Goal: Information Seeking & Learning: Learn about a topic

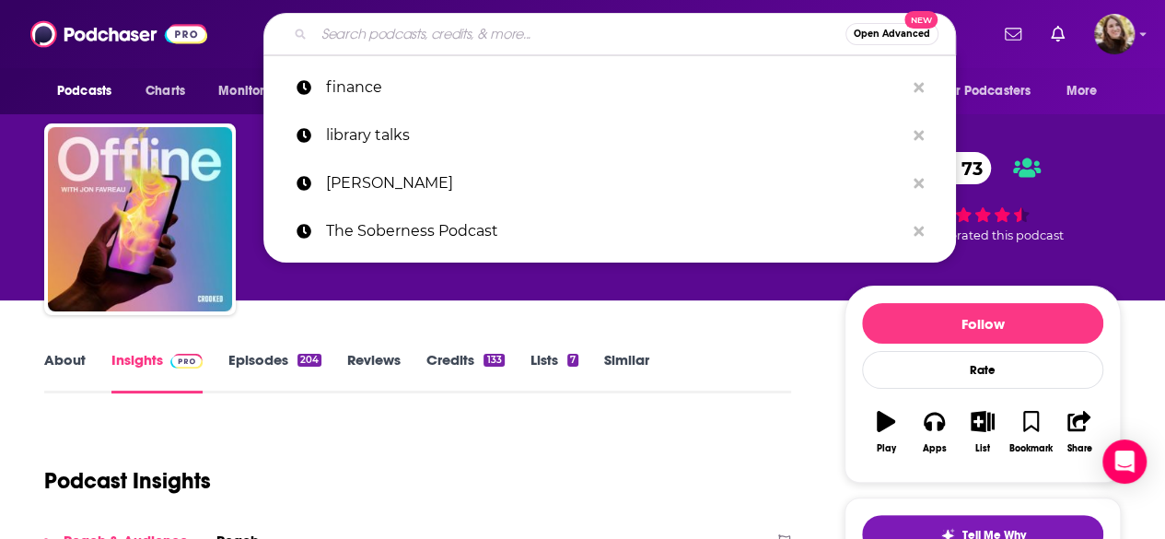
click at [663, 35] on input "Search podcasts, credits, & more..." at bounding box center [579, 33] width 531 height 29
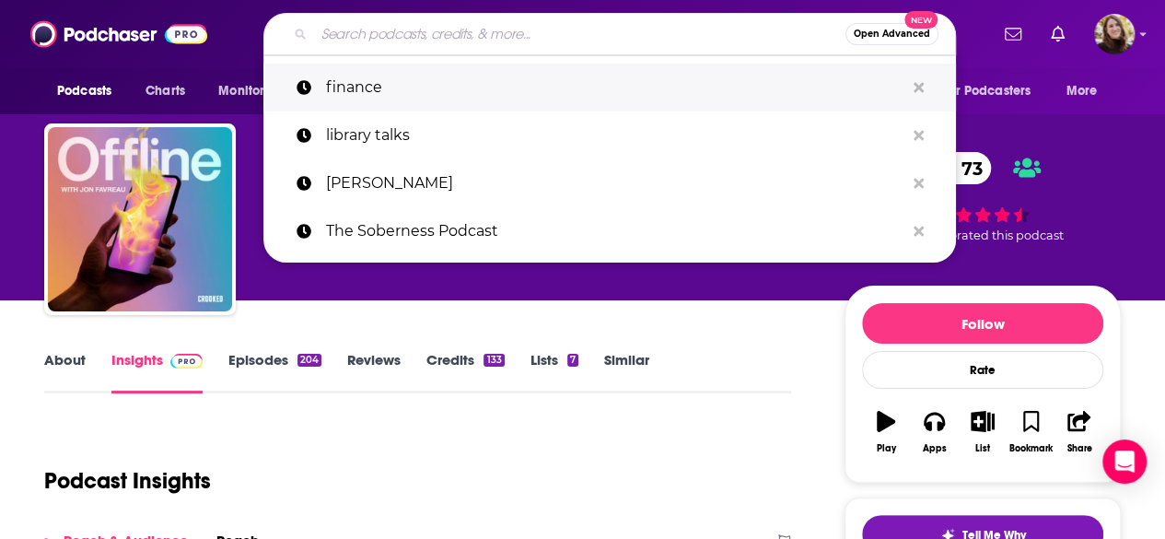
click at [400, 82] on p "finance" at bounding box center [615, 88] width 578 height 48
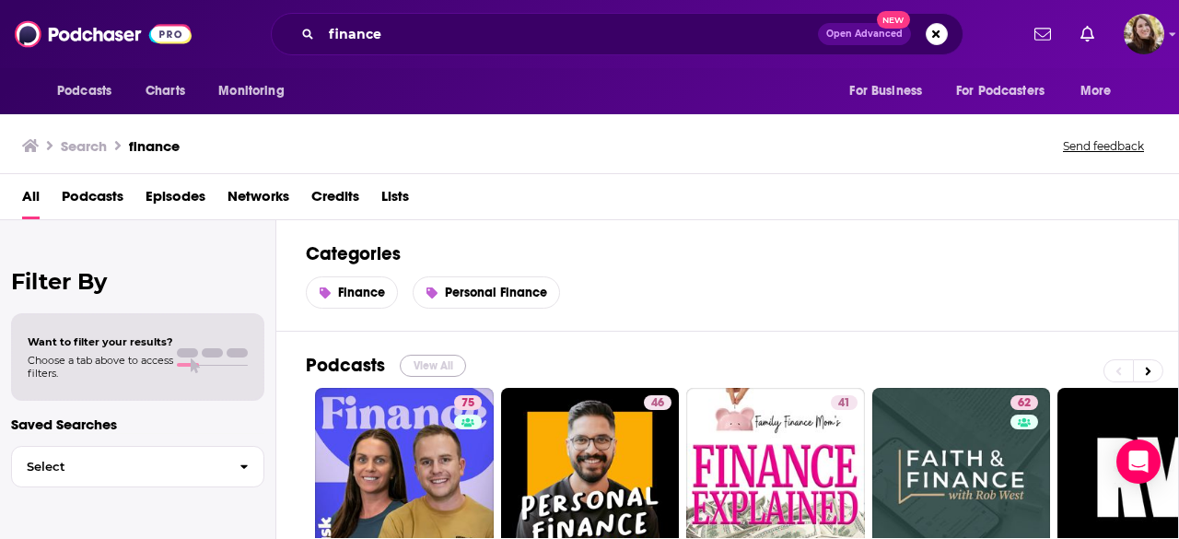
click at [420, 369] on button "View All" at bounding box center [433, 366] width 66 height 22
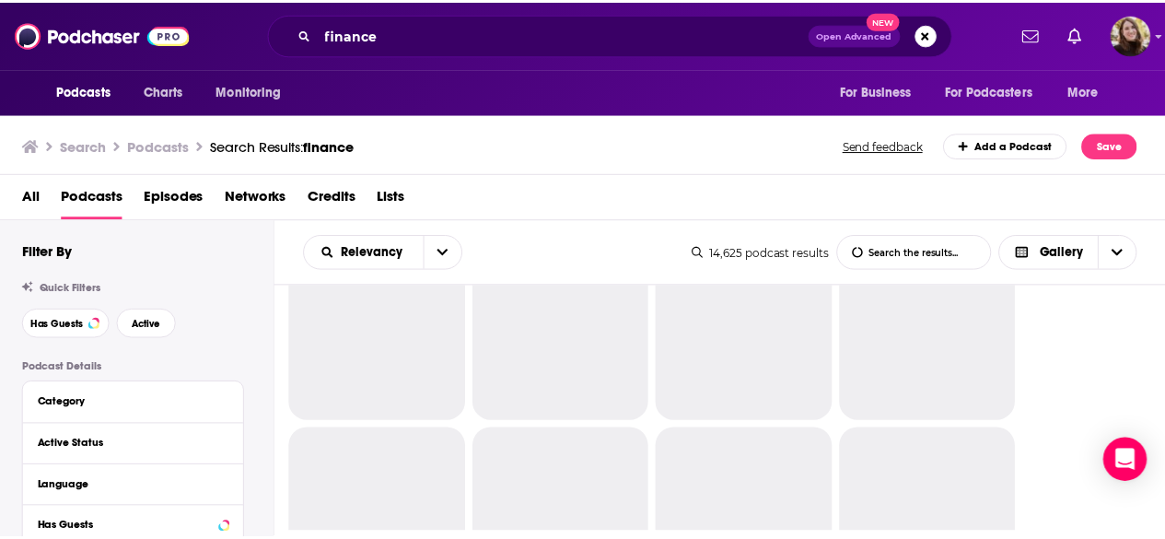
scroll to position [553, 0]
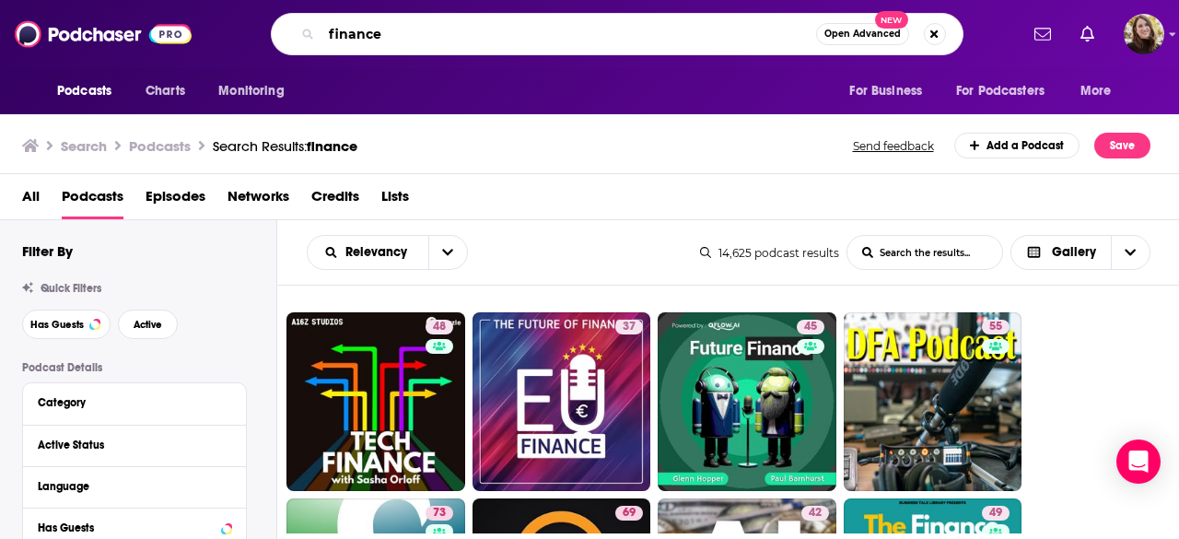
drag, startPoint x: 394, startPoint y: 40, endPoint x: 327, endPoint y: 39, distance: 67.2
click at [327, 39] on input "finance" at bounding box center [568, 33] width 495 height 29
paste input "Prof G Markets"
click at [521, 46] on input "Prof G Markets" at bounding box center [568, 33] width 495 height 29
type input "Prof G Markets"
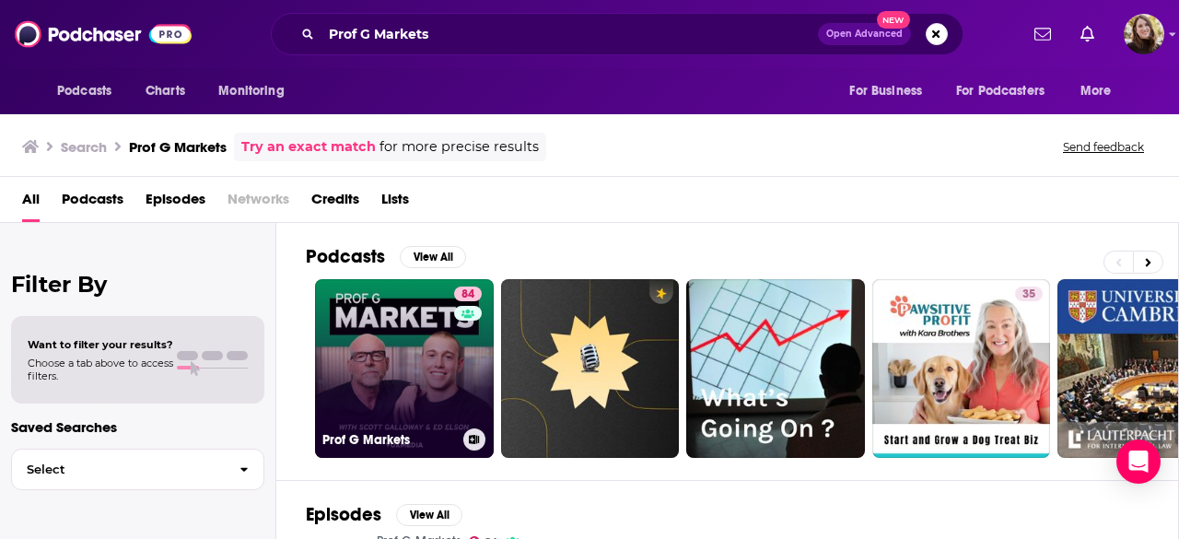
click at [366, 321] on link "84 Prof G Markets" at bounding box center [404, 368] width 179 height 179
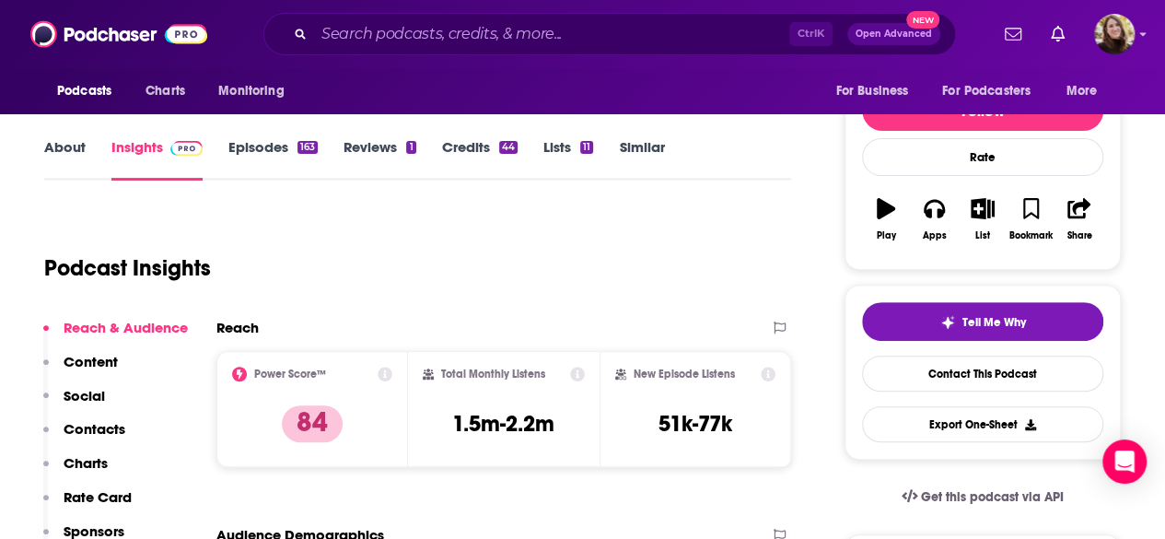
scroll to position [184, 0]
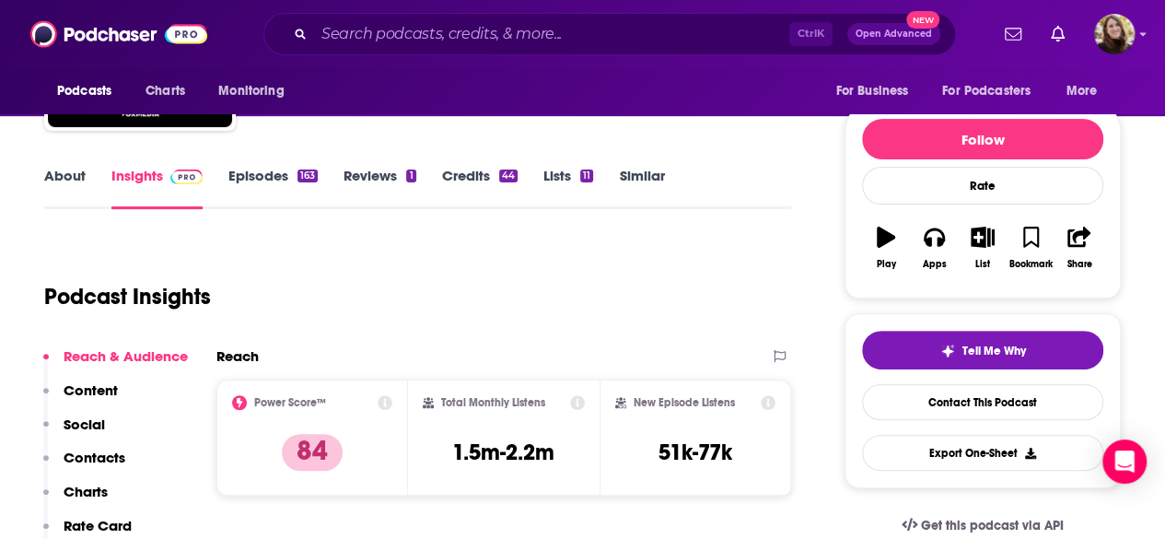
click at [280, 176] on link "Episodes 163" at bounding box center [272, 188] width 89 height 42
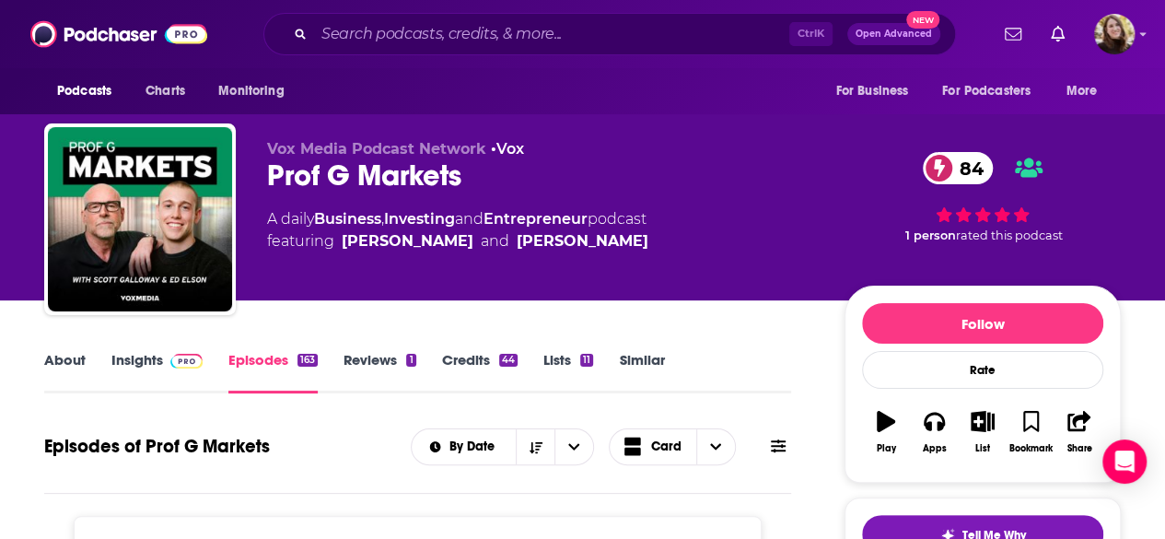
click at [635, 355] on link "Similar" at bounding box center [641, 372] width 45 height 42
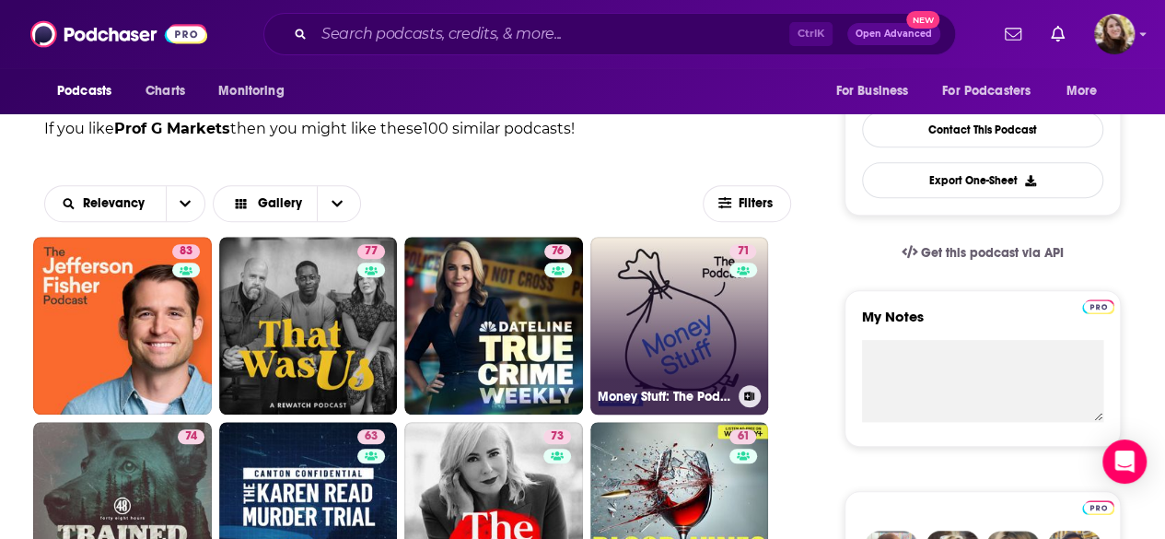
scroll to position [460, 0]
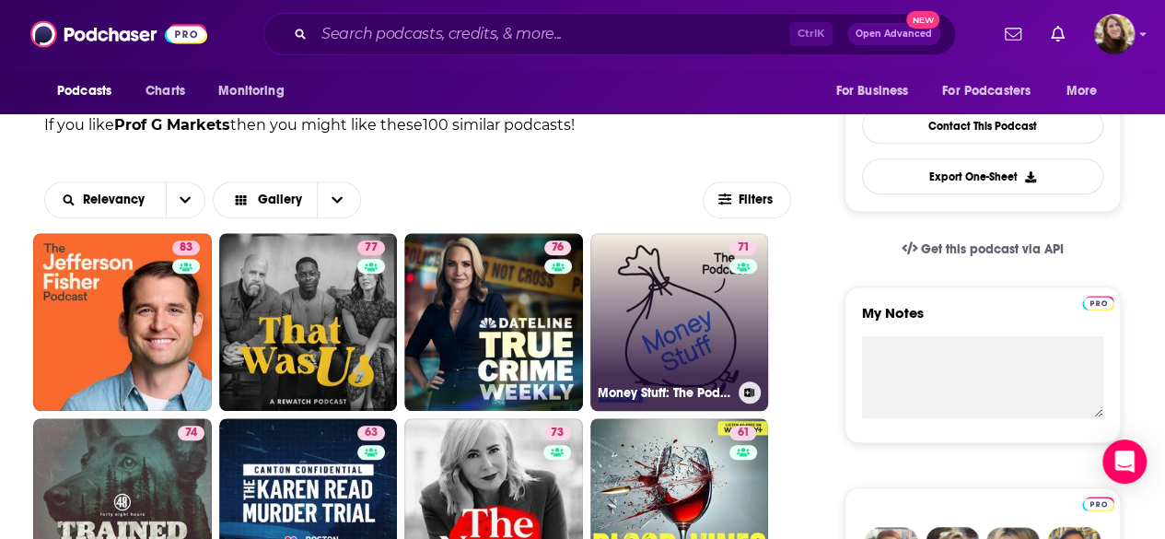
click at [694, 360] on link "71 Money Stuff: The Podcast" at bounding box center [679, 322] width 179 height 179
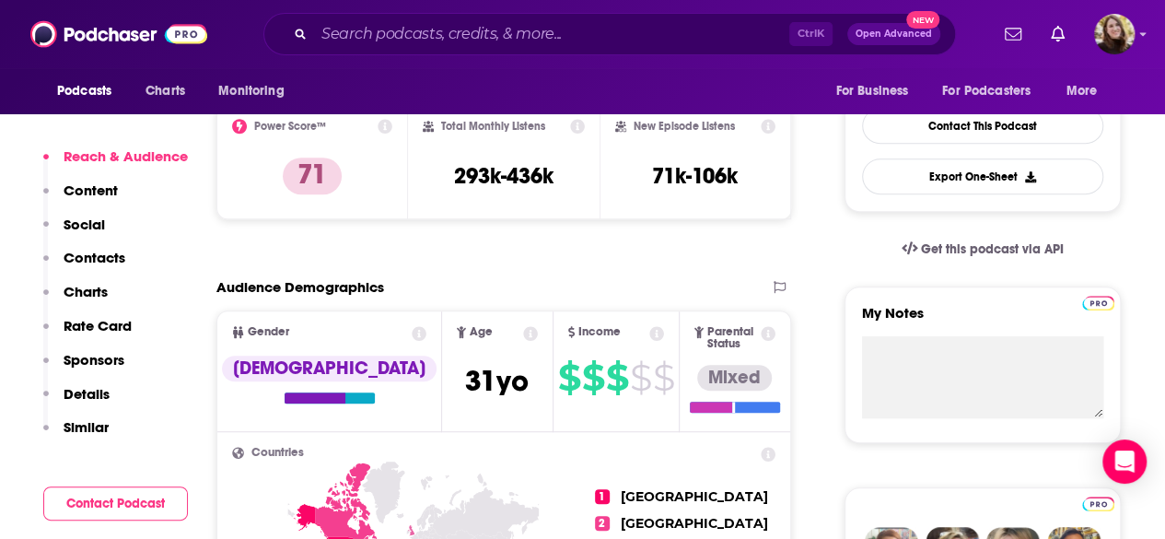
scroll to position [92, 0]
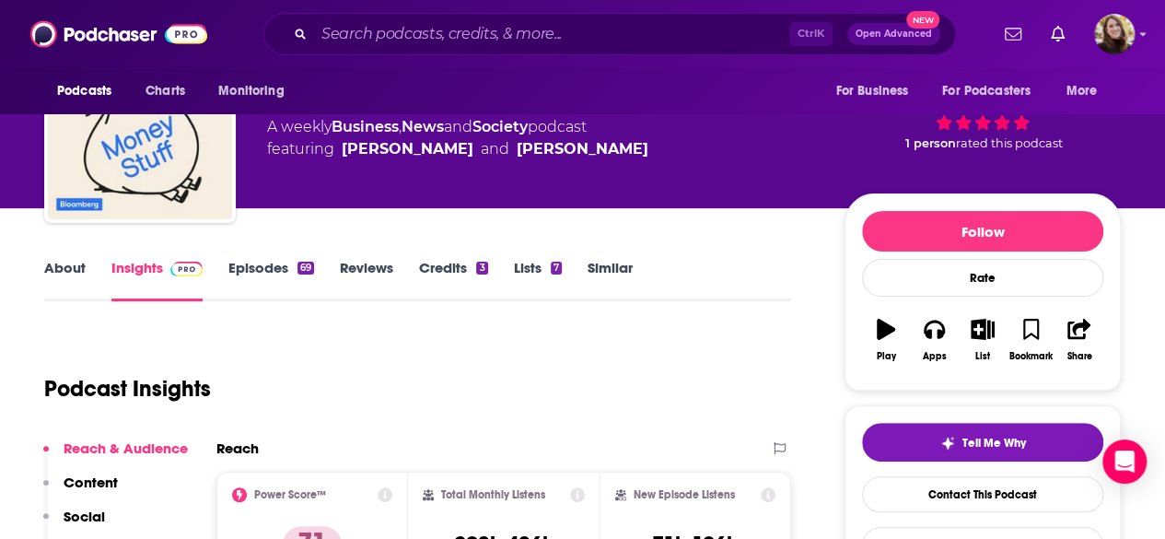
click at [79, 264] on link "About" at bounding box center [64, 280] width 41 height 42
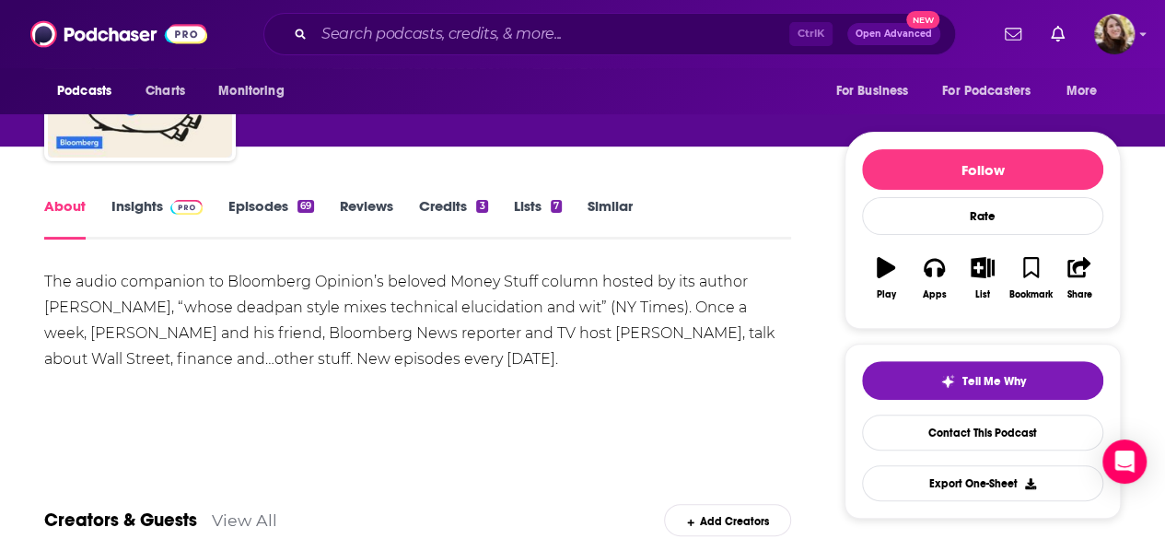
scroll to position [184, 0]
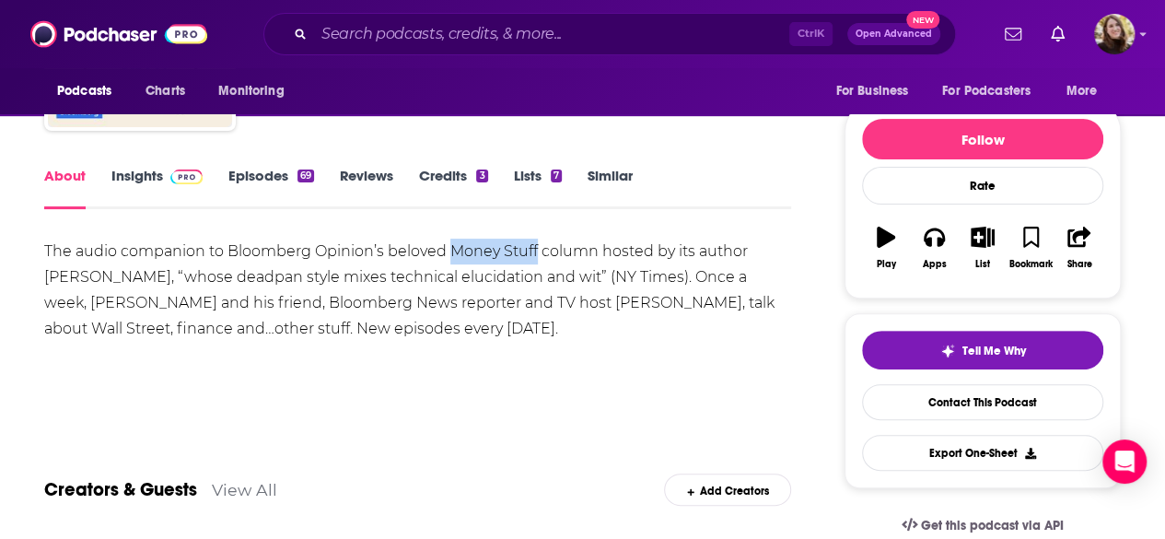
drag, startPoint x: 450, startPoint y: 251, endPoint x: 530, endPoint y: 248, distance: 80.2
click at [535, 250] on div "The audio companion to Bloomberg Opinion’s beloved Money Stuff column hosted by…" at bounding box center [417, 290] width 747 height 103
copy div "Money Stuff"
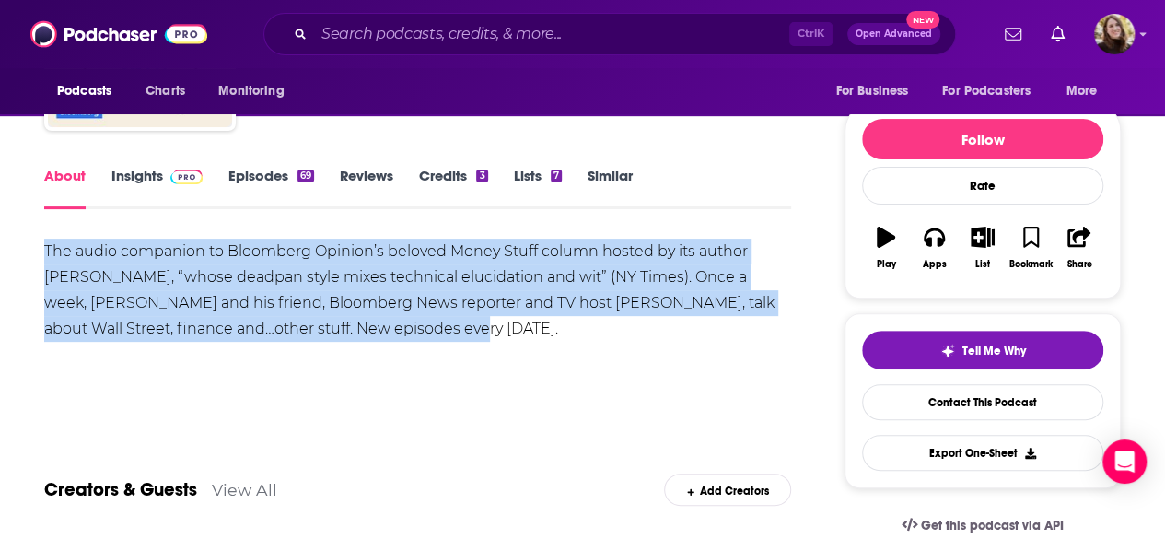
drag, startPoint x: 46, startPoint y: 250, endPoint x: 501, endPoint y: 331, distance: 461.9
click at [501, 331] on div "The audio companion to Bloomberg Opinion’s beloved Money Stuff column hosted by…" at bounding box center [417, 290] width 747 height 103
copy div "The audio companion to Bloomberg Opinion’s beloved Money Stuff column hosted by…"
click at [133, 183] on link "Insights" at bounding box center [156, 188] width 91 height 42
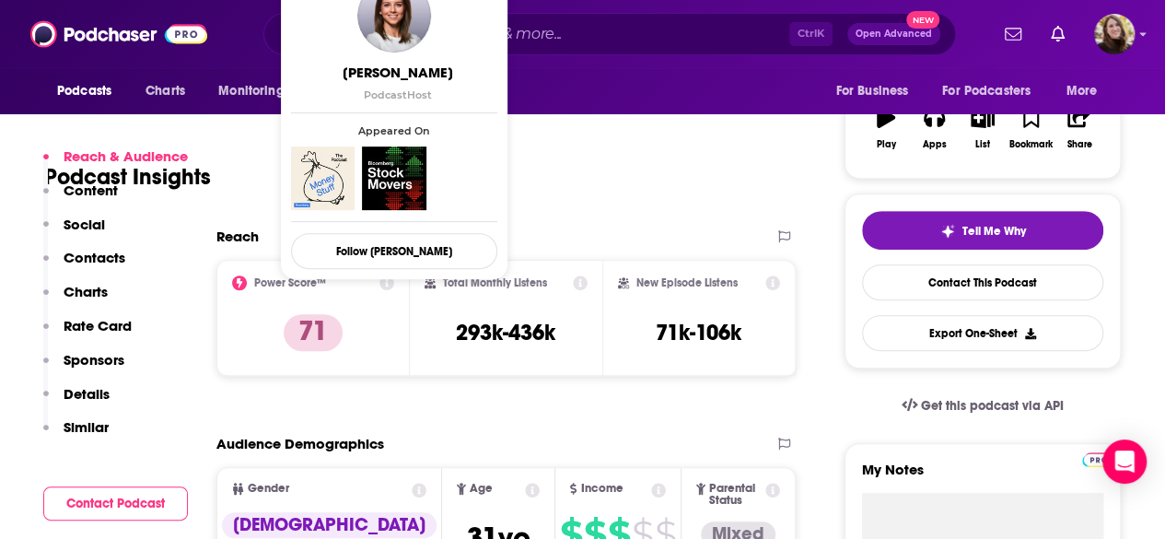
scroll to position [184, 0]
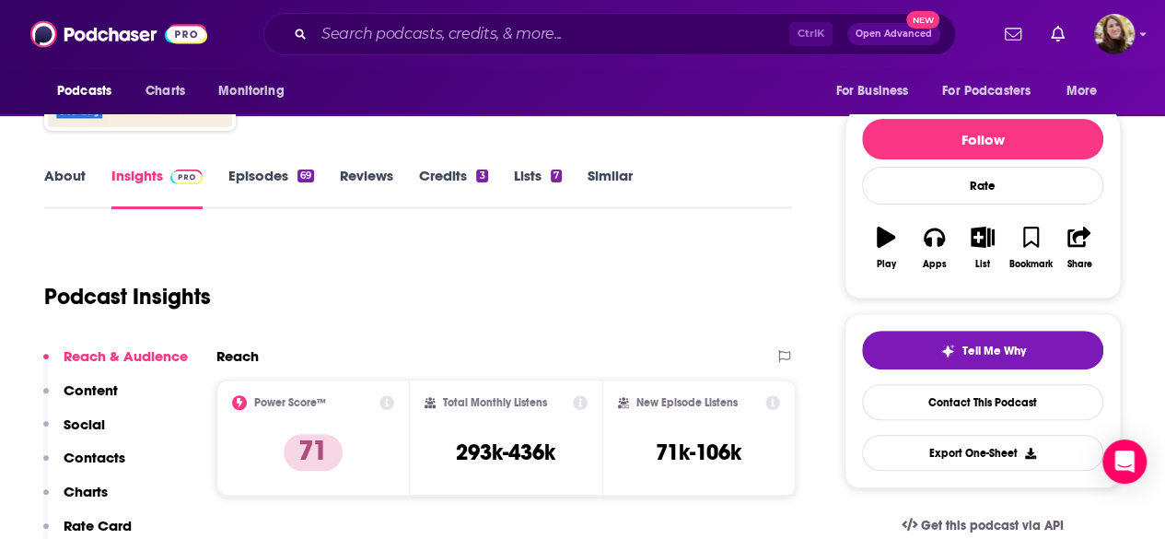
click at [243, 184] on link "Episodes 69" at bounding box center [271, 188] width 86 height 42
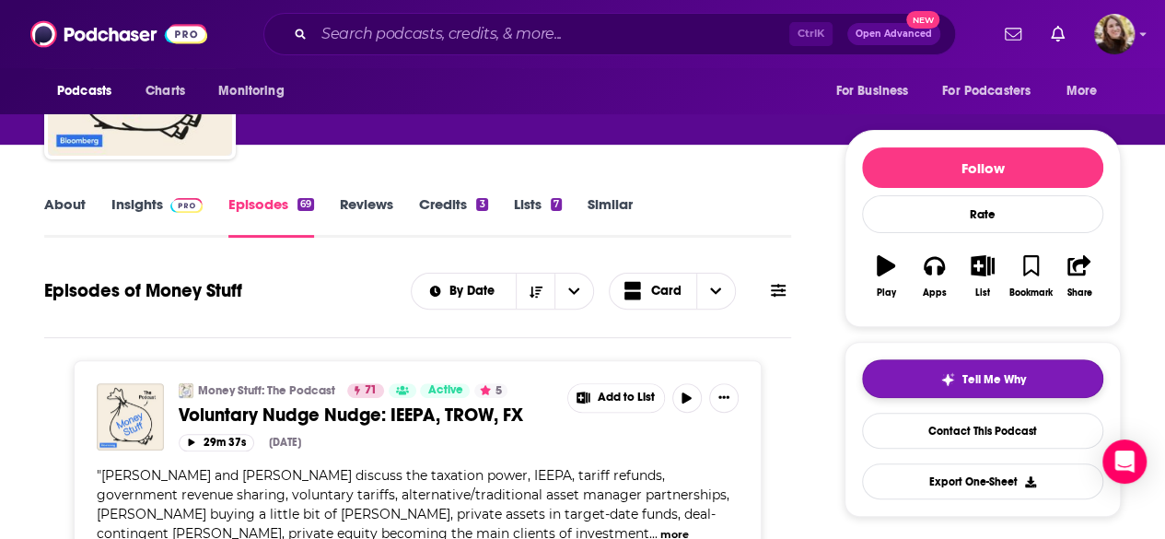
scroll to position [184, 0]
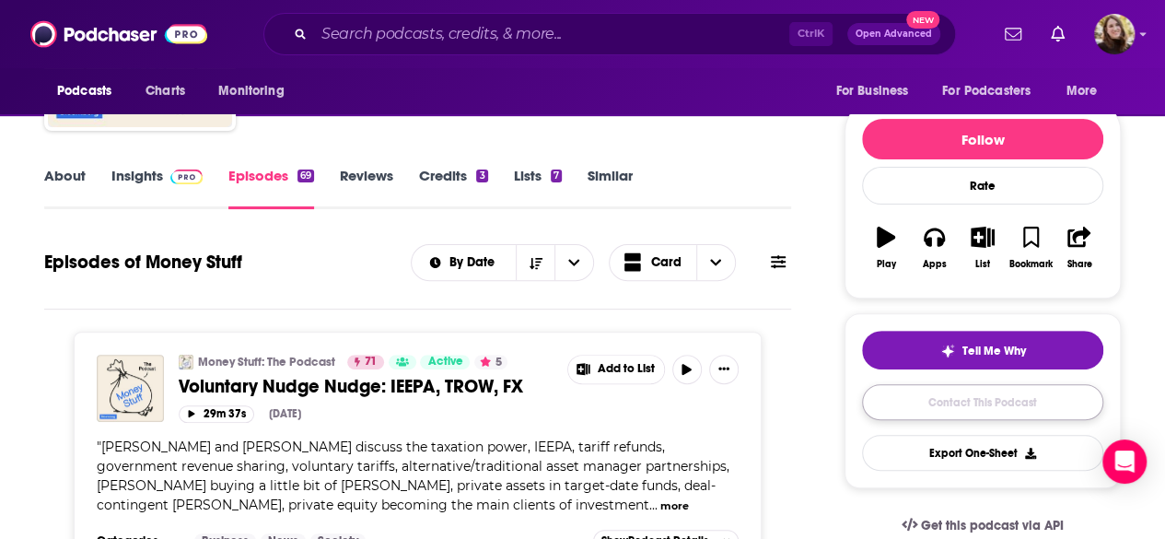
click at [949, 393] on link "Contact This Podcast" at bounding box center [982, 402] width 241 height 36
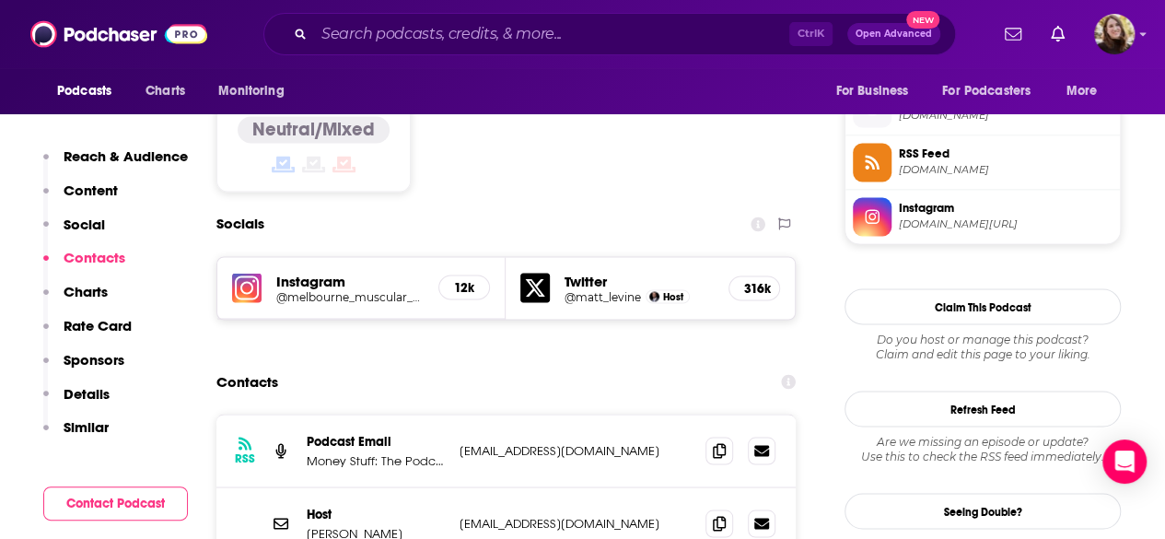
scroll to position [1477, 0]
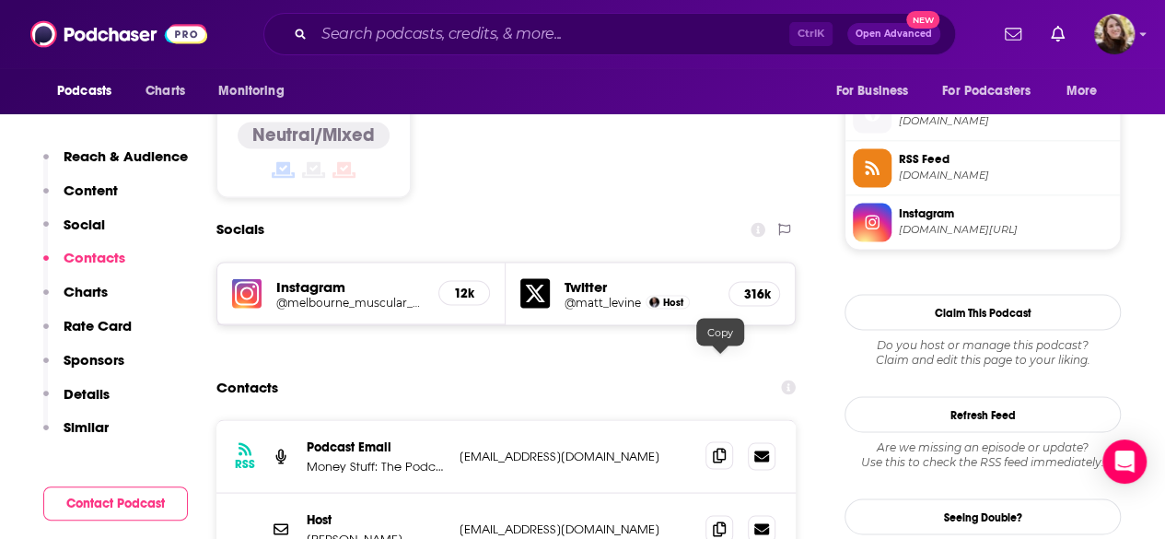
click at [719, 441] on span at bounding box center [719, 455] width 28 height 28
click at [416, 31] on input "Search podcasts, credits, & more..." at bounding box center [551, 33] width 475 height 29
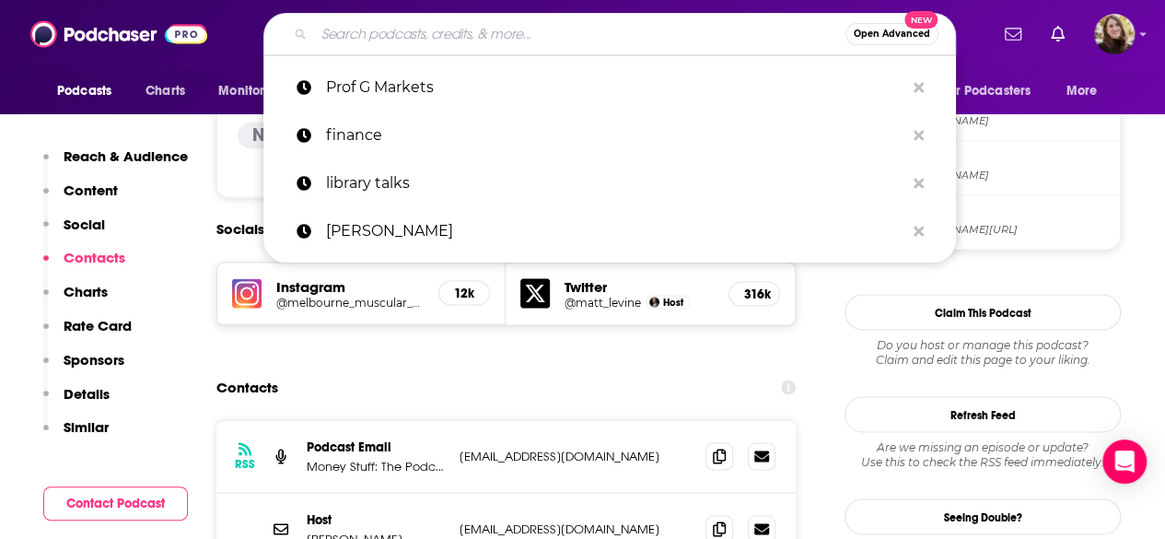
paste input "The best one yet"
type input "The best one yet"
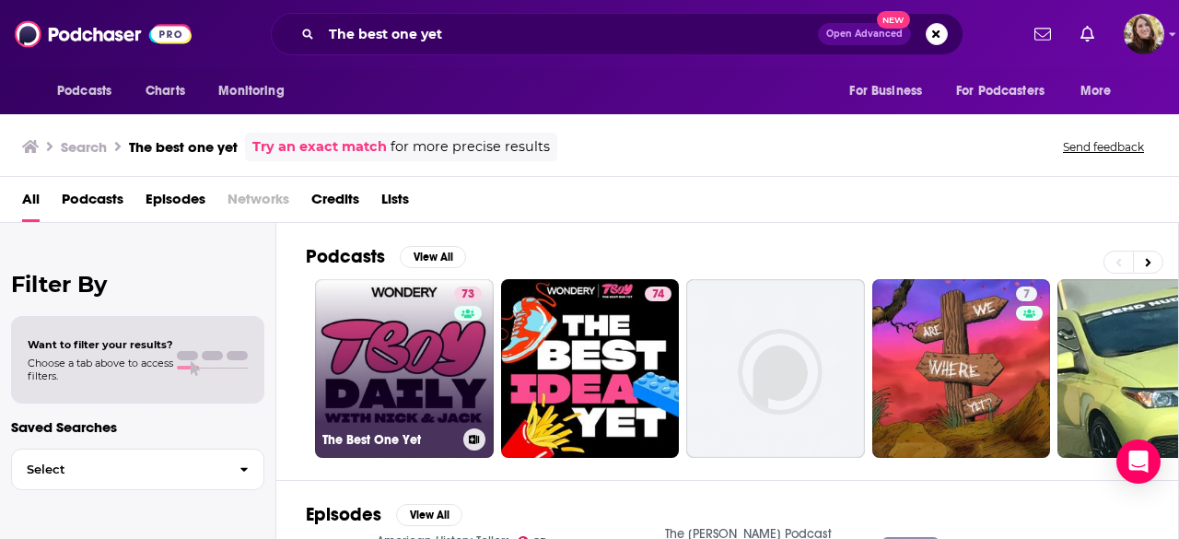
click at [391, 348] on link "73 The Best One Yet" at bounding box center [404, 368] width 179 height 179
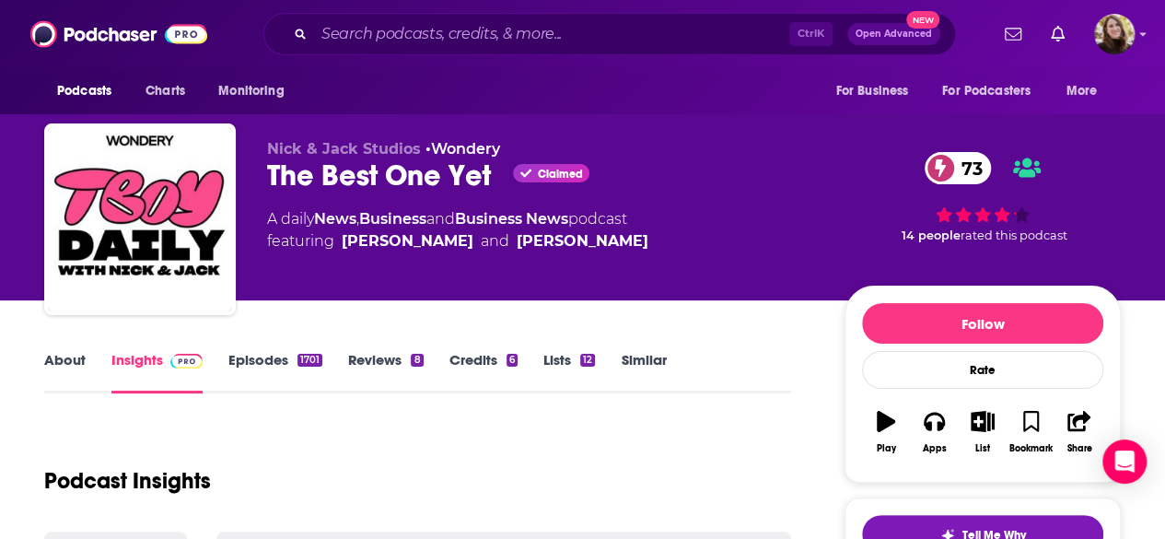
click at [72, 362] on link "About" at bounding box center [64, 372] width 41 height 42
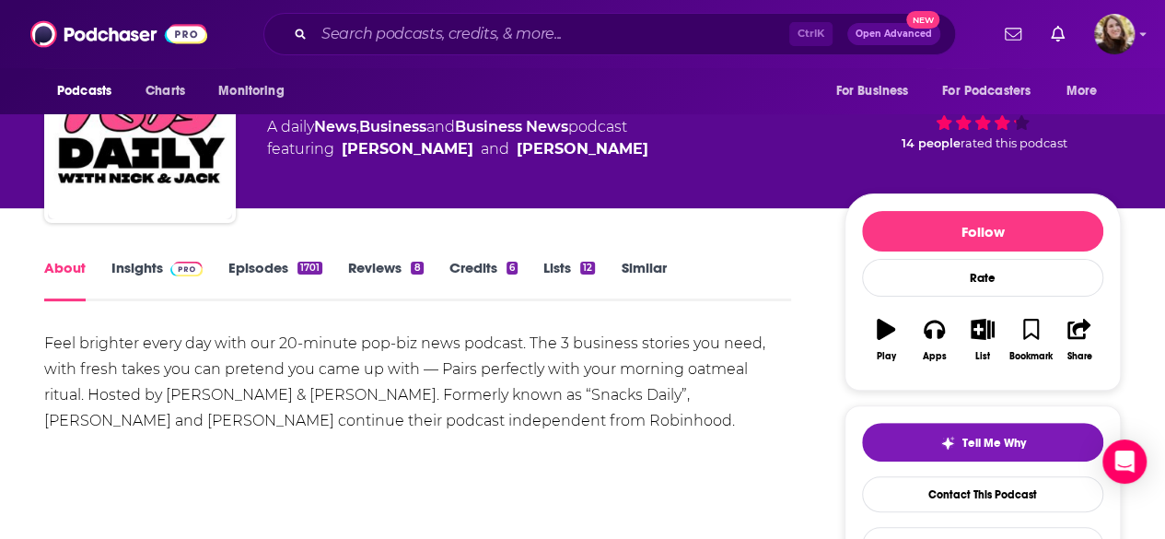
scroll to position [184, 0]
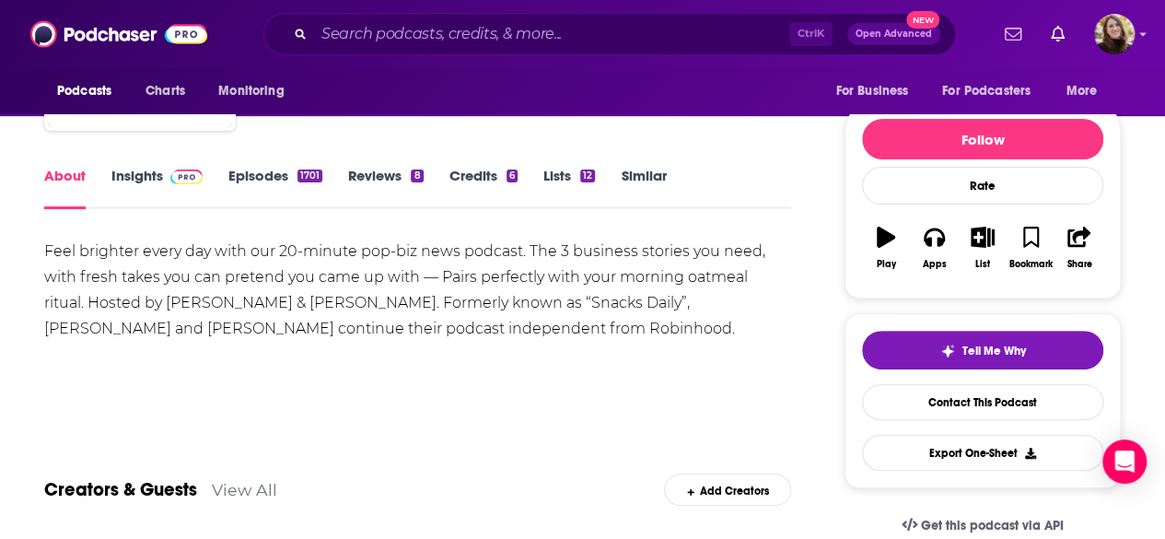
click at [151, 187] on link "Insights" at bounding box center [156, 188] width 91 height 42
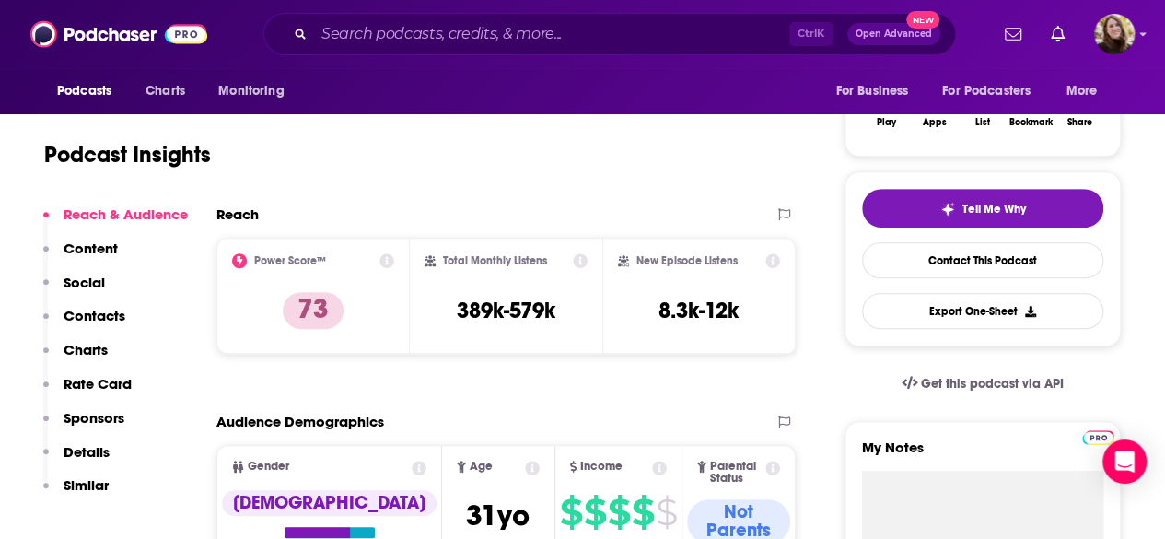
scroll to position [92, 0]
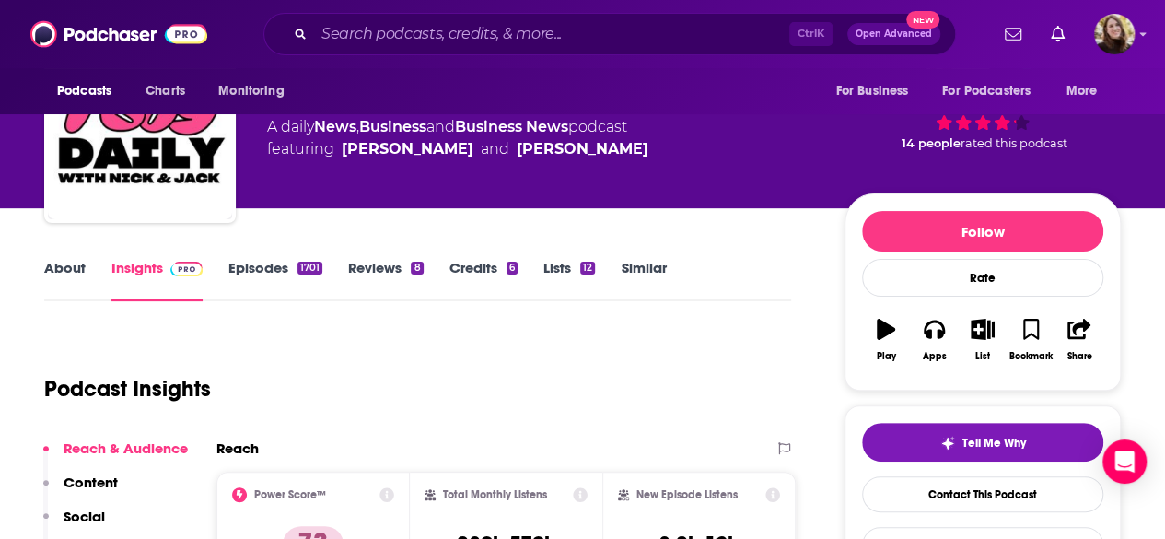
click at [265, 257] on div "About Insights Episodes 1701 Reviews 8 Credits 6 Lists 12 Similar" at bounding box center [417, 278] width 747 height 45
click at [262, 266] on link "Episodes 1701" at bounding box center [275, 280] width 94 height 42
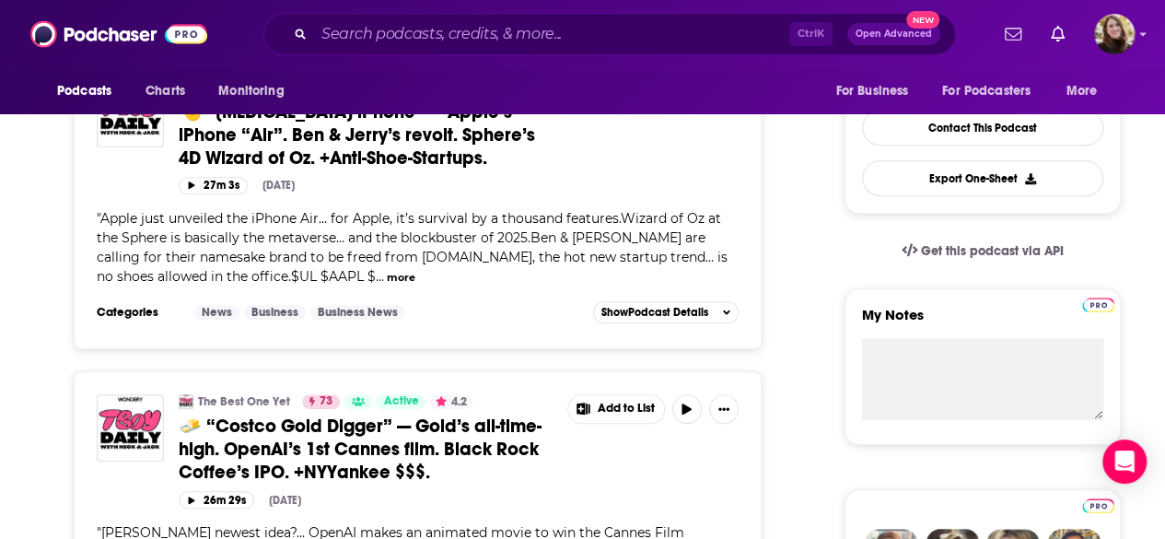
scroll to position [460, 0]
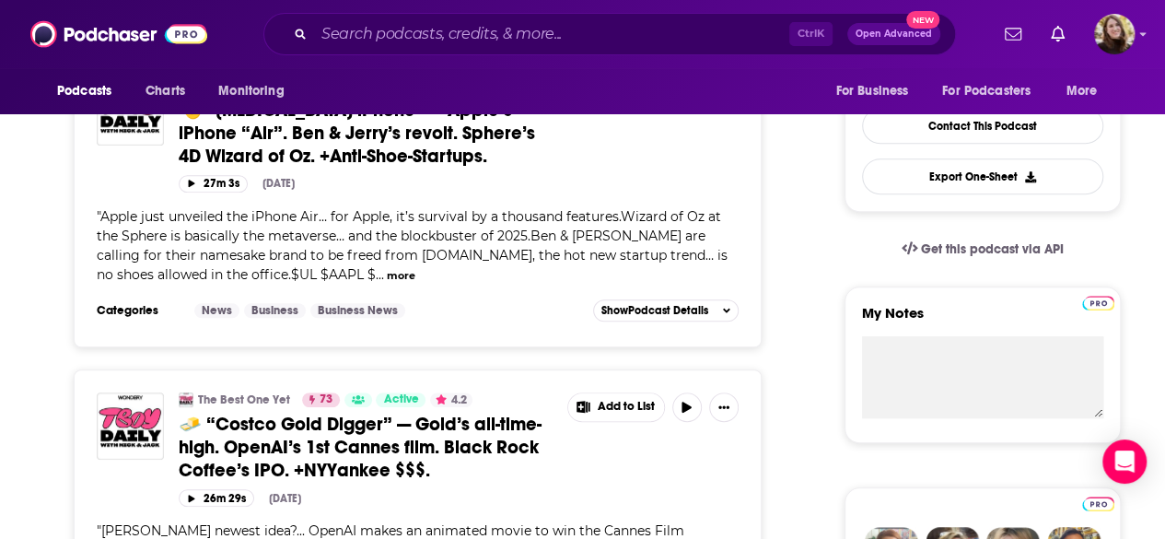
click at [387, 272] on button "more" at bounding box center [401, 276] width 29 height 16
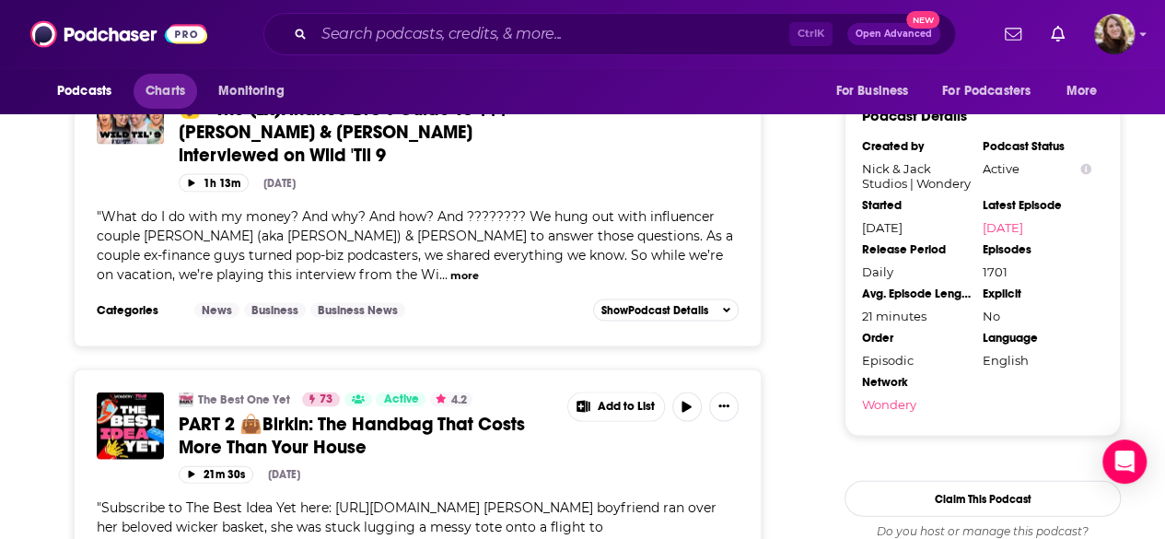
scroll to position [1842, 0]
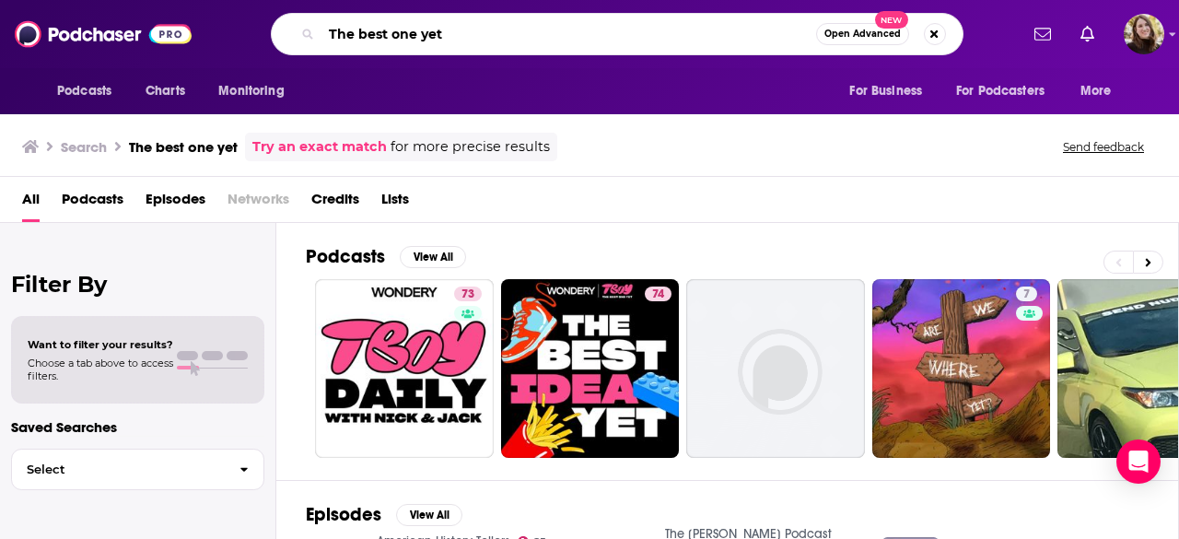
drag, startPoint x: 496, startPoint y: 34, endPoint x: 326, endPoint y: 30, distance: 170.4
click at [326, 30] on input "The best one yet" at bounding box center [568, 33] width 495 height 29
paste input "Chit Chat Stocks"
type input "Chit Chat Stocks"
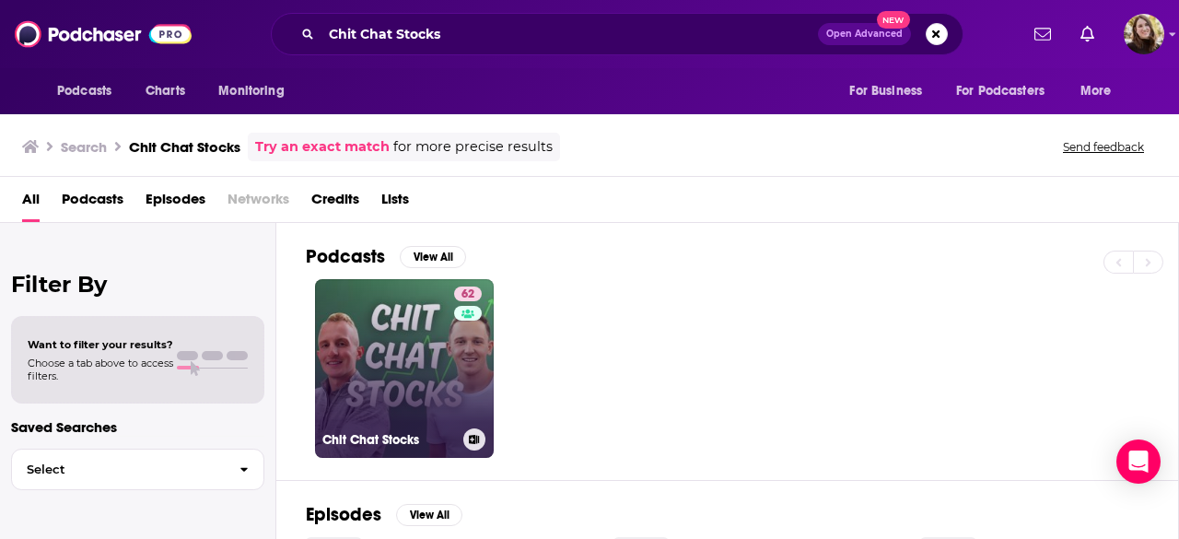
click at [409, 336] on link "62 Chit Chat Stocks" at bounding box center [404, 368] width 179 height 179
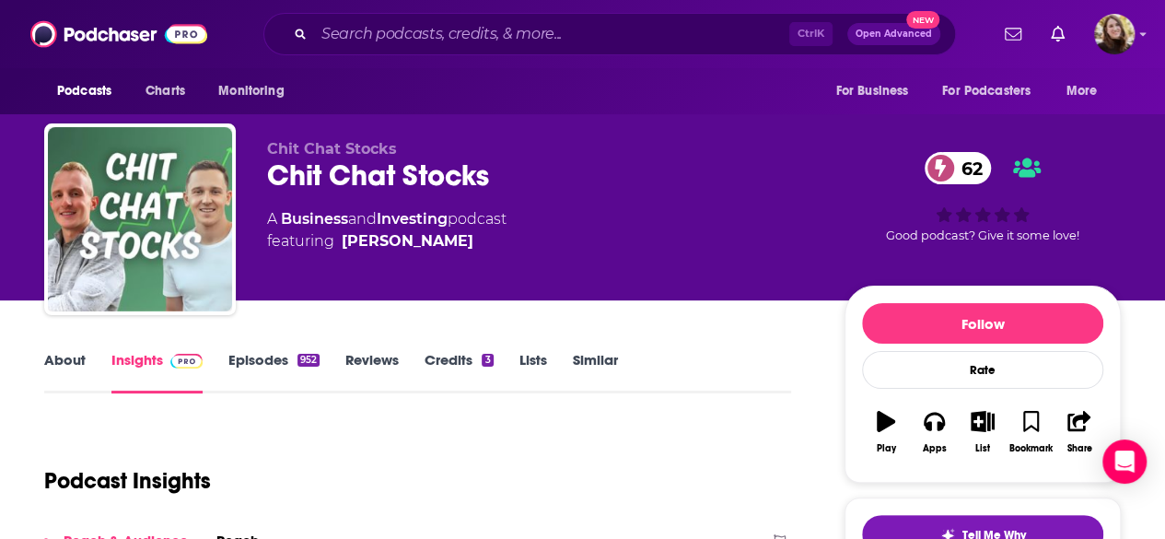
click at [76, 369] on link "About" at bounding box center [64, 372] width 41 height 42
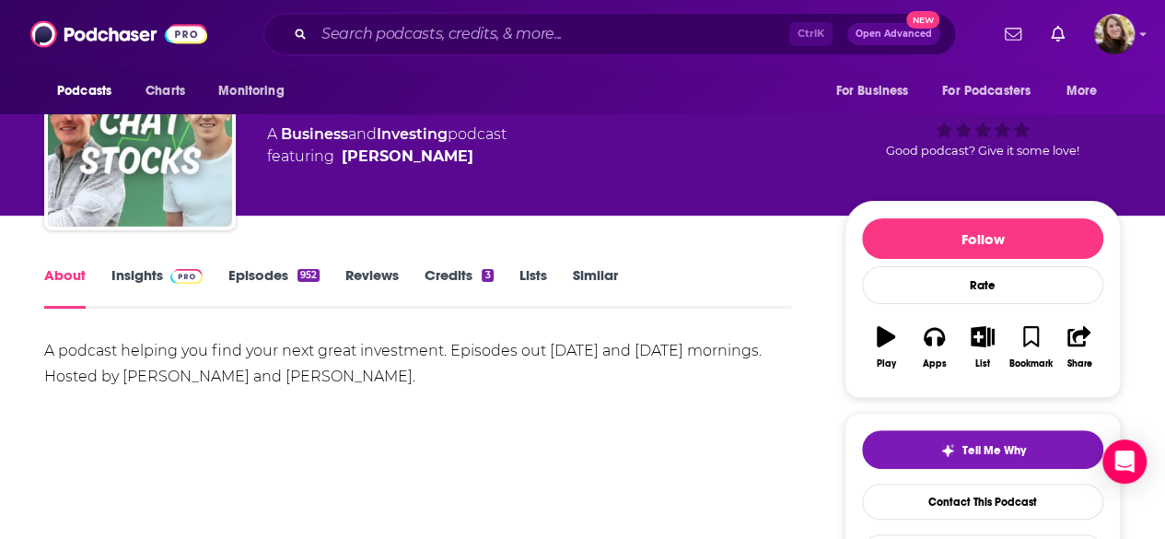
scroll to position [184, 0]
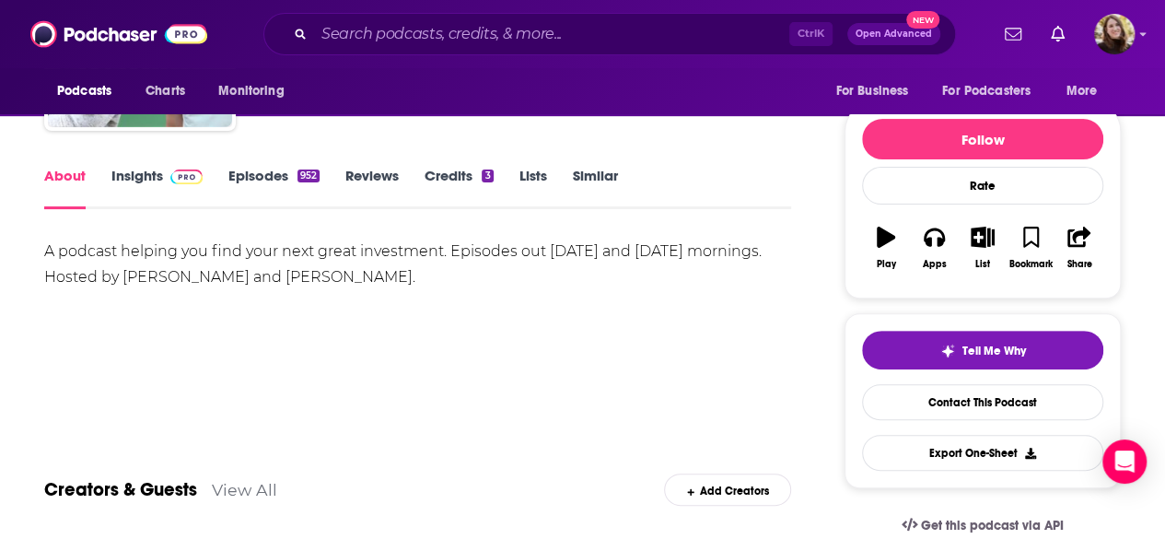
click at [265, 185] on link "Episodes 952" at bounding box center [273, 188] width 91 height 42
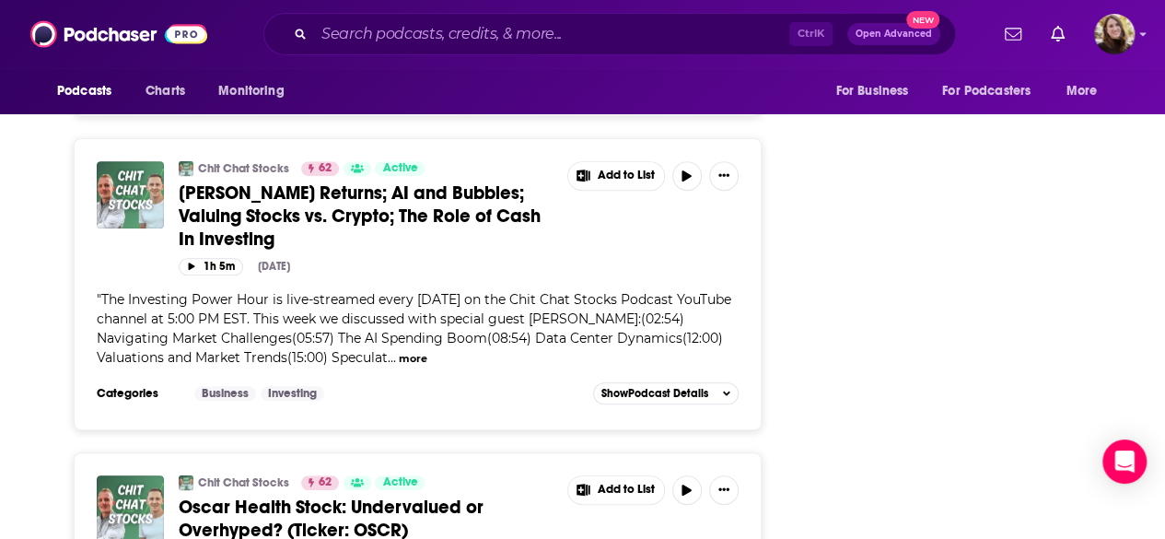
scroll to position [4052, 0]
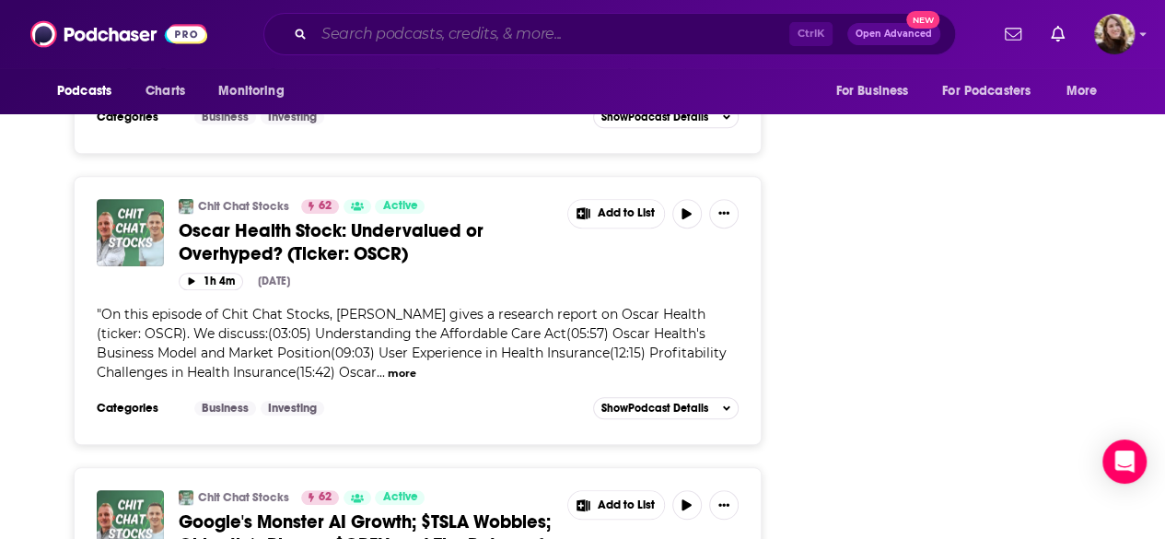
click at [376, 38] on input "Search podcasts, credits, & more..." at bounding box center [551, 33] width 475 height 29
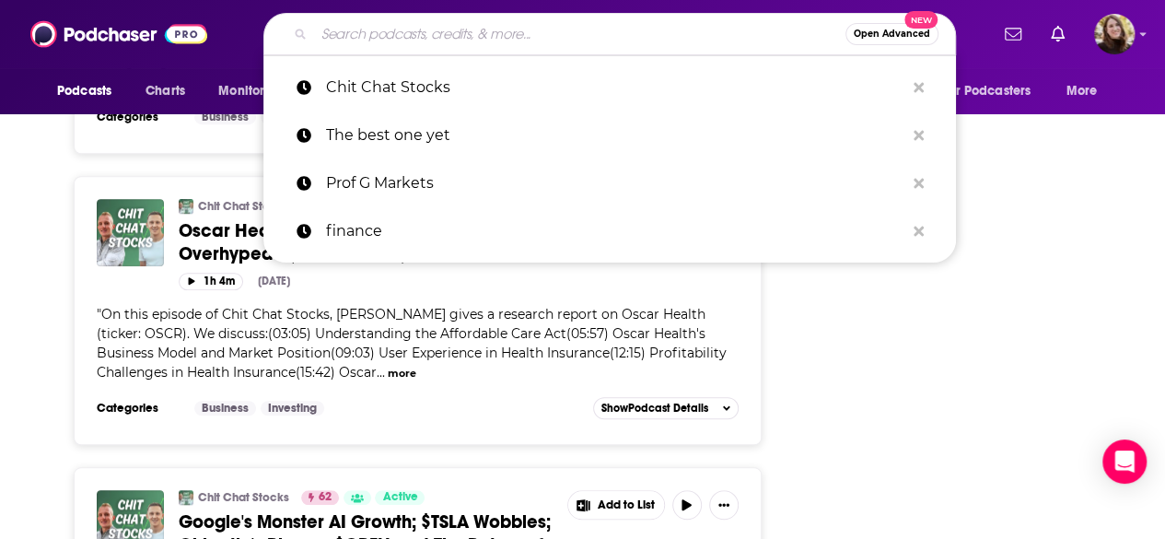
paste input "Ologies with Alie Ward."
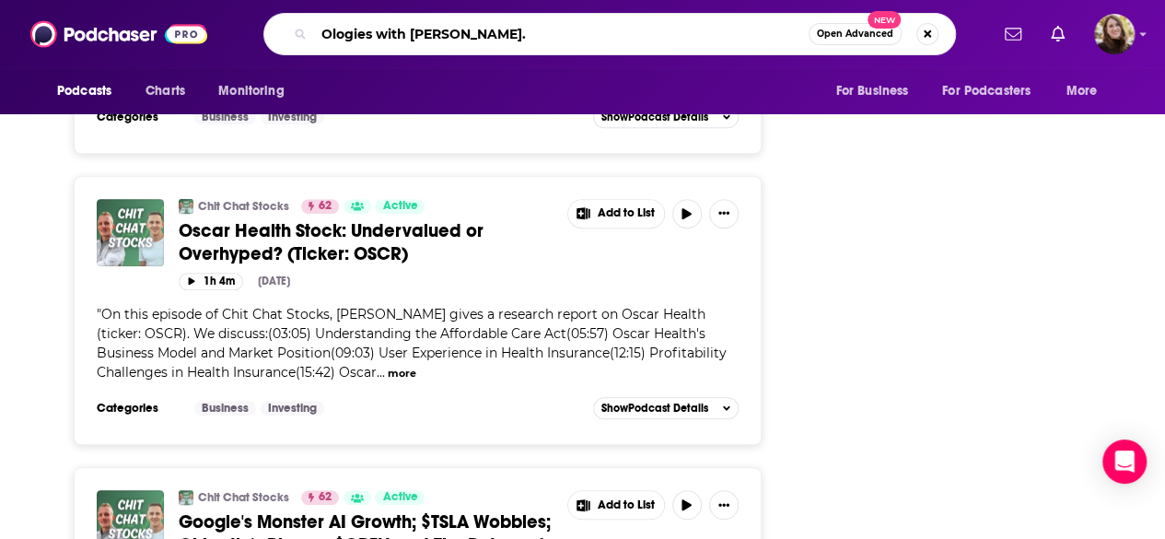
type input "Ologies with Alie Ward"
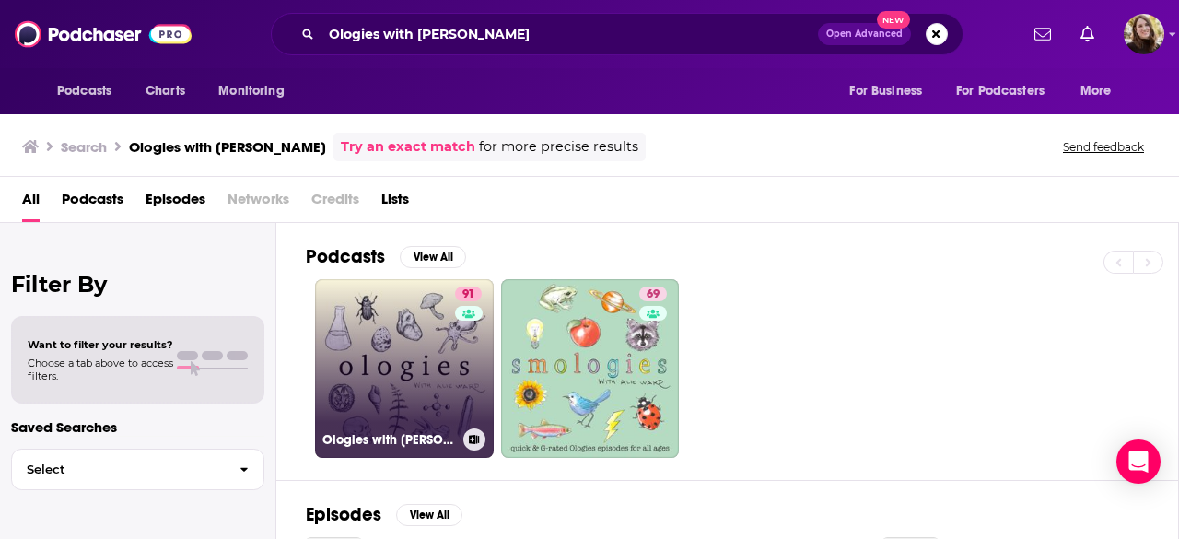
click at [387, 364] on link "91 Ologies with Alie Ward" at bounding box center [404, 368] width 179 height 179
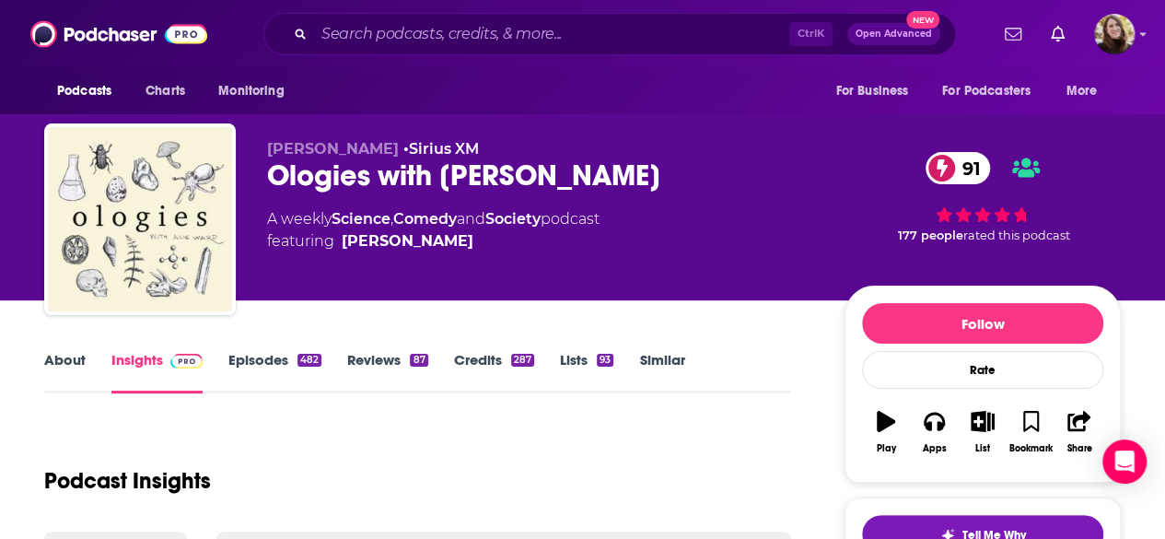
click at [76, 349] on div "About Insights Episodes 482 Reviews 87 Credits 287 Lists 93 Similar" at bounding box center [417, 370] width 747 height 45
click at [65, 364] on link "About" at bounding box center [64, 372] width 41 height 42
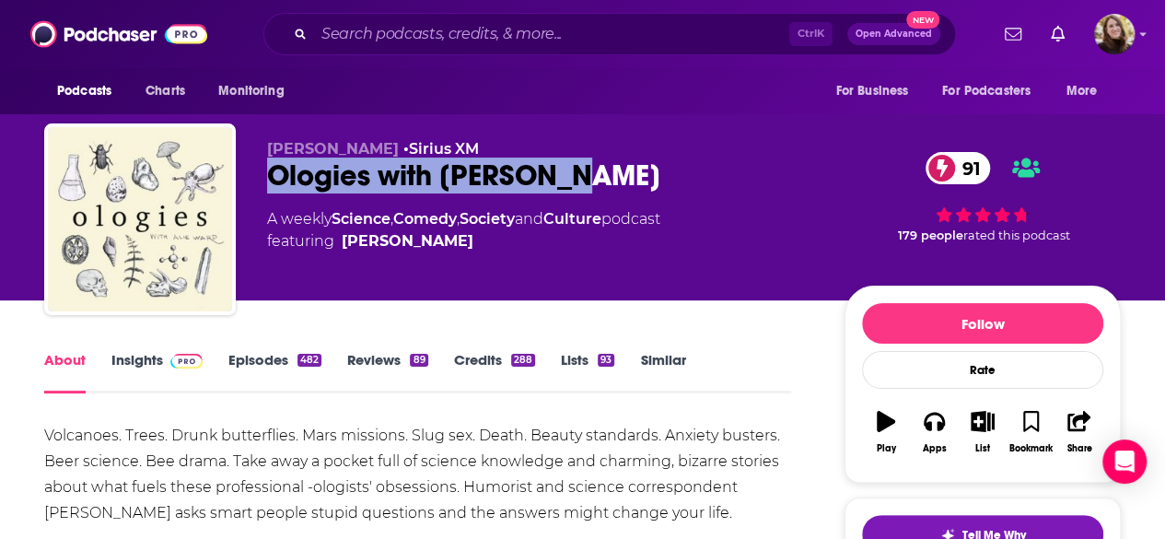
drag, startPoint x: 317, startPoint y: 177, endPoint x: 582, endPoint y: 166, distance: 265.5
click at [582, 166] on div "Ologies with Alie Ward 91" at bounding box center [541, 175] width 548 height 36
copy h1 "Ologies with Alie Ward"
click at [177, 362] on img at bounding box center [186, 361] width 32 height 15
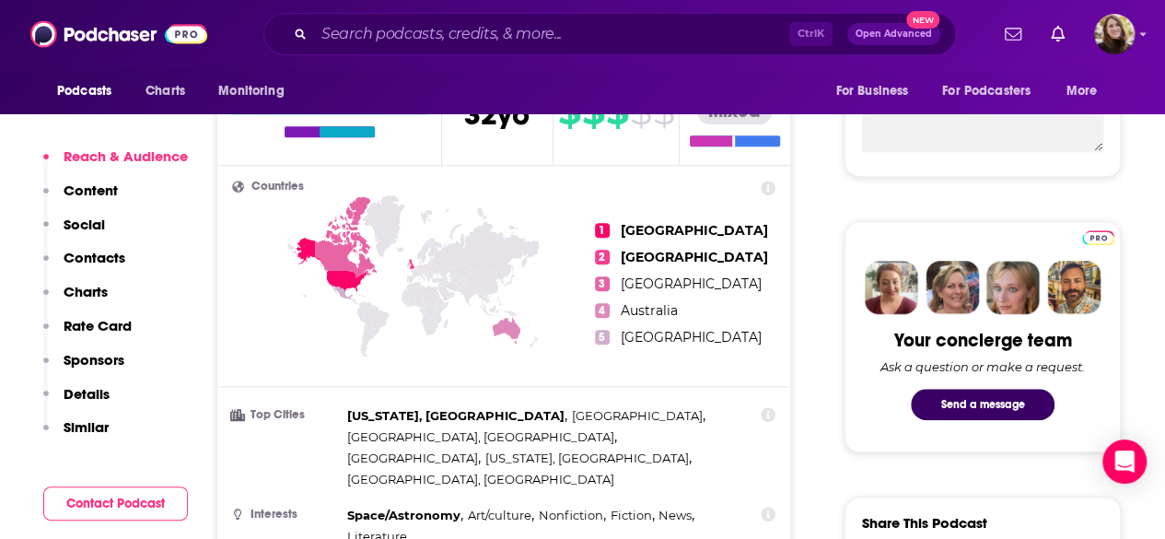
scroll to position [184, 0]
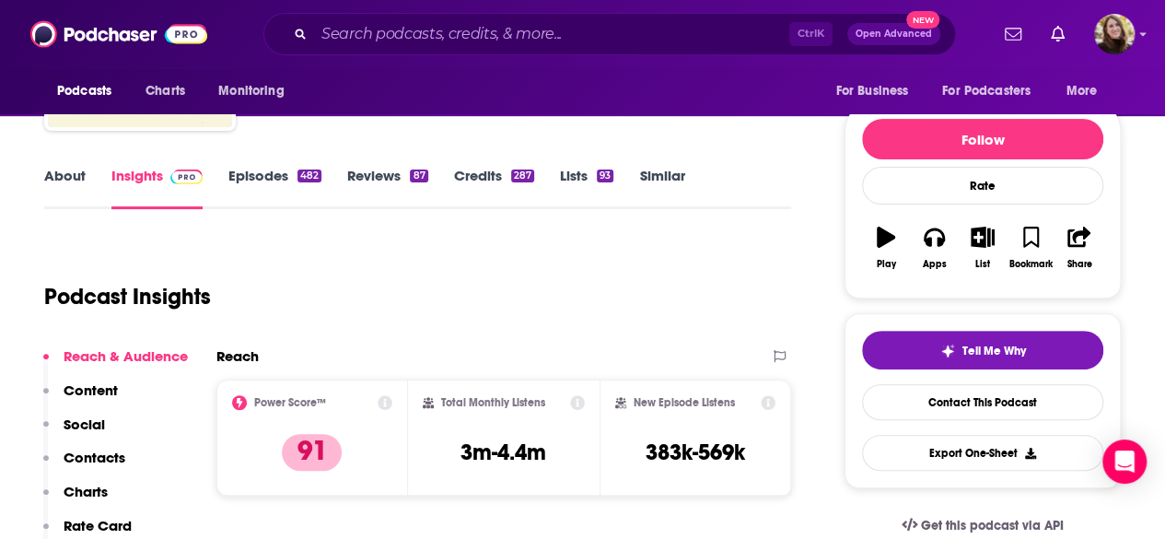
click at [256, 181] on link "Episodes 482" at bounding box center [274, 188] width 93 height 42
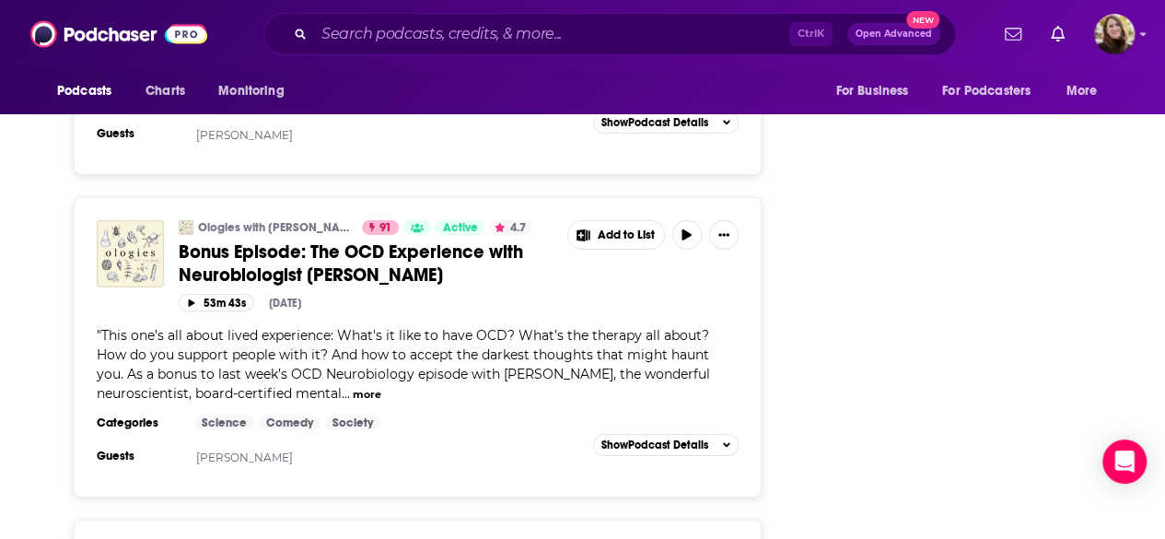
scroll to position [2947, 0]
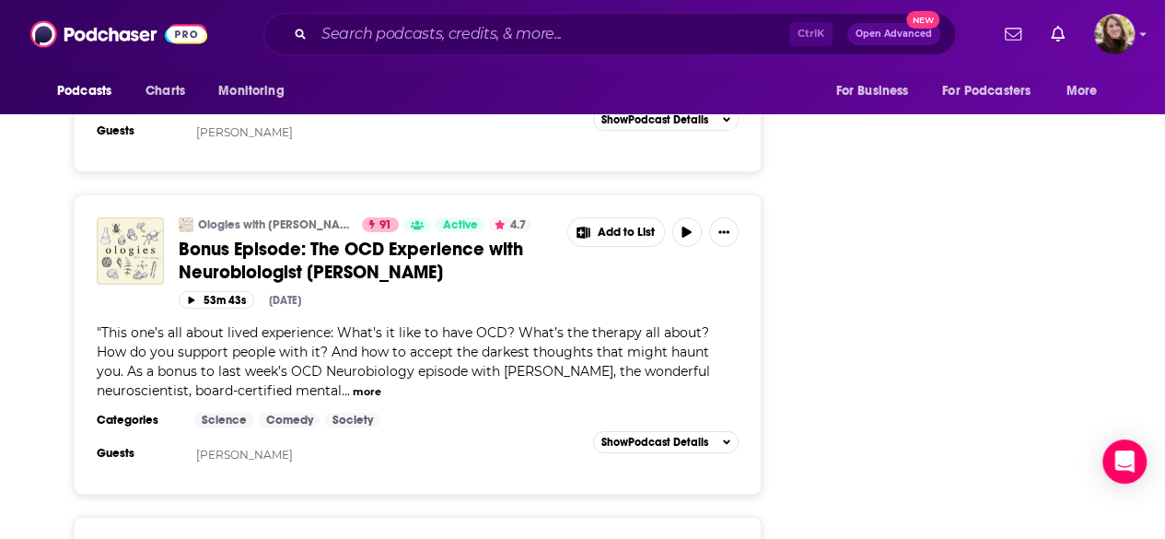
click at [374, 384] on button "more" at bounding box center [367, 392] width 29 height 16
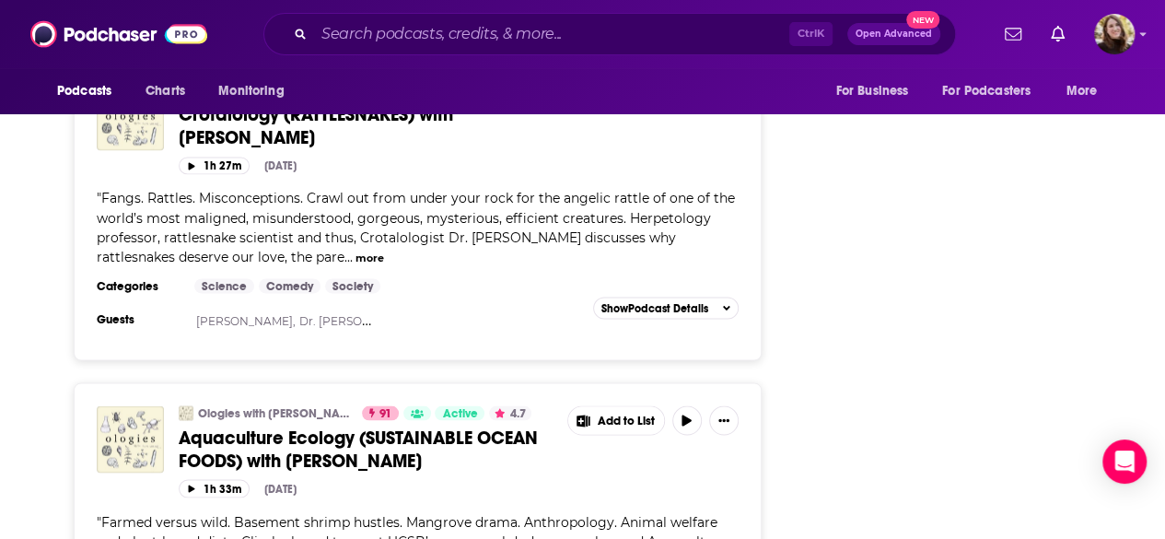
scroll to position [5065, 0]
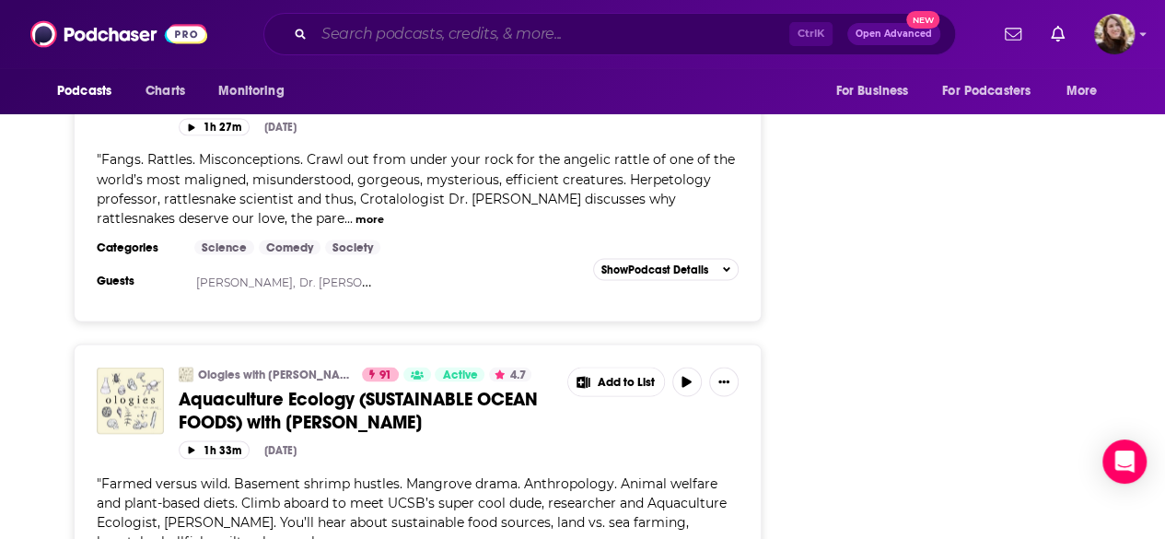
click at [460, 36] on input "Search podcasts, credits, & more..." at bounding box center [551, 33] width 475 height 29
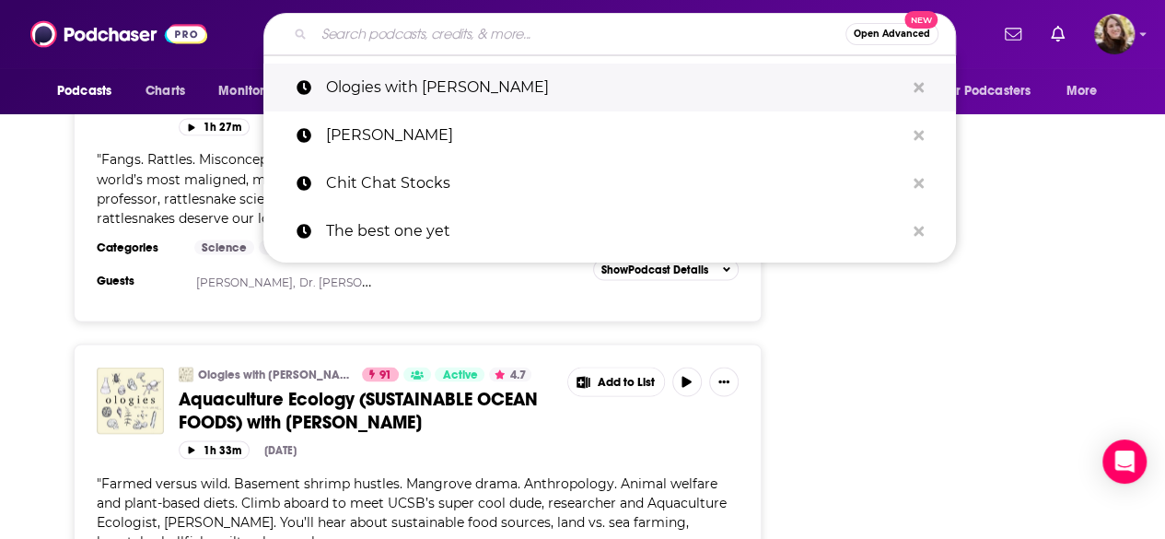
paste input "The economics of everyday things"
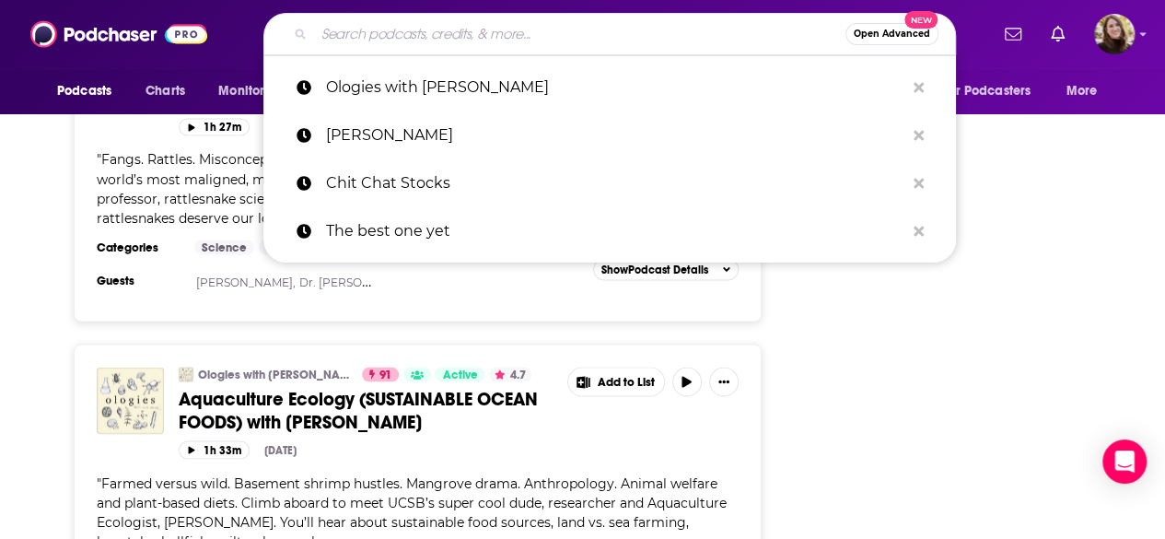
type input "The economics of everyday things"
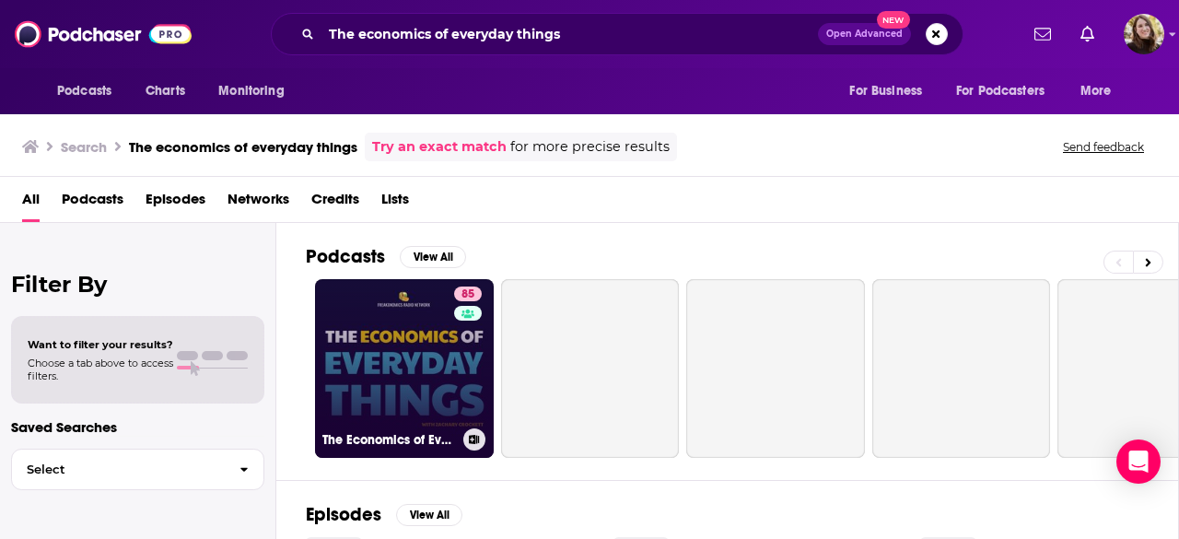
click at [409, 347] on link "85 The Economics of Everyday Things" at bounding box center [404, 368] width 179 height 179
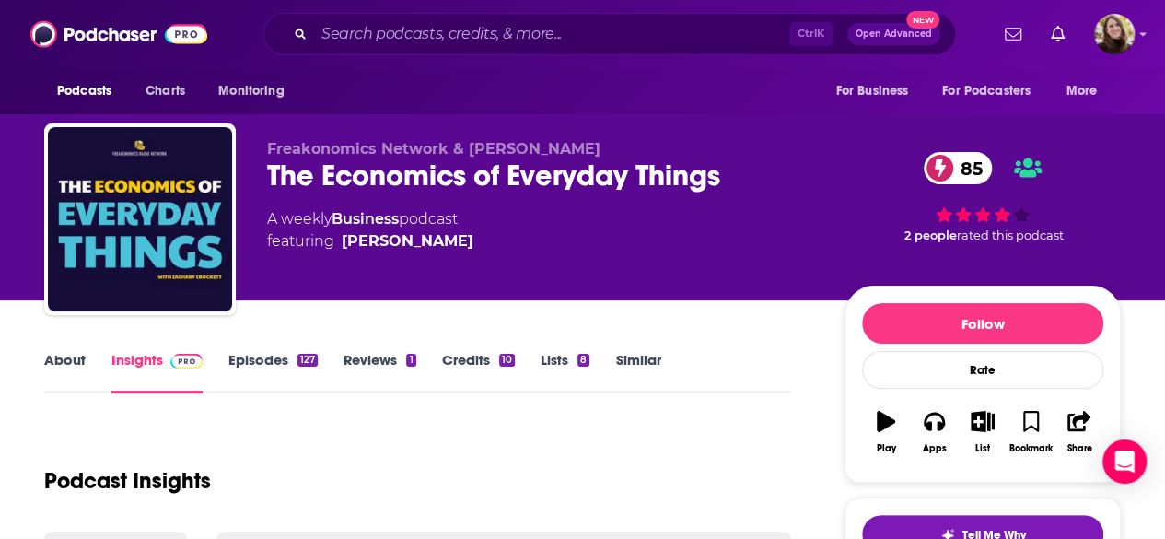
click at [73, 369] on link "About" at bounding box center [64, 372] width 41 height 42
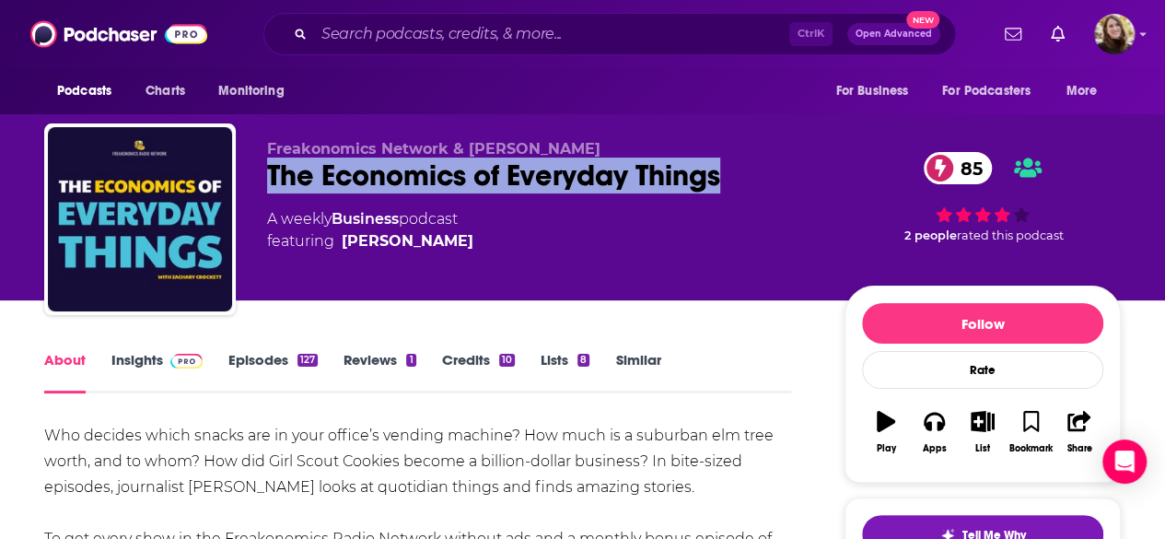
drag, startPoint x: 261, startPoint y: 176, endPoint x: 810, endPoint y: 172, distance: 549.8
click at [810, 172] on div "Freakonomics Network & Zachary Crockett The Economics of Everyday Things 85 A w…" at bounding box center [582, 222] width 1077 height 199
copy h1 "The Economics of Everyday Things"
click at [172, 365] on img at bounding box center [186, 361] width 32 height 15
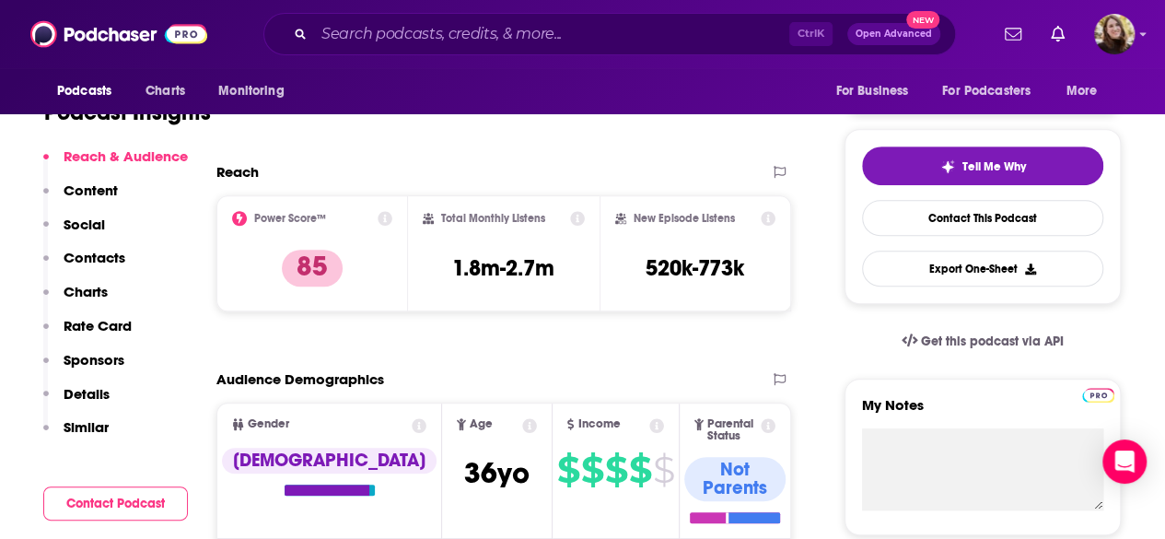
scroll to position [92, 0]
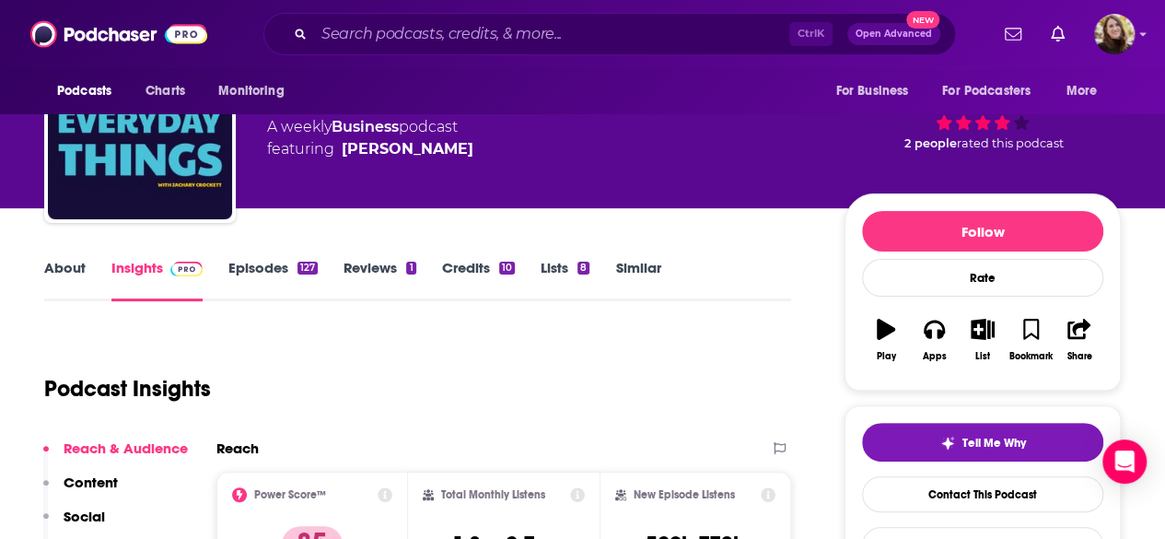
click at [264, 280] on link "Episodes 127" at bounding box center [272, 280] width 89 height 42
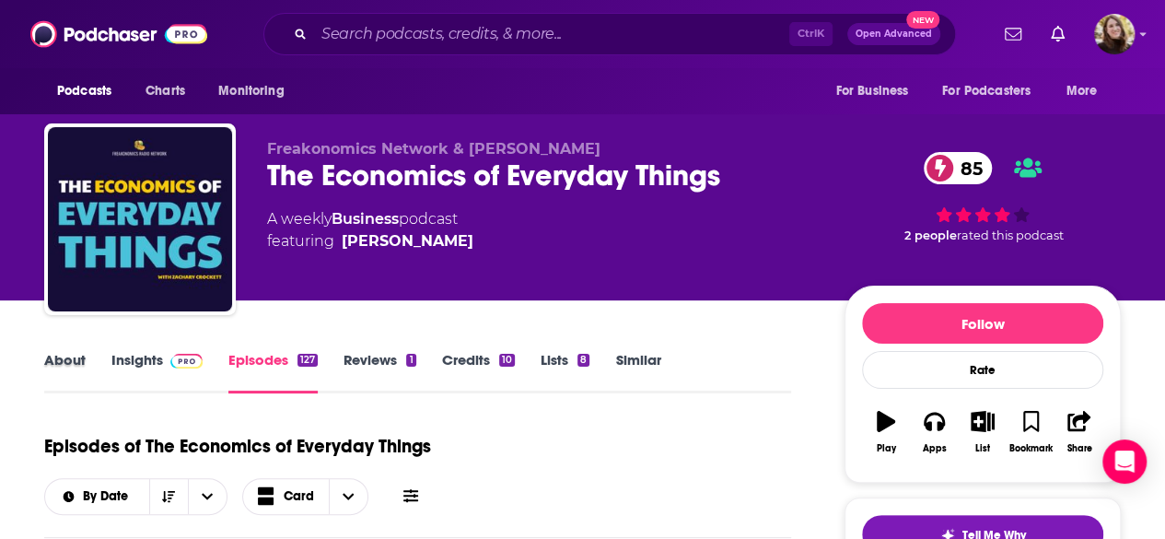
click at [85, 356] on div "About" at bounding box center [77, 372] width 67 height 42
click at [64, 357] on link "About" at bounding box center [64, 372] width 41 height 42
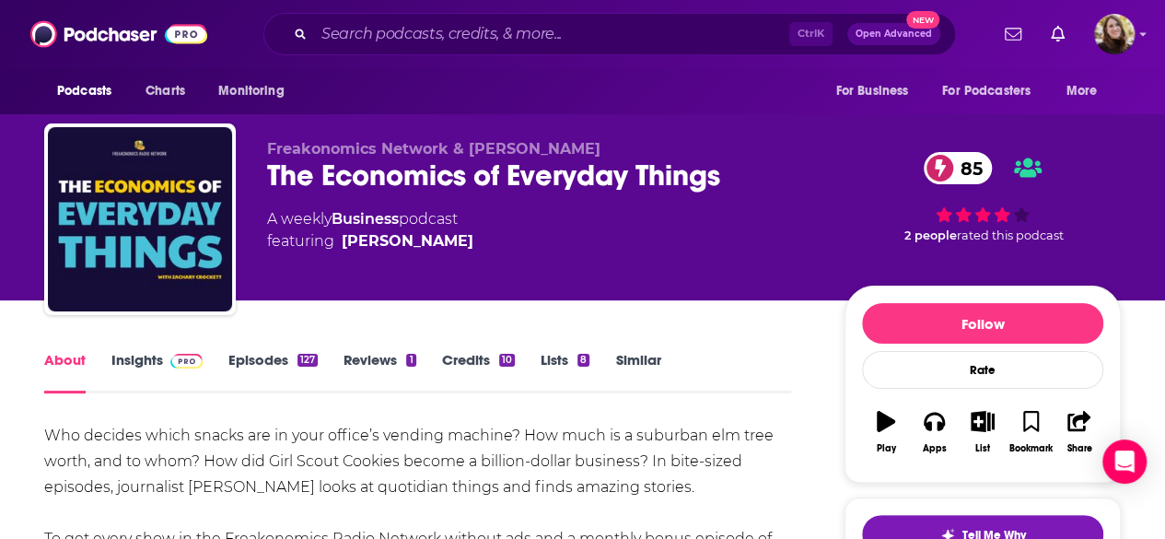
scroll to position [92, 0]
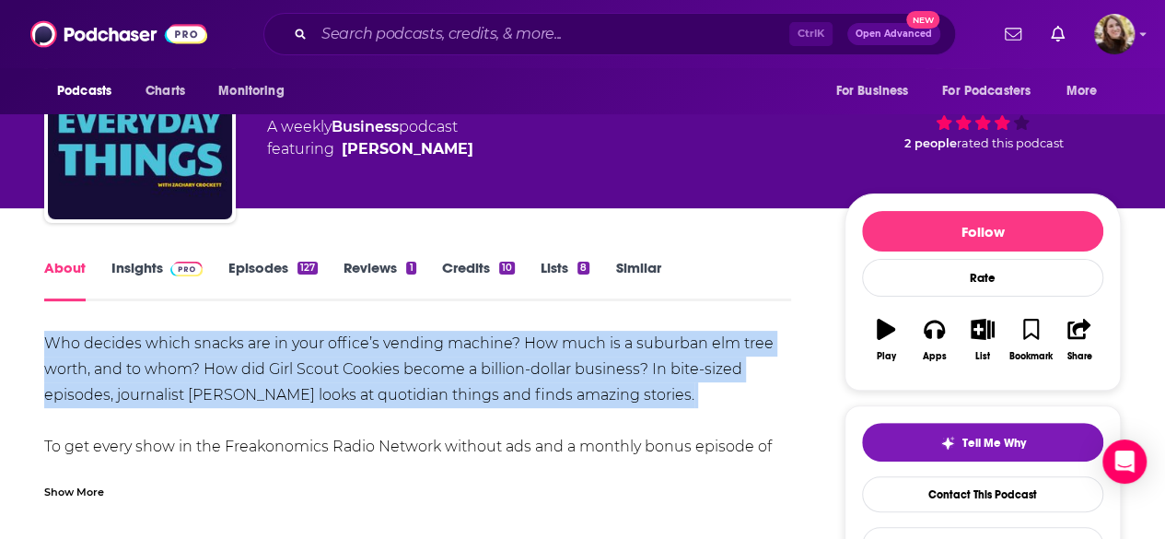
drag, startPoint x: 44, startPoint y: 350, endPoint x: 703, endPoint y: 397, distance: 660.1
click at [726, 408] on div "Who decides which snacks are in your office’s vending machine? How much is a su…" at bounding box center [417, 421] width 747 height 181
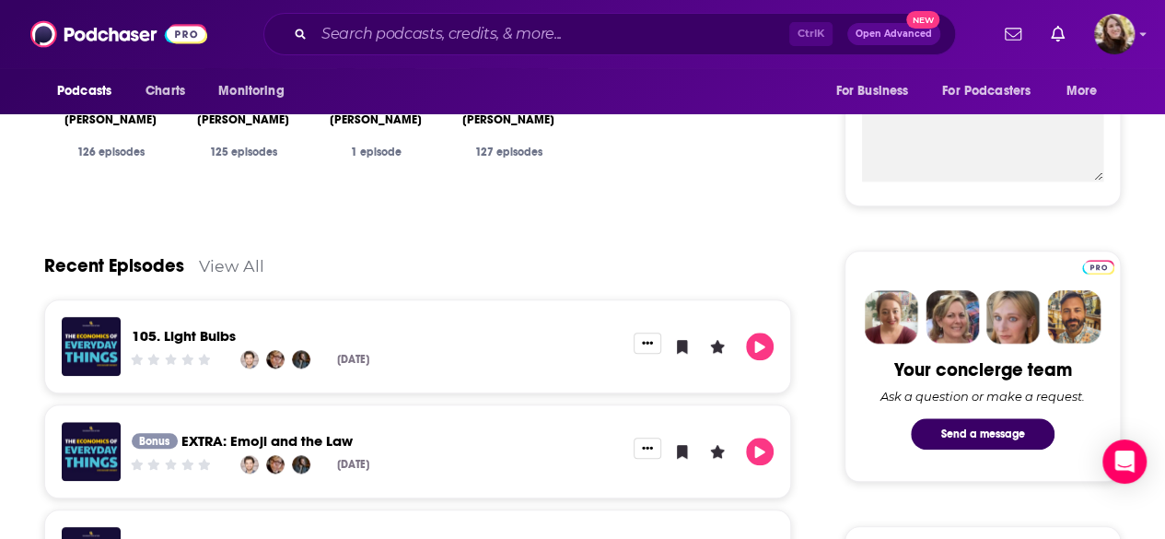
scroll to position [368, 0]
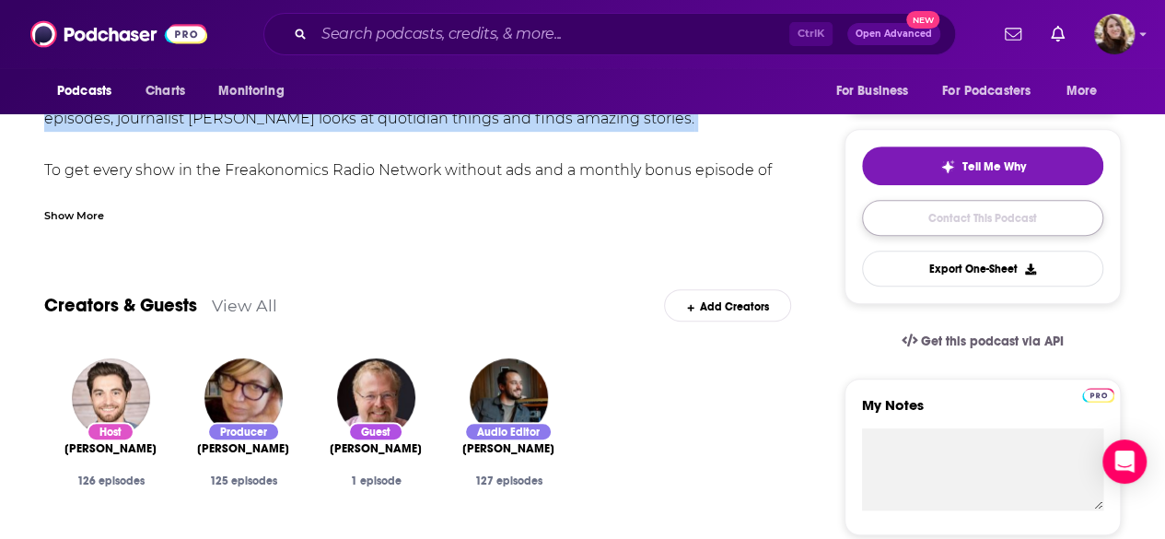
click at [982, 218] on link "Contact This Podcast" at bounding box center [982, 218] width 241 height 36
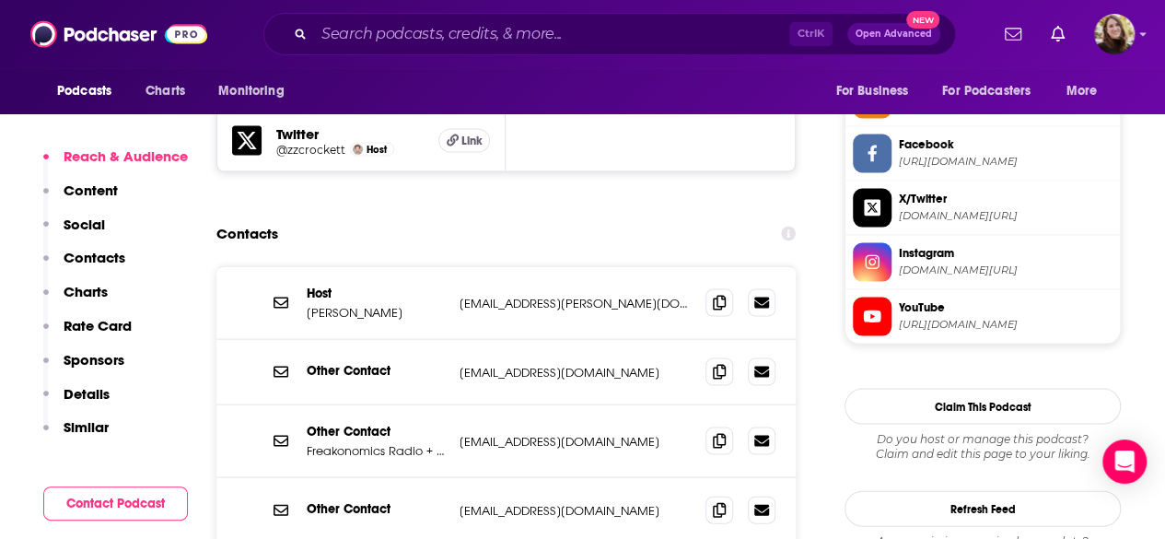
scroll to position [1765, 0]
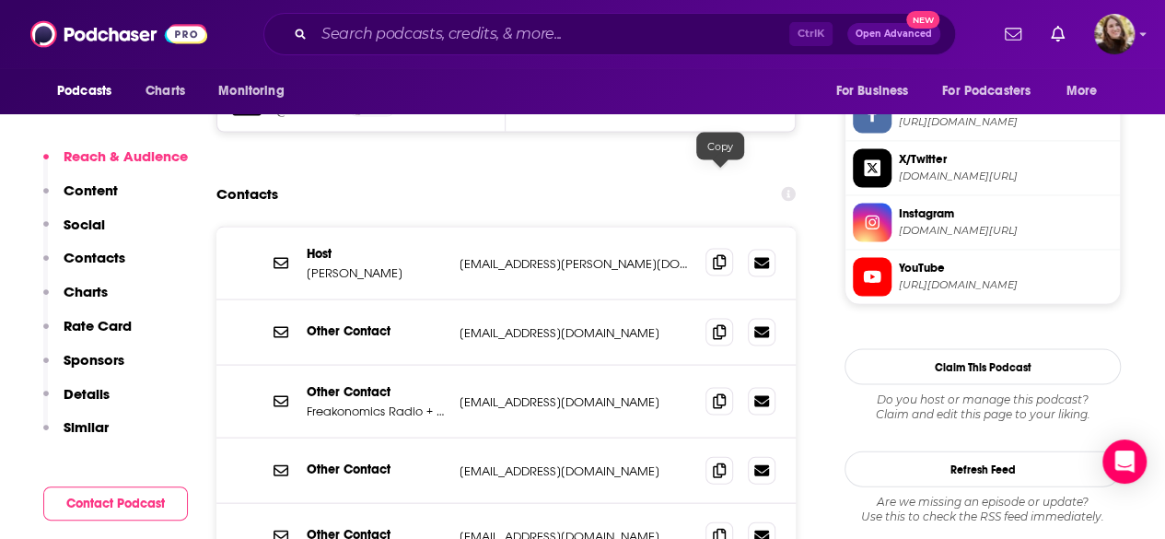
click at [711, 249] on span at bounding box center [719, 263] width 28 height 28
click at [711, 387] on span at bounding box center [719, 401] width 28 height 28
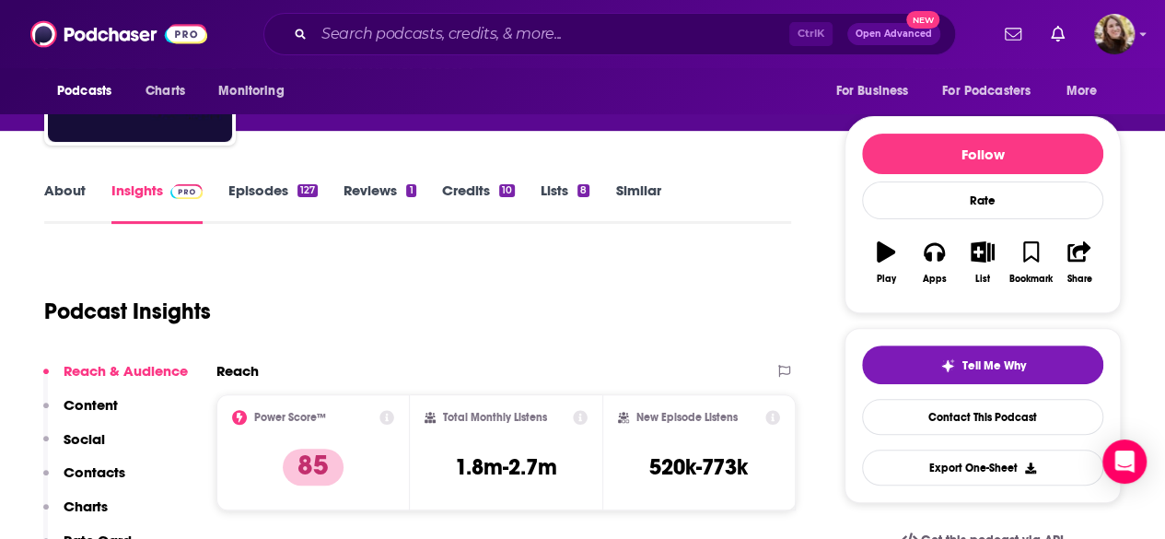
scroll to position [184, 0]
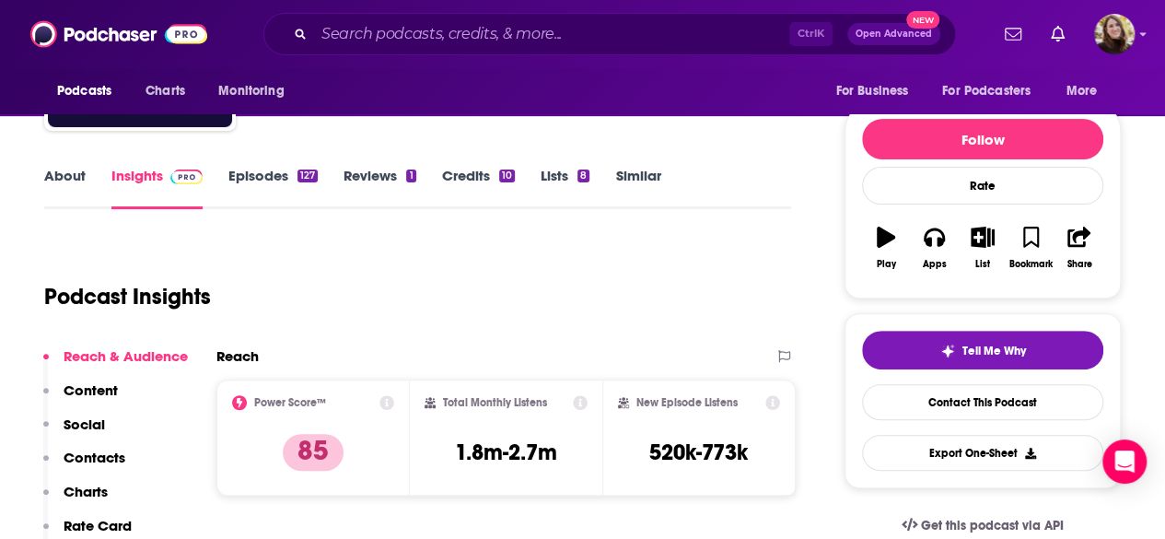
click at [648, 181] on link "Similar" at bounding box center [637, 188] width 45 height 42
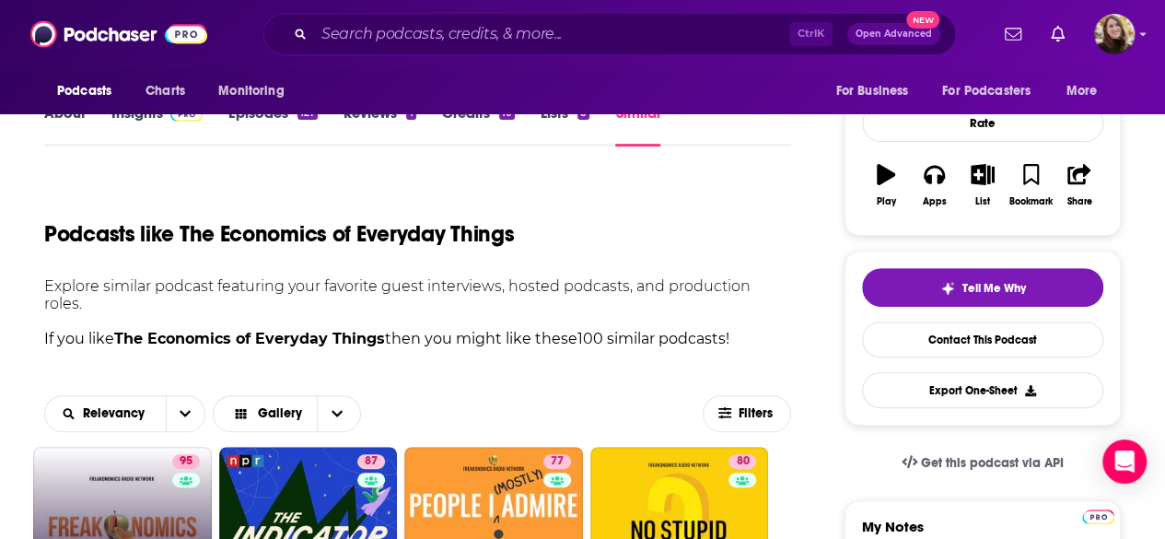
scroll to position [276, 0]
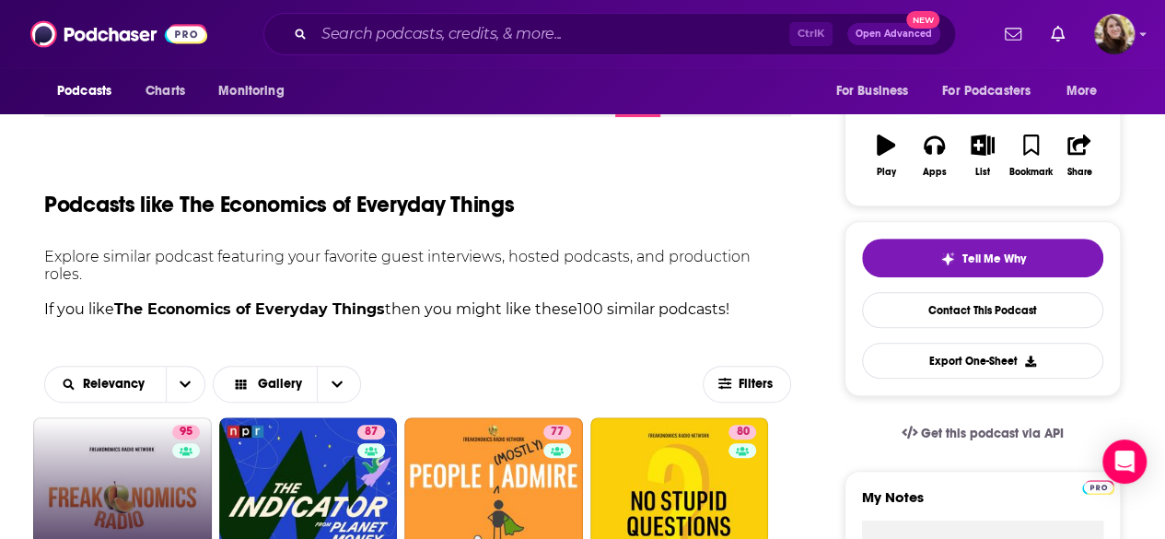
click at [105, 426] on link "95 Freakonomics Radio" at bounding box center [122, 506] width 179 height 179
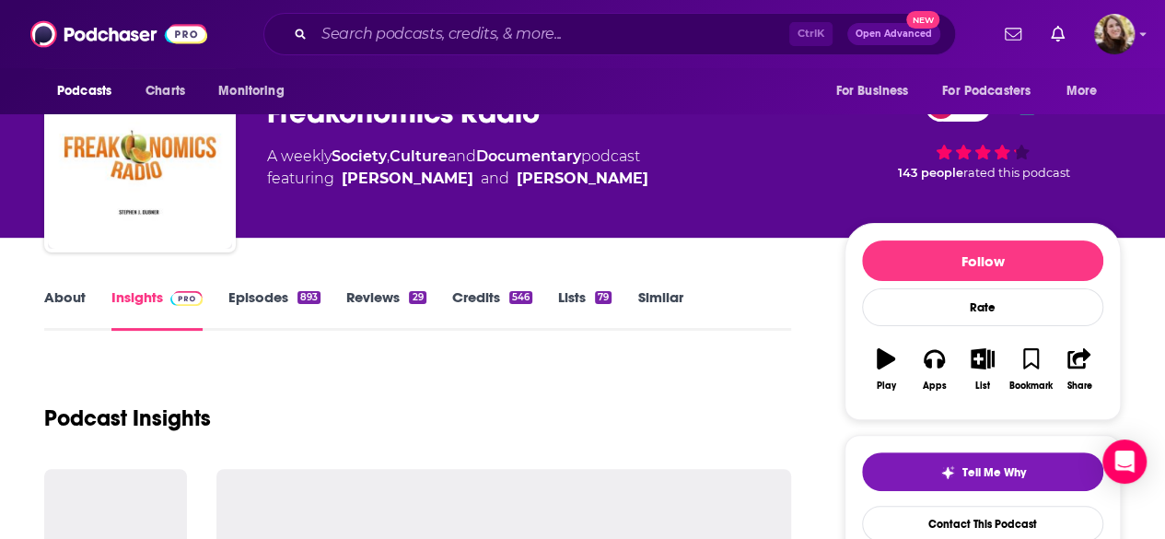
scroll to position [92, 0]
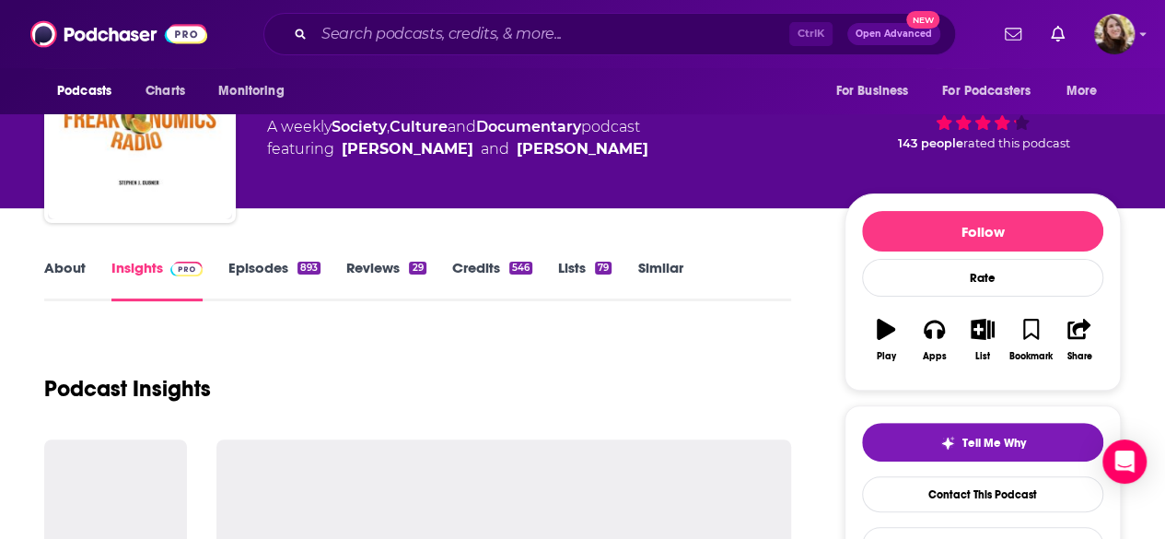
click at [68, 271] on link "About" at bounding box center [64, 280] width 41 height 42
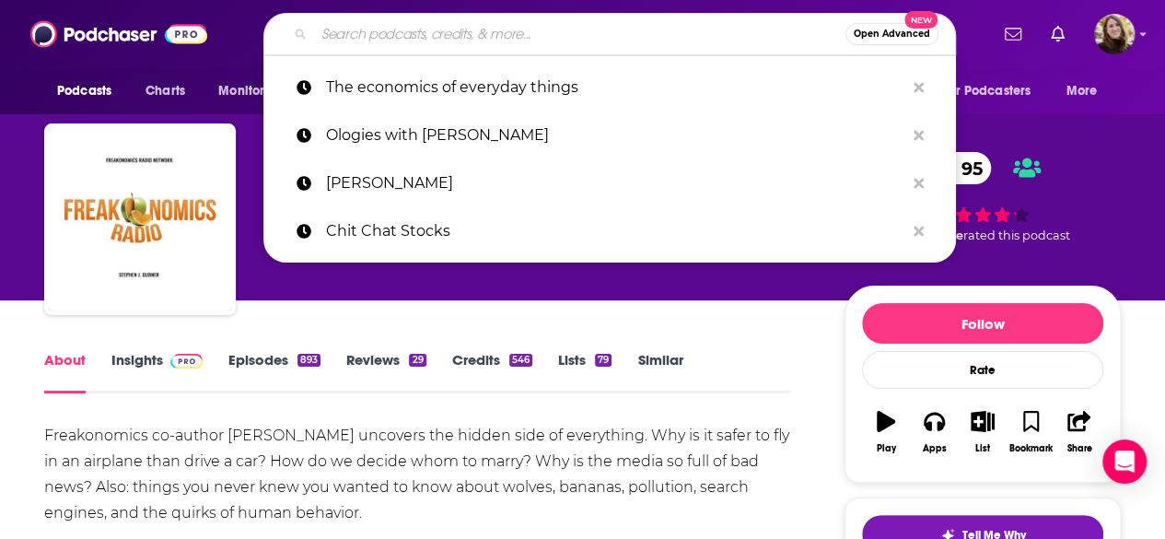
click at [468, 40] on input "Search podcasts, credits, & more..." at bounding box center [579, 33] width 531 height 29
paste input "Decoder Ring"
type input "Decoder Ring"
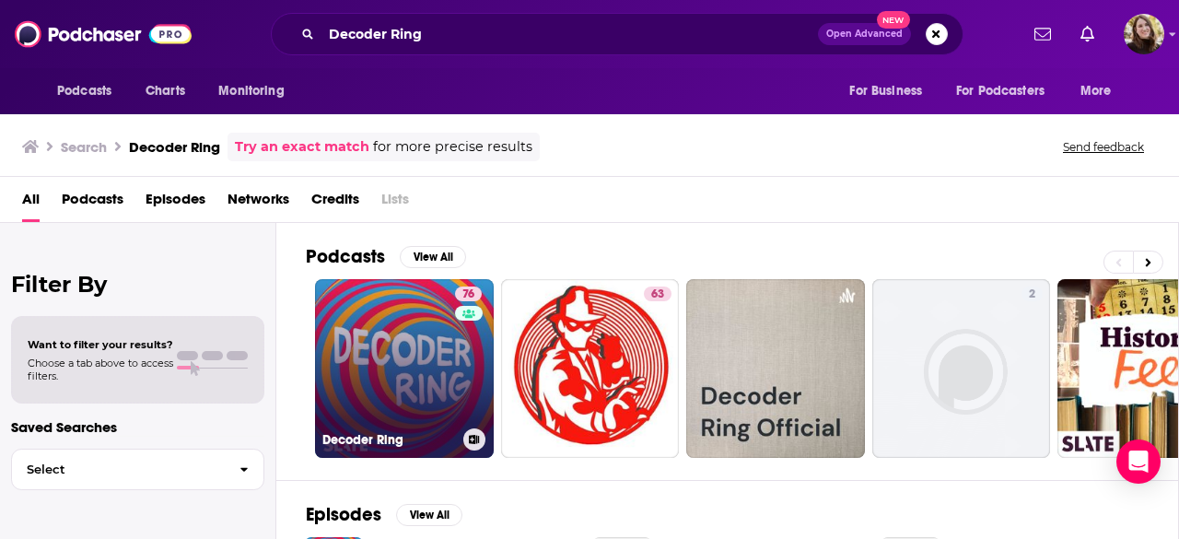
click at [405, 349] on link "76 Decoder Ring" at bounding box center [404, 368] width 179 height 179
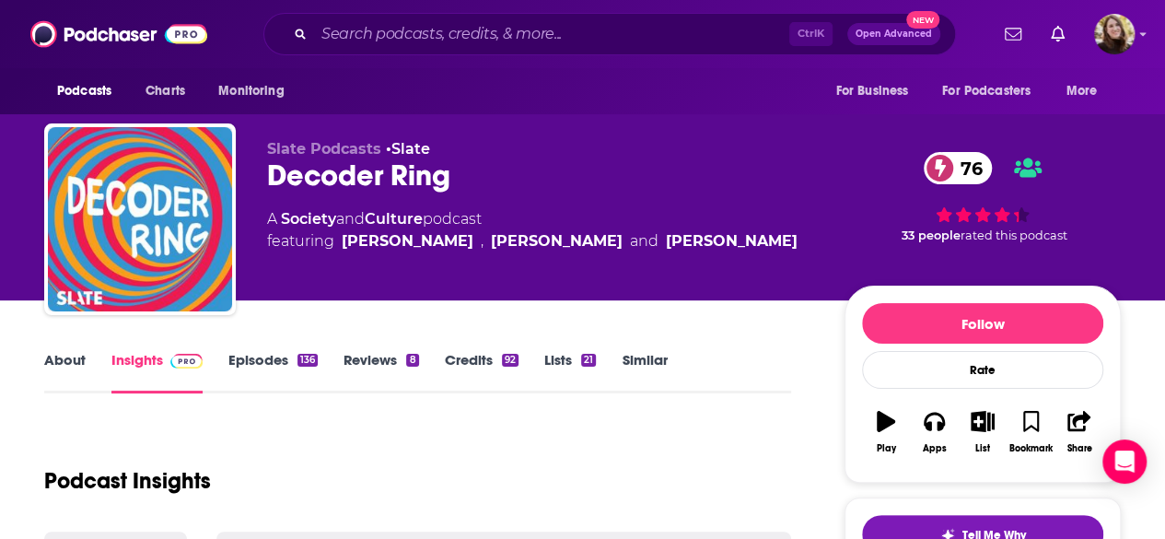
click at [79, 361] on link "About" at bounding box center [64, 372] width 41 height 42
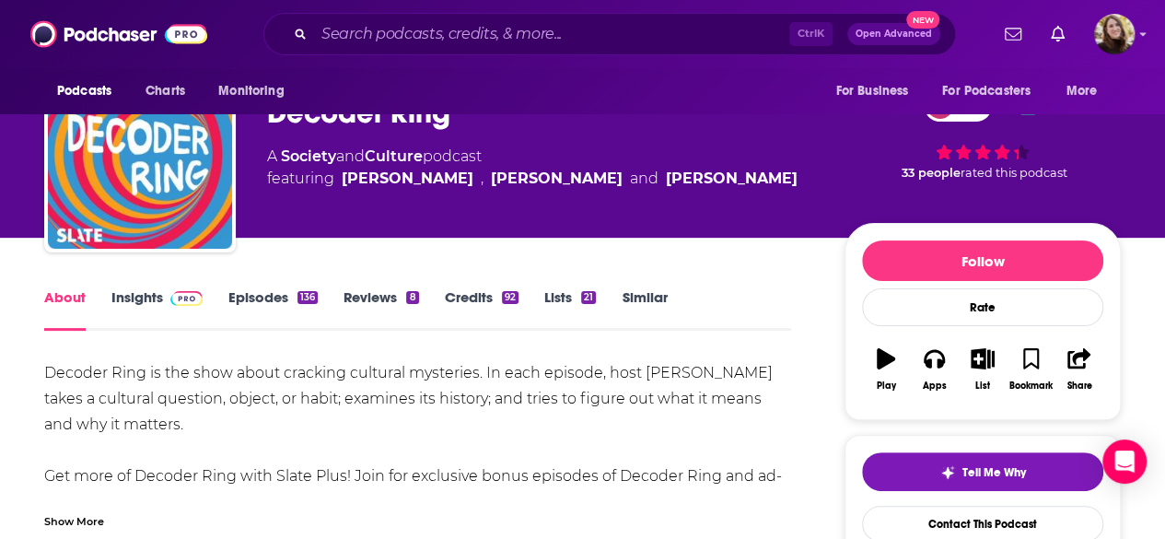
scroll to position [92, 0]
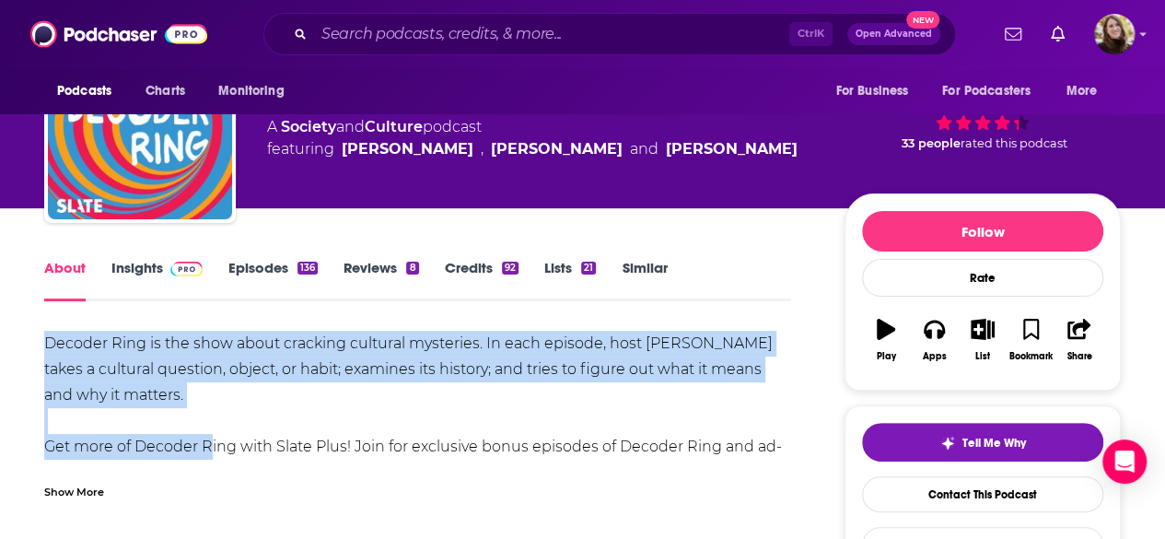
drag, startPoint x: 49, startPoint y: 338, endPoint x: 214, endPoint y: 420, distance: 184.1
click at [204, 433] on div "Decoder Ring is the show about cracking cultural mysteries. In each episode, ho…" at bounding box center [417, 421] width 747 height 181
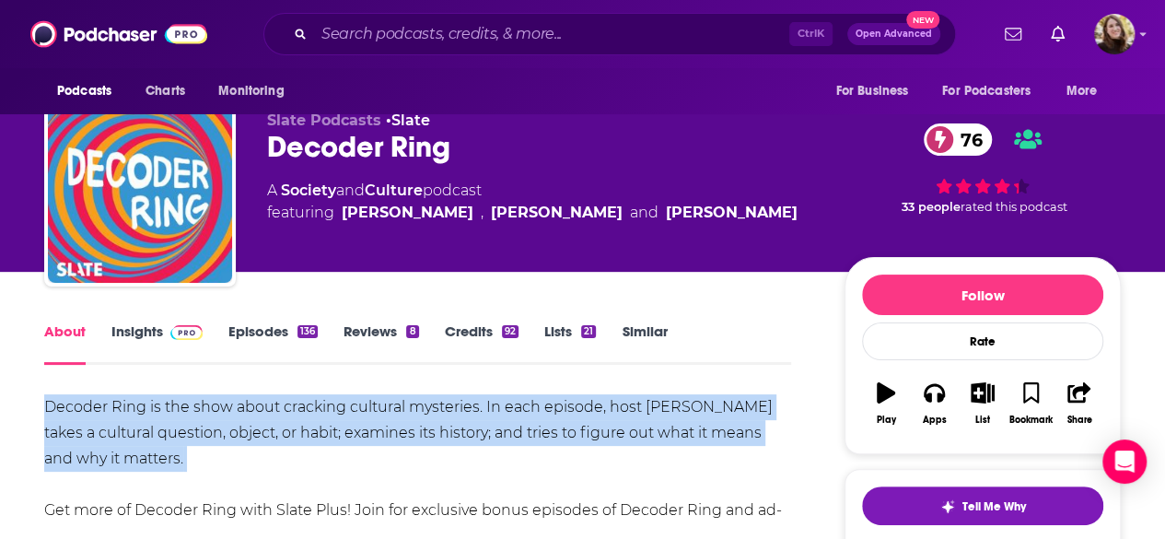
scroll to position [0, 0]
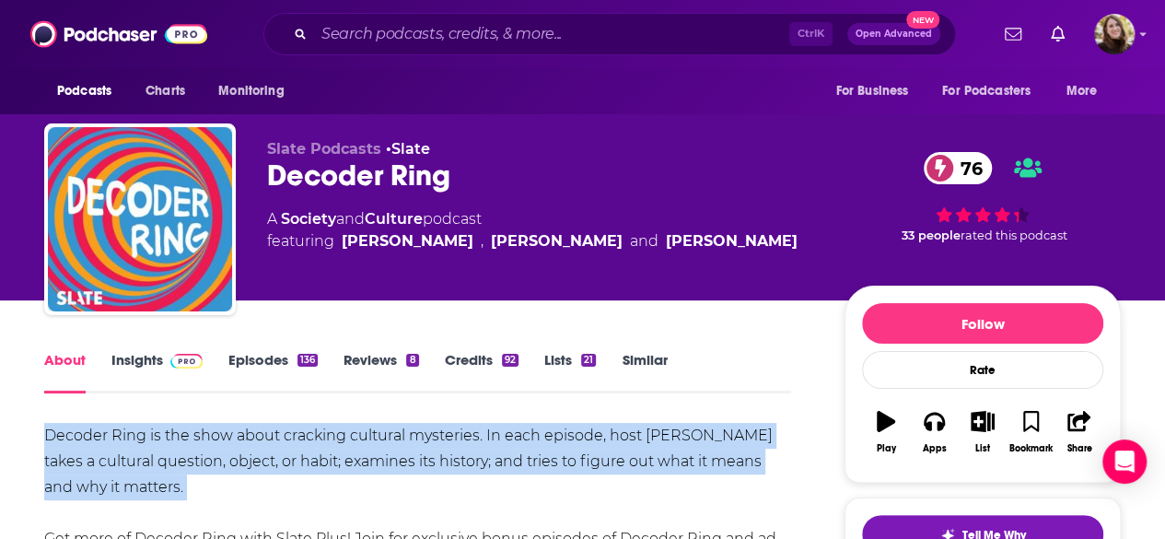
copy div "Decoder Ring is the show about cracking cultural mysteries. In each episode, ho…"
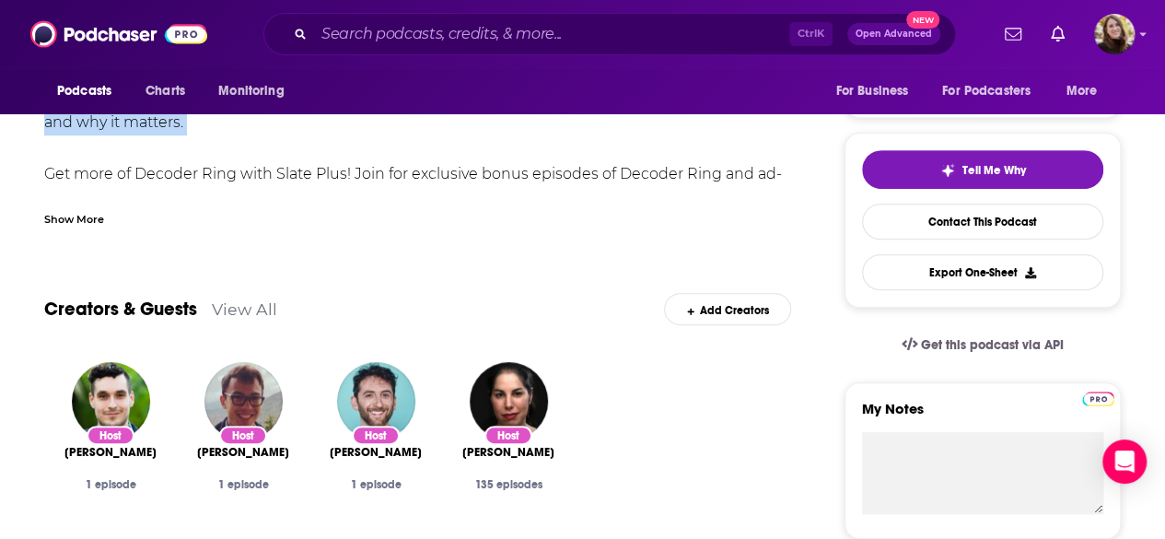
scroll to position [368, 0]
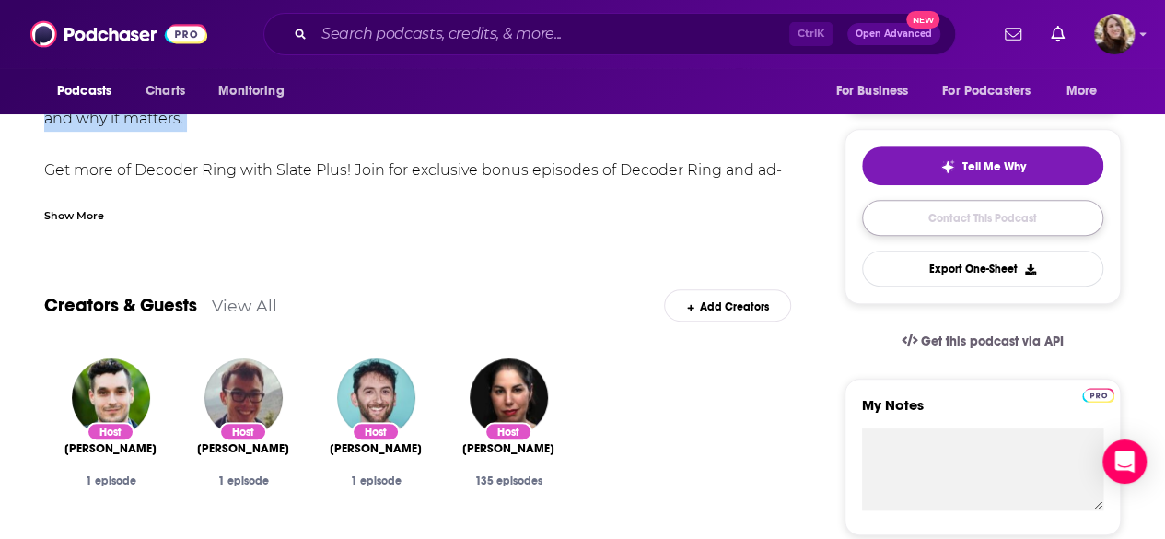
click at [976, 220] on link "Contact This Podcast" at bounding box center [982, 218] width 241 height 36
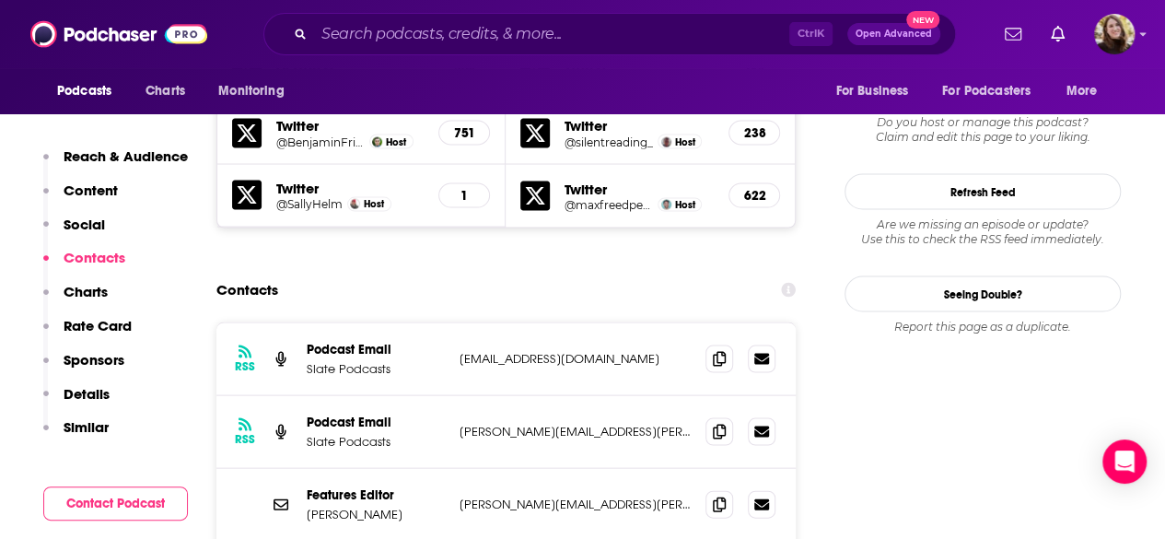
scroll to position [1792, 0]
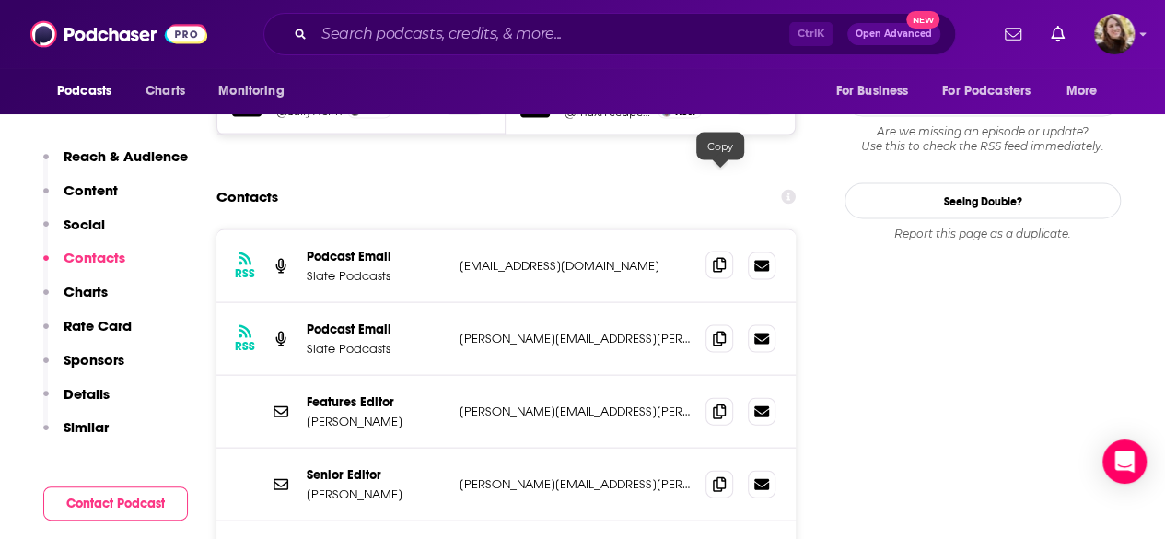
click at [712, 251] on span at bounding box center [719, 265] width 28 height 28
click at [407, 47] on input "Search podcasts, credits, & more..." at bounding box center [551, 33] width 475 height 29
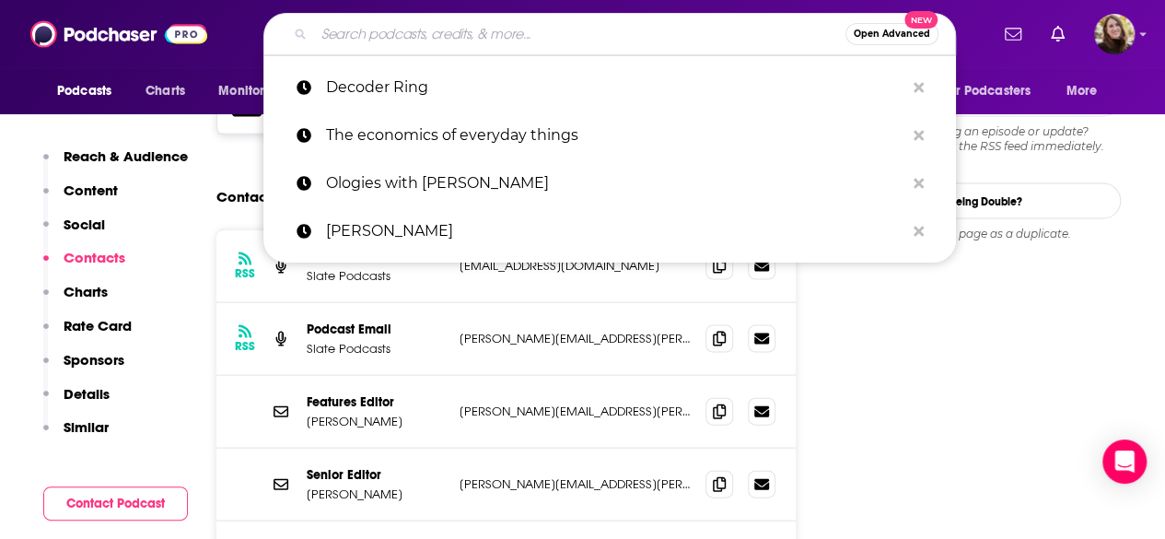
paste input "If Books Could Kill"
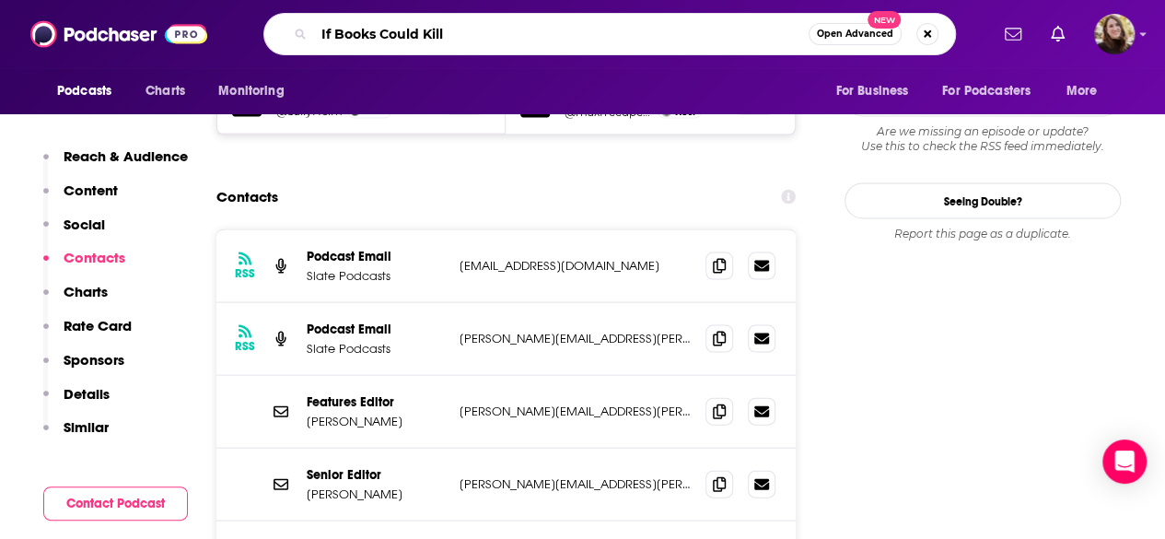
type input "If Books Could Kil"
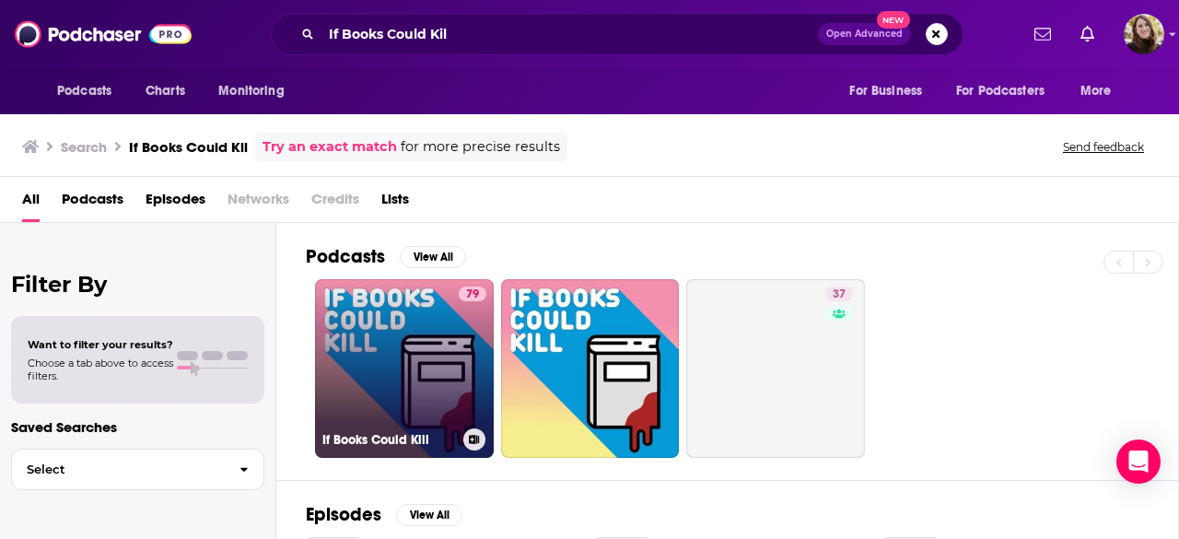
click at [392, 346] on link "79 If Books Could Kill" at bounding box center [404, 368] width 179 height 179
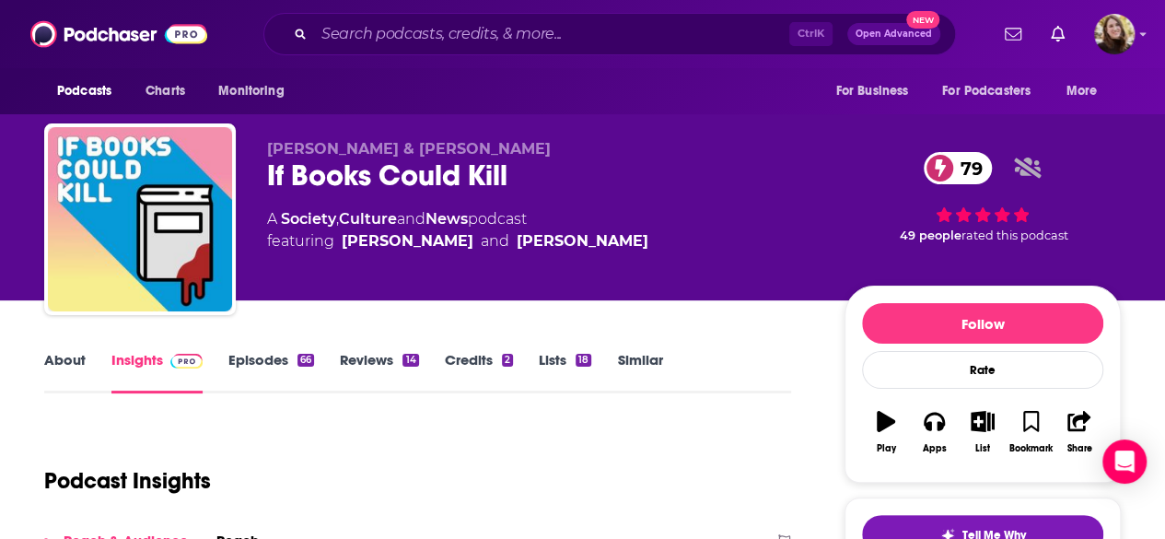
click at [47, 367] on link "About" at bounding box center [64, 372] width 41 height 42
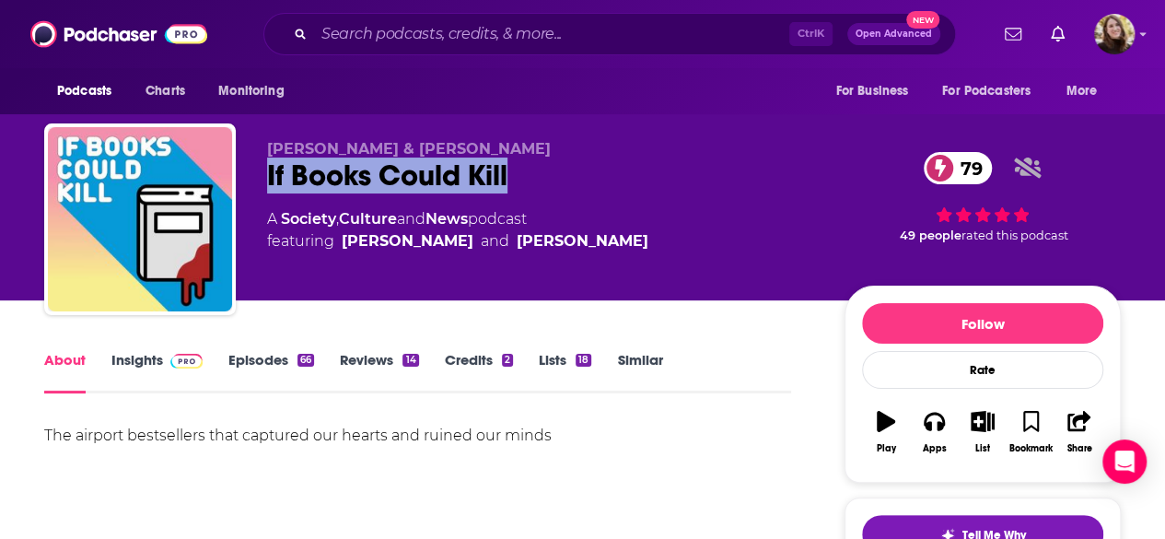
drag, startPoint x: 262, startPoint y: 165, endPoint x: 553, endPoint y: 171, distance: 292.0
click at [626, 173] on div "Michael Hobbes & Peter Shamshiri If Books Could Kill 79 A Society , Culture and…" at bounding box center [582, 222] width 1077 height 199
copy h1 "If Books Could Kill"
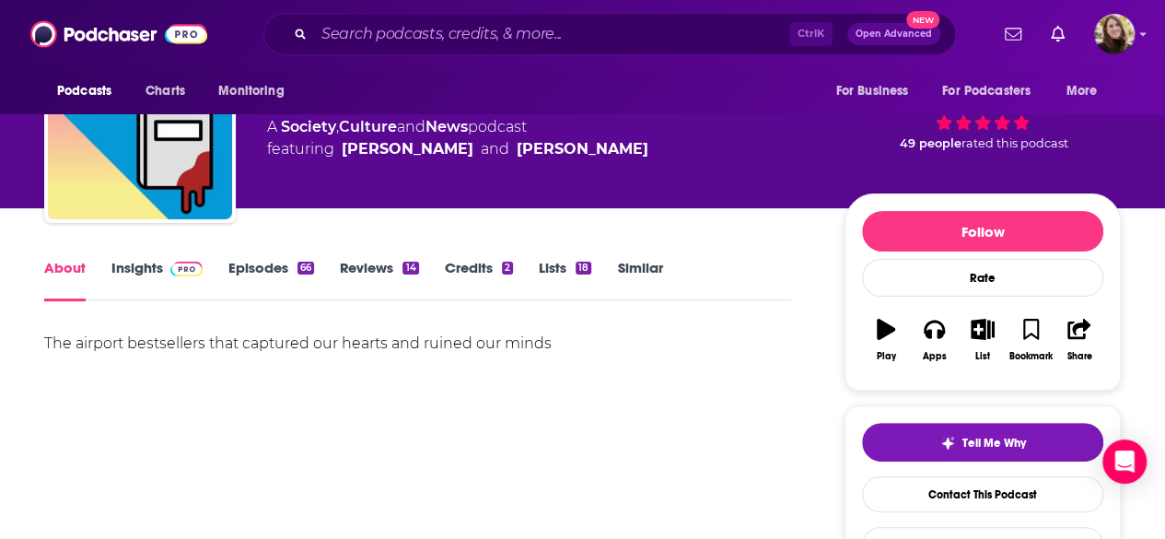
click at [459, 277] on link "Credits 2" at bounding box center [479, 280] width 68 height 42
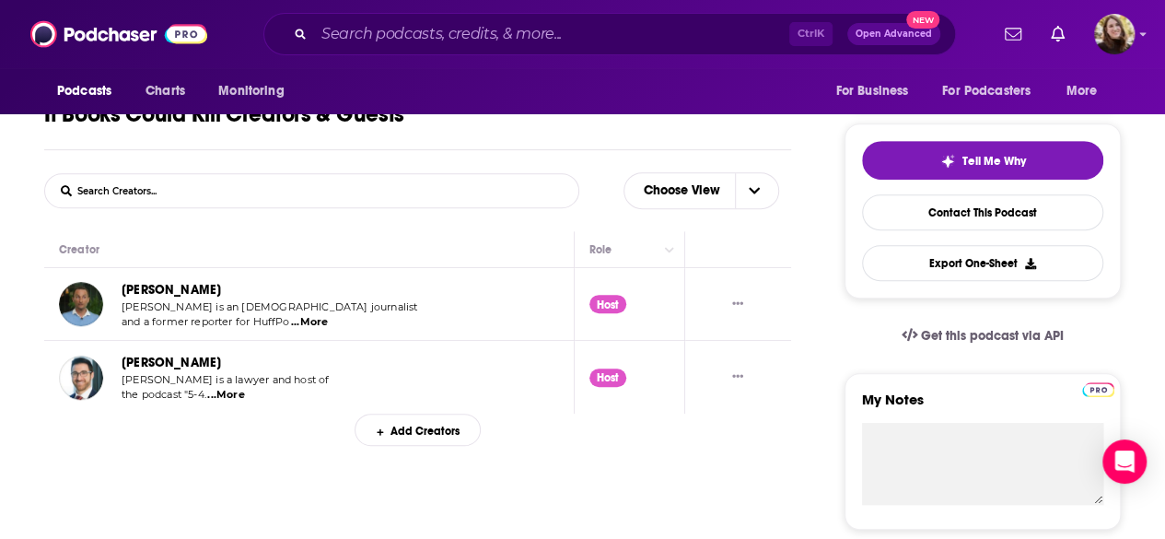
scroll to position [460, 0]
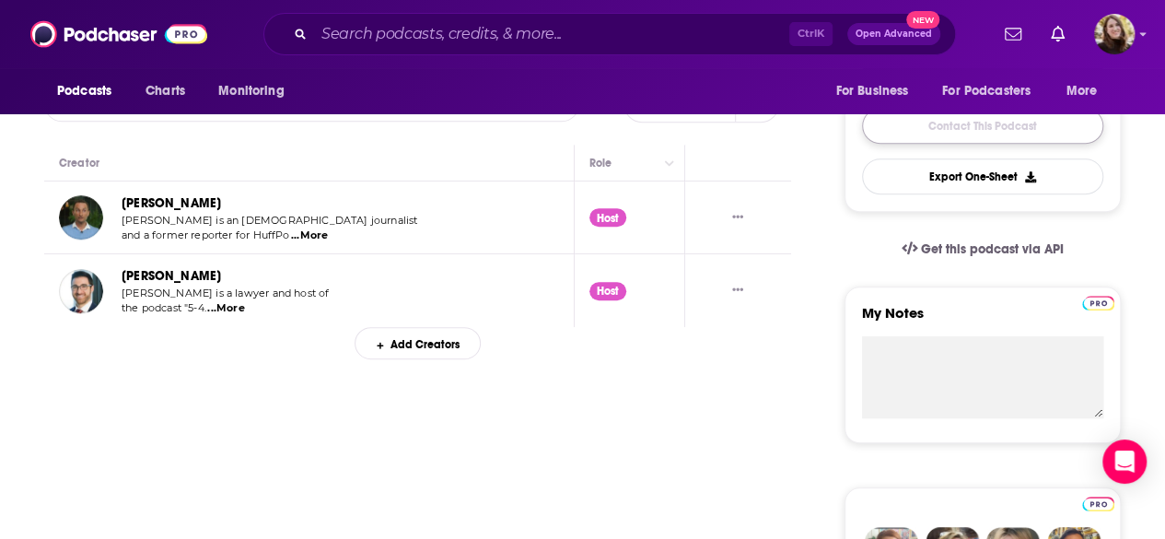
click at [929, 133] on link "Contact This Podcast" at bounding box center [982, 126] width 241 height 36
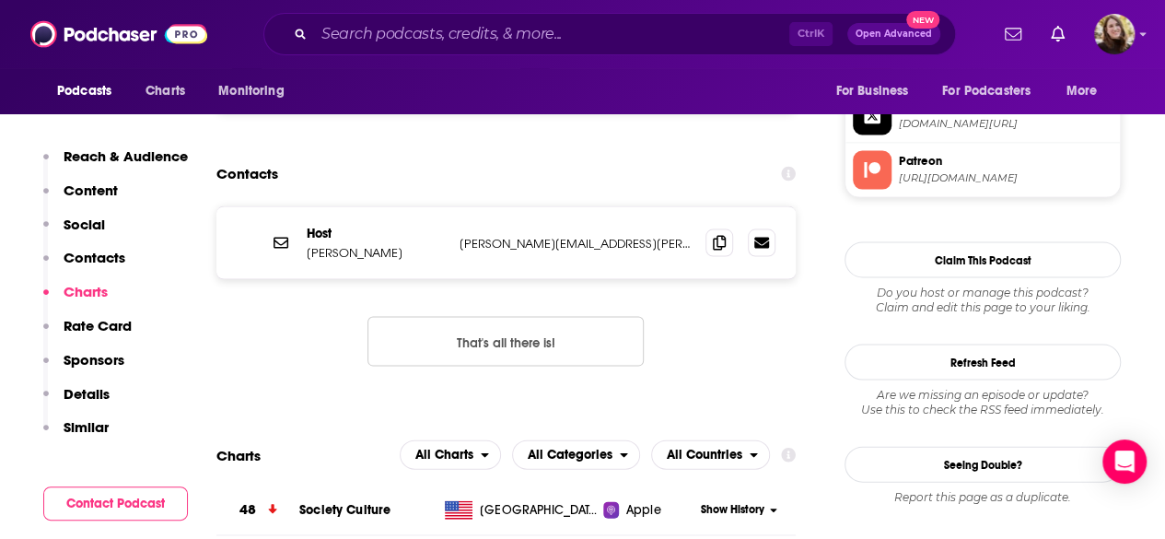
scroll to position [1632, 0]
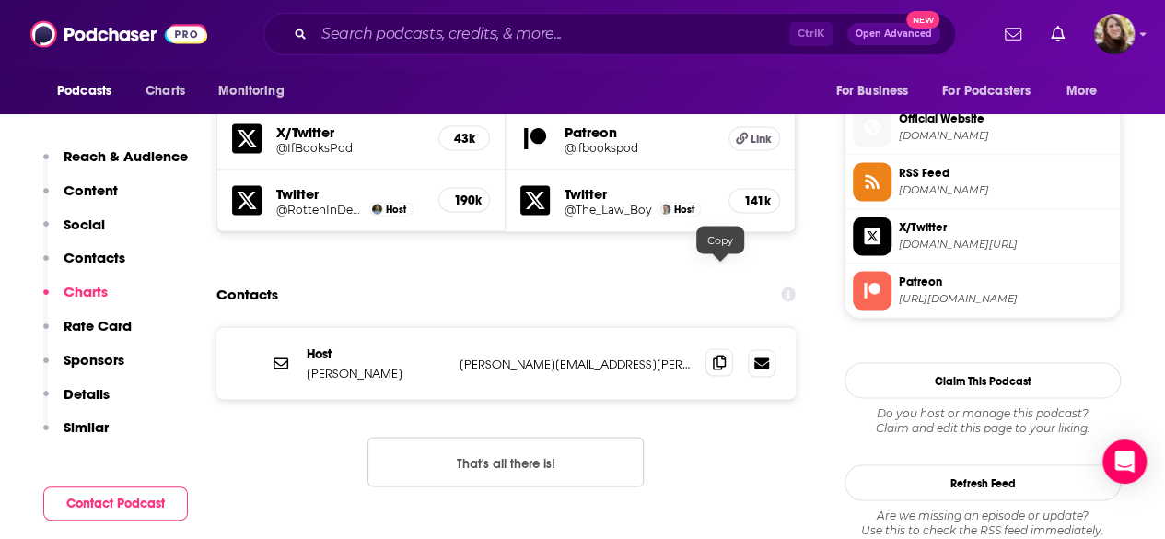
click at [718, 348] on span at bounding box center [719, 362] width 28 height 28
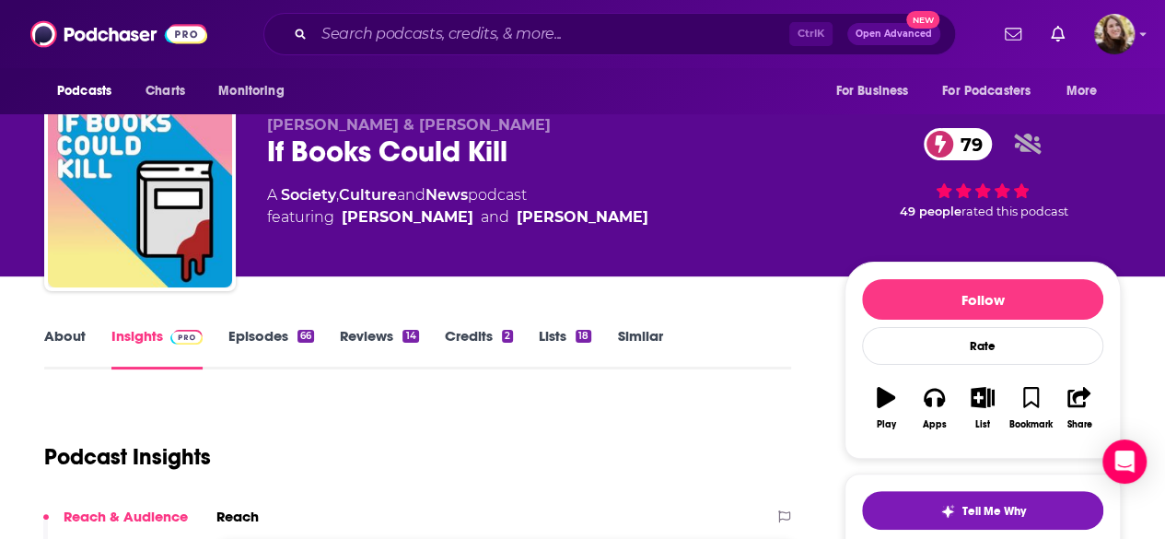
scroll to position [0, 0]
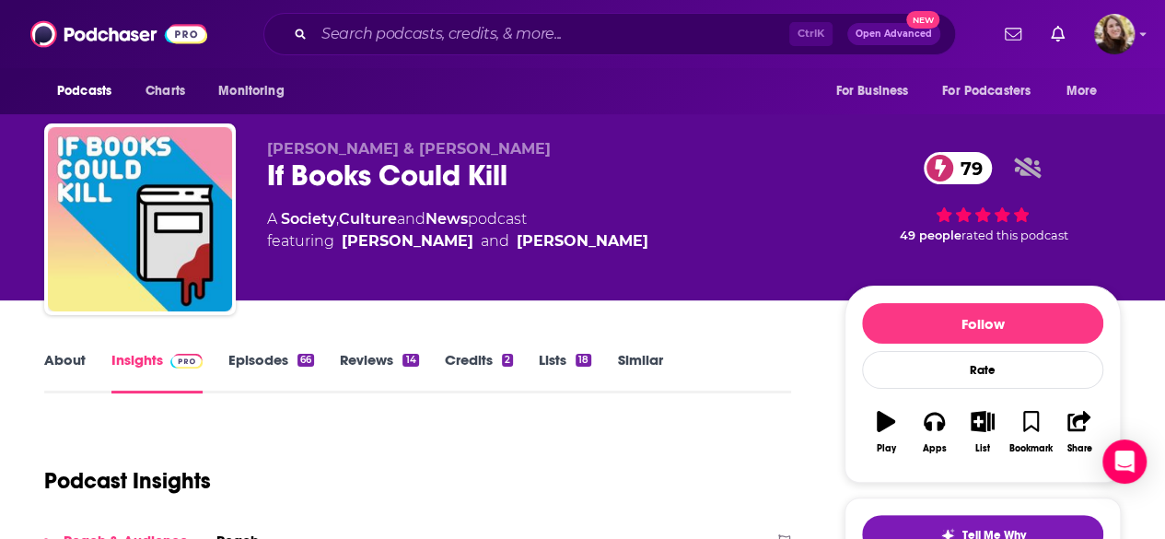
click at [75, 358] on link "About" at bounding box center [64, 372] width 41 height 42
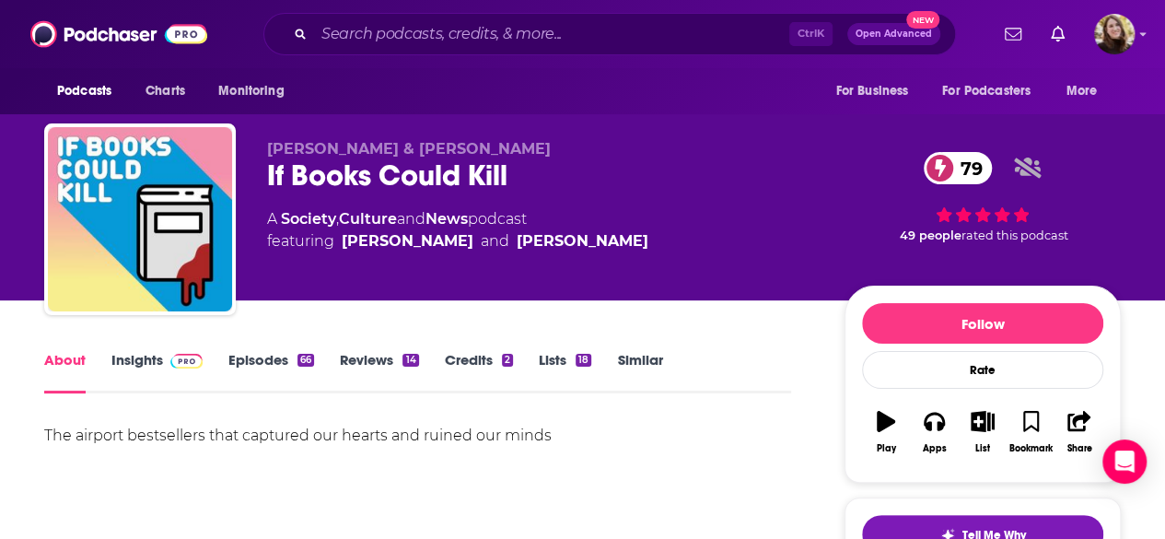
scroll to position [92, 0]
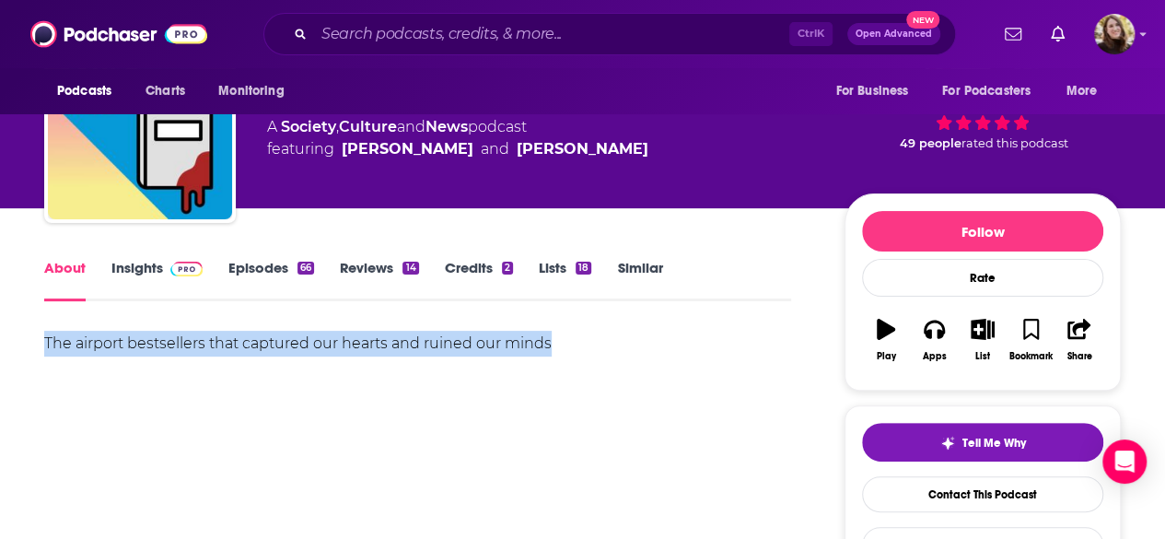
drag, startPoint x: 43, startPoint y: 341, endPoint x: 617, endPoint y: 360, distance: 574.1
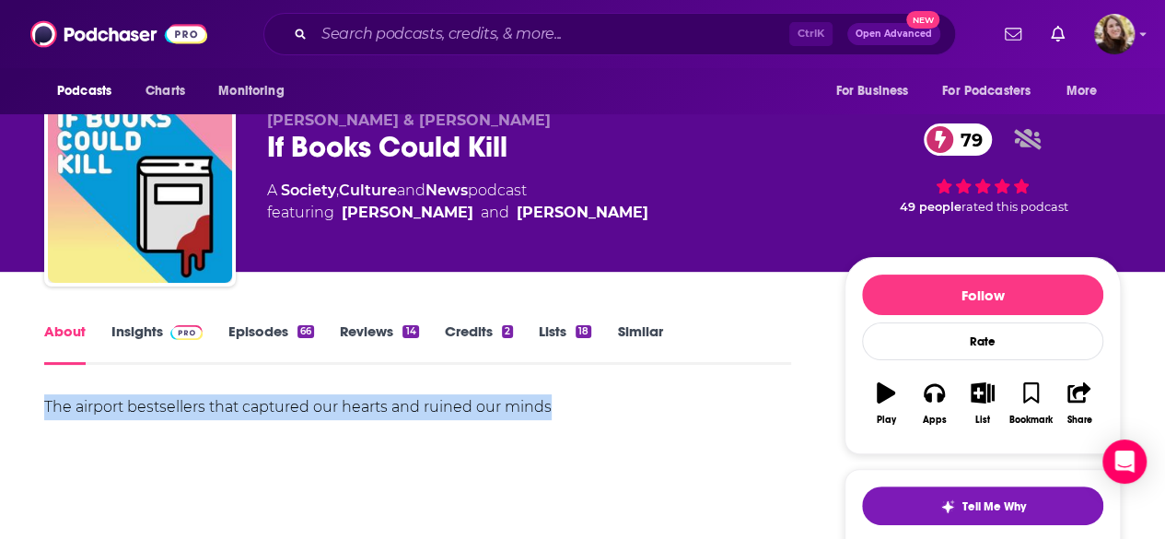
scroll to position [0, 0]
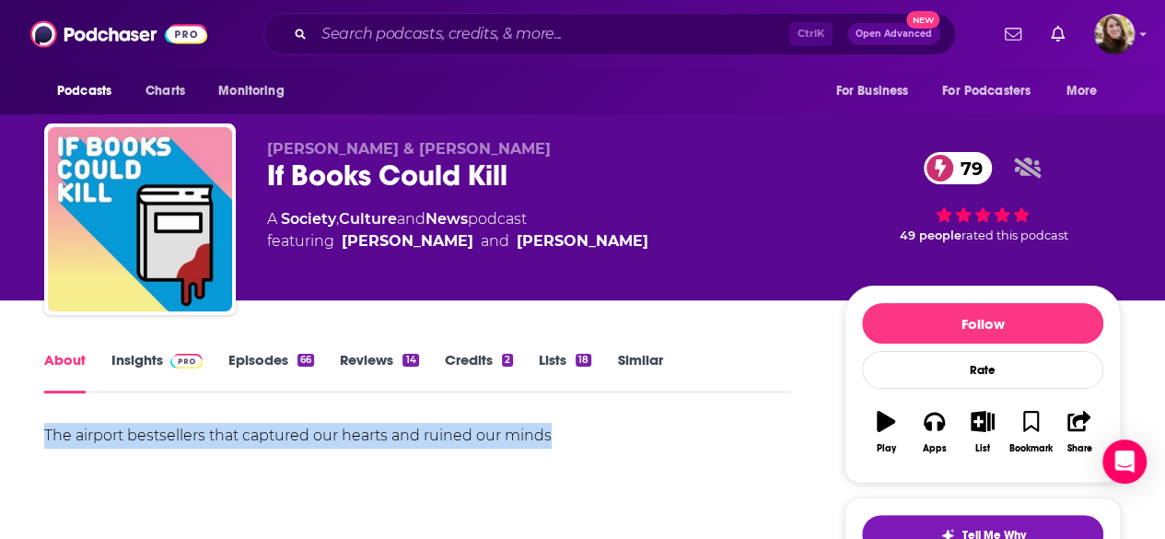
click at [273, 362] on link "Episodes 66" at bounding box center [271, 372] width 86 height 42
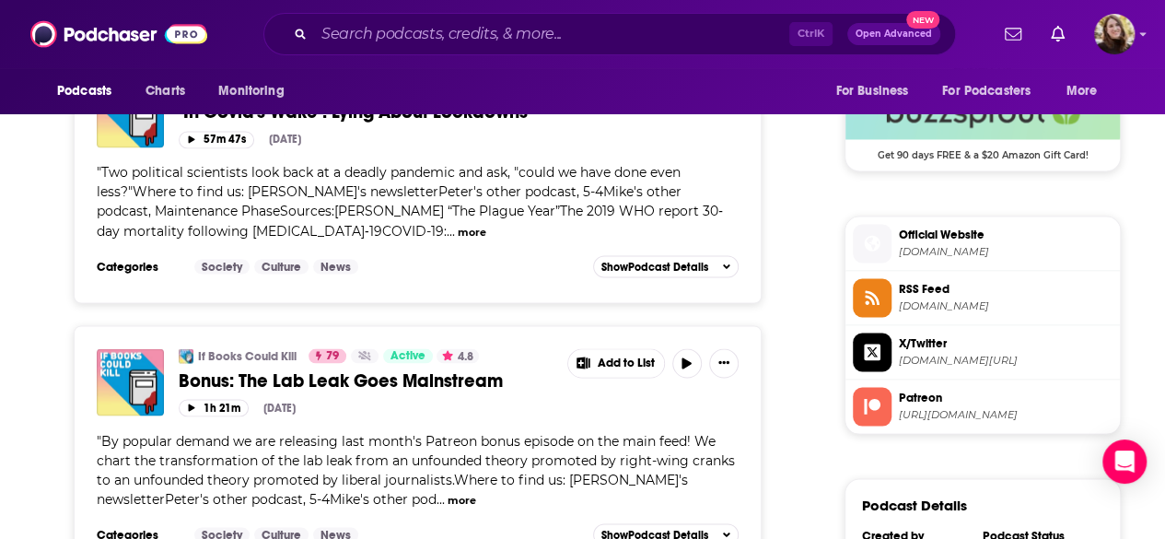
scroll to position [1381, 0]
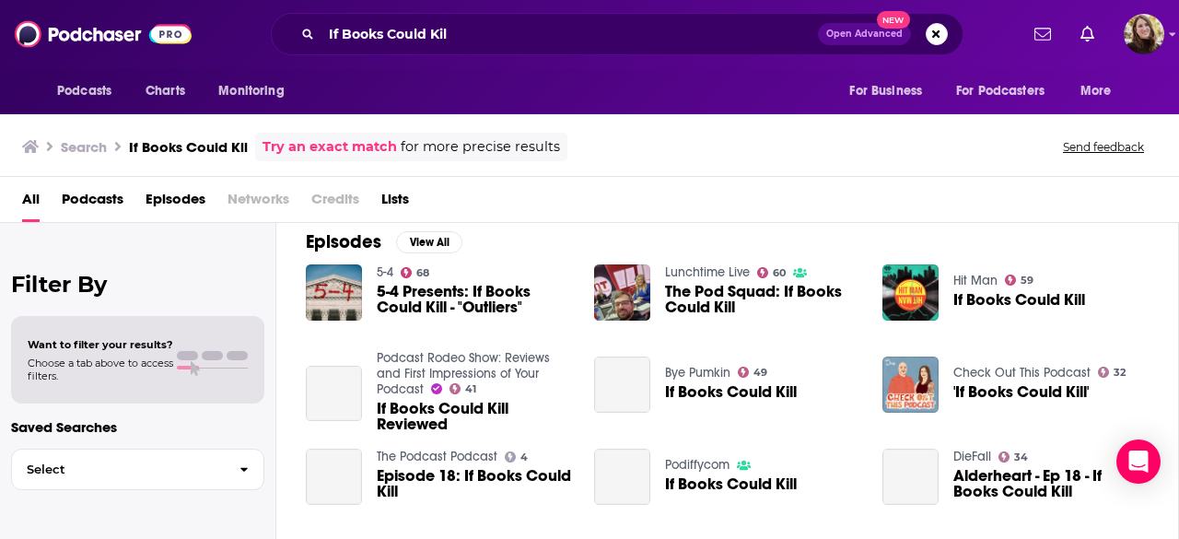
scroll to position [276, 0]
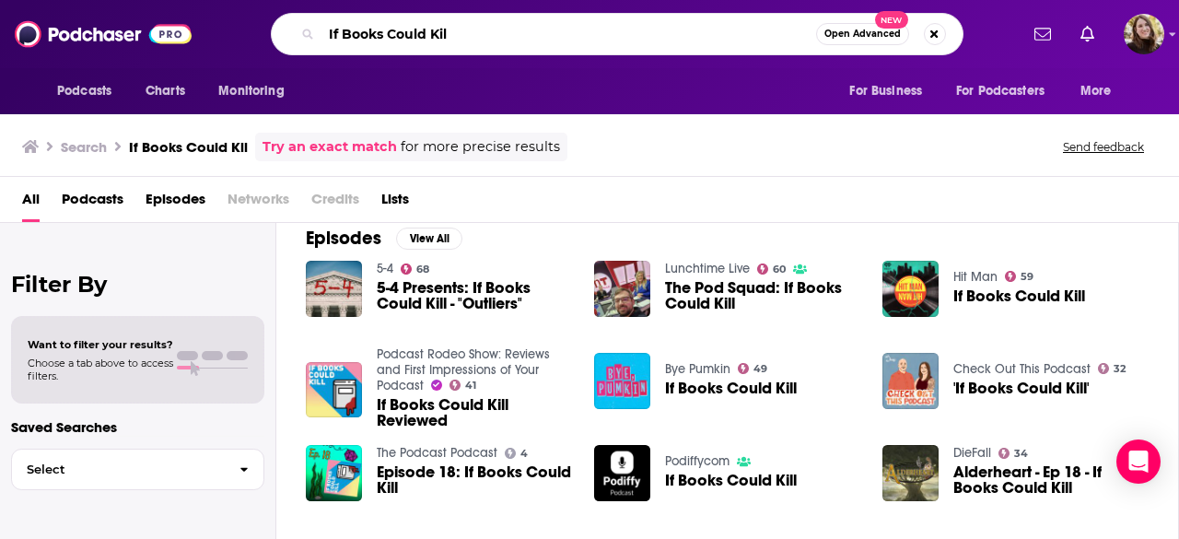
drag, startPoint x: 436, startPoint y: 36, endPoint x: 278, endPoint y: 32, distance: 157.5
click at [278, 32] on div "If Books Could Kil Open Advanced New" at bounding box center [617, 34] width 693 height 42
type input "behind the bastards"
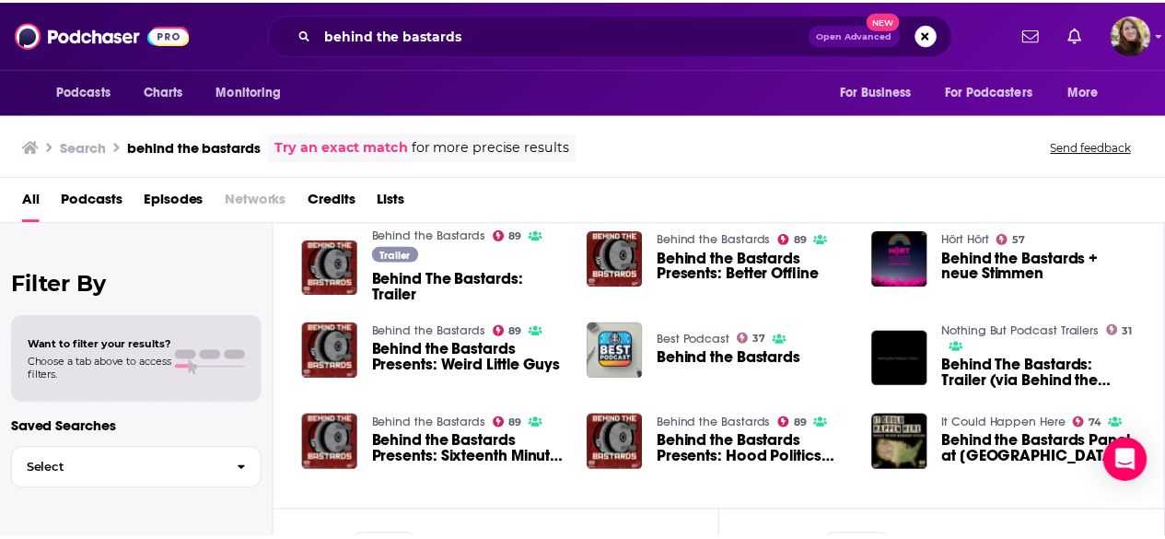
scroll to position [276, 0]
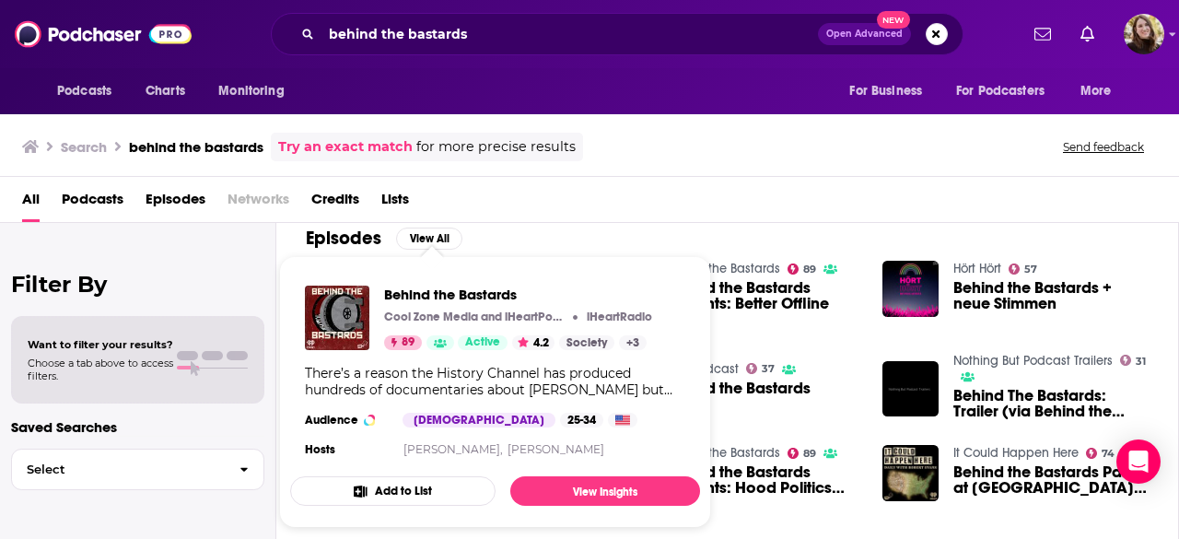
click at [443, 259] on div "Podcasts Charts Monitoring behind the bastards Open Advanced New For Business F…" at bounding box center [589, 269] width 1179 height 539
click at [426, 292] on span "Behind the Bastards" at bounding box center [518, 293] width 268 height 17
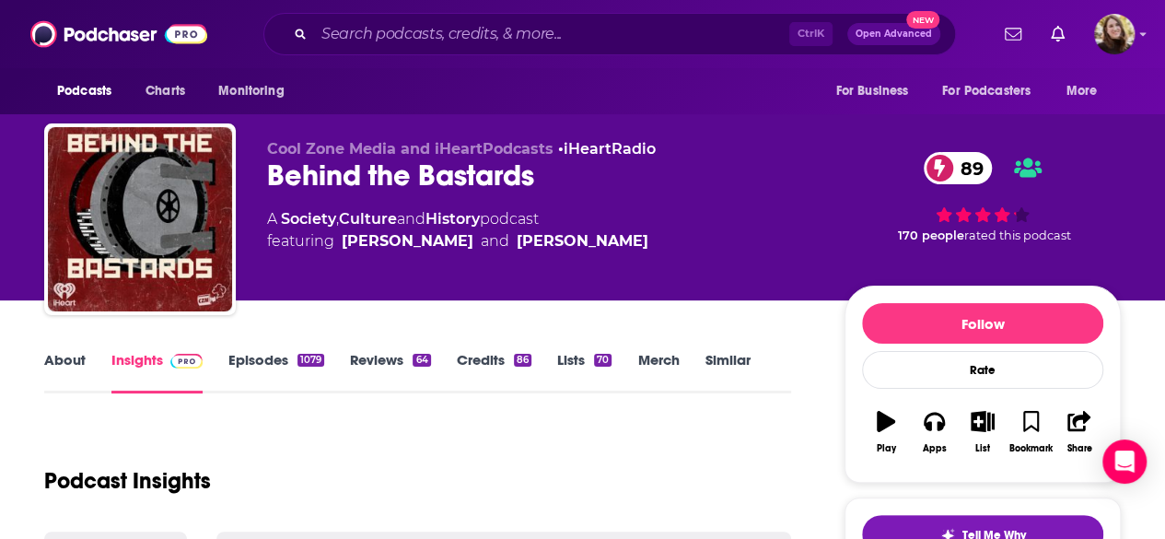
scroll to position [92, 0]
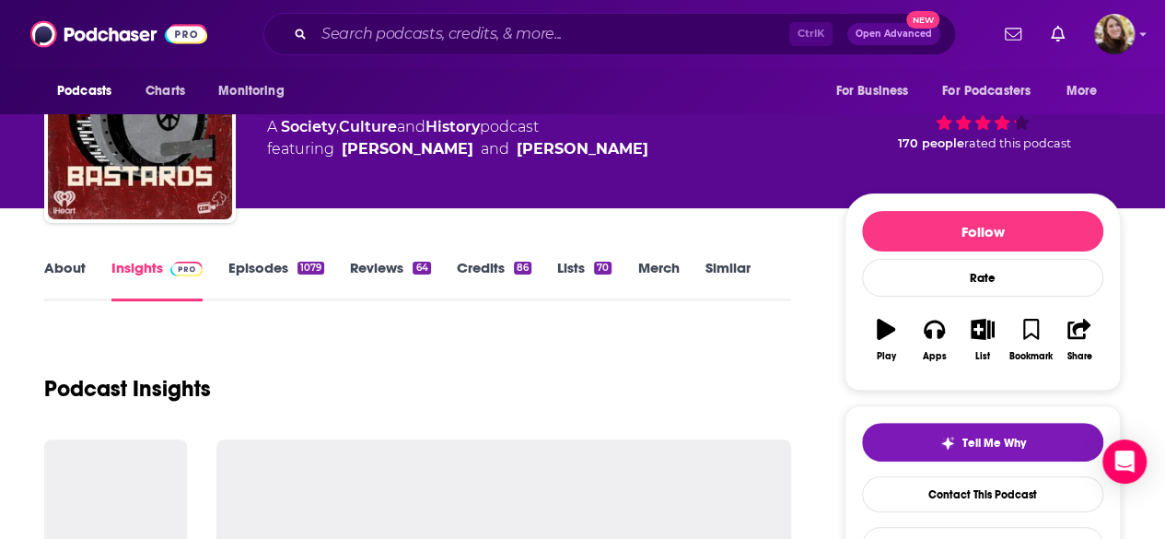
click at [68, 274] on link "About" at bounding box center [64, 280] width 41 height 42
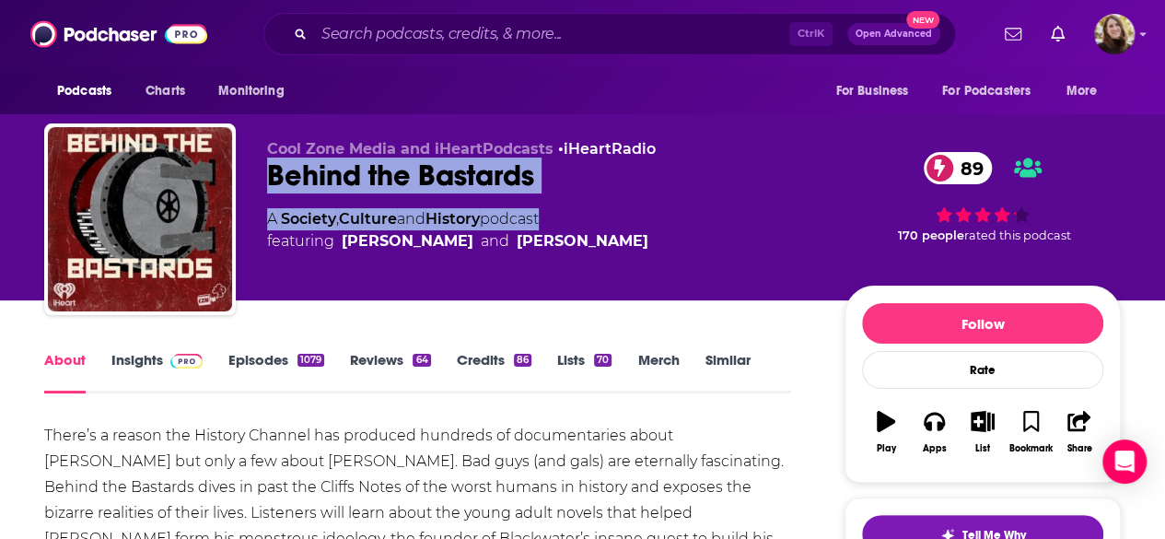
drag, startPoint x: 268, startPoint y: 182, endPoint x: 545, endPoint y: 201, distance: 277.8
click at [545, 201] on div "Cool Zone Media and iHeartPodcasts • iHeartRadio Behind the Bastards 89 A Socie…" at bounding box center [582, 222] width 1077 height 199
click at [545, 196] on div "Cool Zone Media and iHeartPodcasts • iHeartRadio Behind the Bastards 89 A Socie…" at bounding box center [541, 213] width 548 height 147
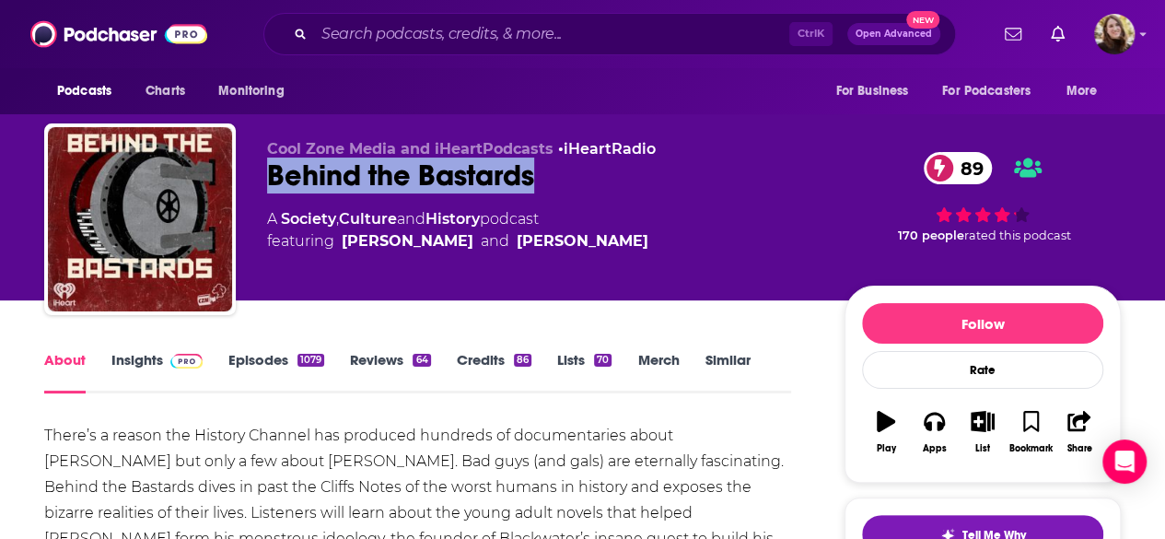
drag, startPoint x: 547, startPoint y: 184, endPoint x: 274, endPoint y: 180, distance: 272.6
click at [274, 180] on div "Behind the Bastards 89" at bounding box center [541, 175] width 548 height 36
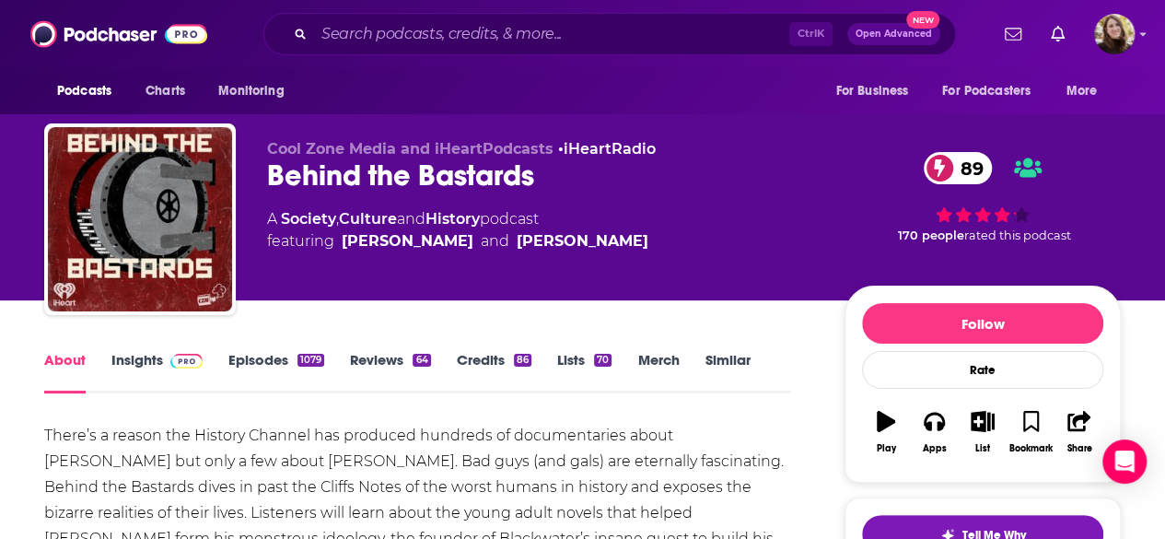
drag, startPoint x: 274, startPoint y: 180, endPoint x: 263, endPoint y: 175, distance: 12.0
click at [263, 175] on div "Cool Zone Media and iHeartPodcasts • iHeartRadio Behind the Bastards 89 A Socie…" at bounding box center [582, 222] width 1077 height 199
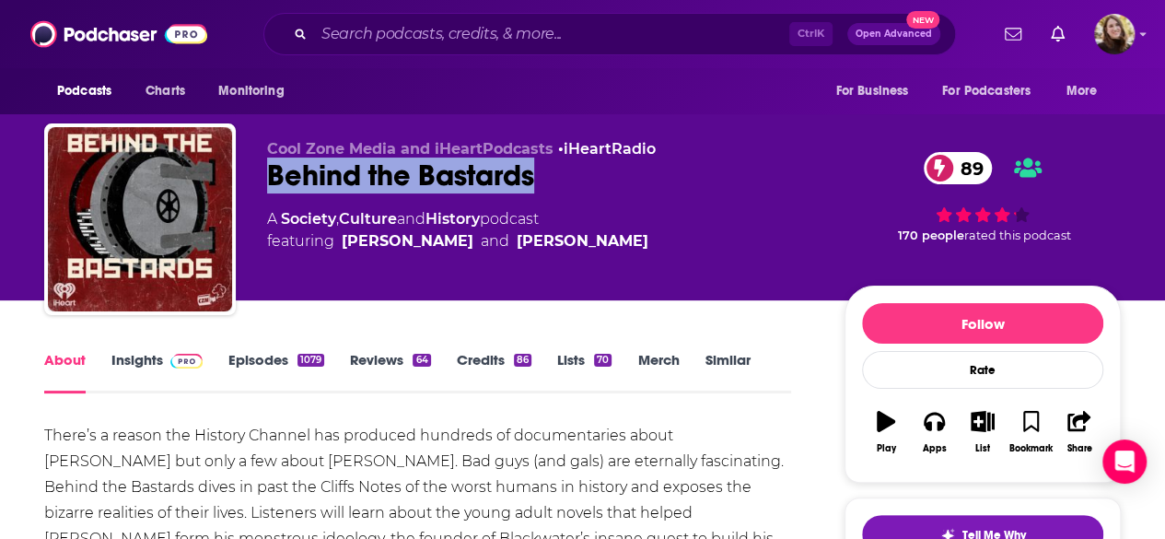
drag, startPoint x: 263, startPoint y: 175, endPoint x: 515, endPoint y: 180, distance: 251.5
click at [515, 180] on div "Cool Zone Media and iHeartPodcasts • iHeartRadio Behind the Bastards 89 A Socie…" at bounding box center [582, 222] width 1077 height 199
copy h1 "Behind the Bastards"
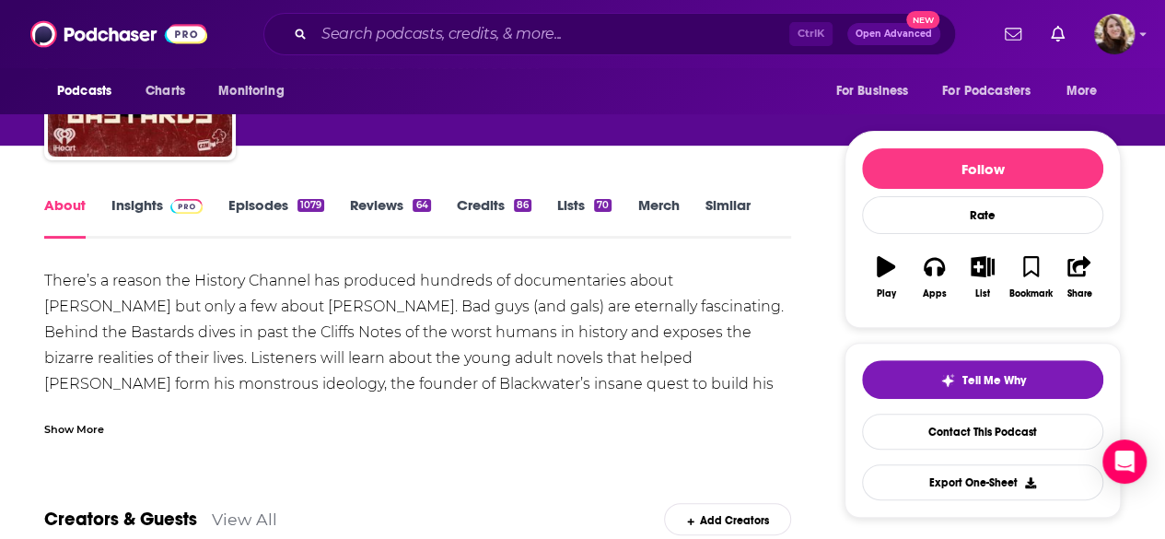
scroll to position [184, 0]
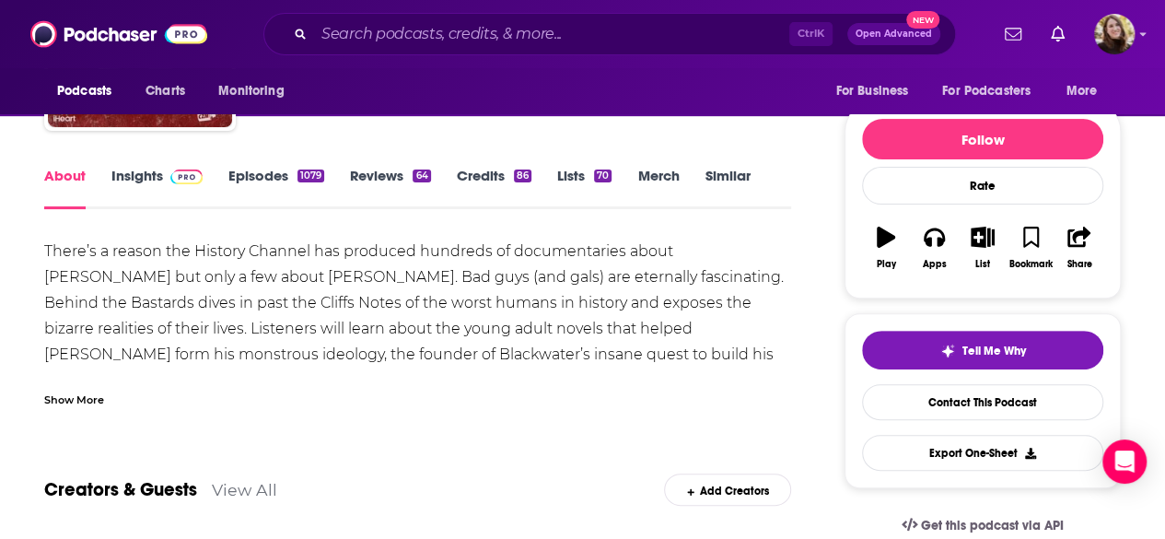
click at [86, 395] on div "Show More" at bounding box center [74, 398] width 60 height 17
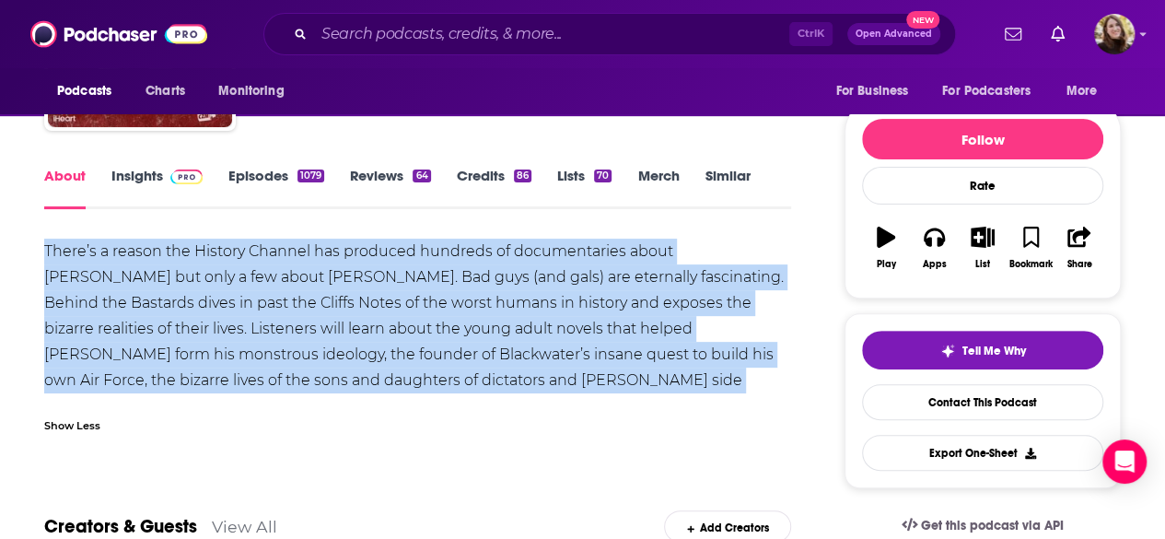
drag, startPoint x: 50, startPoint y: 248, endPoint x: 583, endPoint y: 351, distance: 543.1
click at [728, 379] on div "There’s a reason the History Channel has produced hundreds of documentaries abo…" at bounding box center [417, 329] width 747 height 181
copy div "There’s a reason the History Channel has produced hundreds of documentaries abo…"
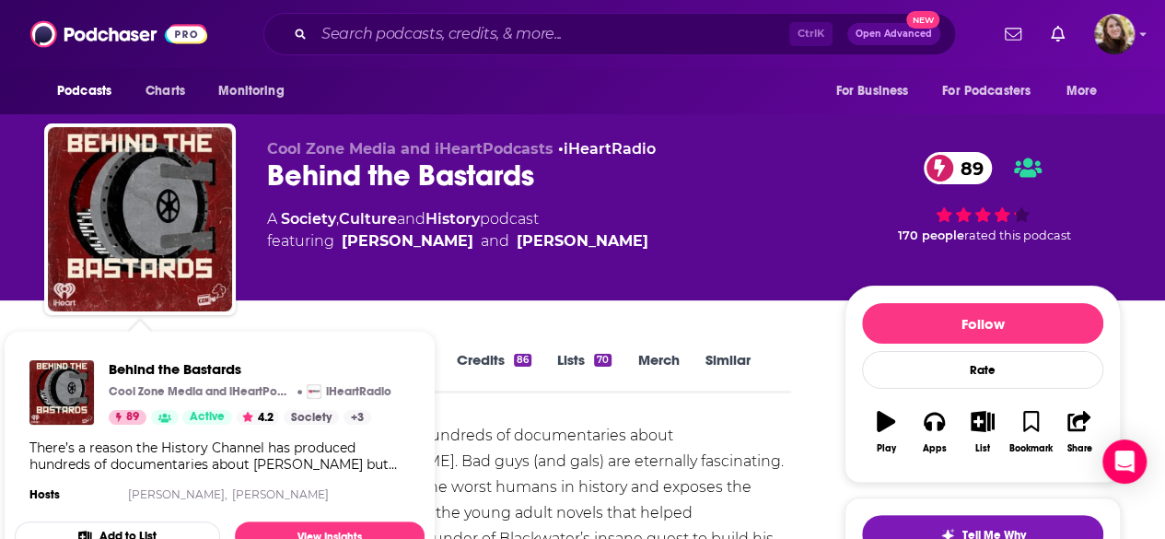
click at [381, 296] on div "Cool Zone Media and iHeartPodcasts • iHeartRadio Behind the Bastards 89 A Socie…" at bounding box center [694, 223] width 854 height 166
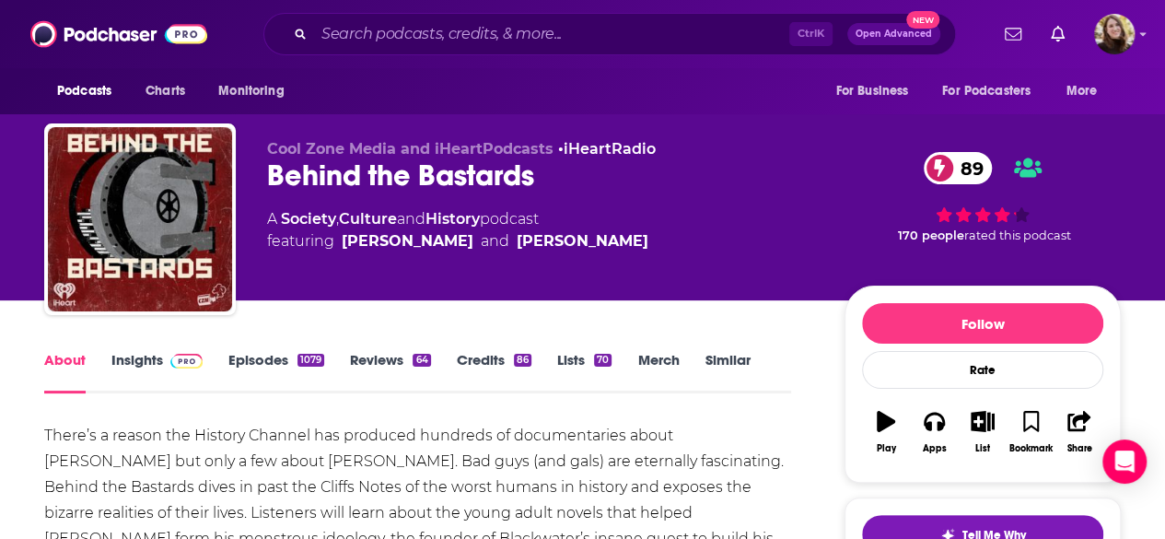
click at [168, 362] on span at bounding box center [183, 359] width 40 height 17
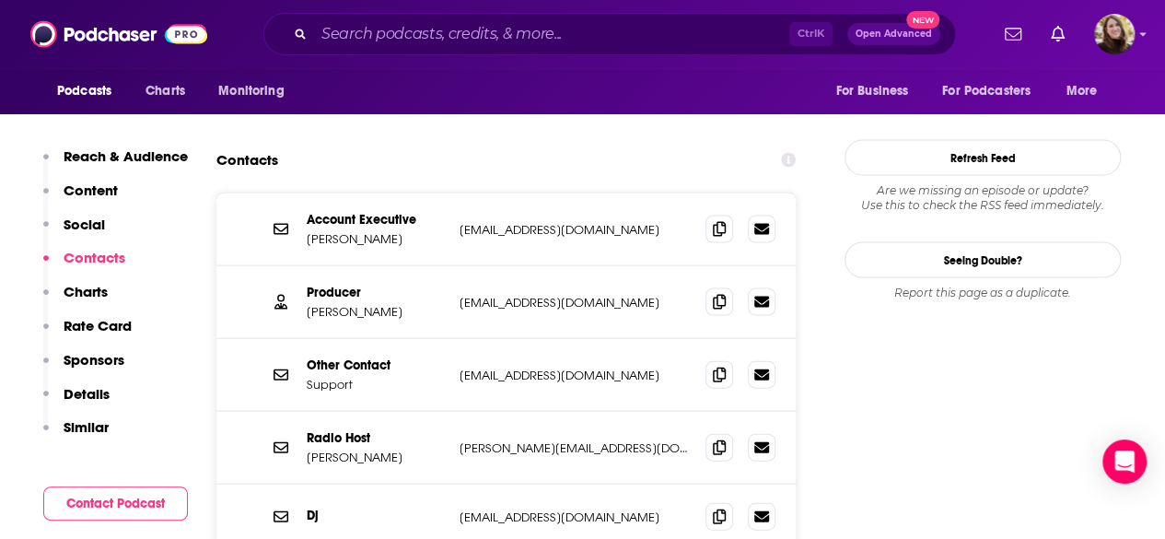
scroll to position [1750, 0]
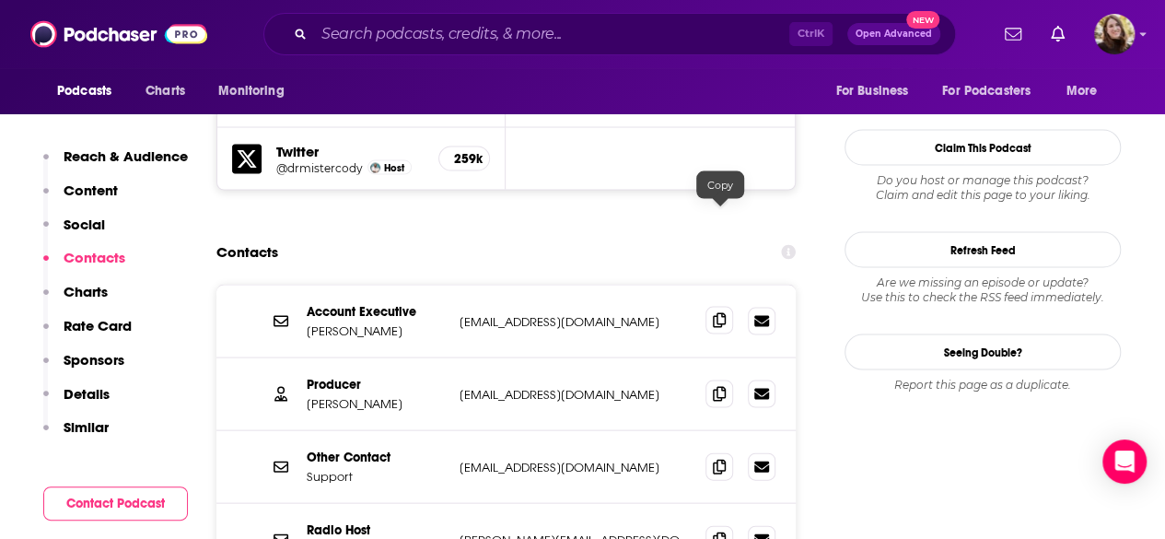
click at [713, 307] on span at bounding box center [719, 321] width 28 height 28
click at [722, 386] on icon at bounding box center [719, 393] width 13 height 15
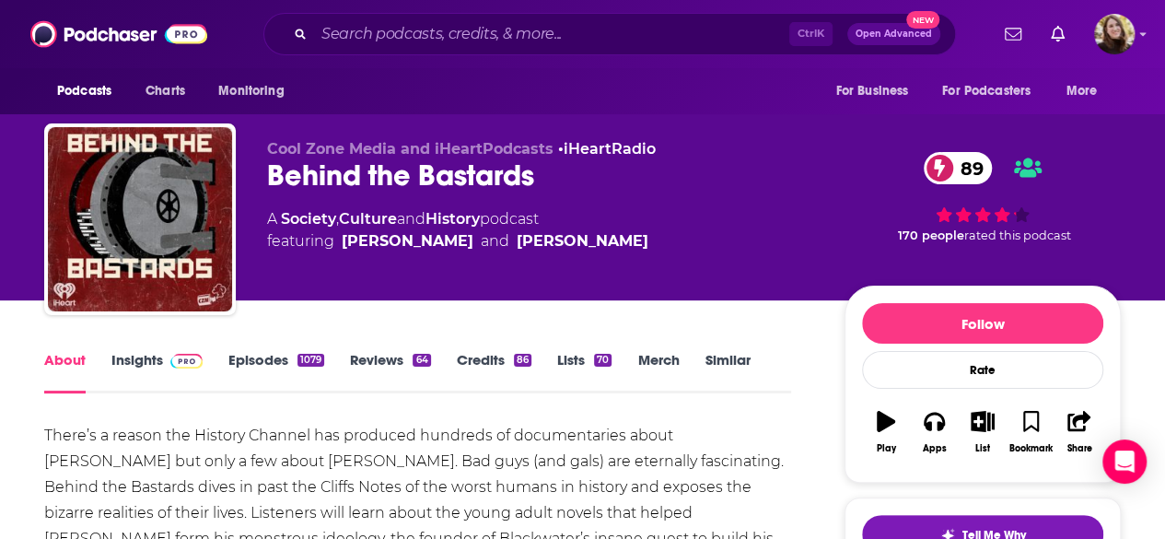
click at [160, 361] on link "Insights" at bounding box center [156, 372] width 91 height 42
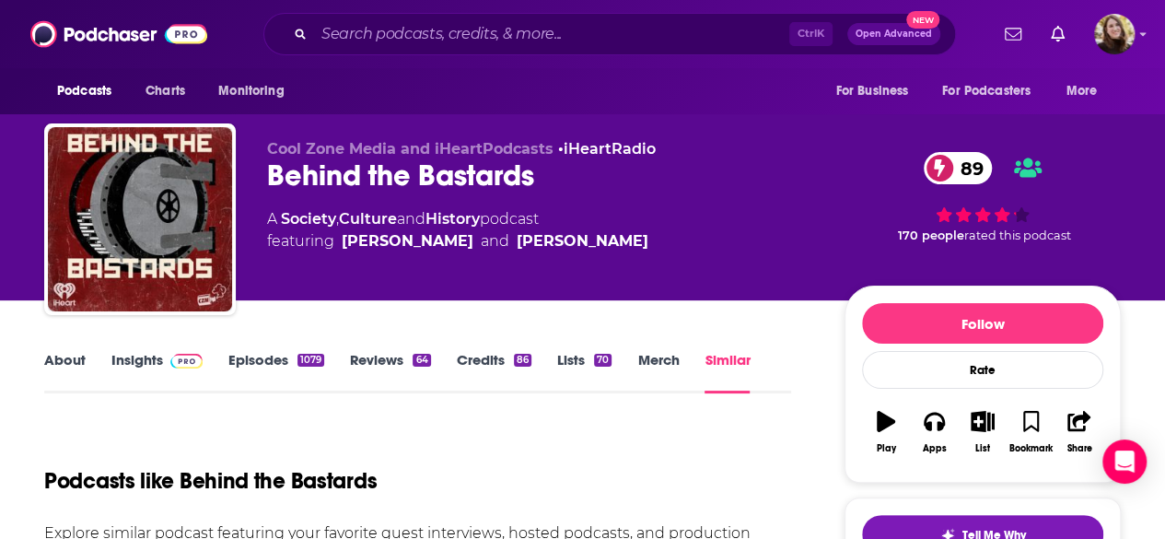
drag, startPoint x: 160, startPoint y: 361, endPoint x: 730, endPoint y: 355, distance: 570.1
click at [730, 355] on link "Similar" at bounding box center [727, 372] width 45 height 42
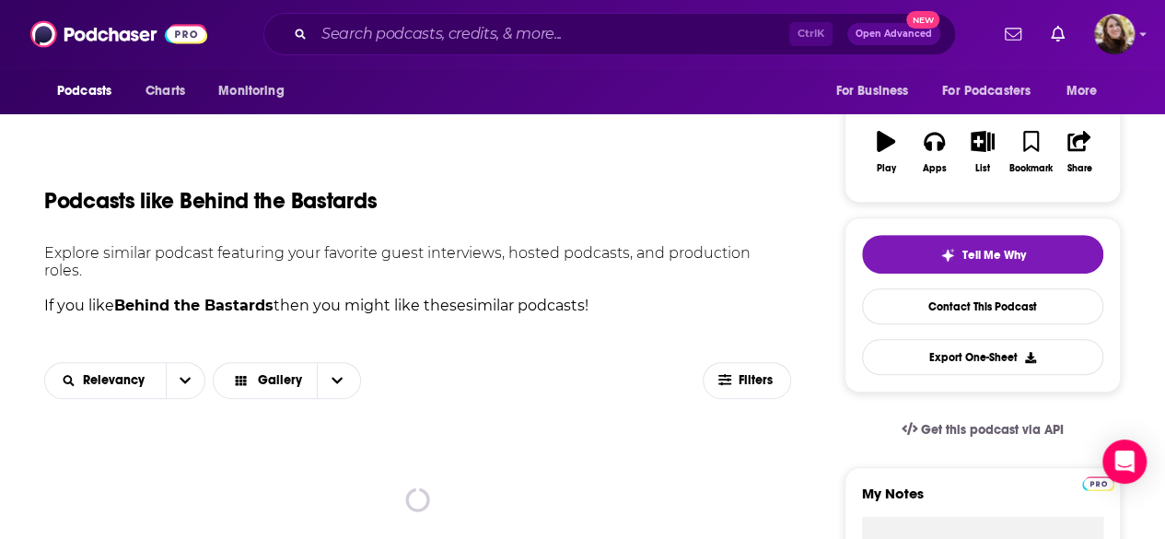
scroll to position [276, 0]
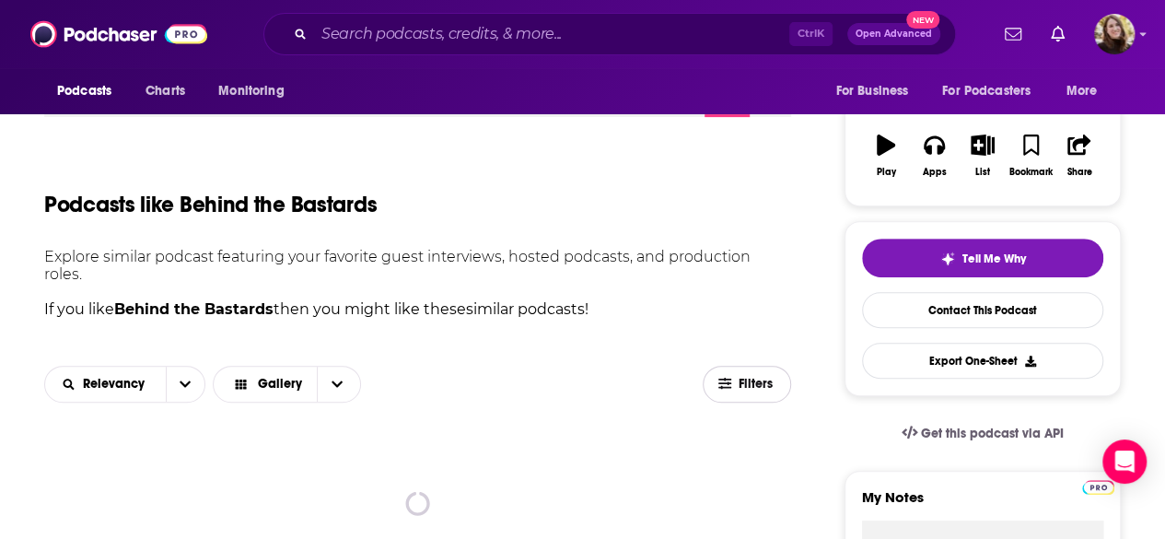
click at [726, 377] on icon "button" at bounding box center [724, 383] width 13 height 13
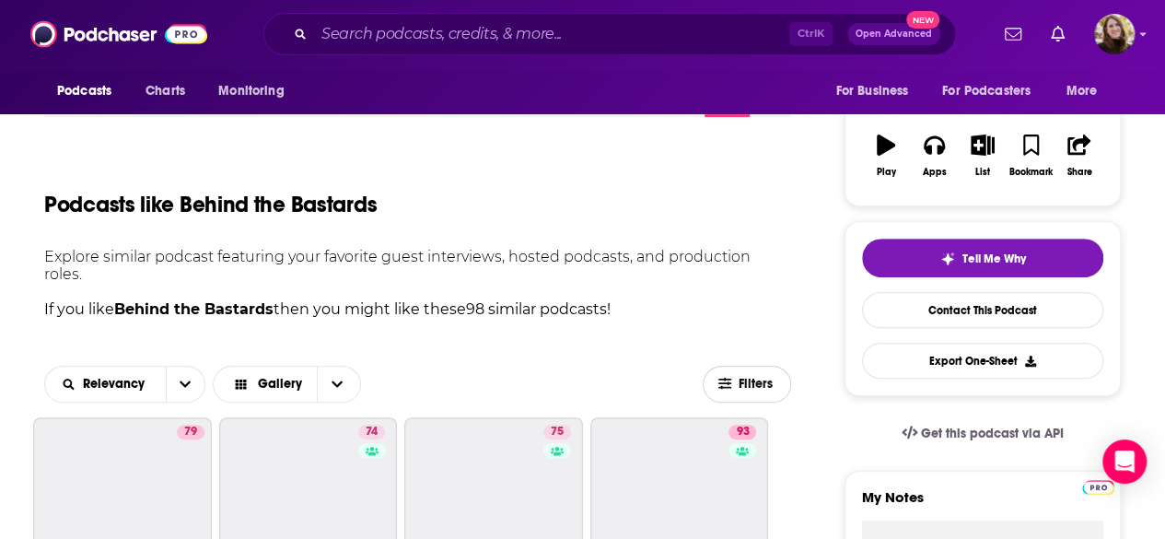
click at [726, 377] on icon "button" at bounding box center [724, 383] width 13 height 13
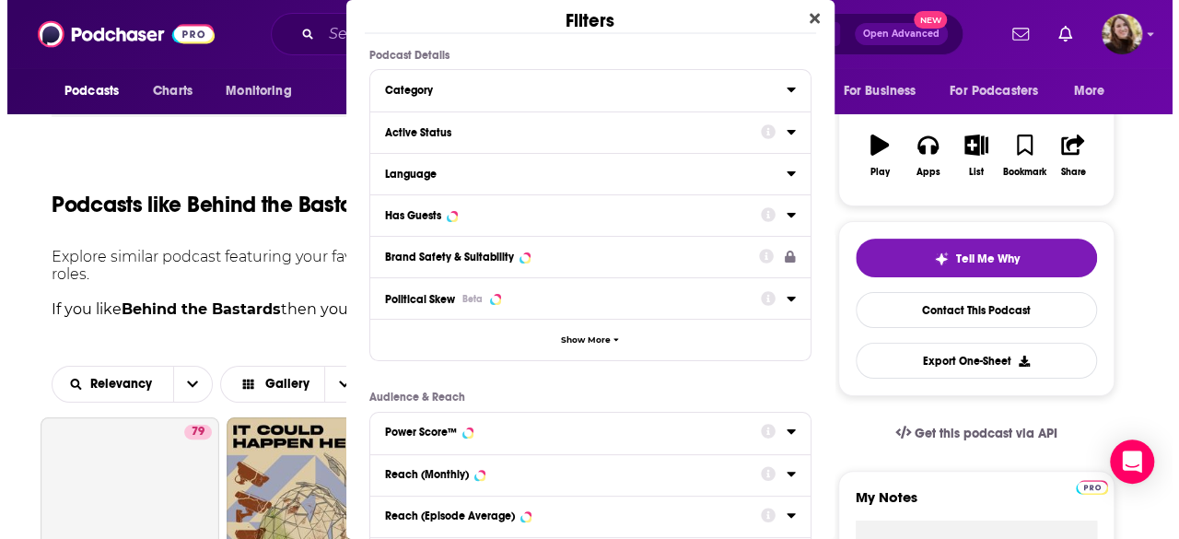
scroll to position [0, 0]
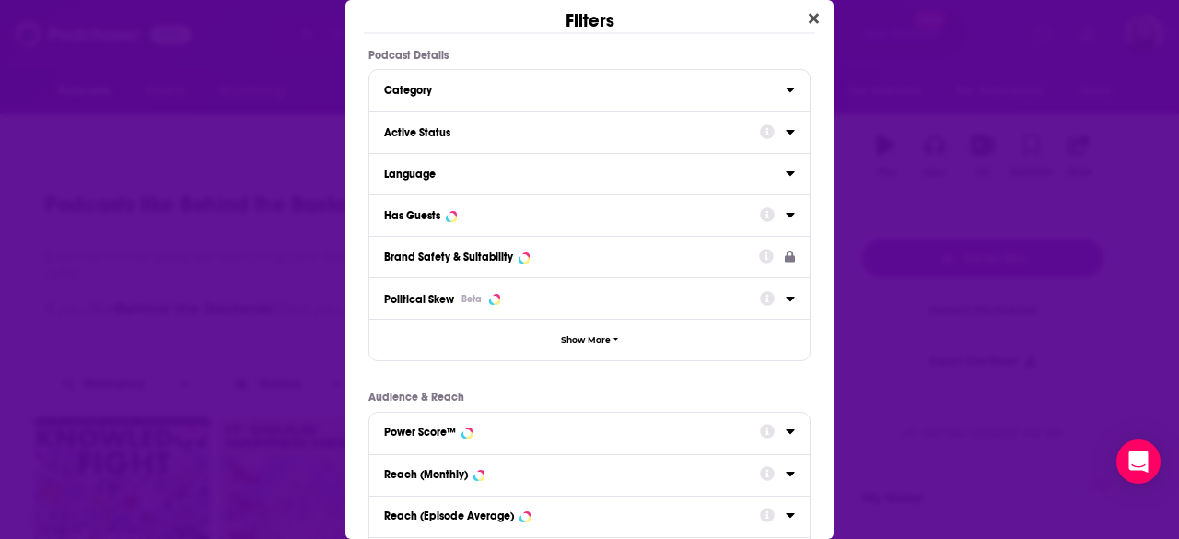
click at [786, 93] on icon "Dialog" at bounding box center [790, 89] width 9 height 15
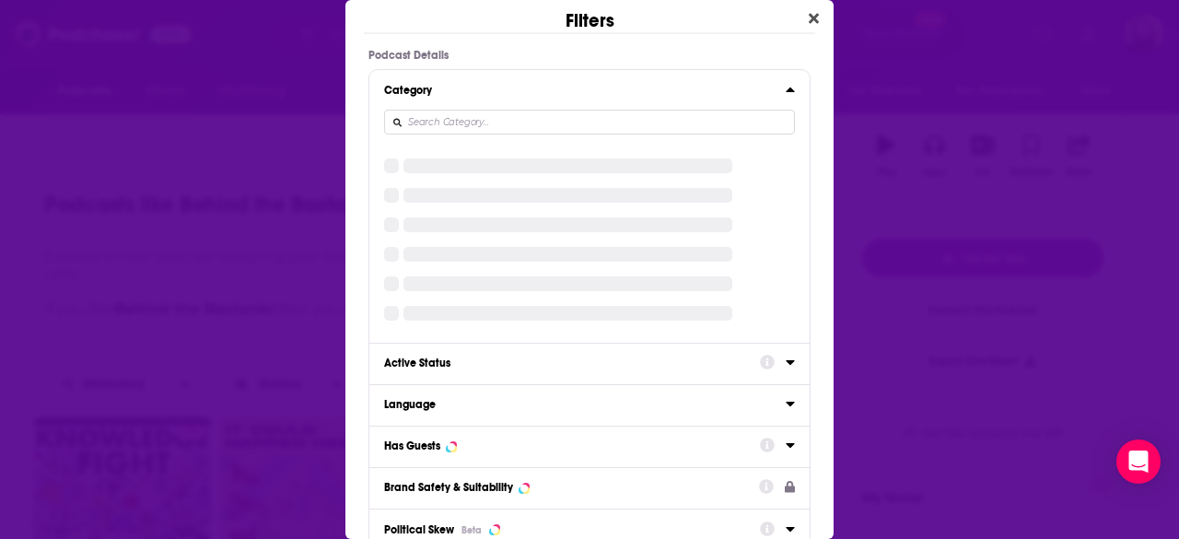
click at [786, 93] on icon "Dialog" at bounding box center [790, 89] width 9 height 15
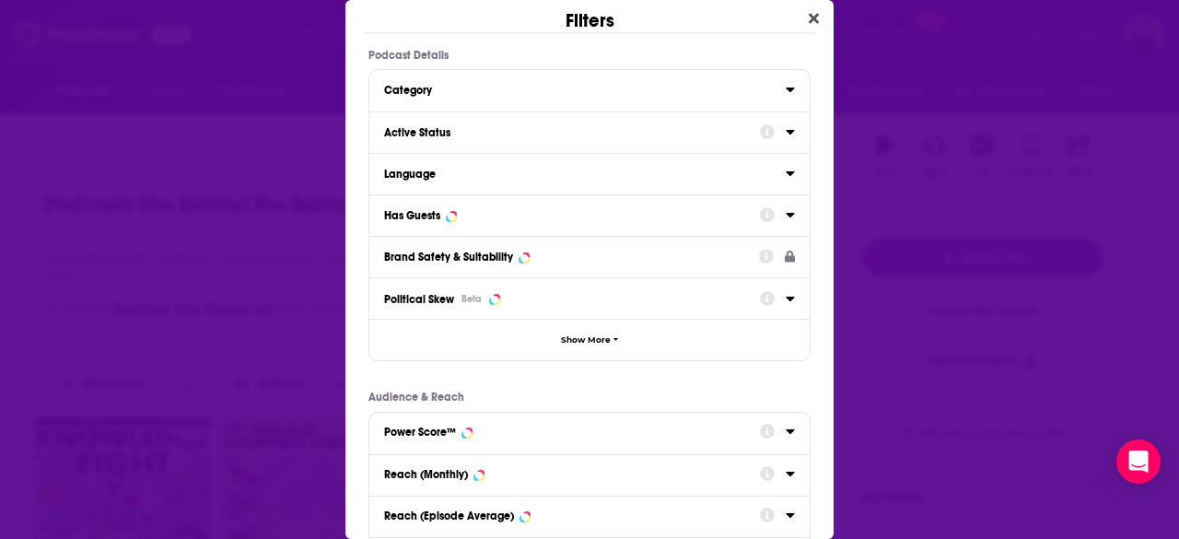
click at [786, 131] on icon "Dialog" at bounding box center [790, 132] width 8 height 5
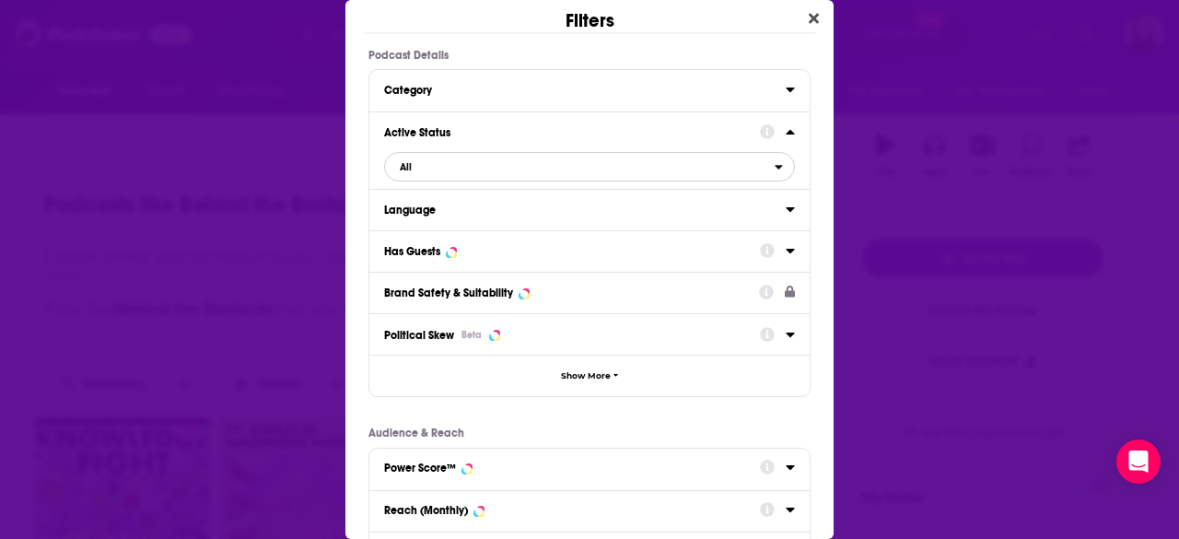
click at [518, 159] on span "All" at bounding box center [580, 167] width 390 height 24
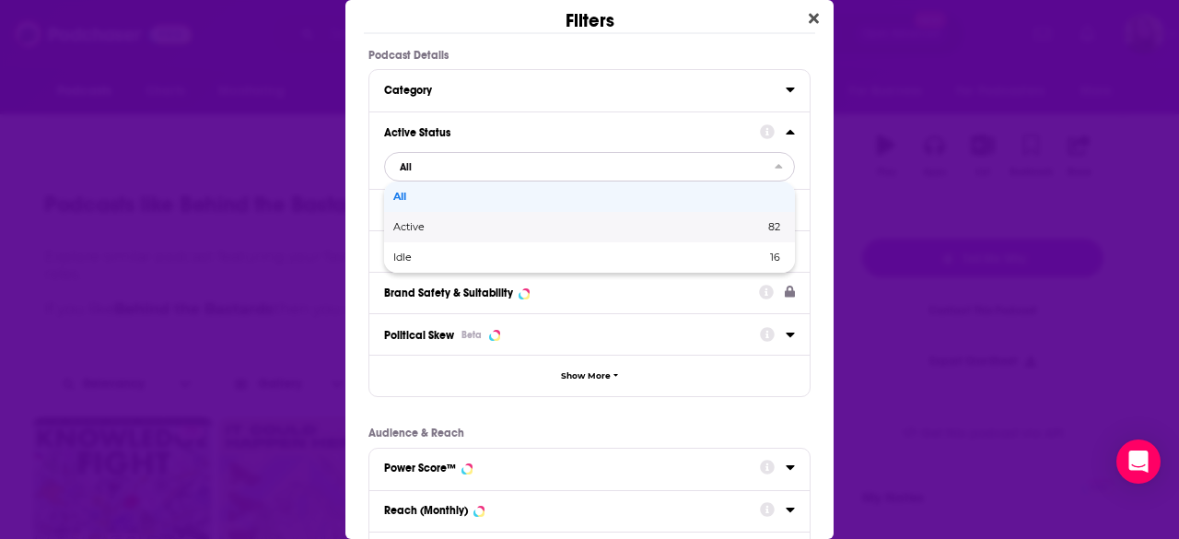
click at [433, 227] on span "Active" at bounding box center [493, 227] width 201 height 10
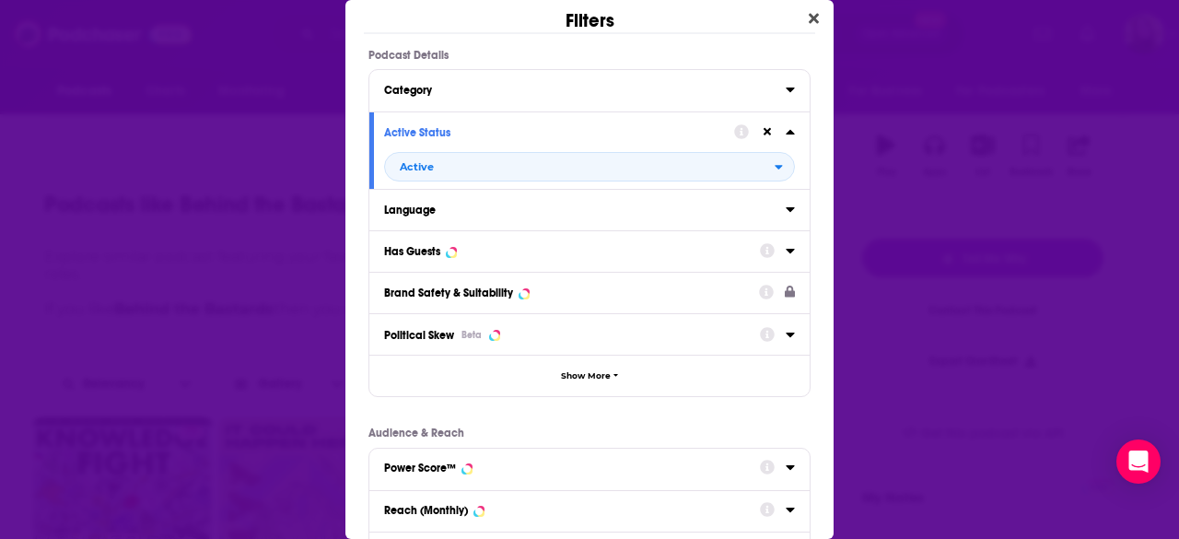
click at [501, 211] on div "Language" at bounding box center [579, 210] width 390 height 13
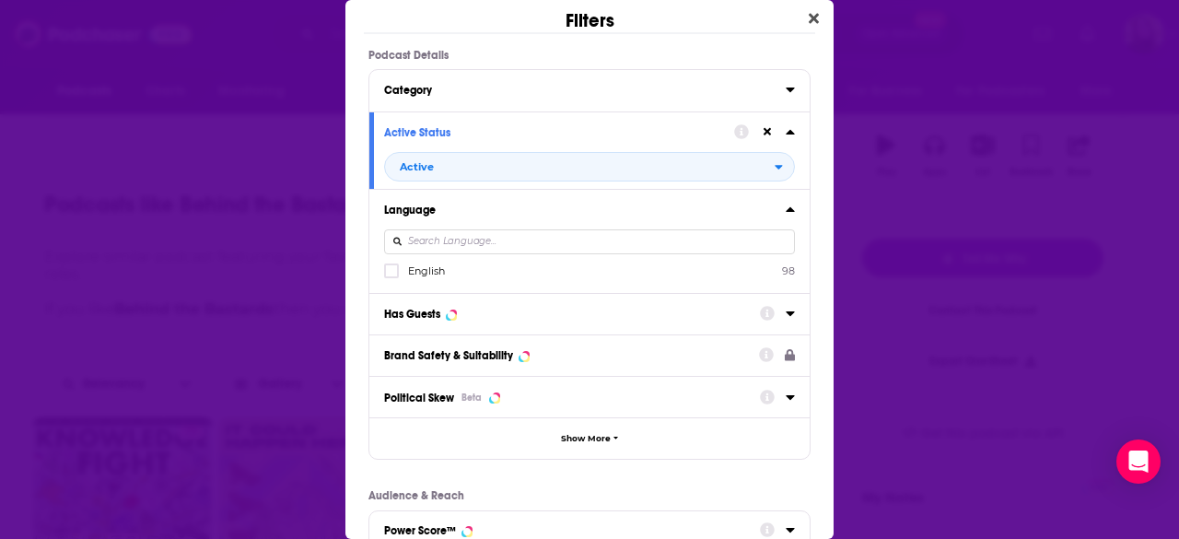
click at [410, 270] on span "English" at bounding box center [426, 270] width 37 height 13
click at [391, 276] on input "multiSelectOption-en-0" at bounding box center [391, 276] width 0 height 0
click at [703, 320] on button "Has Guests" at bounding box center [572, 312] width 376 height 23
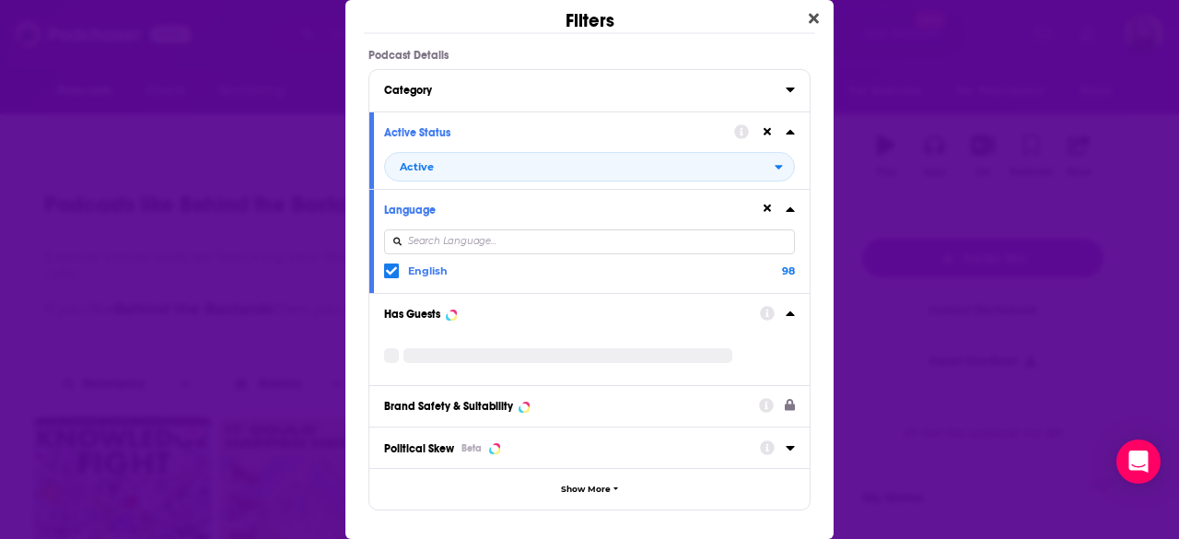
click at [770, 316] on div "Dialog" at bounding box center [777, 312] width 35 height 23
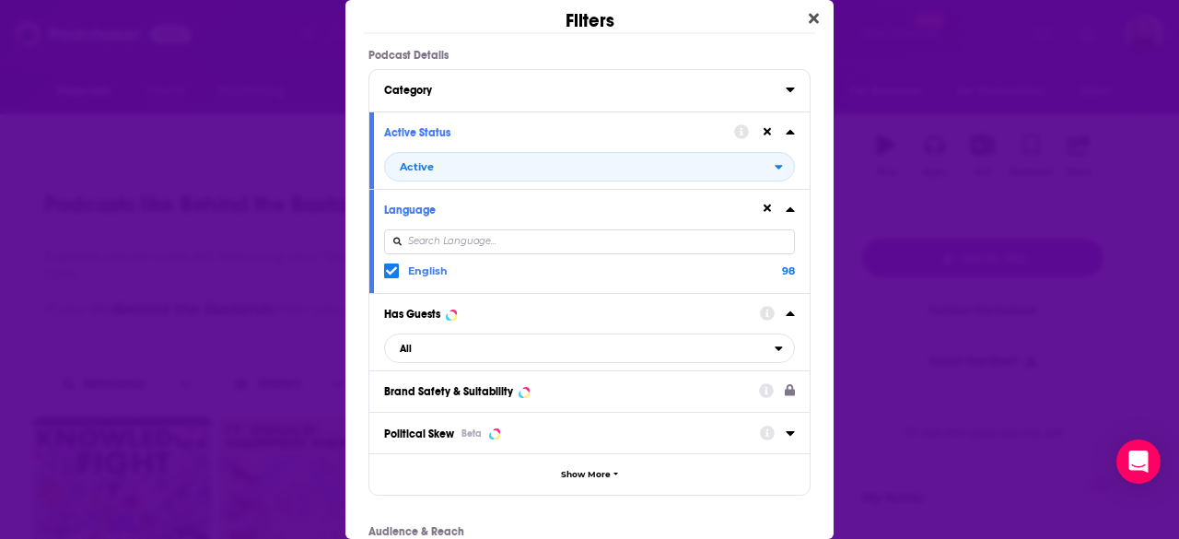
click at [770, 316] on div "Dialog" at bounding box center [777, 312] width 35 height 23
click at [435, 351] on span "All" at bounding box center [580, 348] width 390 height 24
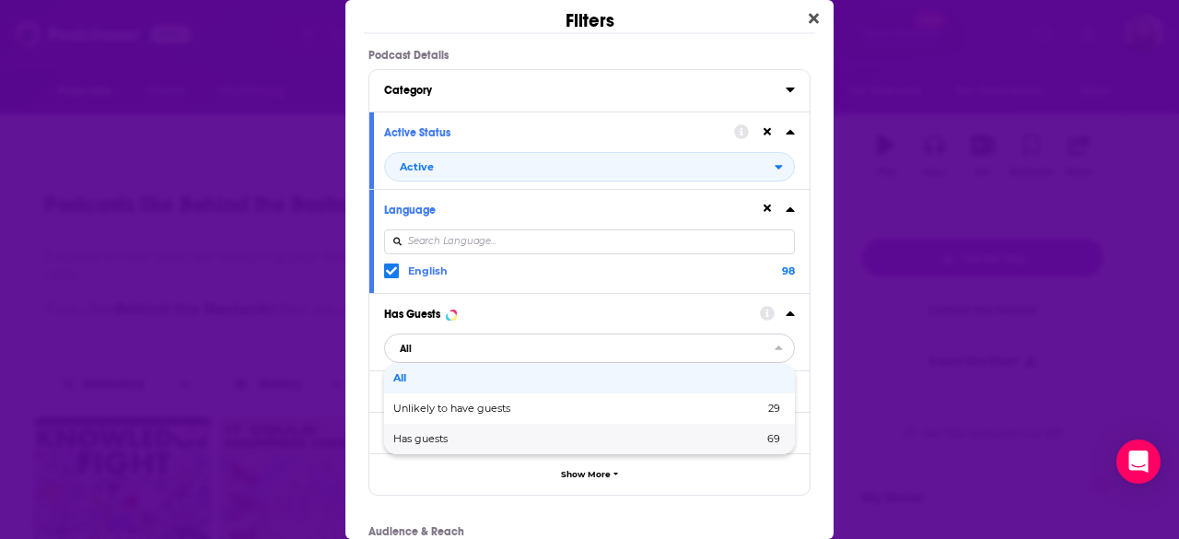
click at [424, 430] on div "Has guests 69" at bounding box center [589, 439] width 411 height 30
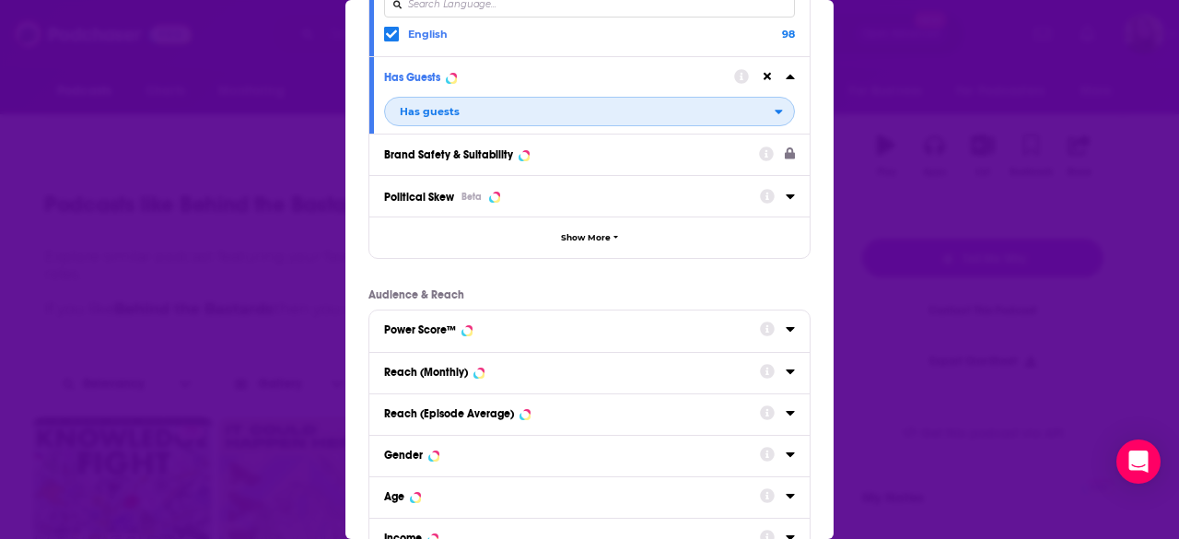
scroll to position [404, 0]
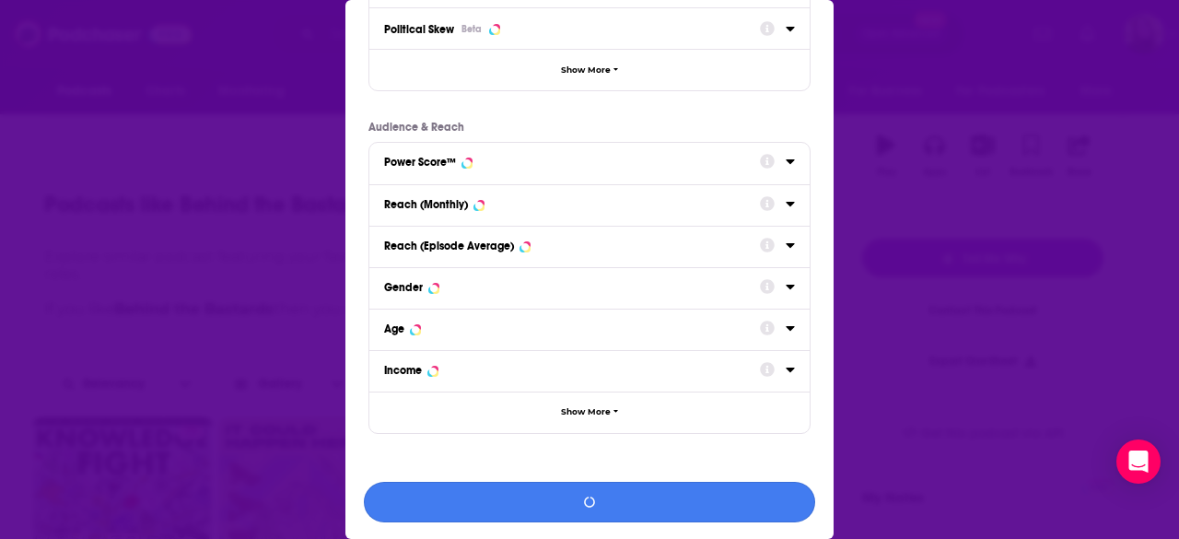
click at [523, 503] on button "Dialog" at bounding box center [589, 502] width 451 height 41
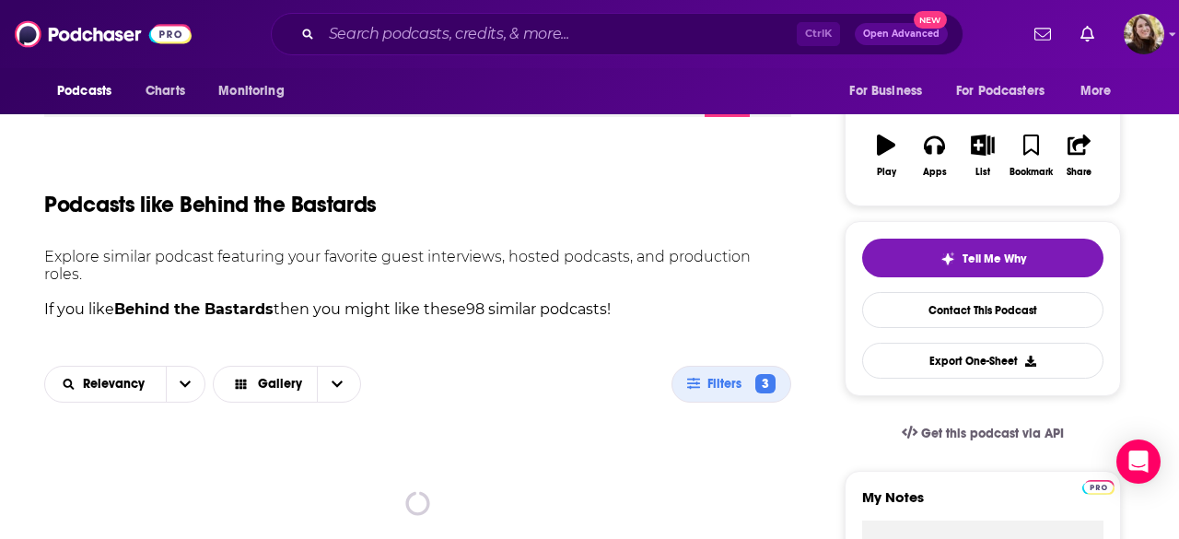
click at [238, 204] on div "Filters Podcast Details Category Active Status Active Language English 61 Has G…" at bounding box center [589, 269] width 1179 height 539
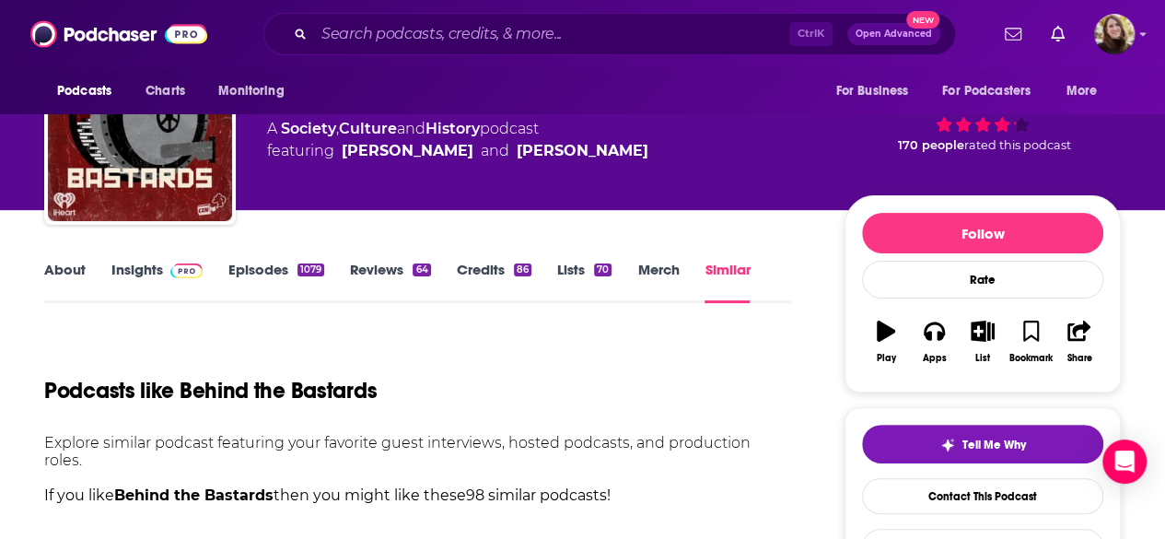
scroll to position [0, 0]
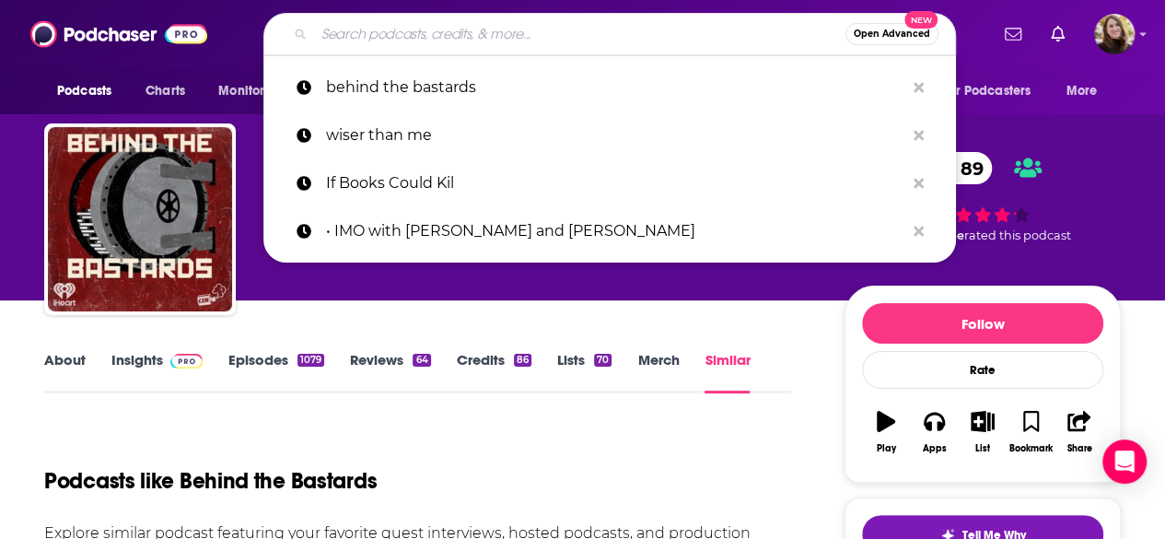
click at [394, 38] on input "Search podcasts, credits, & more..." at bounding box center [579, 33] width 531 height 29
paste input "The Secret Room"
type input "The Secret Room"
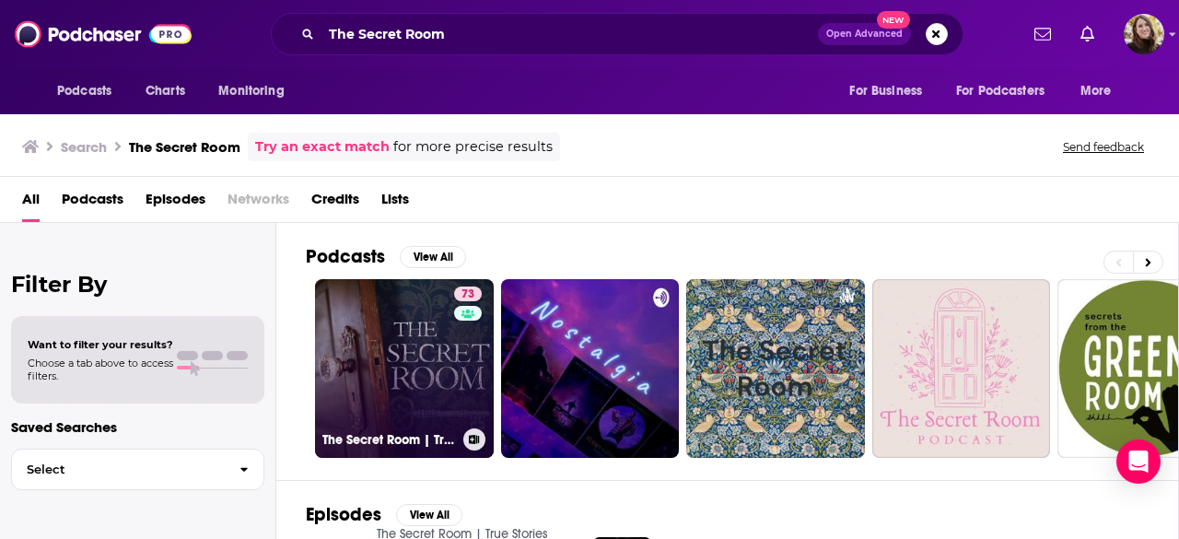
click at [386, 347] on link "73 The Secret Room | True Stories" at bounding box center [404, 368] width 179 height 179
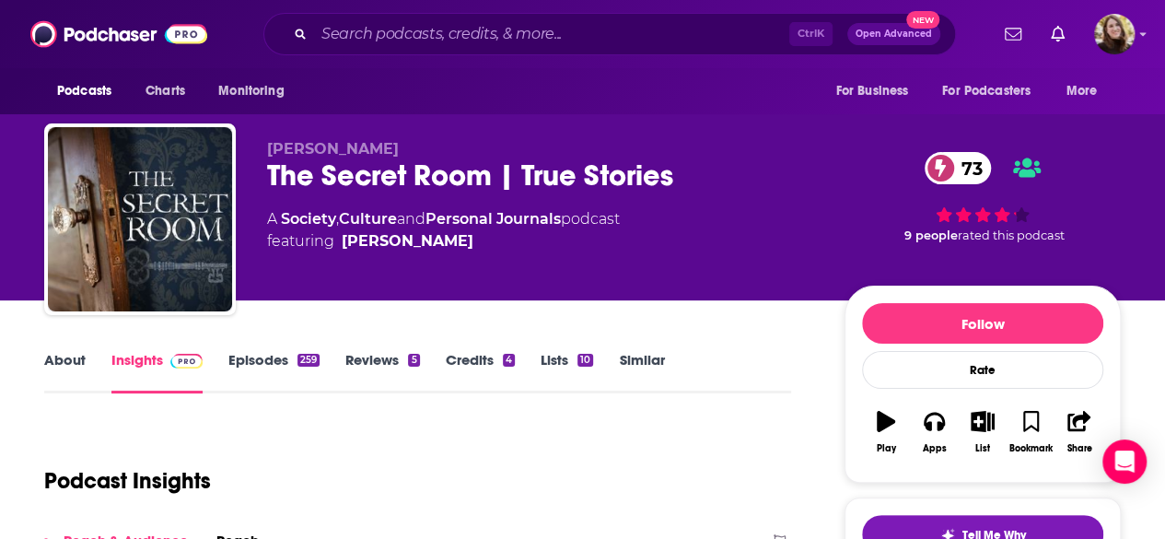
click at [72, 366] on link "About" at bounding box center [64, 372] width 41 height 42
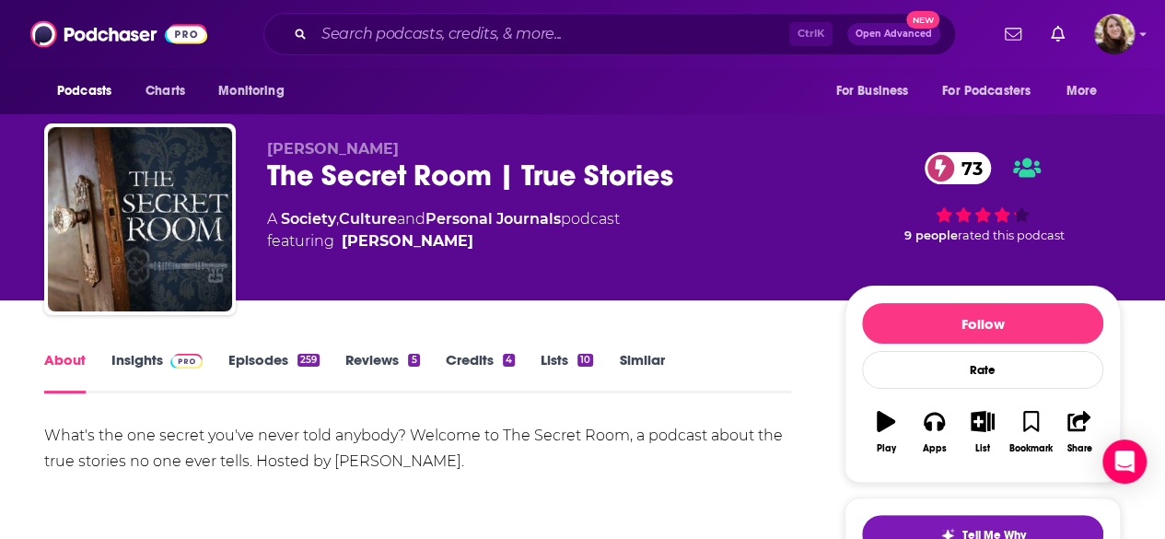
scroll to position [92, 0]
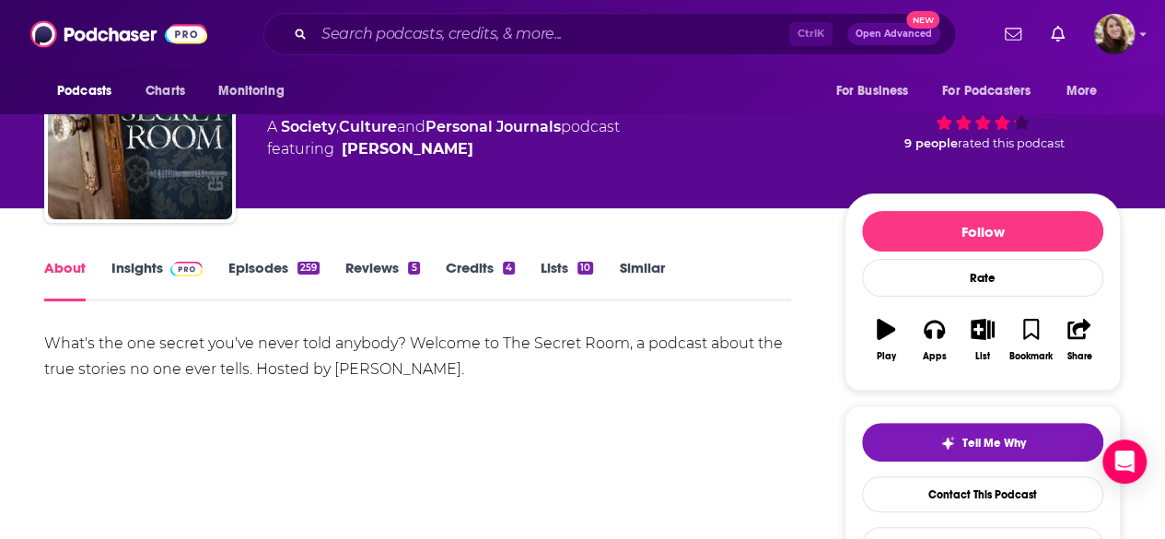
click at [142, 285] on link "Insights" at bounding box center [156, 280] width 91 height 42
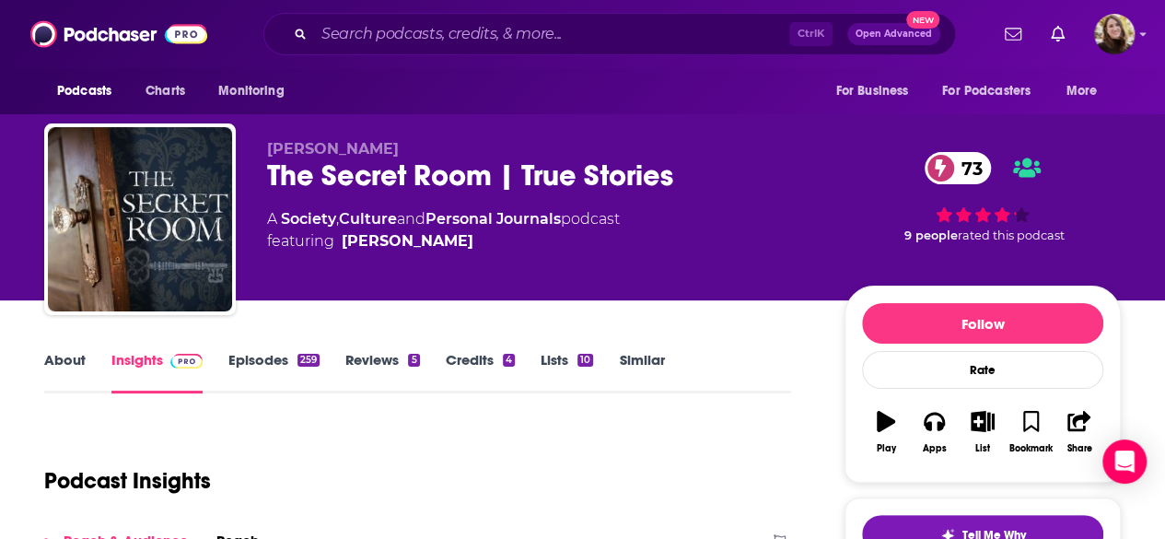
click at [263, 358] on link "Episodes 259" at bounding box center [273, 372] width 91 height 42
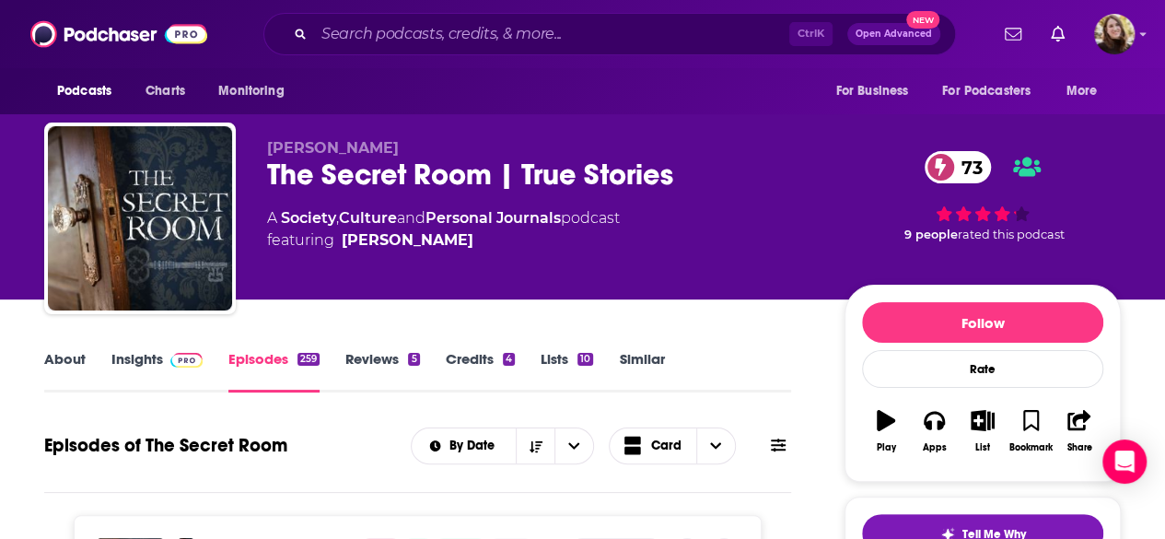
scroll to position [368, 0]
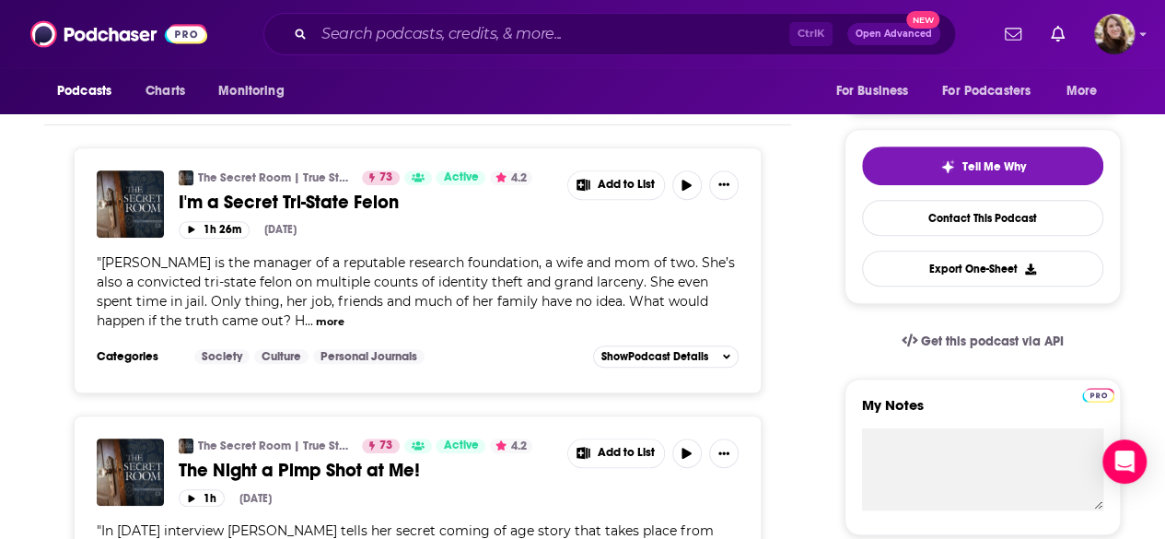
click at [316, 317] on button "more" at bounding box center [330, 322] width 29 height 16
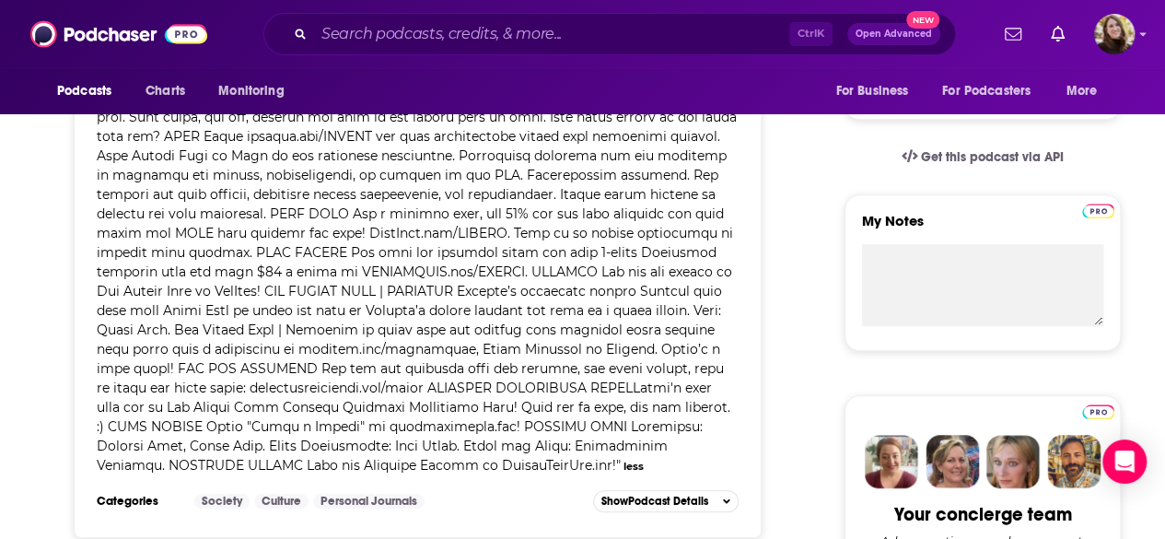
scroll to position [921, 0]
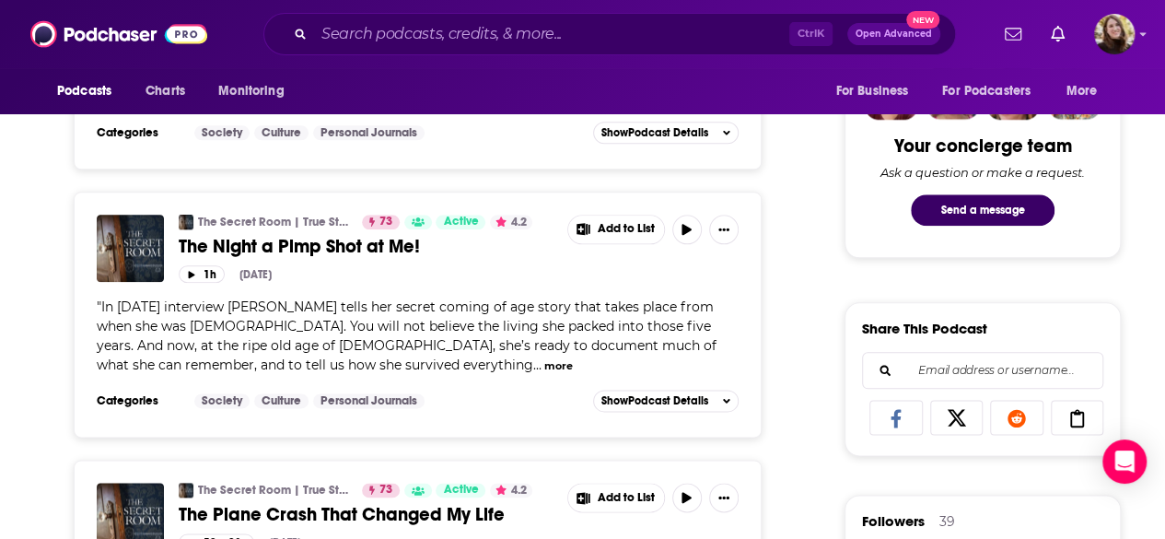
click at [544, 358] on button "more" at bounding box center [558, 366] width 29 height 16
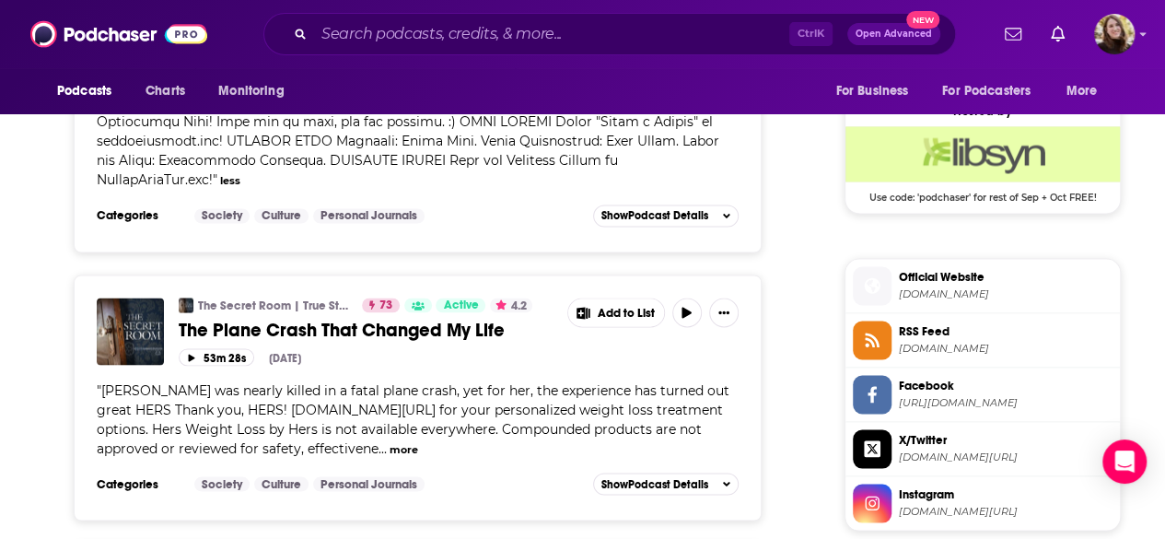
scroll to position [1934, 0]
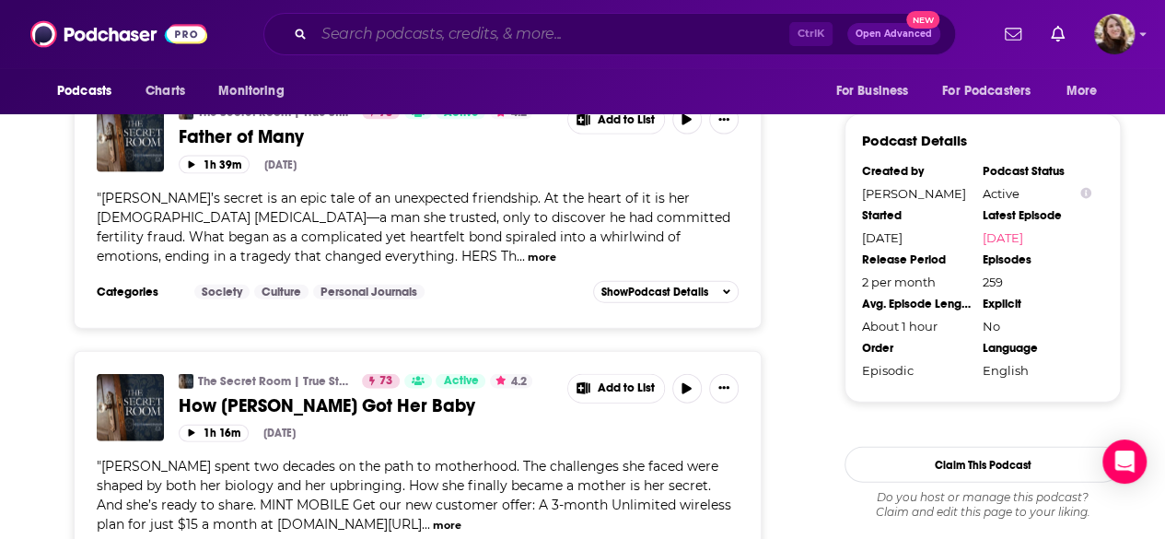
click at [413, 32] on input "Search podcasts, credits, & more..." at bounding box center [551, 33] width 475 height 29
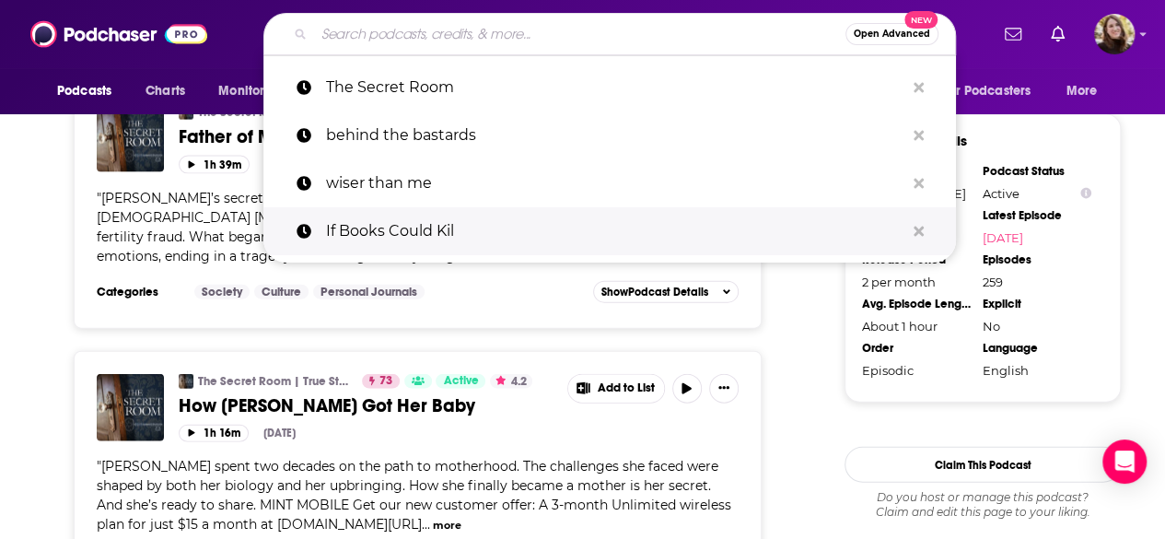
paste input "Philosophize This!"
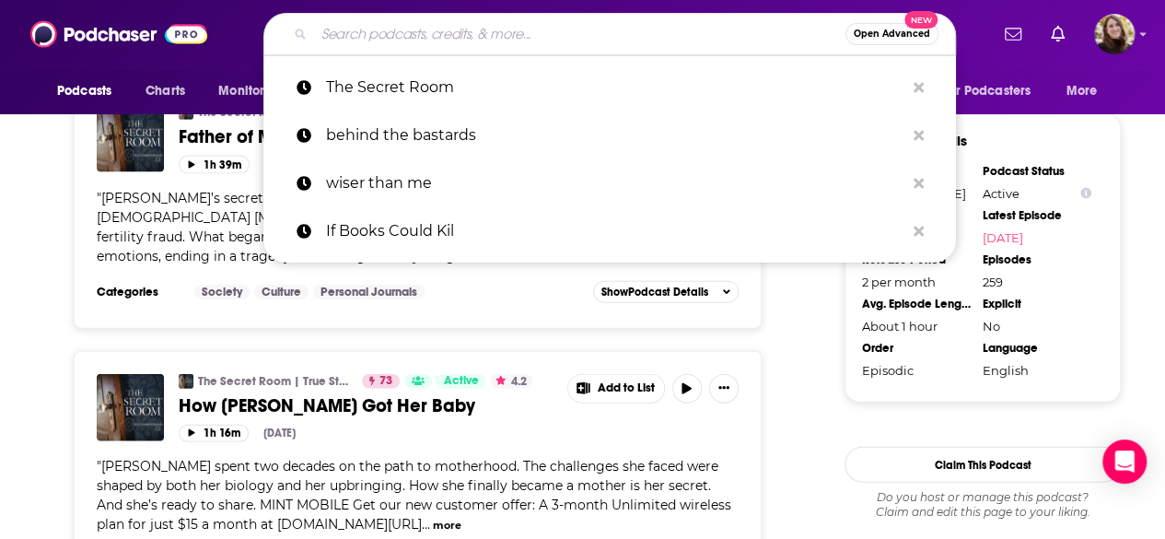
type input "Philosophize This!"
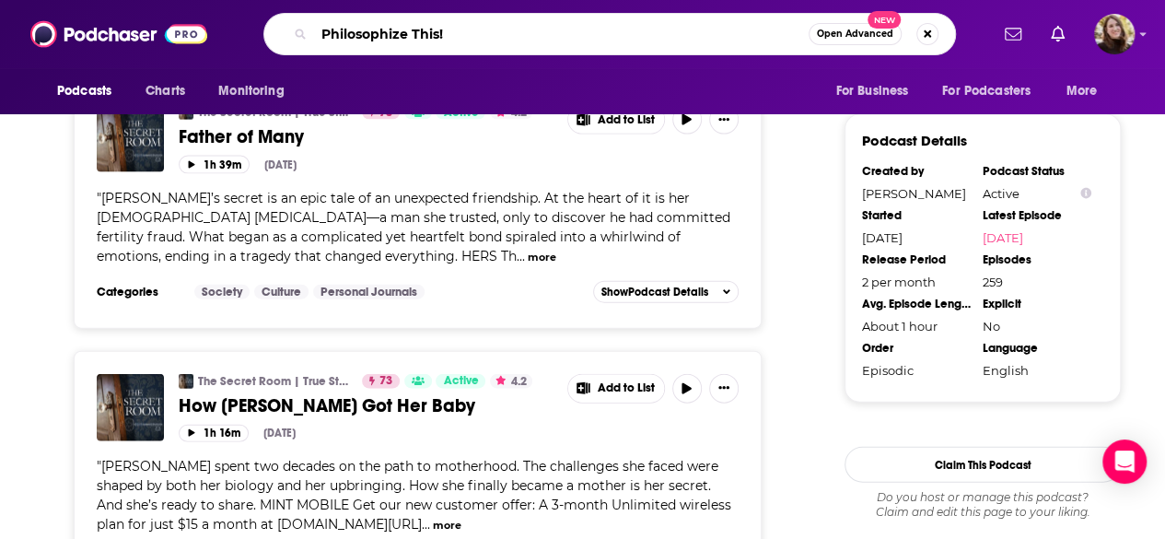
click at [534, 43] on input "Philosophize This!" at bounding box center [561, 33] width 495 height 29
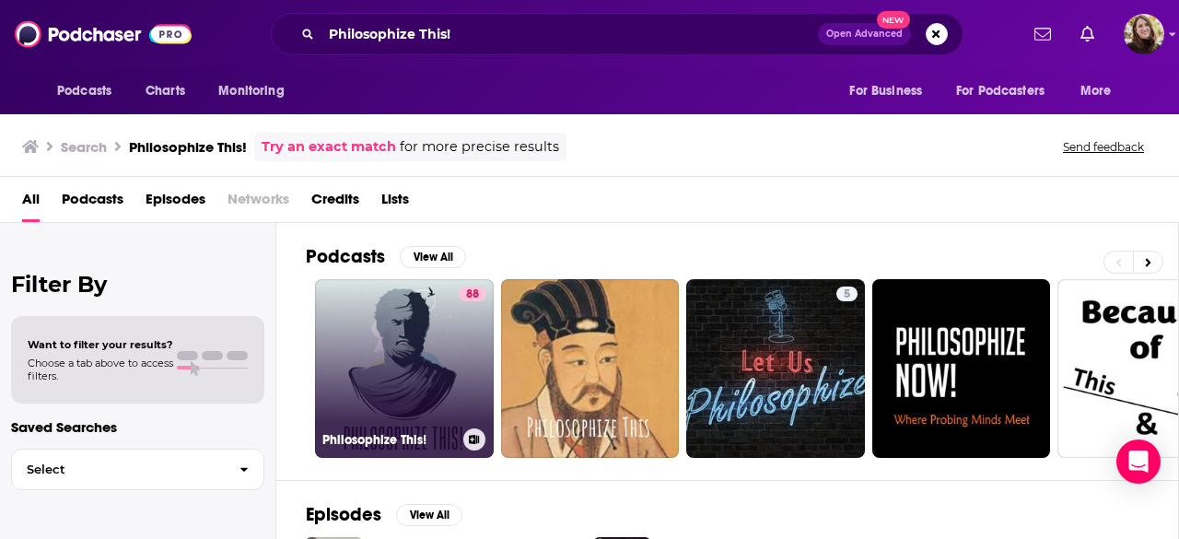
click at [422, 379] on link "88 Philosophize This!" at bounding box center [404, 368] width 179 height 179
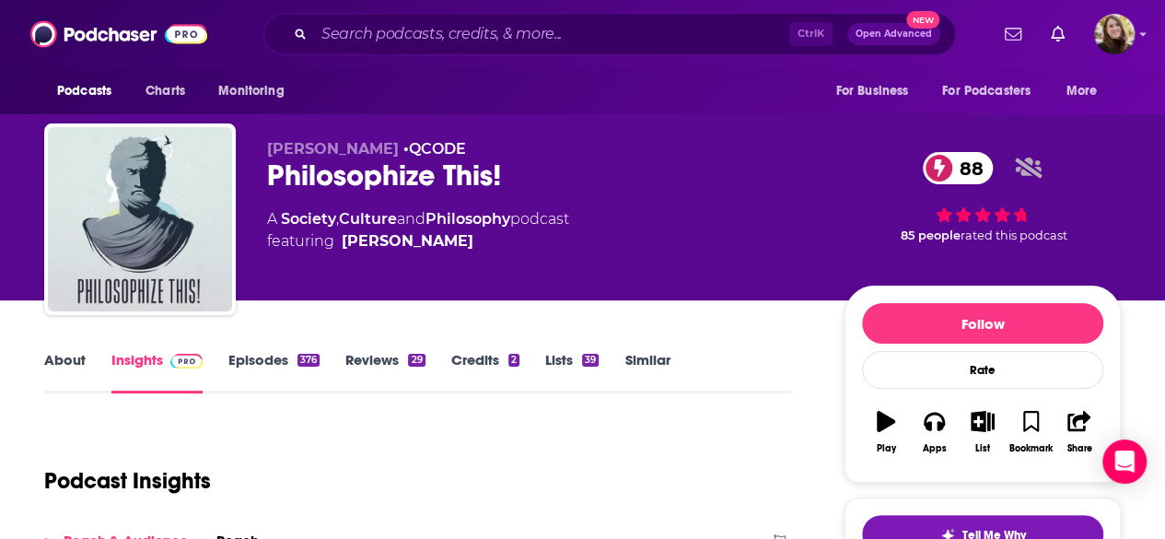
click at [85, 351] on link "About" at bounding box center [64, 372] width 41 height 42
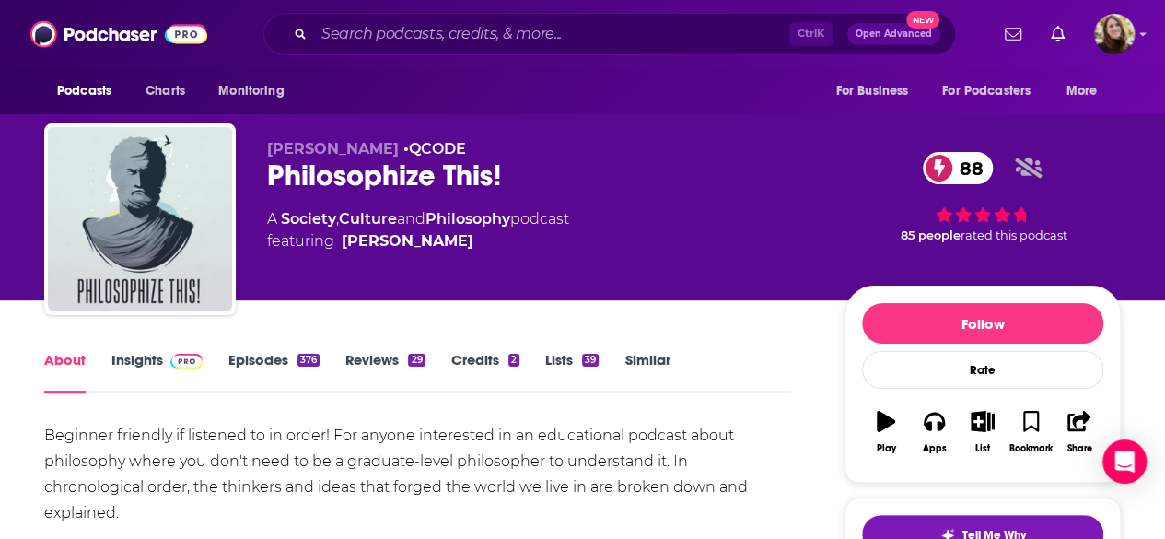
click at [67, 369] on link "About" at bounding box center [64, 372] width 41 height 42
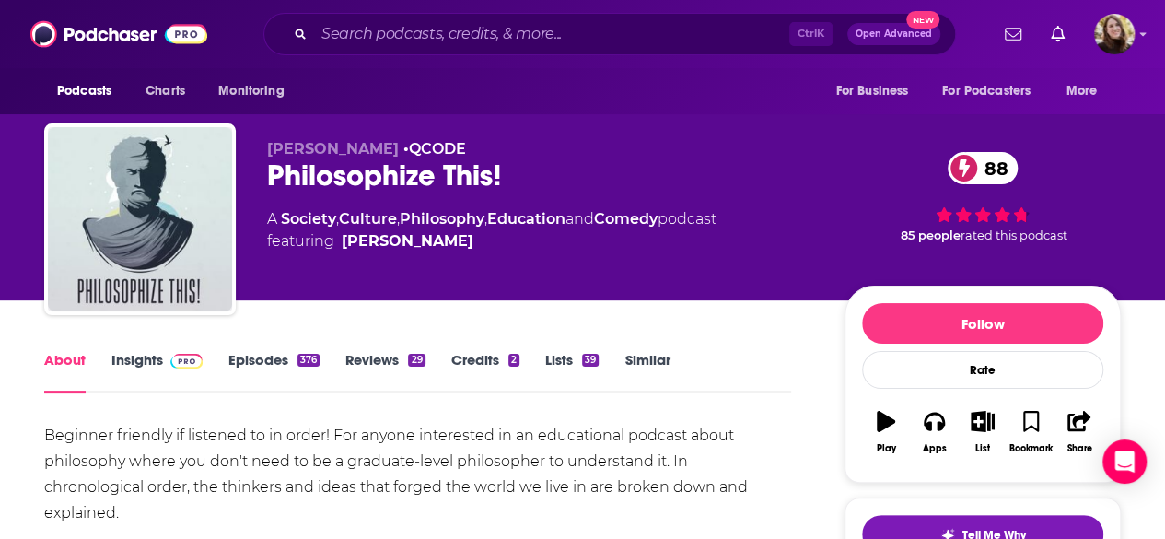
scroll to position [92, 0]
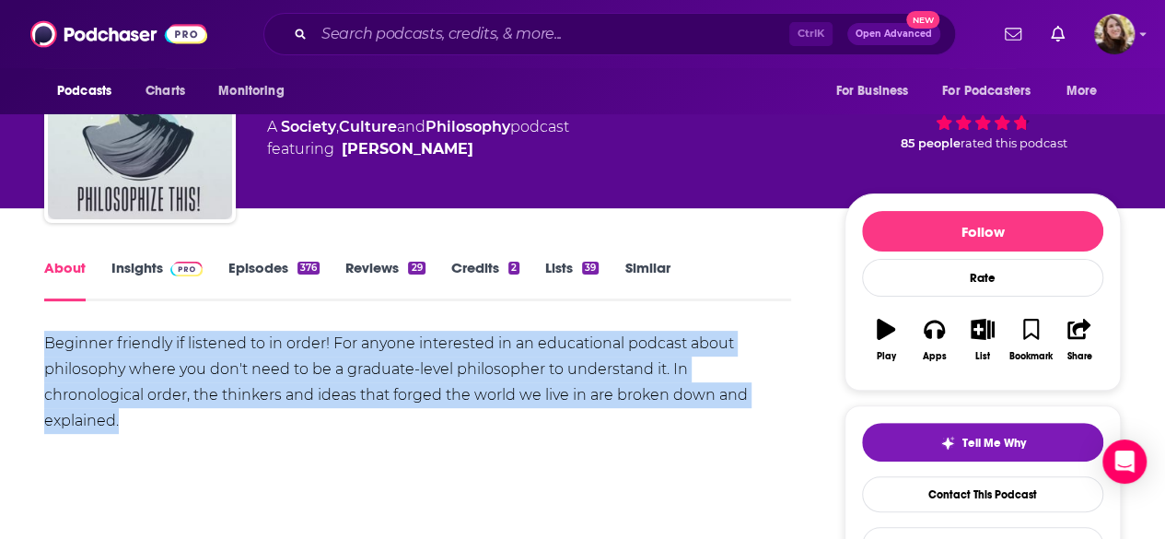
drag, startPoint x: 45, startPoint y: 344, endPoint x: 795, endPoint y: 387, distance: 750.9
copy div "Beginner friendly if listened to in order! For anyone interested in an educatio…"
click at [240, 271] on link "Episodes 376" at bounding box center [273, 280] width 91 height 42
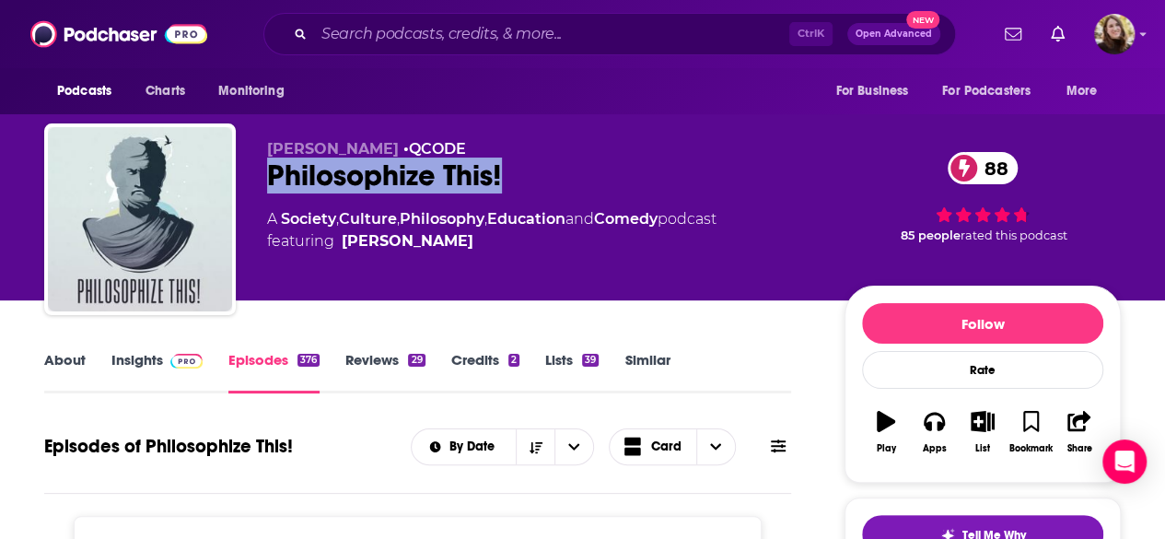
drag, startPoint x: 320, startPoint y: 169, endPoint x: 631, endPoint y: 176, distance: 311.4
click at [631, 176] on div "Stephen West • QCODE Philosophize This! 88 A Society , Culture , Philosophy , E…" at bounding box center [582, 222] width 1077 height 199
copy h2 "Philosophize This!"
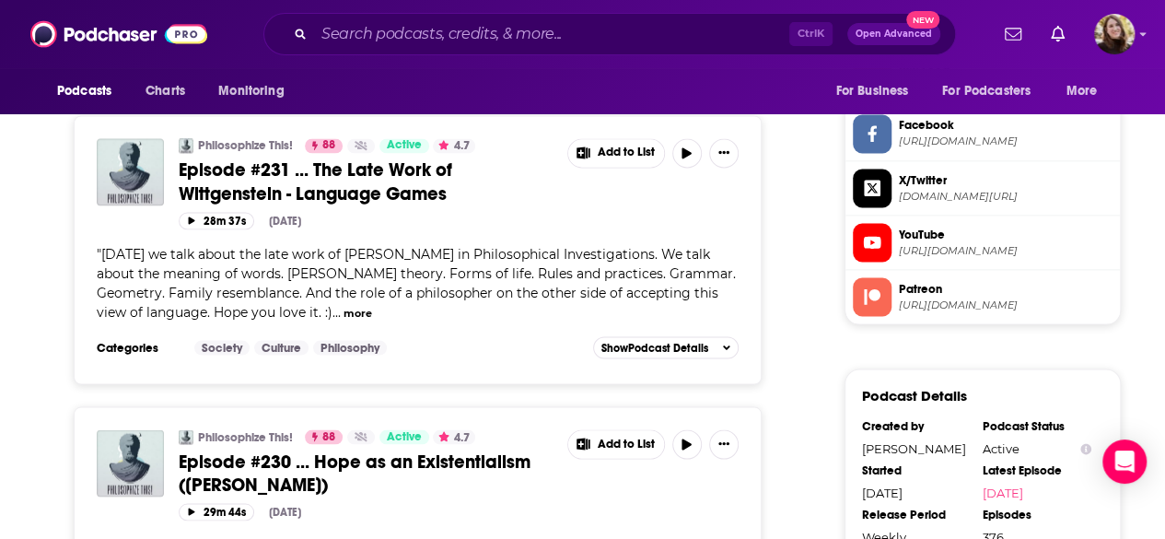
scroll to position [1658, 0]
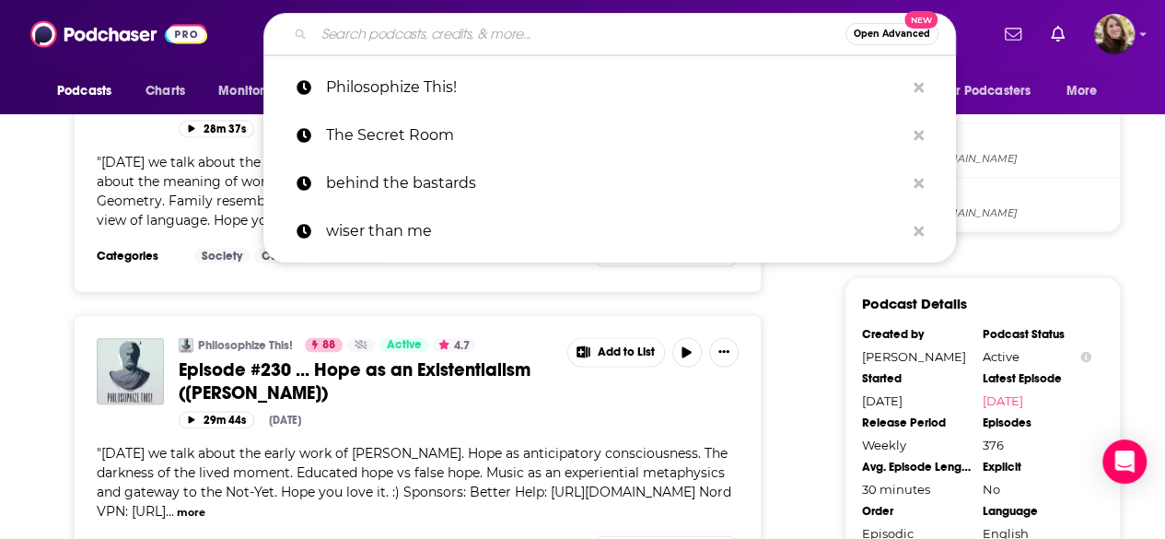
click at [381, 30] on input "Search podcasts, credits, & more..." at bounding box center [579, 33] width 531 height 29
paste input "Against the Stream"
type input "Against the Stream"
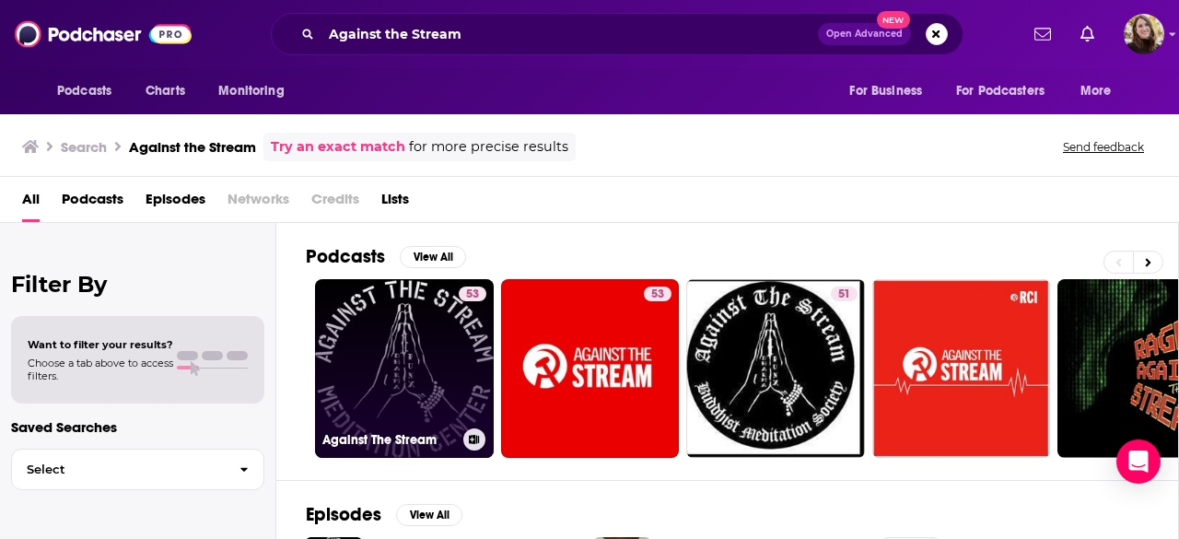
click at [410, 356] on link "53 Against The Stream" at bounding box center [404, 368] width 179 height 179
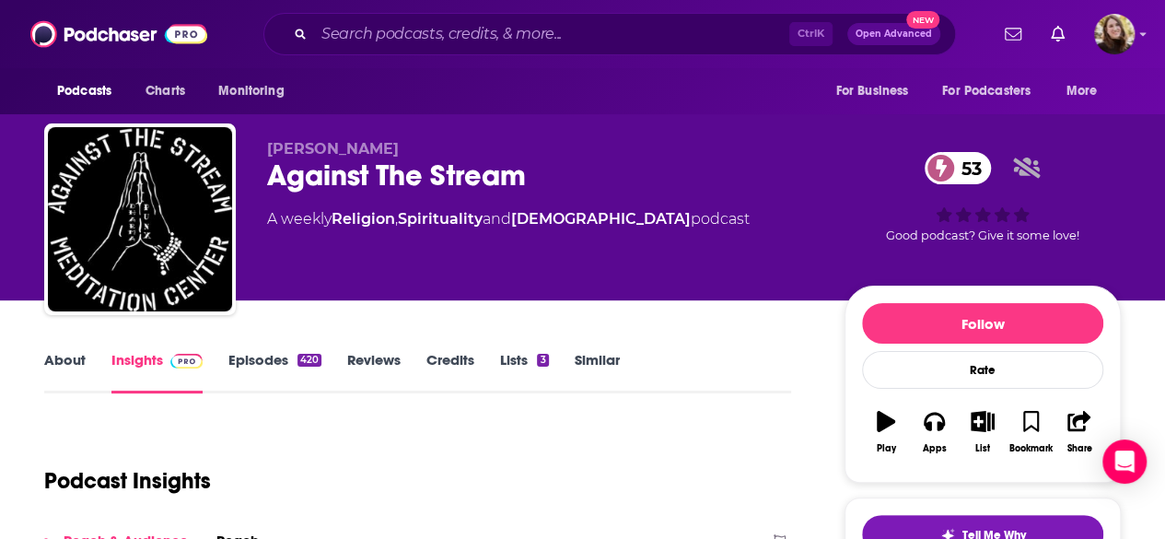
click at [61, 367] on link "About" at bounding box center [64, 372] width 41 height 42
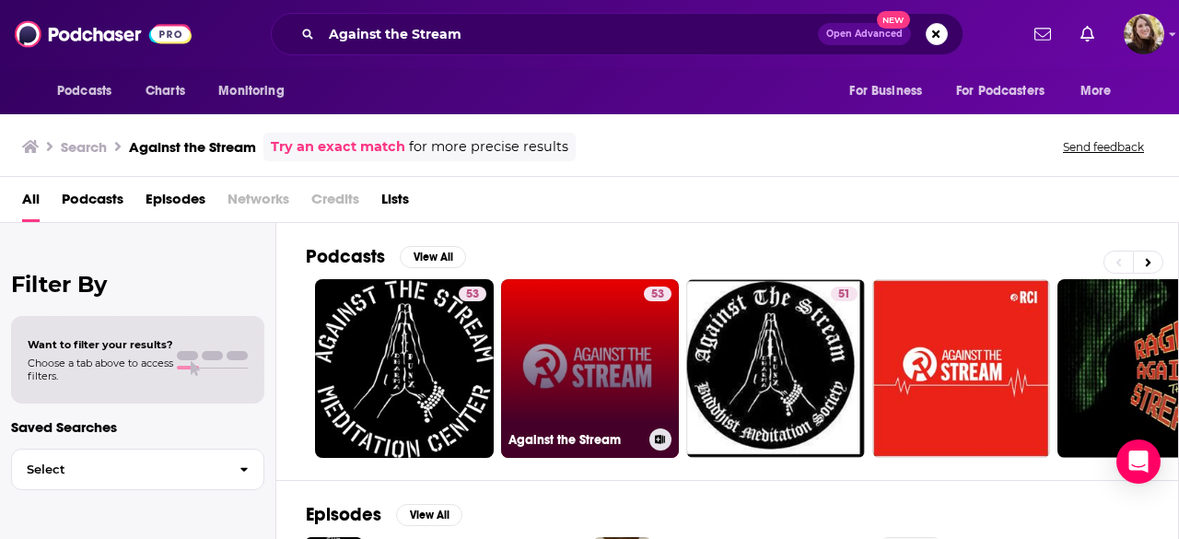
click at [540, 327] on link "53 Against the Stream" at bounding box center [590, 368] width 179 height 179
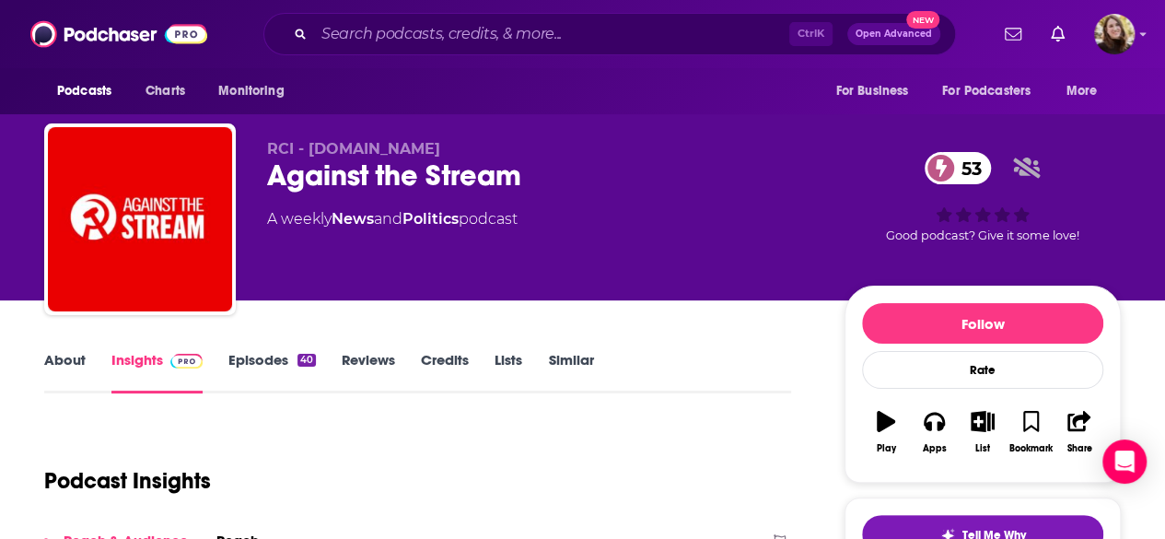
click at [81, 367] on link "About" at bounding box center [64, 372] width 41 height 42
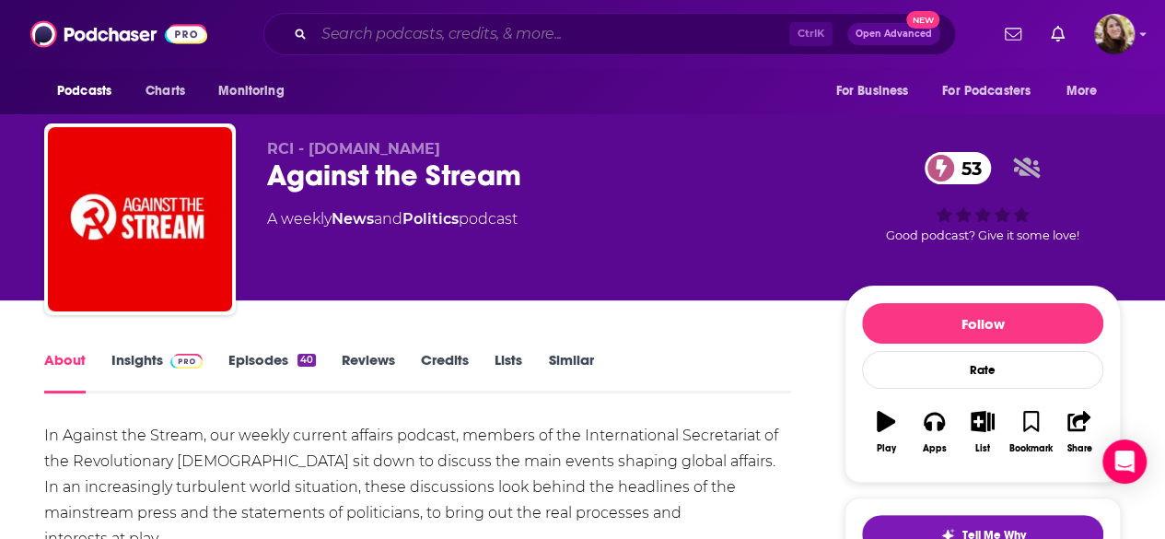
click at [353, 27] on input "Search podcasts, credits, & more..." at bounding box center [551, 33] width 475 height 29
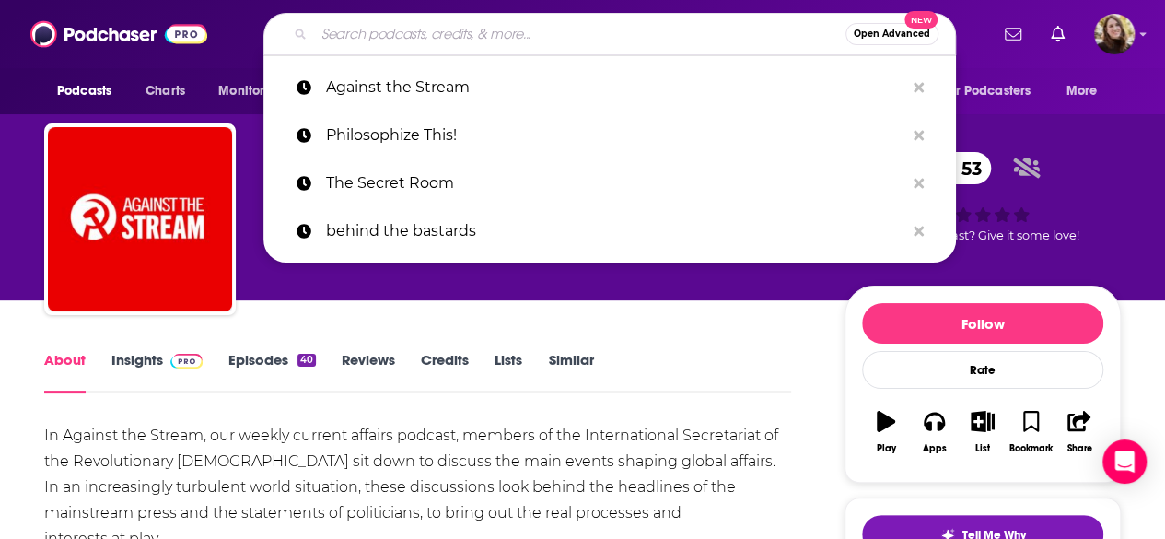
paste input "Conversations with Tyler i"
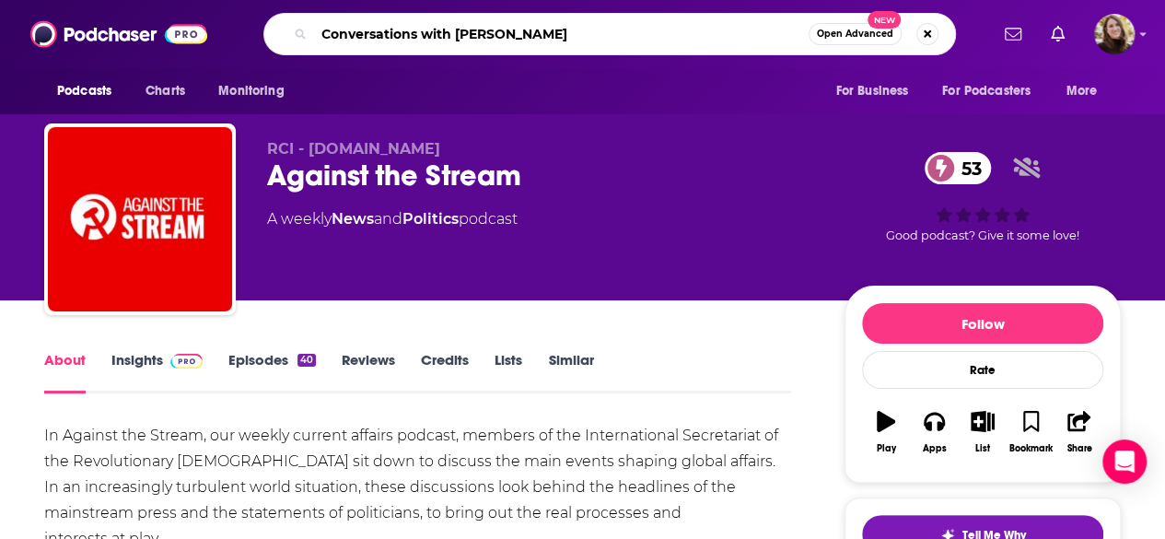
type input "Conversations with [PERSON_NAME]"
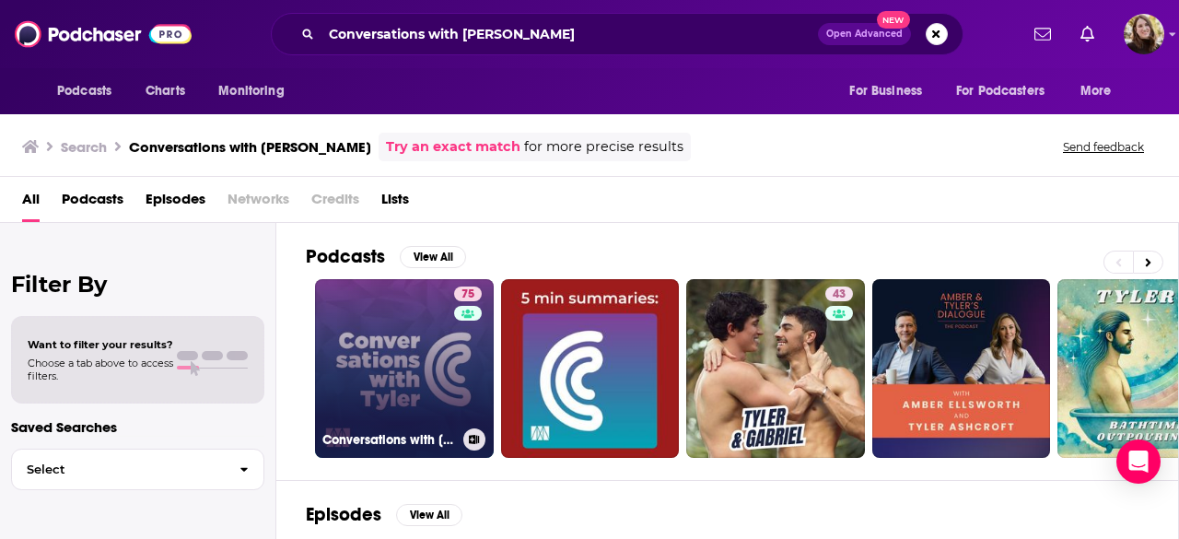
click at [397, 416] on link "75 Conversations with Tyler" at bounding box center [404, 368] width 179 height 179
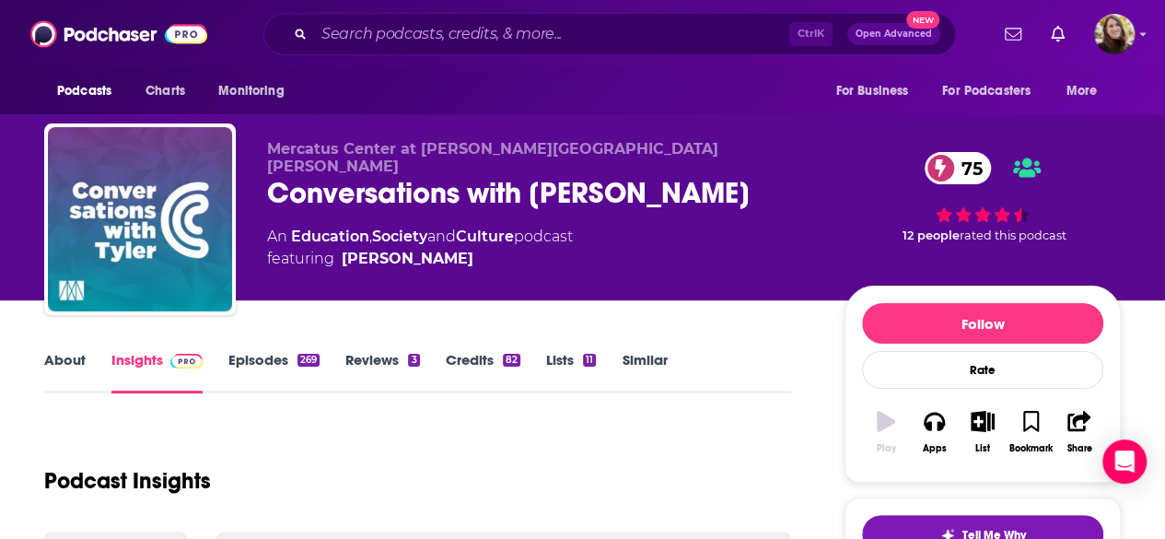
click at [73, 374] on link "About" at bounding box center [64, 372] width 41 height 42
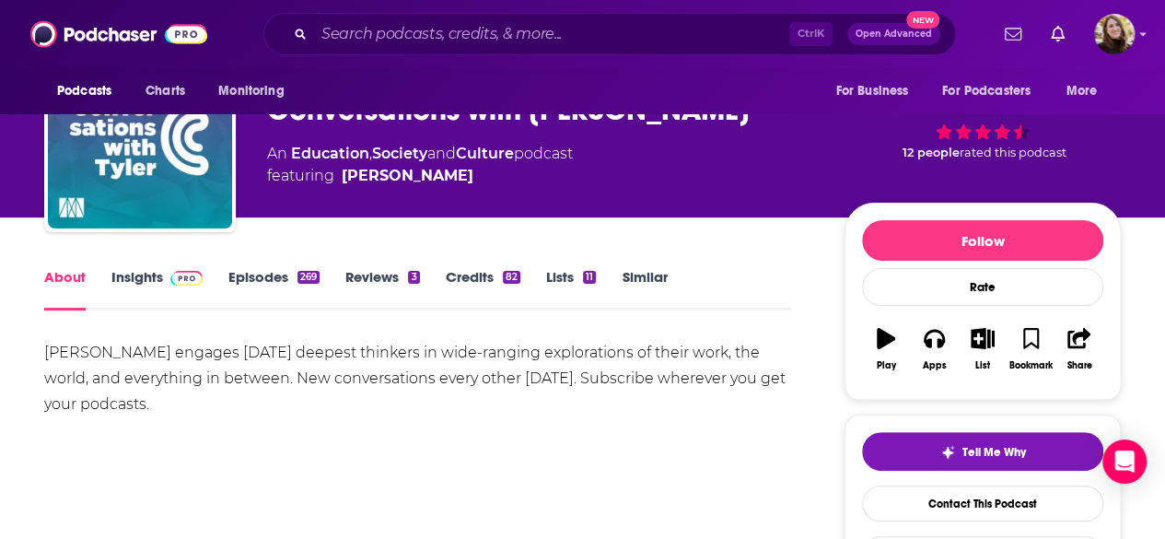
scroll to position [92, 0]
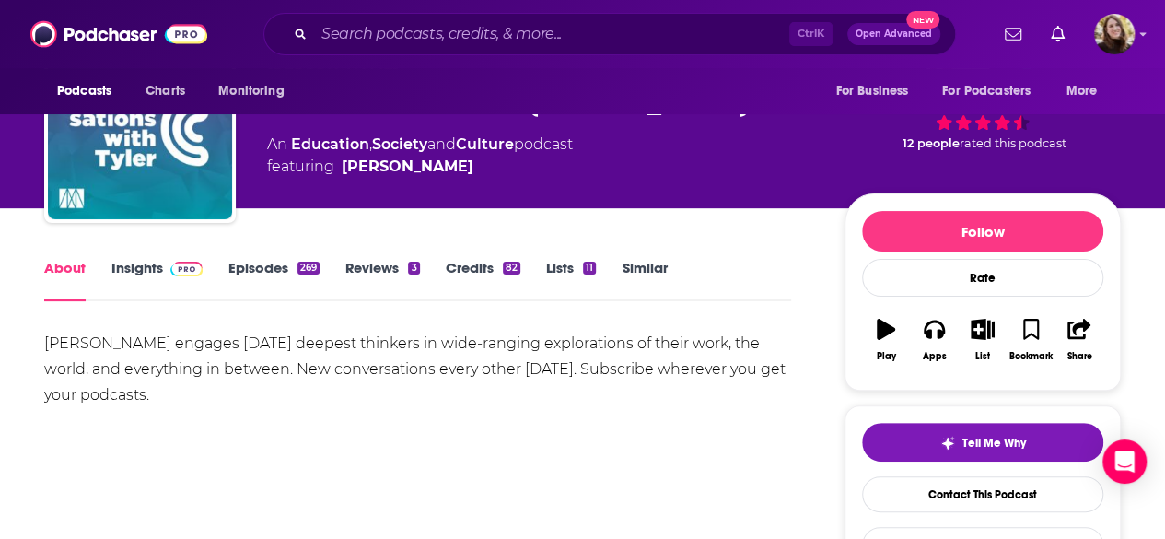
drag, startPoint x: 39, startPoint y: 331, endPoint x: 296, endPoint y: 374, distance: 260.6
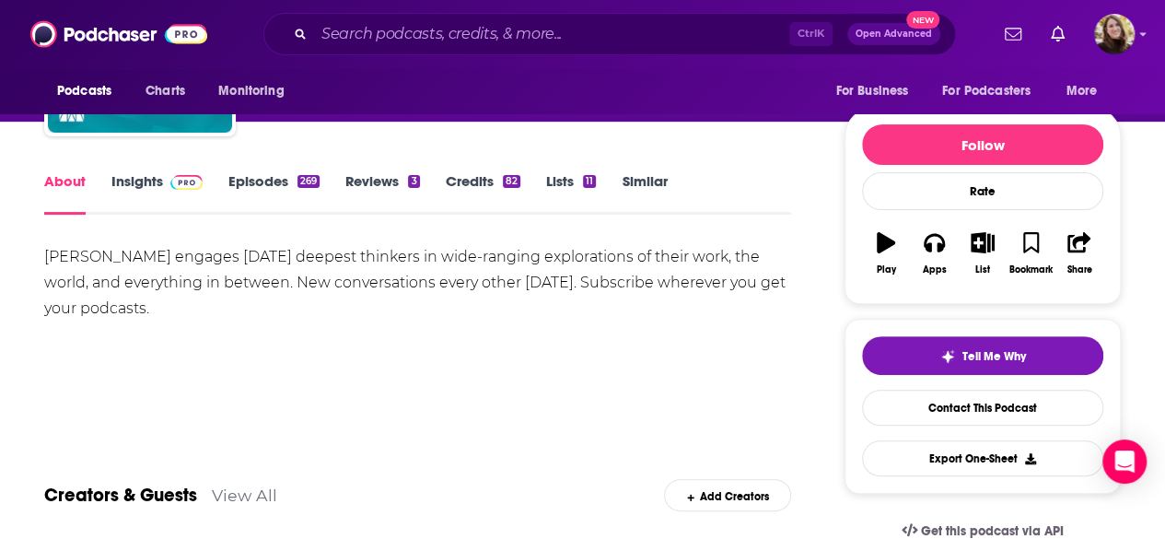
scroll to position [184, 0]
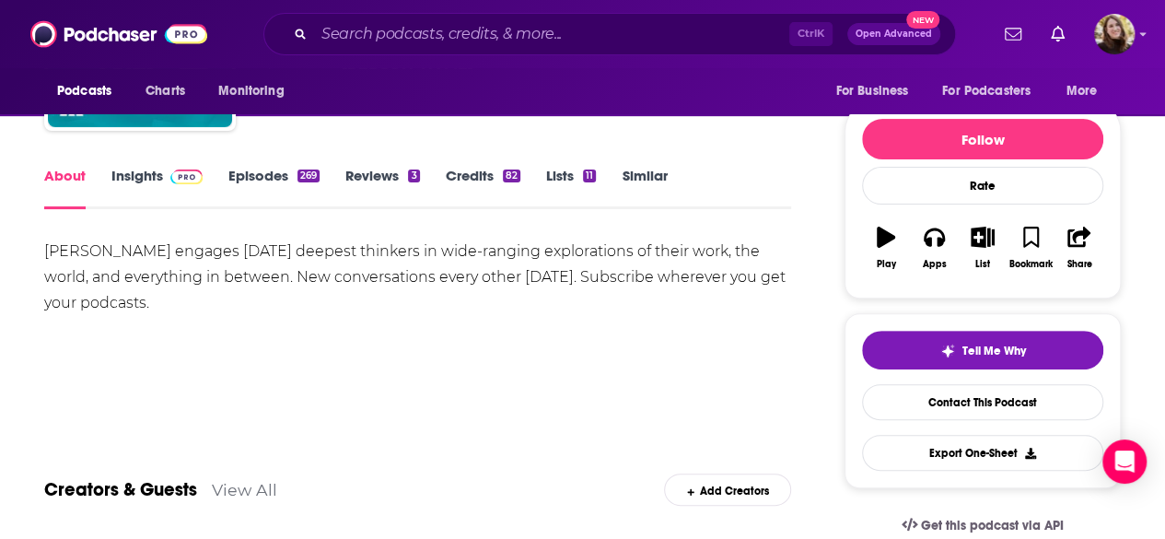
click at [181, 172] on img at bounding box center [186, 176] width 32 height 15
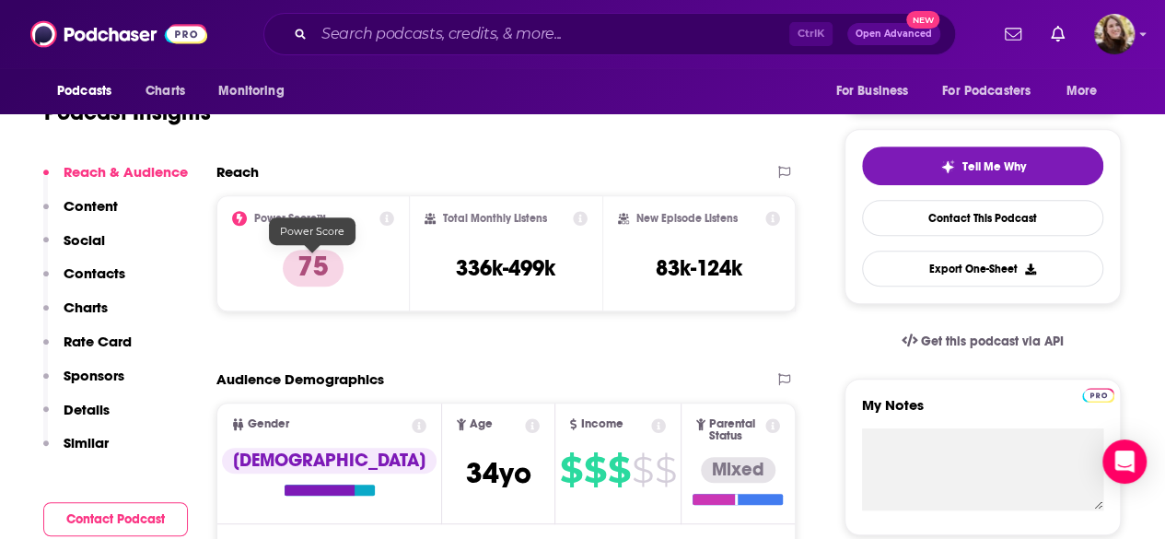
scroll to position [184, 0]
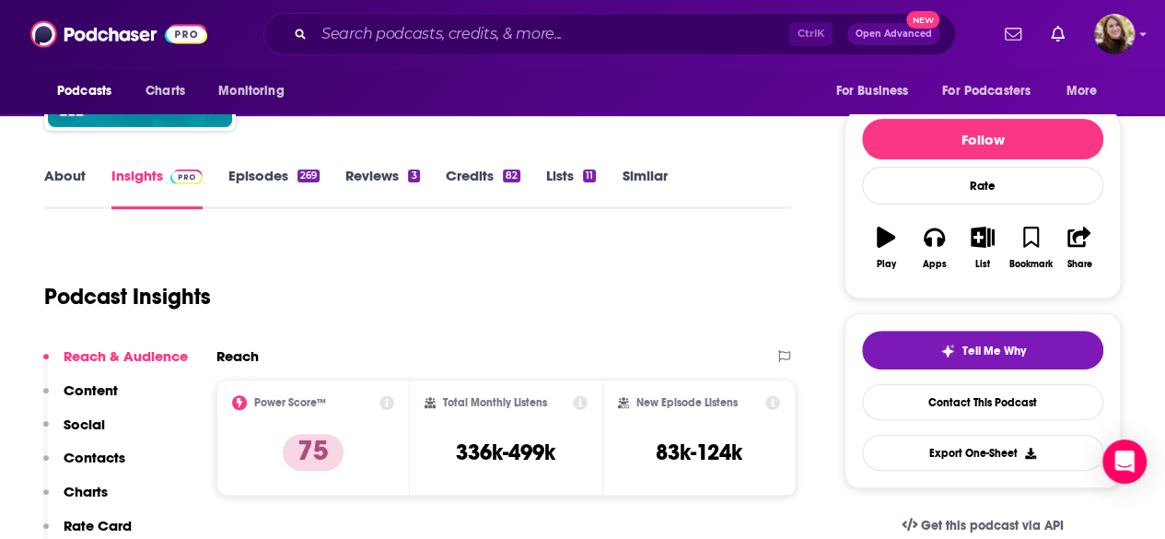
click at [271, 181] on link "Episodes 269" at bounding box center [273, 188] width 91 height 42
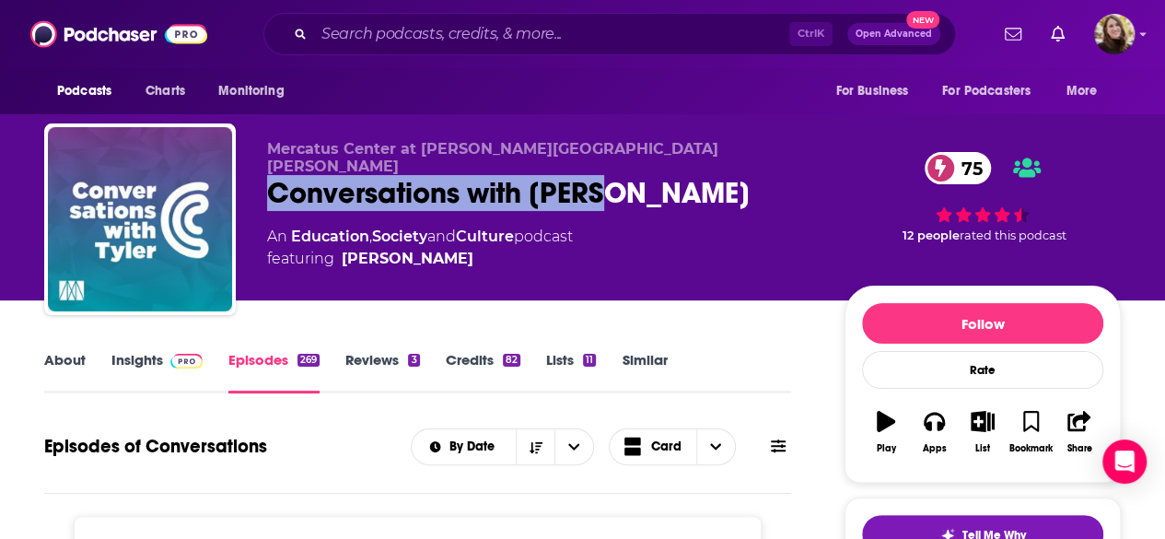
drag, startPoint x: 267, startPoint y: 160, endPoint x: 602, endPoint y: 182, distance: 335.9
click at [602, 182] on div "Conversations with Tyler 75" at bounding box center [541, 193] width 548 height 36
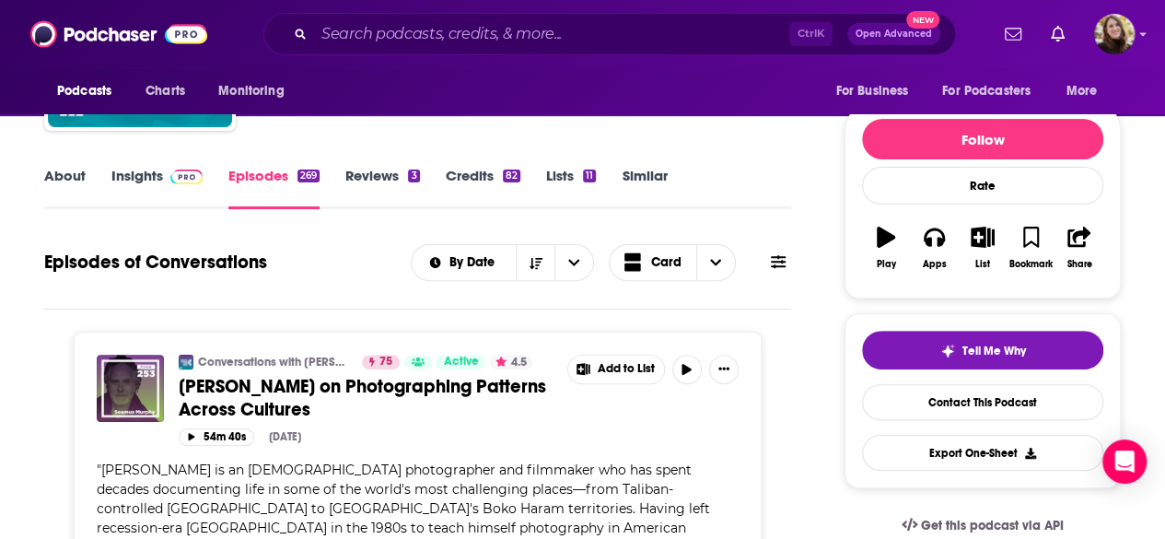
scroll to position [276, 0]
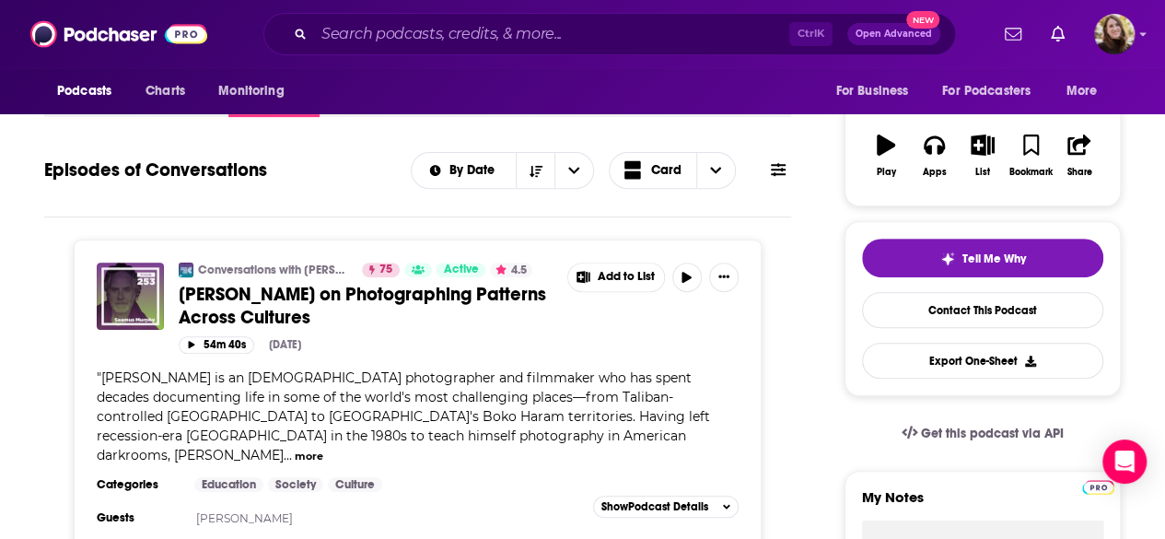
click at [962, 332] on div "Tell Me Why Contact This Podcast Export One-Sheet" at bounding box center [982, 309] width 241 height 140
click at [961, 316] on link "Contact This Podcast" at bounding box center [982, 310] width 241 height 36
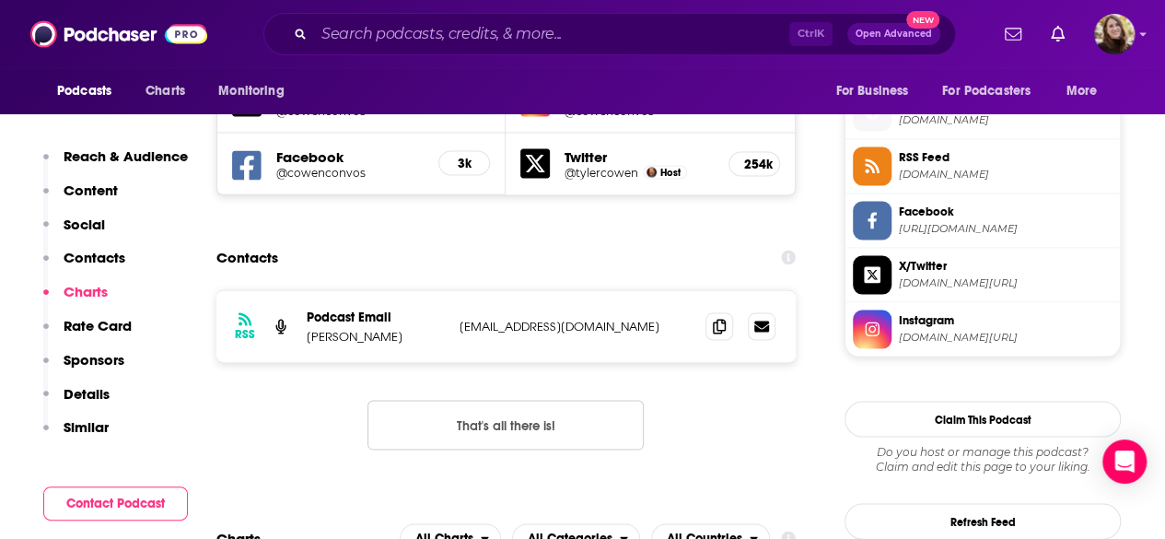
scroll to position [1611, 0]
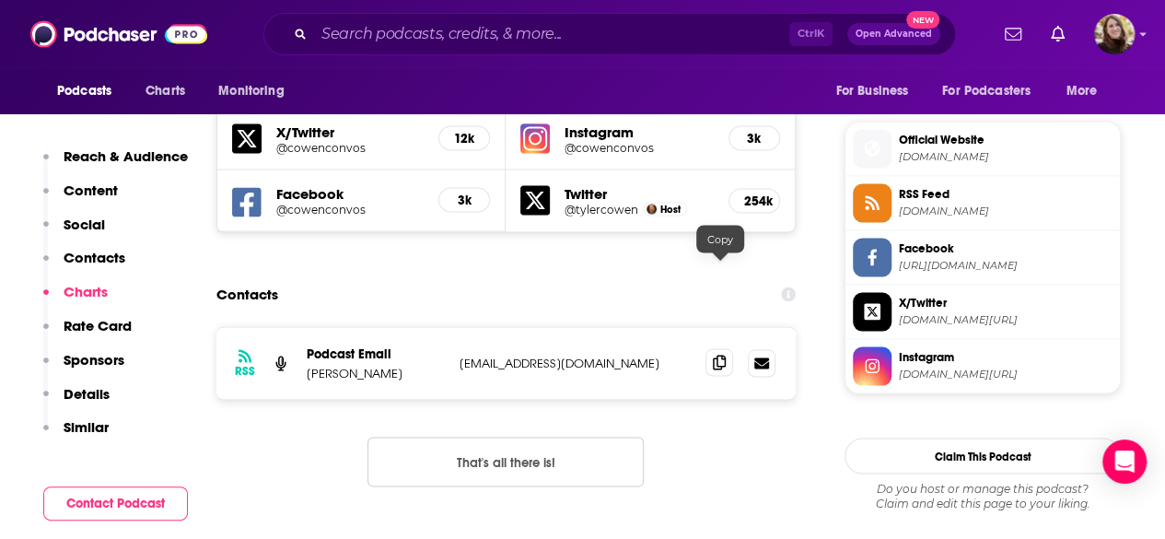
click at [713, 348] on span at bounding box center [719, 362] width 28 height 28
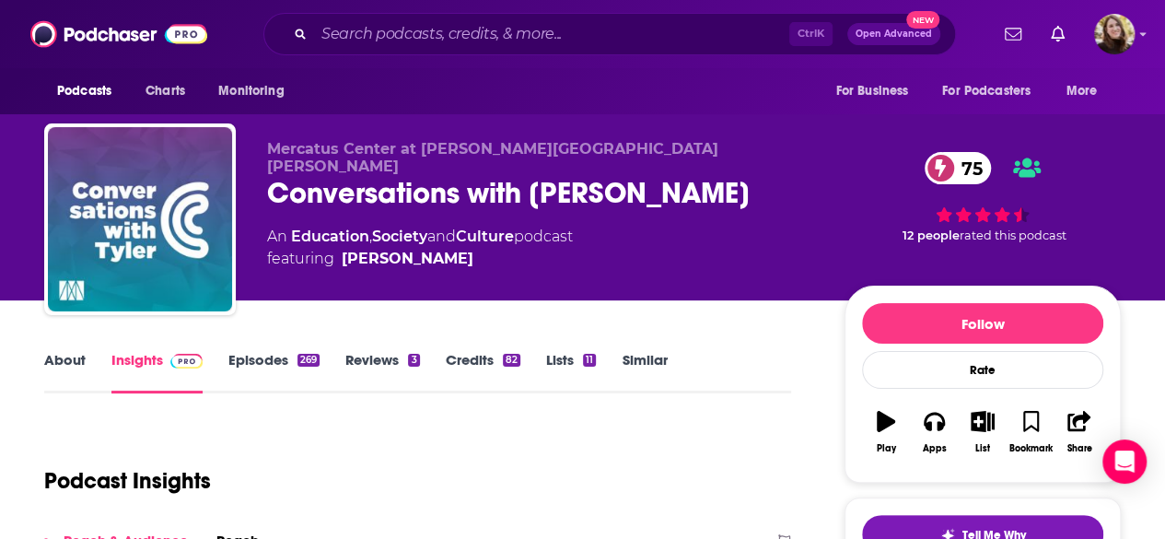
scroll to position [92, 0]
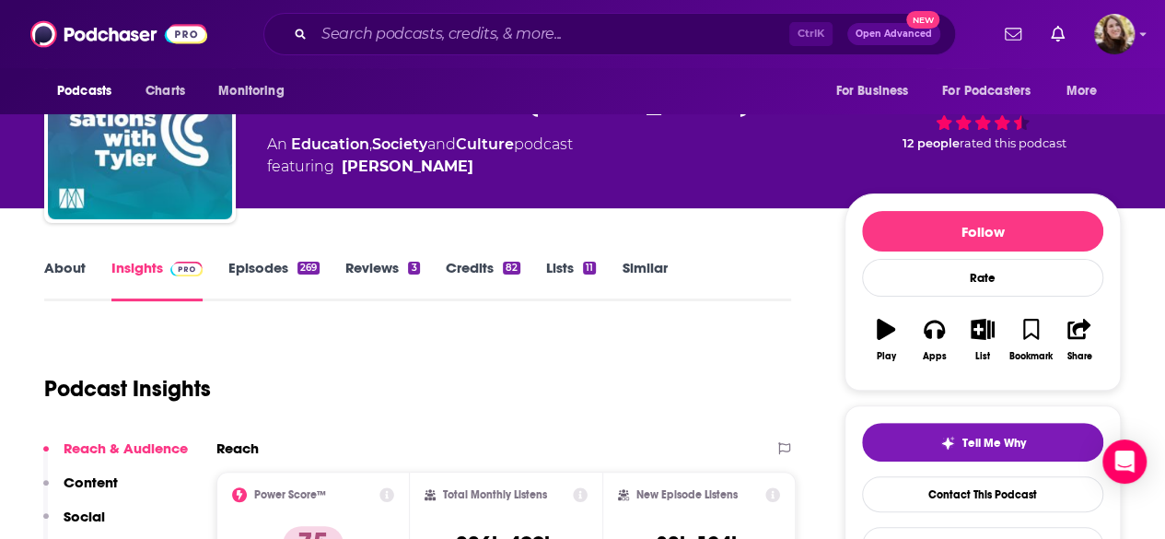
click at [273, 262] on link "Episodes 269" at bounding box center [273, 280] width 91 height 42
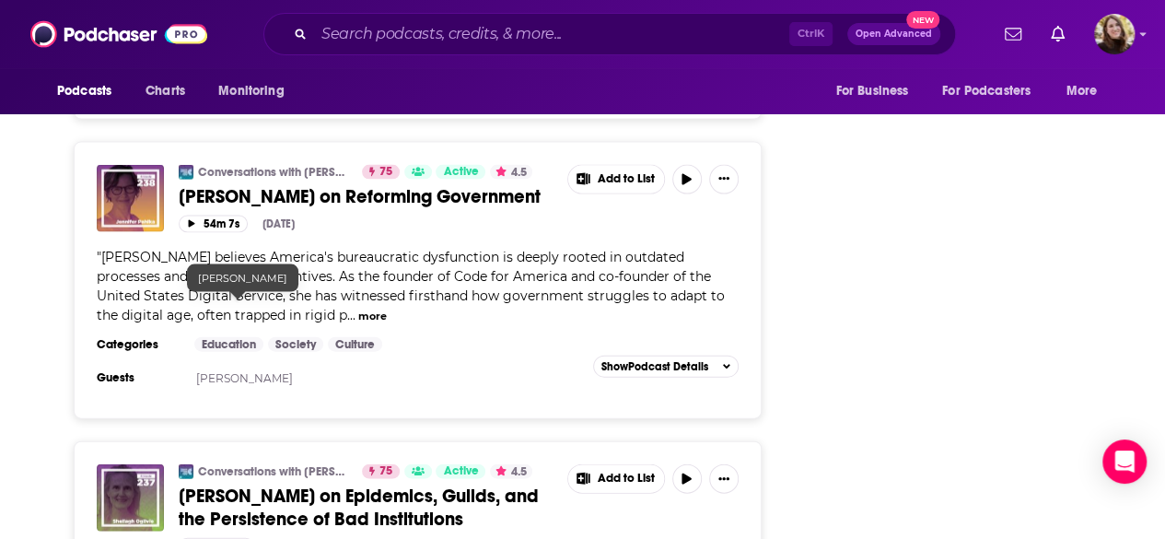
scroll to position [5710, 0]
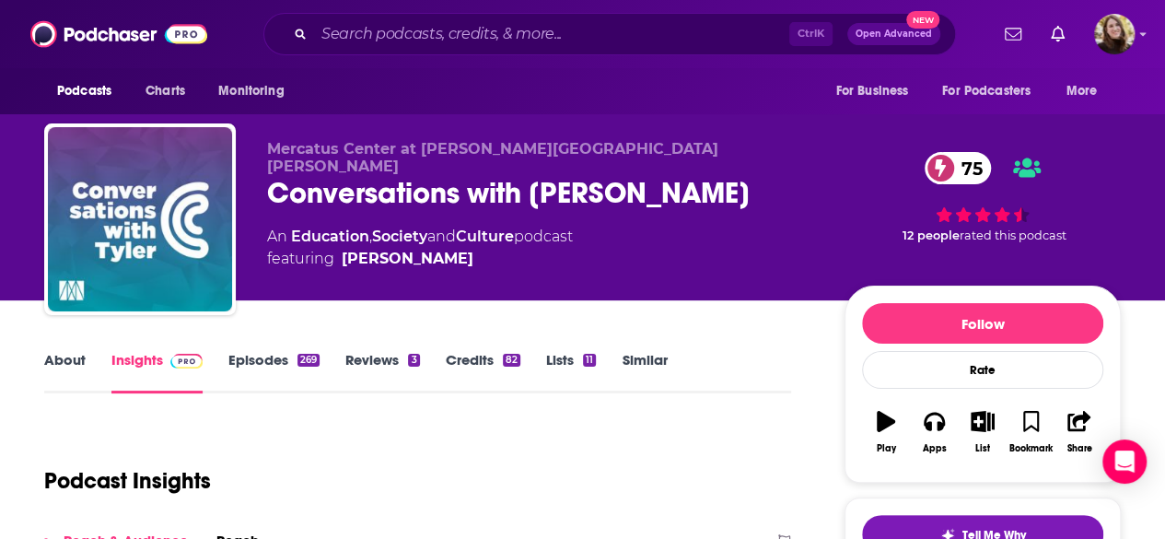
click at [639, 367] on link "Similar" at bounding box center [644, 372] width 45 height 42
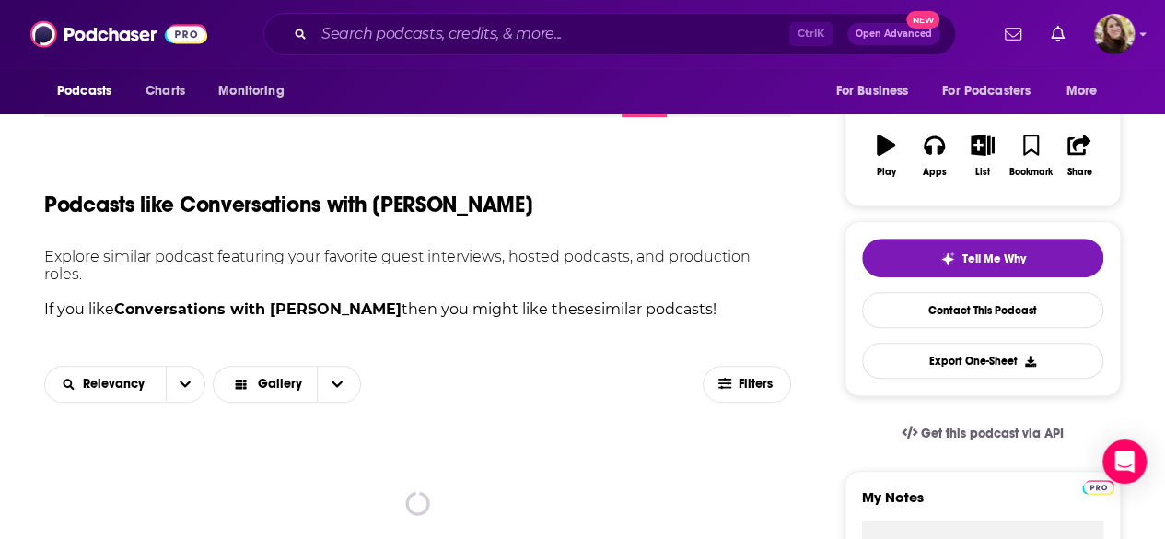
scroll to position [460, 0]
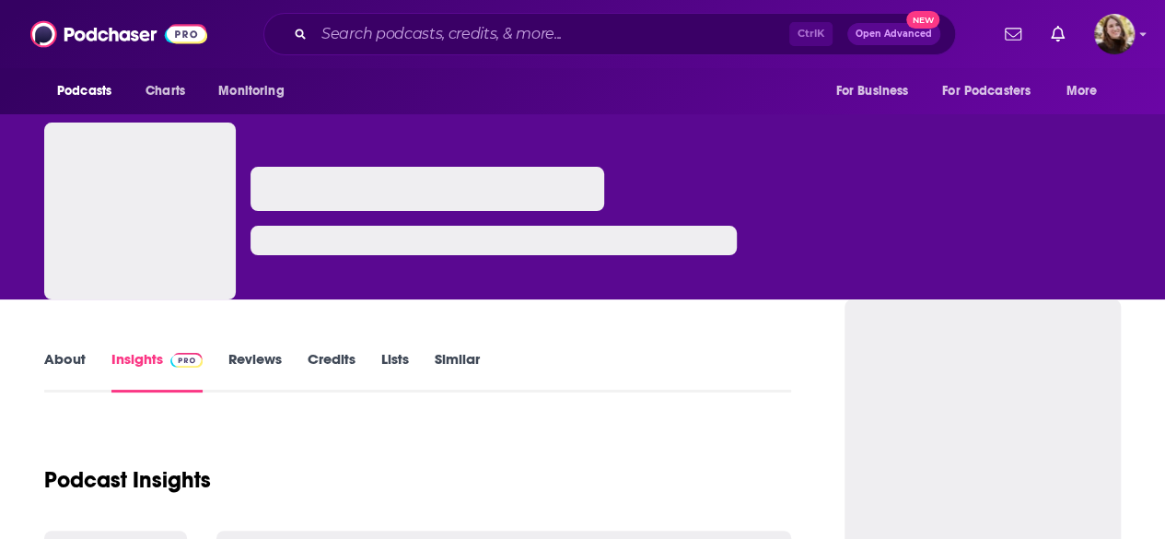
click at [68, 351] on link "About" at bounding box center [64, 371] width 41 height 42
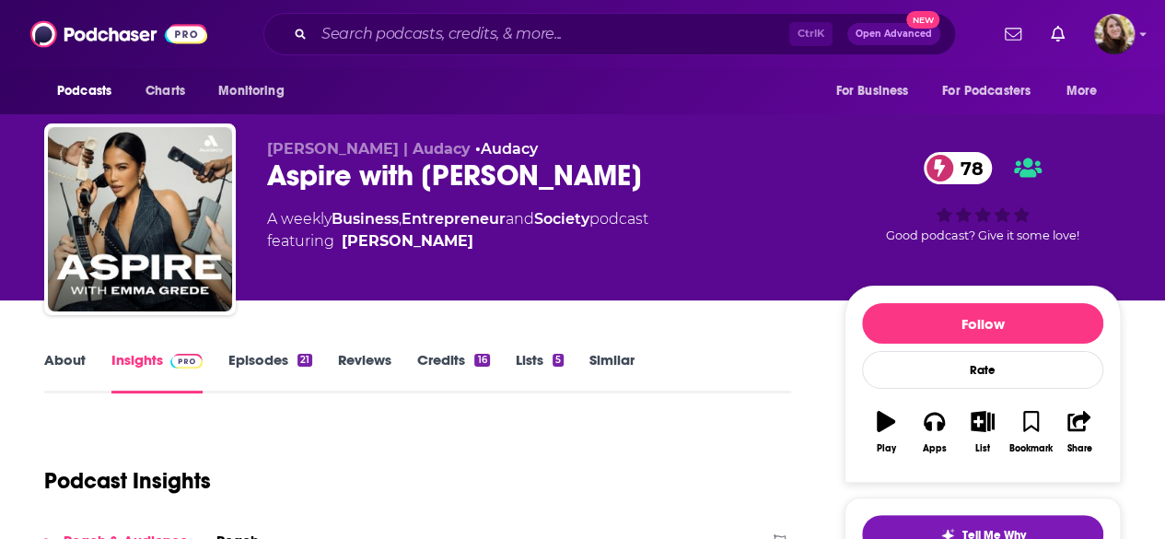
click at [81, 366] on link "About" at bounding box center [64, 372] width 41 height 42
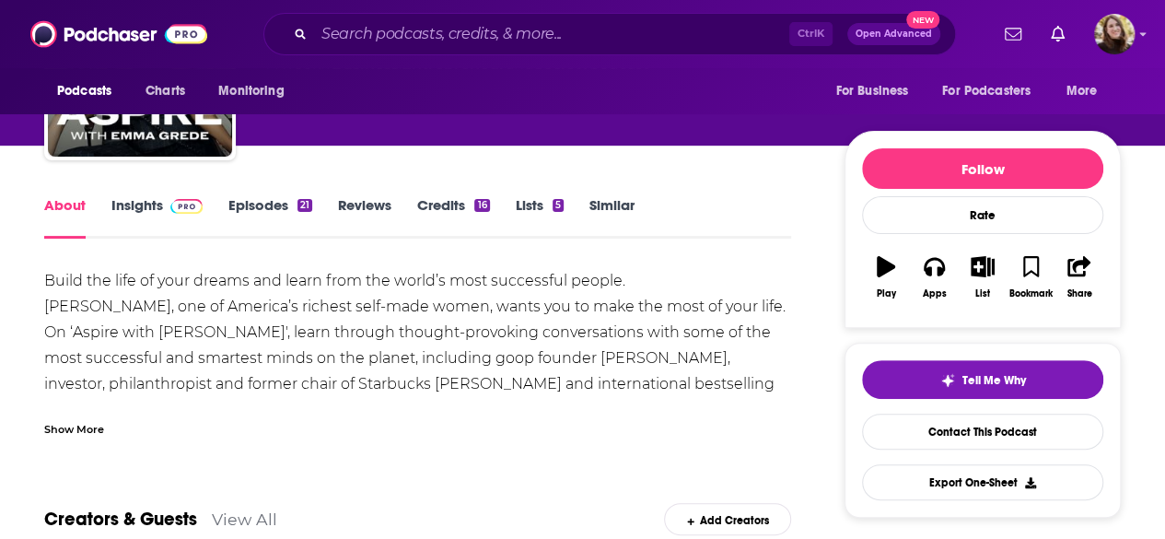
scroll to position [184, 0]
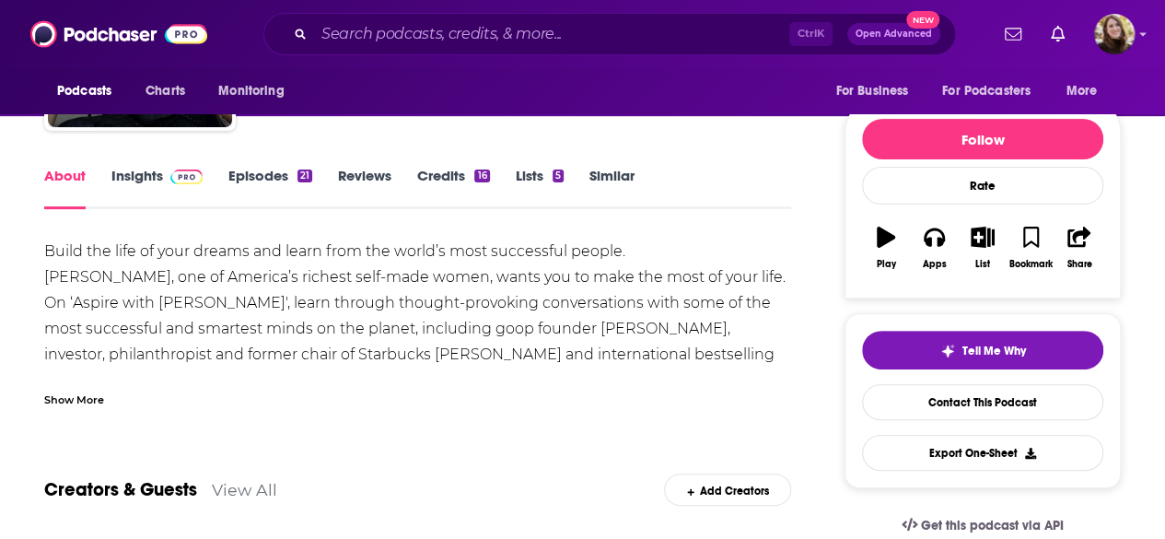
click at [90, 400] on div "Show More" at bounding box center [74, 398] width 60 height 17
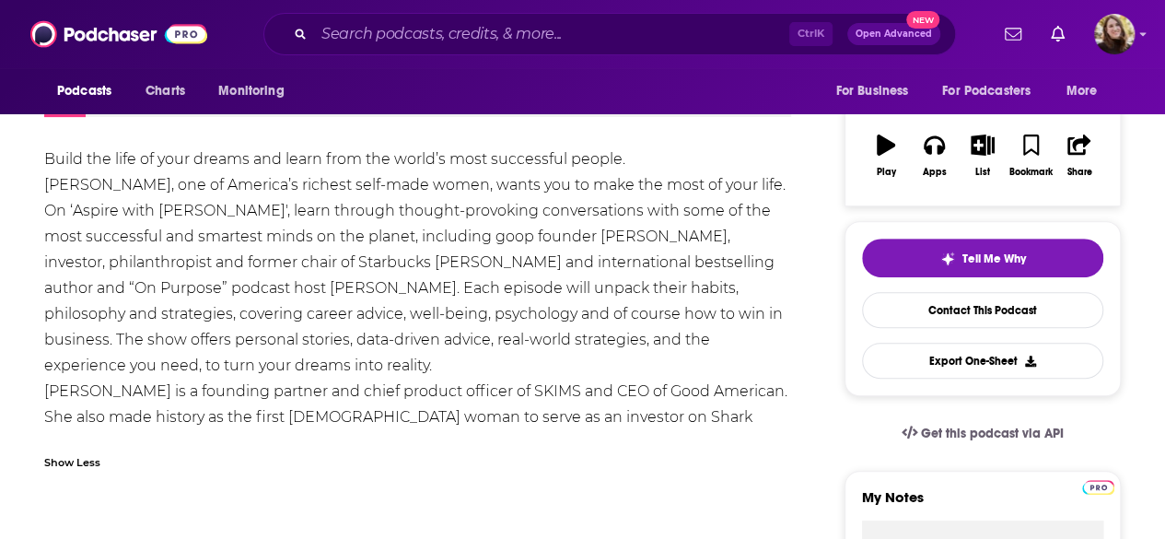
scroll to position [0, 0]
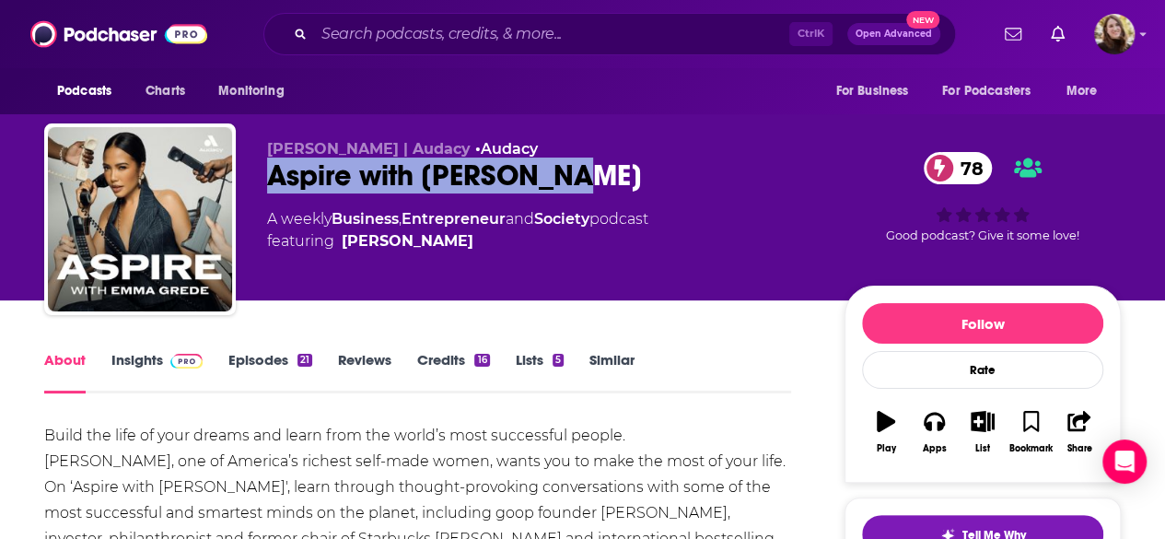
drag, startPoint x: 262, startPoint y: 182, endPoint x: 613, endPoint y: 187, distance: 351.8
click at [613, 187] on div "Emma Grede | Audacy • Audacy Aspire with Emma Grede 78 A weekly Business , Entr…" at bounding box center [582, 222] width 1077 height 199
copy h1 "Aspire with Emma Grede"
click at [271, 360] on link "Episodes 21" at bounding box center [270, 372] width 84 height 42
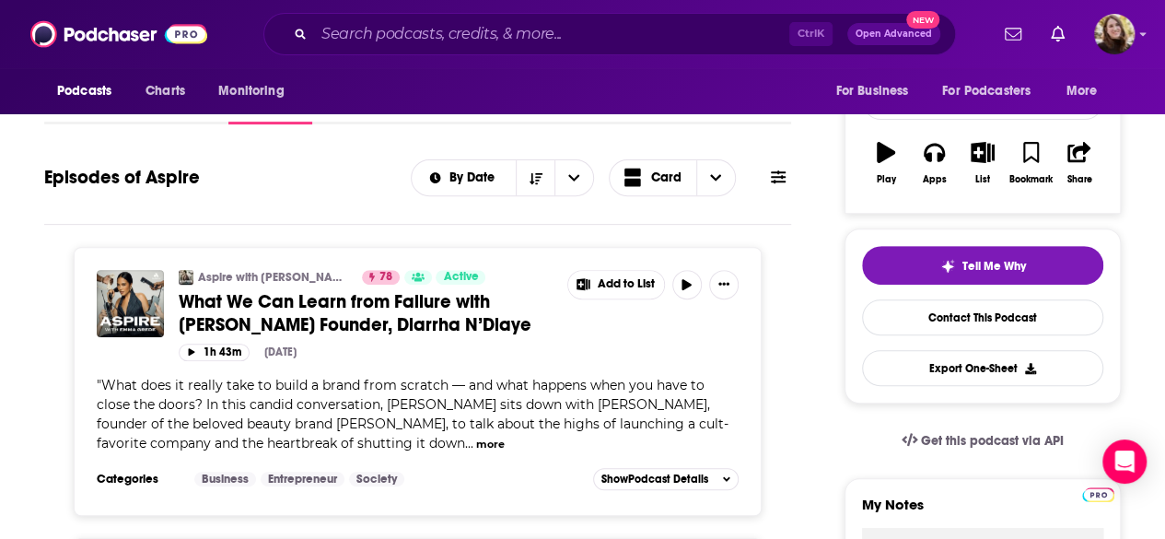
scroll to position [92, 0]
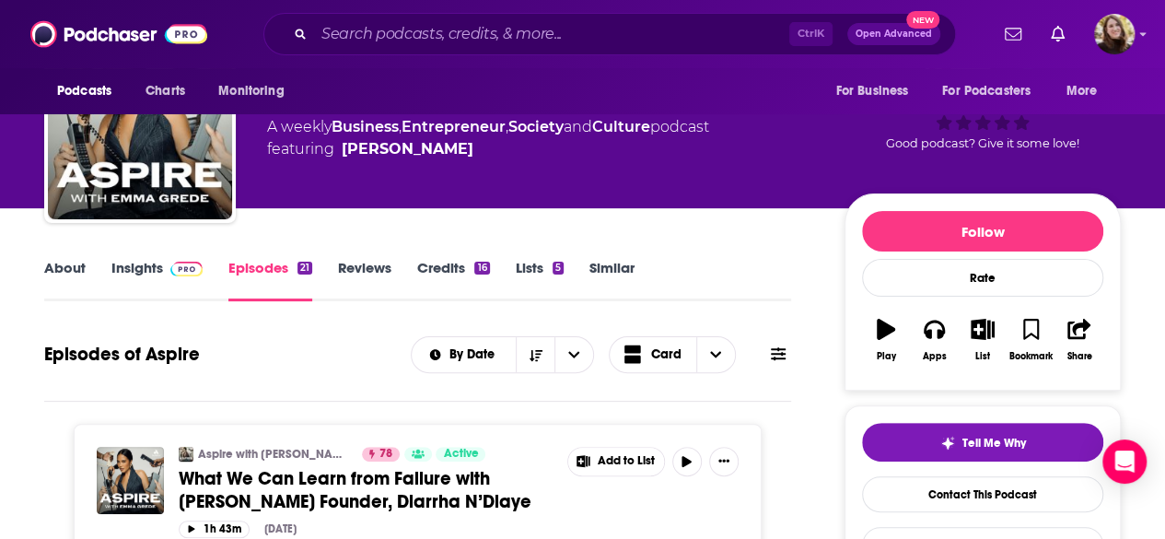
click at [45, 271] on link "About" at bounding box center [64, 280] width 41 height 42
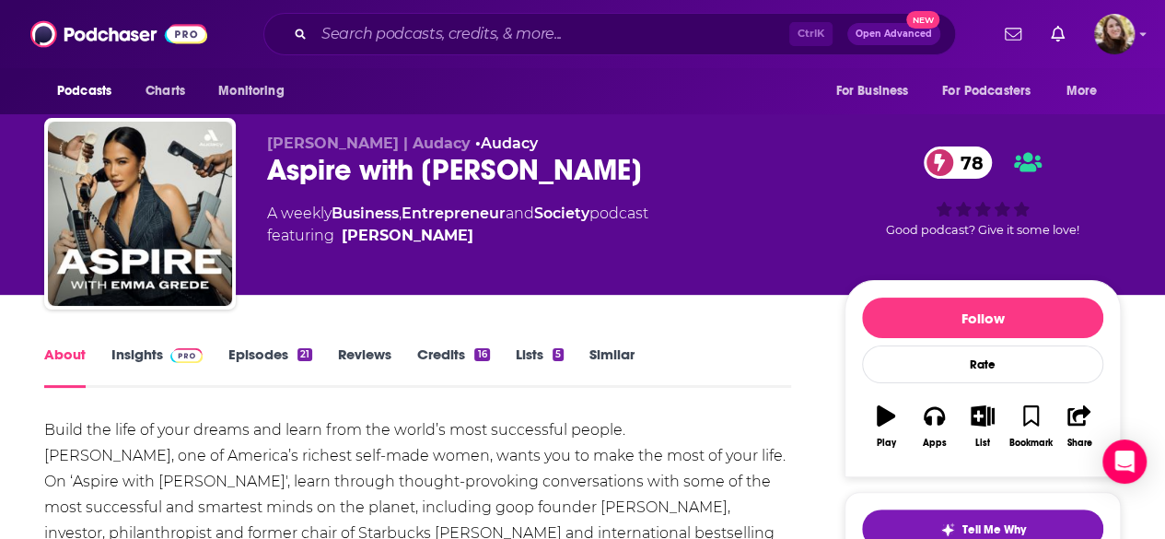
scroll to position [276, 0]
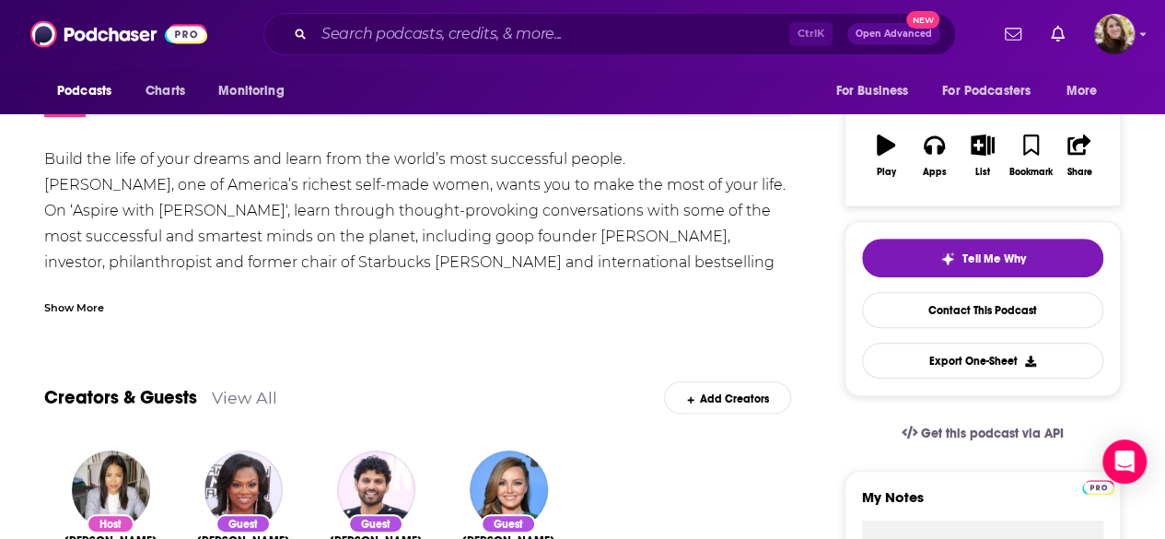
click at [105, 299] on div "Show More" at bounding box center [417, 300] width 747 height 31
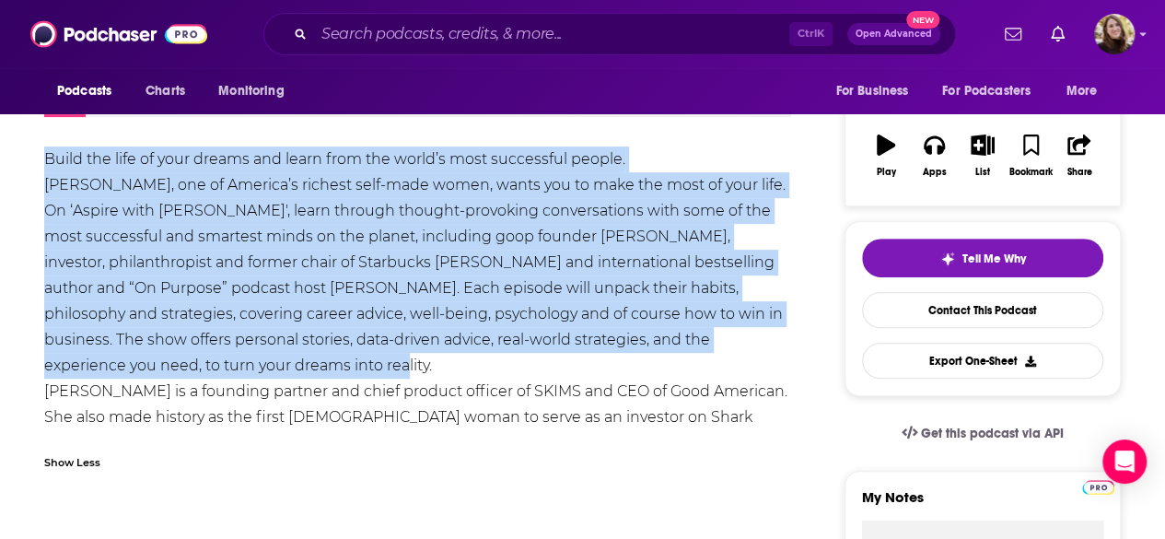
drag, startPoint x: 44, startPoint y: 158, endPoint x: 658, endPoint y: 354, distance: 643.7
click at [658, 354] on div "Build the life of your dreams and learn from the world’s most successful people…" at bounding box center [417, 300] width 747 height 309
copy div "Build the life of your dreams and learn from the world’s most successful people…"
click at [968, 312] on link "Contact This Podcast" at bounding box center [982, 310] width 241 height 36
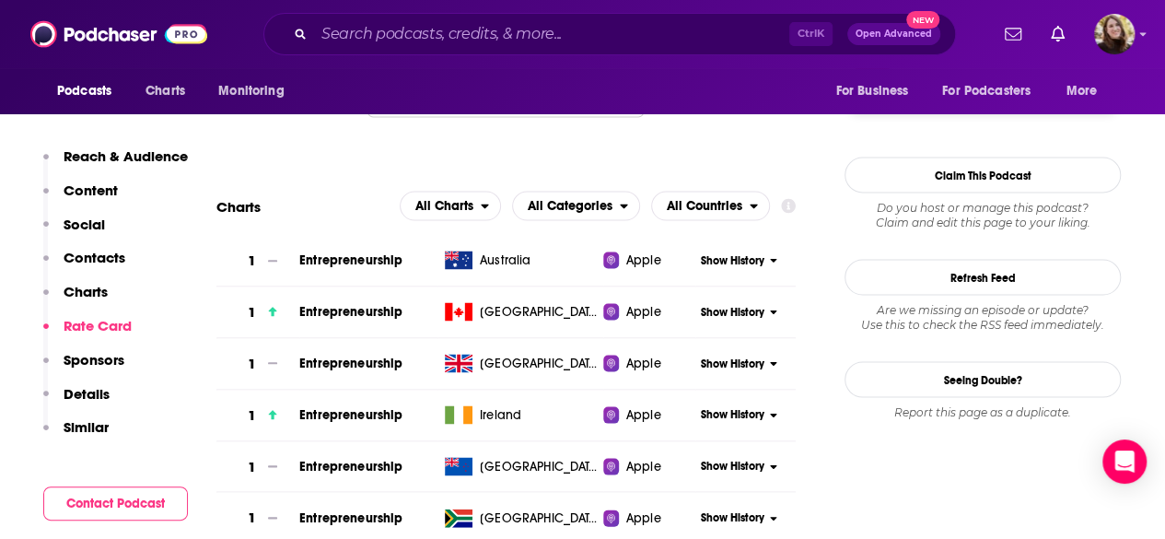
scroll to position [1316, 0]
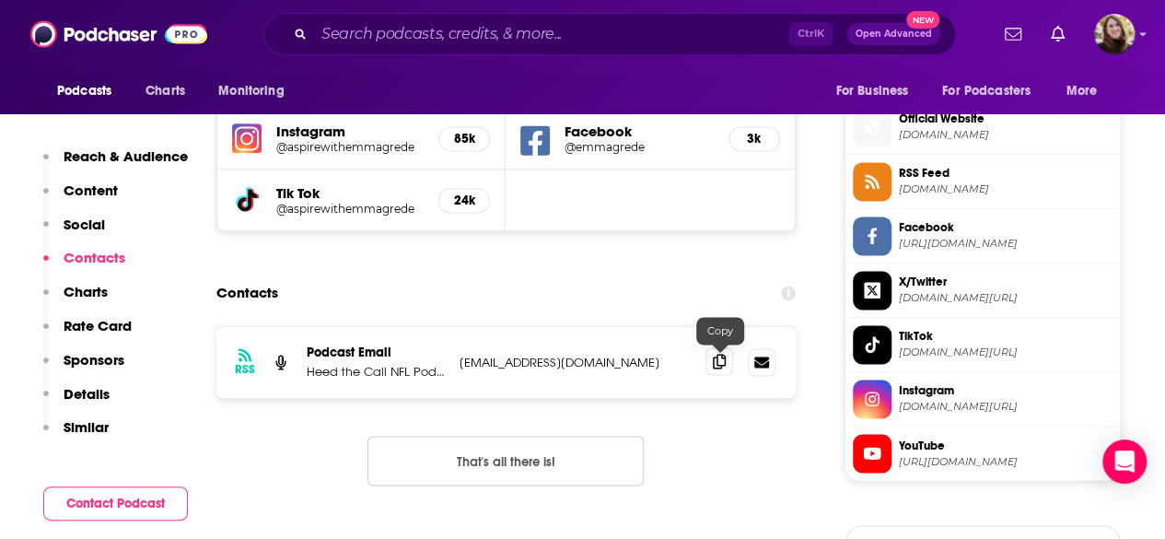
click at [709, 366] on span at bounding box center [719, 361] width 28 height 28
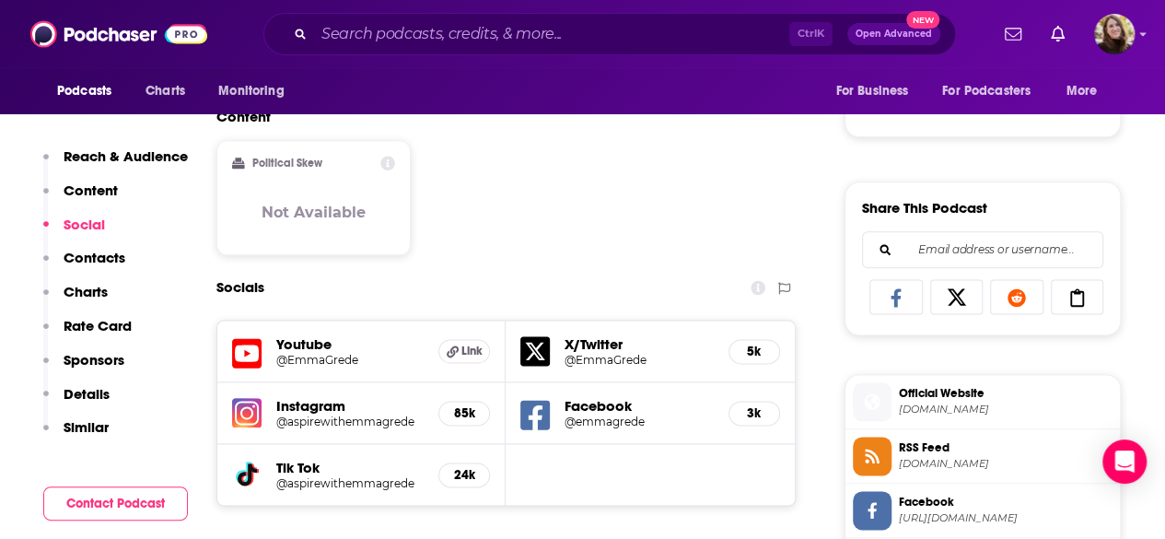
scroll to position [1132, 0]
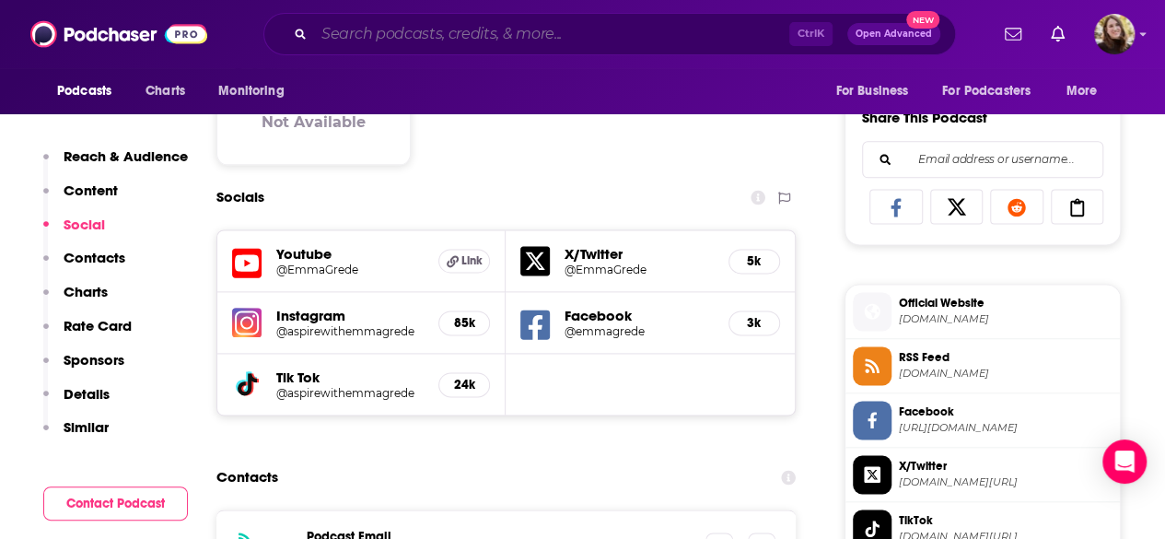
click at [607, 31] on input "Search podcasts, credits, & more..." at bounding box center [551, 33] width 475 height 29
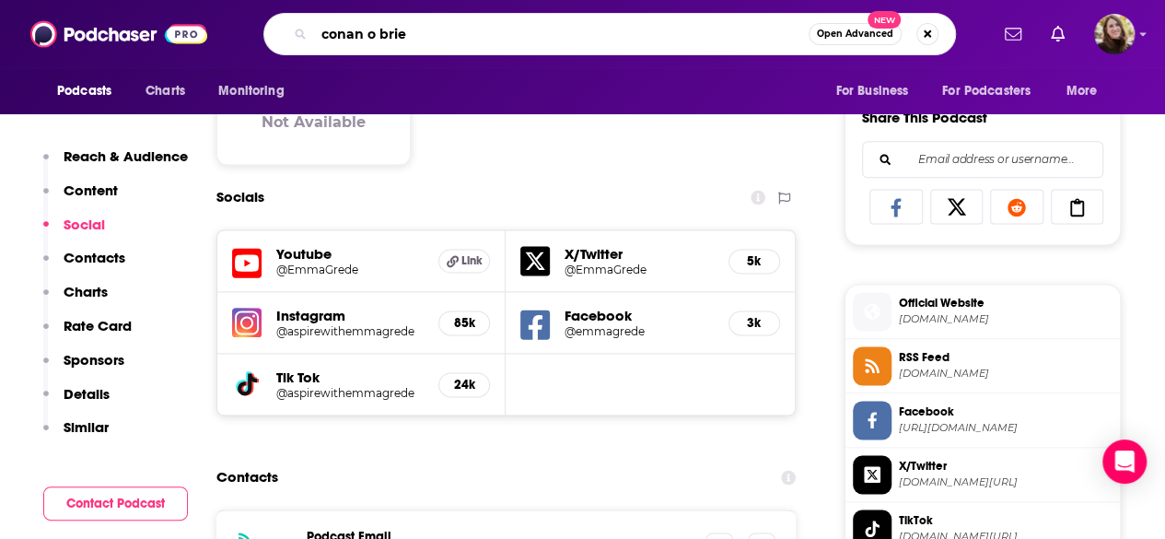
type input "conan o brien"
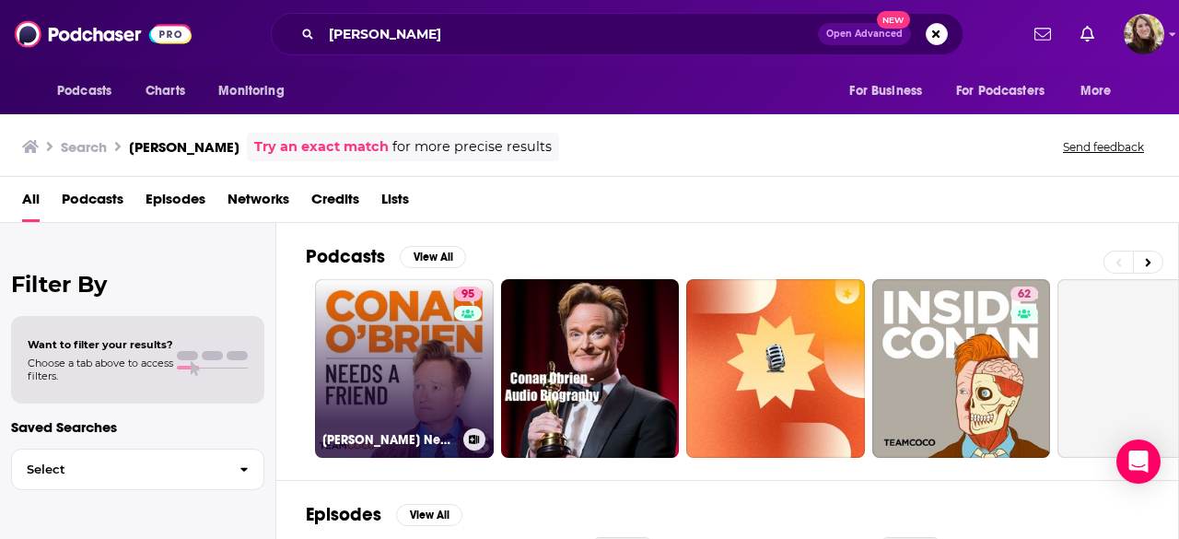
click at [414, 361] on link "95 Conan O’Brien Needs A Friend" at bounding box center [404, 368] width 179 height 179
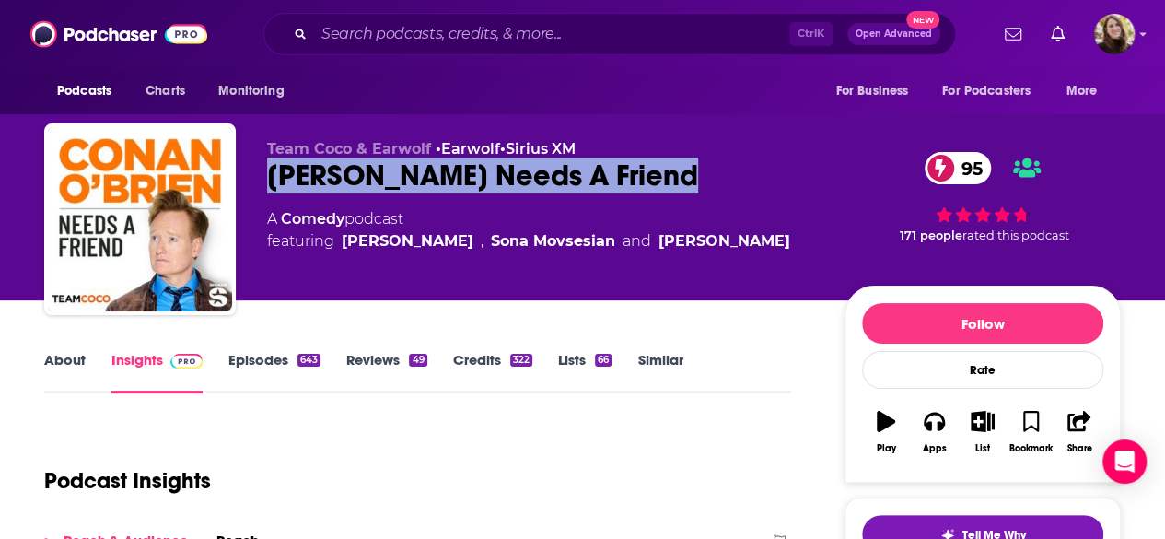
drag, startPoint x: 262, startPoint y: 180, endPoint x: 740, endPoint y: 176, distance: 478.0
click at [748, 180] on div "Team Coco & Earwolf • Earwolf • Sirius XM Conan O’Brien Needs A Friend 95 A Com…" at bounding box center [582, 222] width 1077 height 199
copy h2 "Conan O’Brien Needs A Friend"
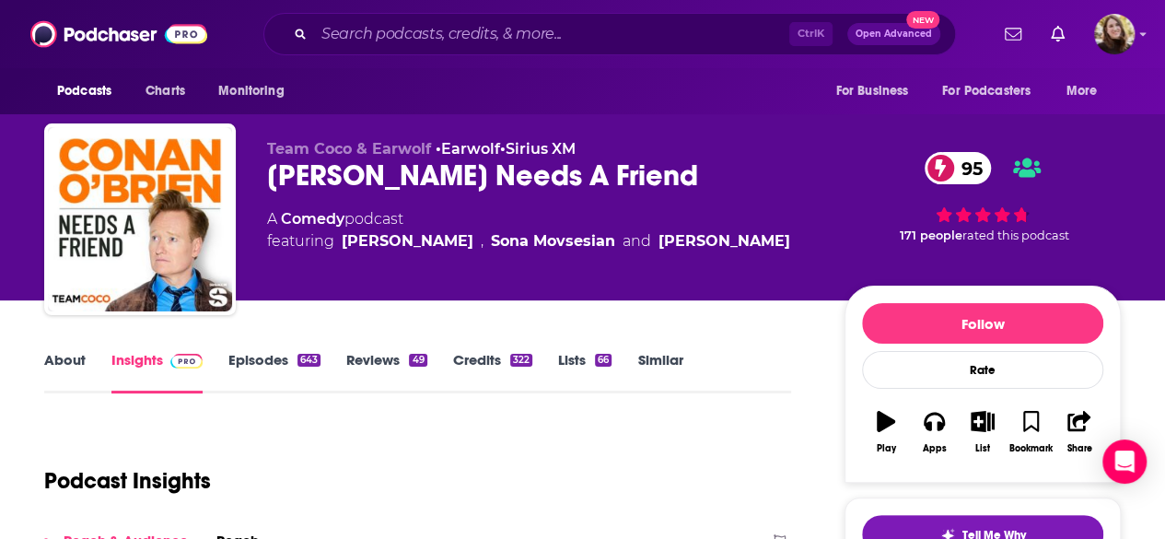
click at [277, 356] on link "Episodes 643" at bounding box center [274, 372] width 92 height 42
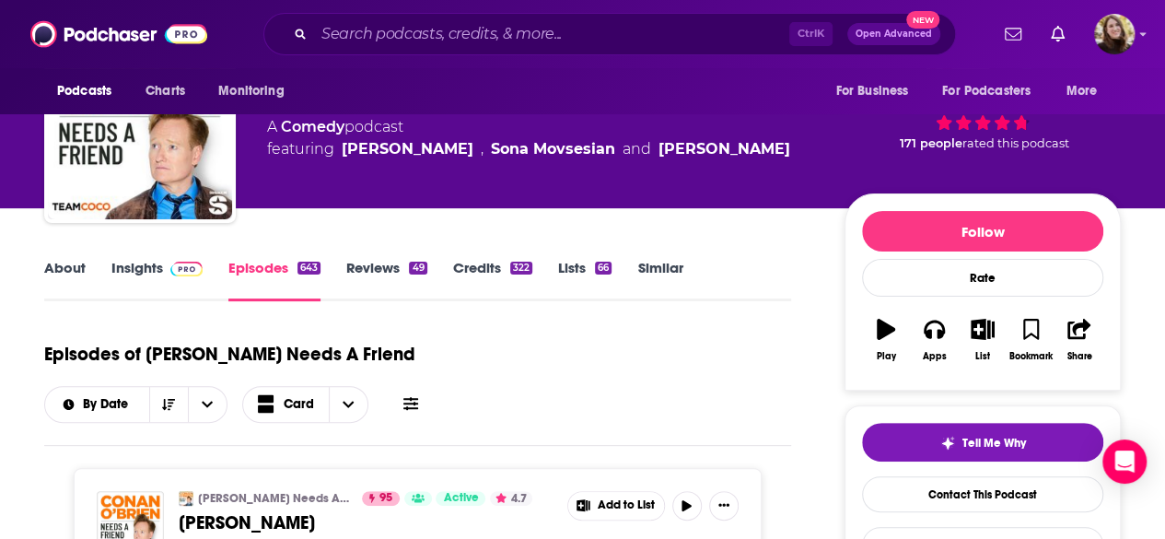
scroll to position [276, 0]
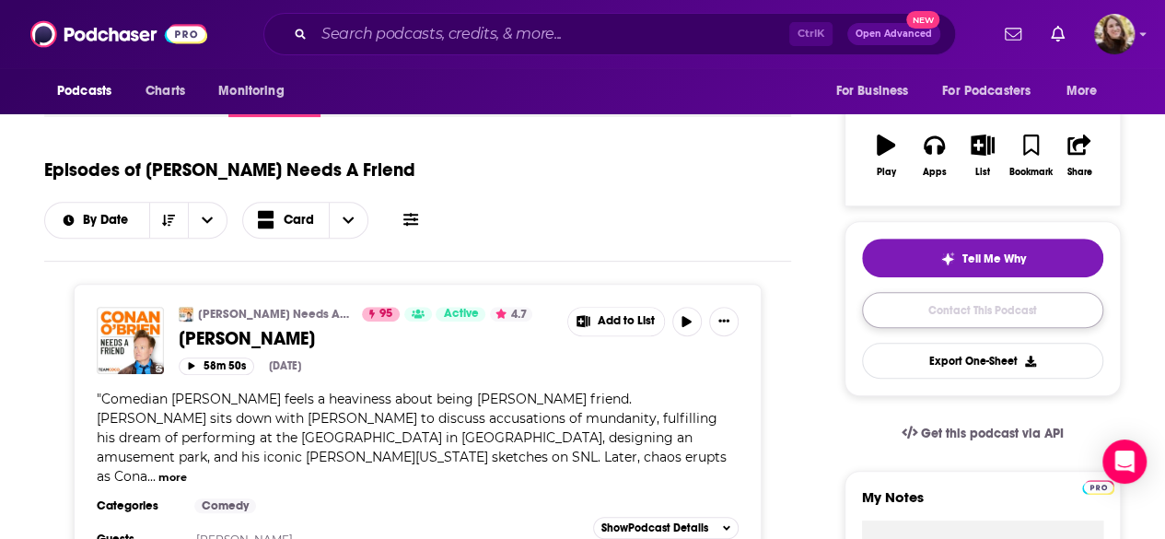
click at [958, 310] on link "Contact This Podcast" at bounding box center [982, 310] width 241 height 36
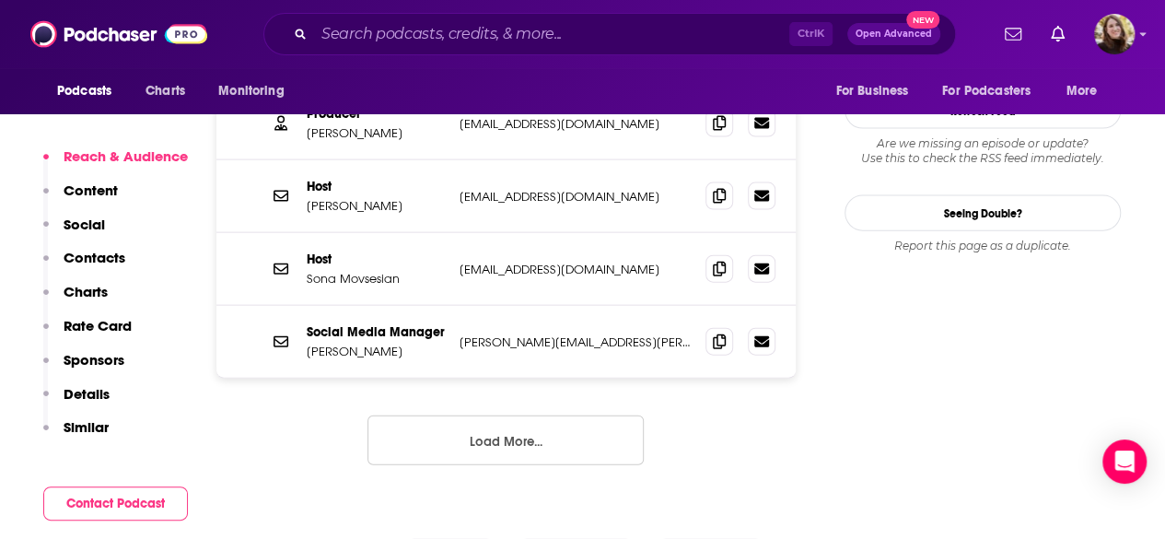
scroll to position [1728, 0]
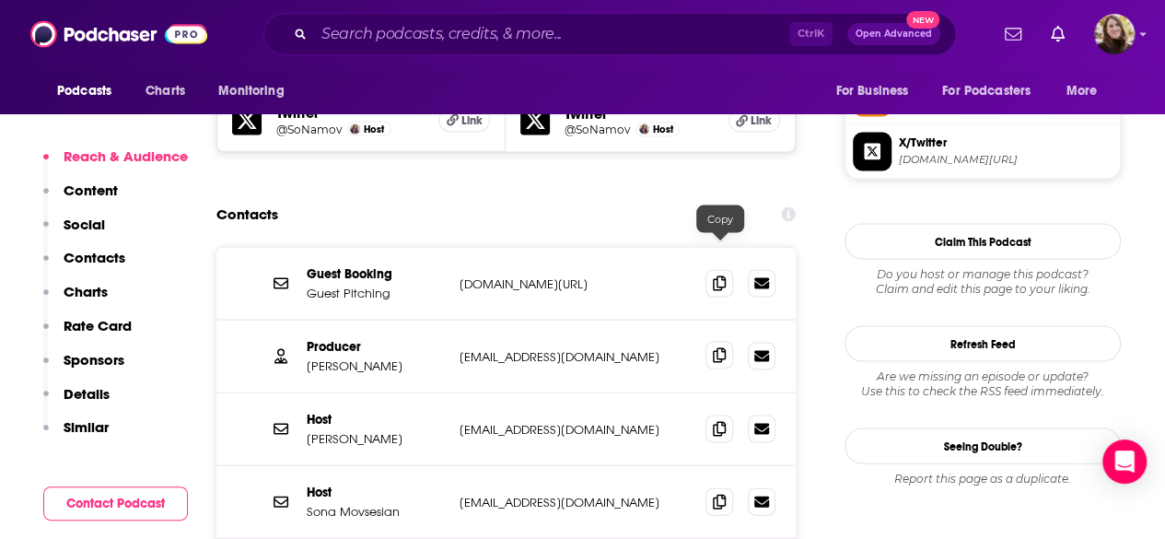
click at [713, 341] on span at bounding box center [719, 355] width 28 height 28
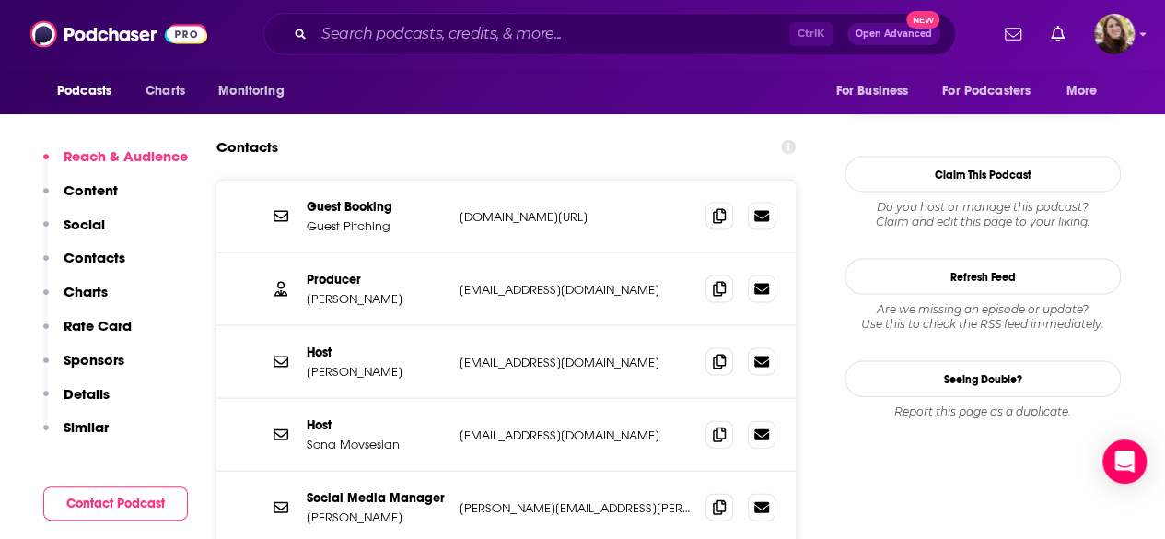
scroll to position [1728, 0]
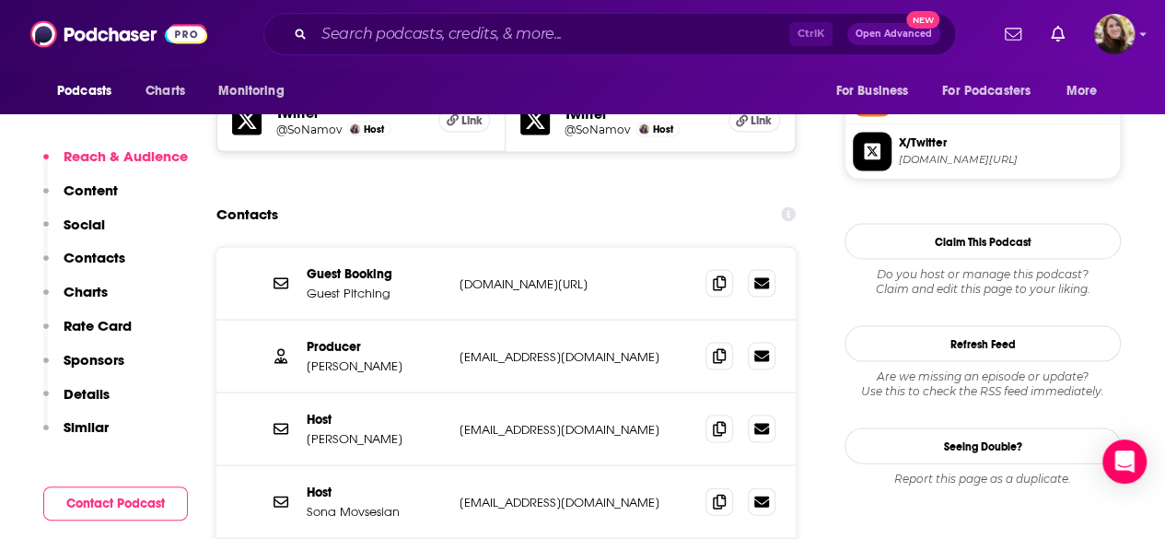
drag, startPoint x: 458, startPoint y: 179, endPoint x: 634, endPoint y: 171, distance: 176.1
click at [634, 247] on div "Guest Booking Guest Pitching TeamCoco.com/CallConan TeamCoco.com/CallConan" at bounding box center [505, 283] width 579 height 73
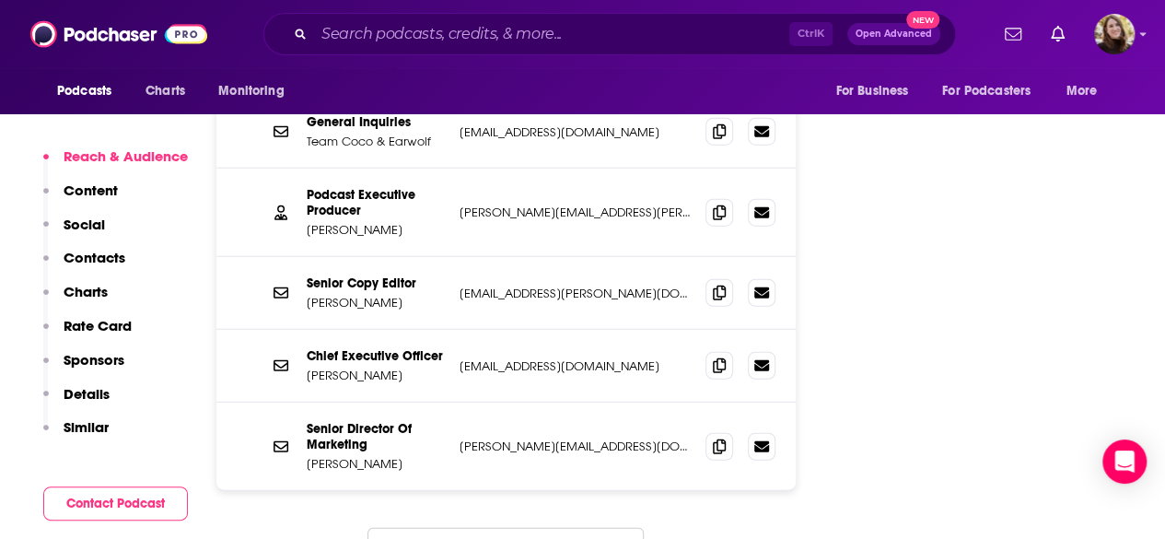
scroll to position [2280, 0]
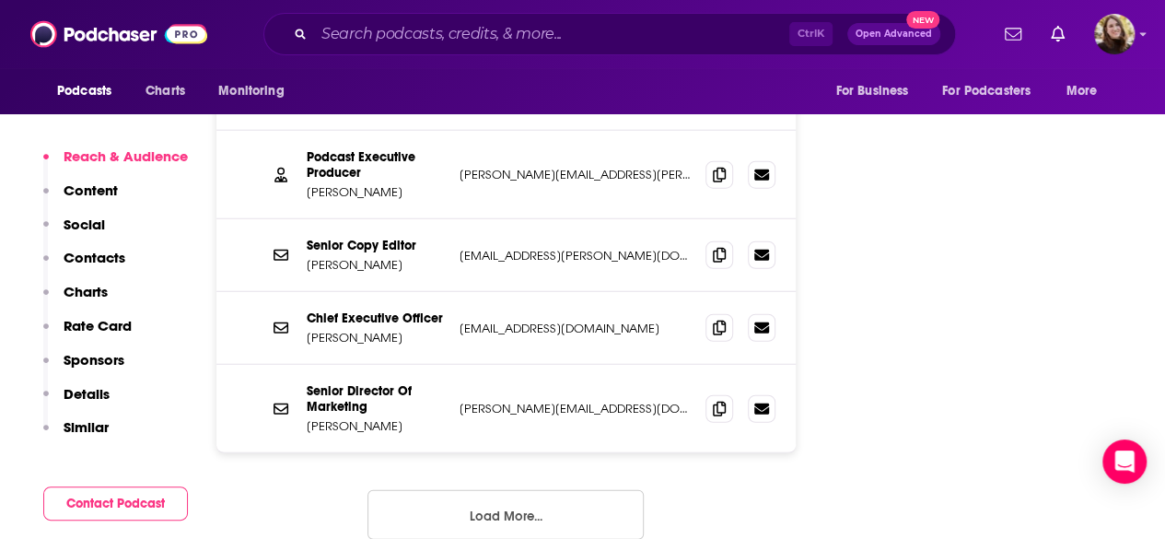
click at [461, 490] on button "Load More..." at bounding box center [505, 515] width 276 height 50
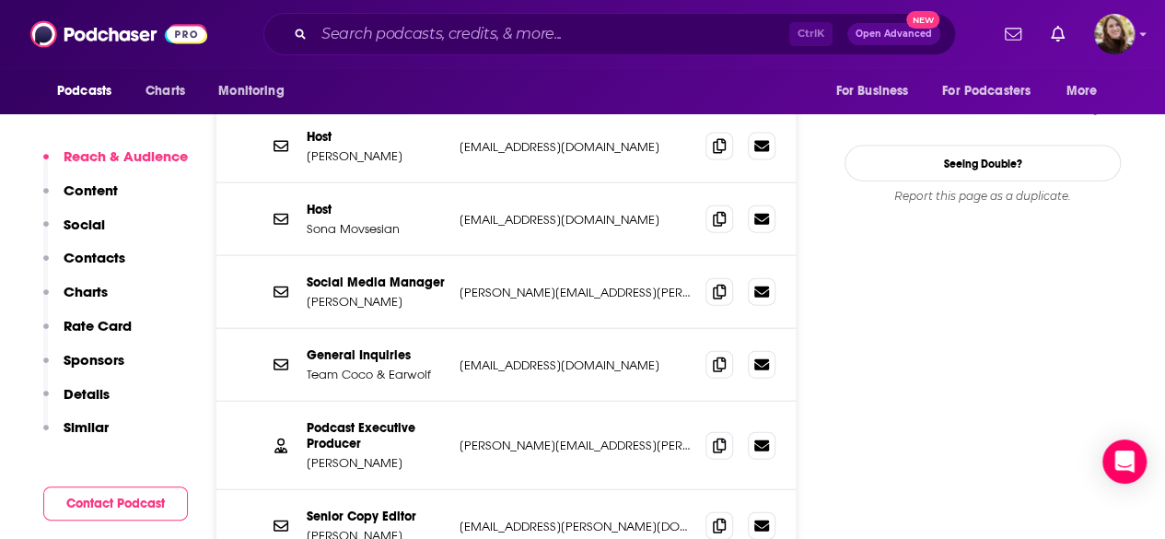
scroll to position [2096, 0]
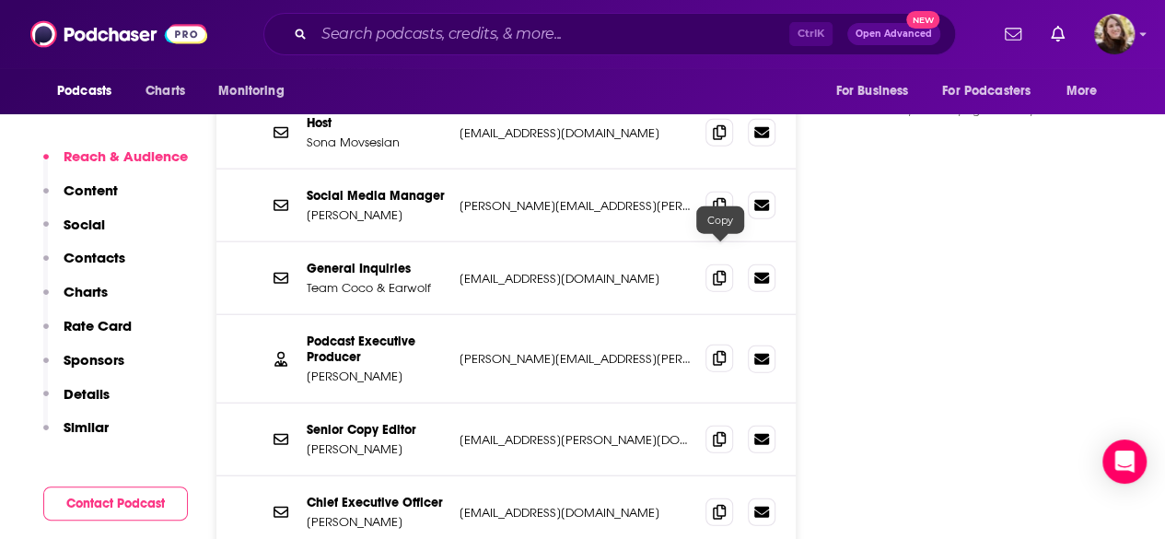
click icon
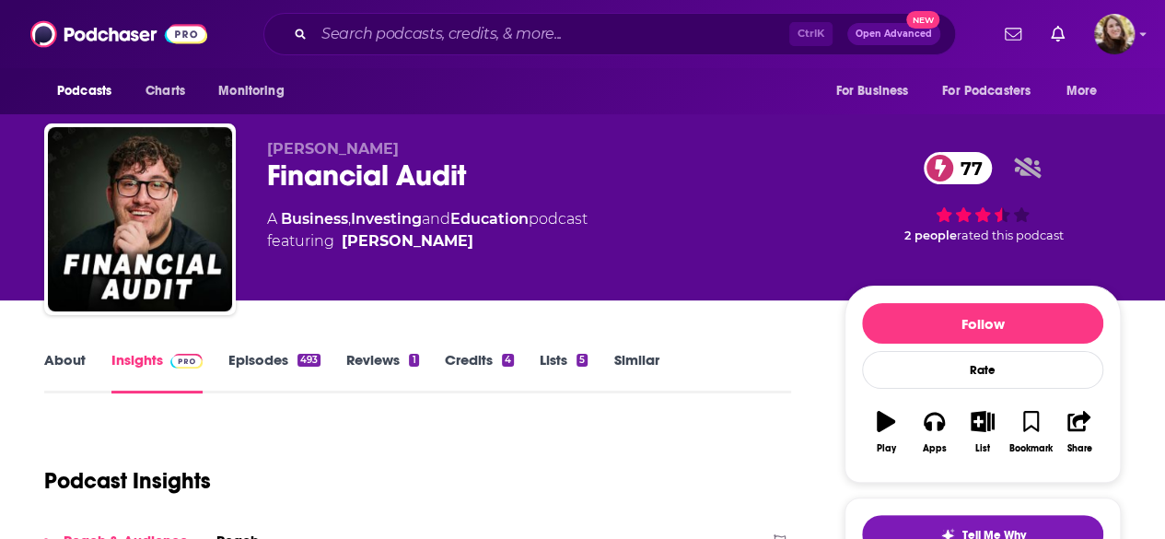
click at [62, 361] on link "About" at bounding box center [64, 372] width 41 height 42
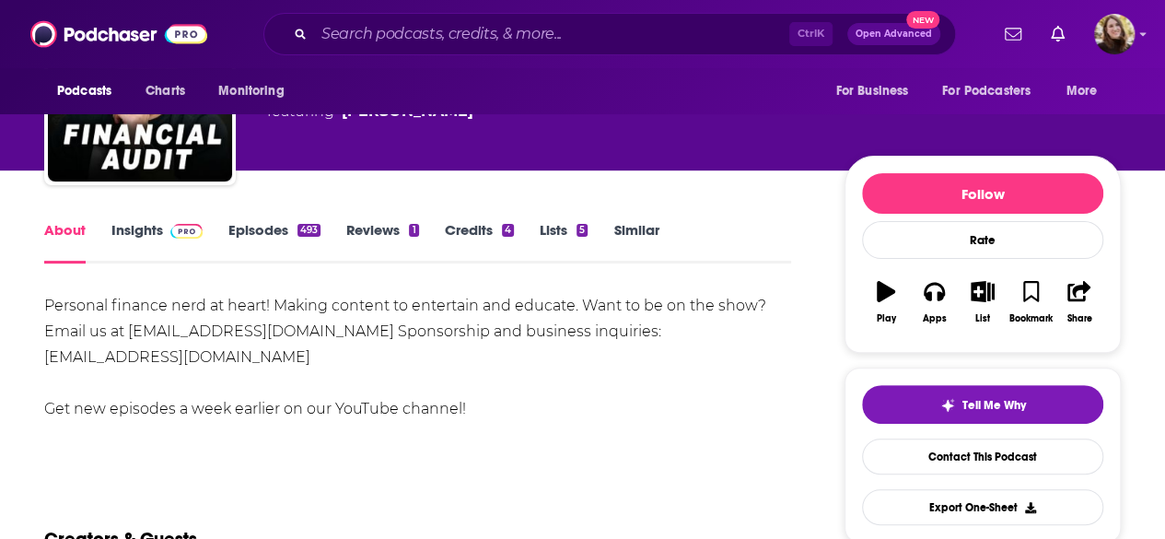
scroll to position [184, 0]
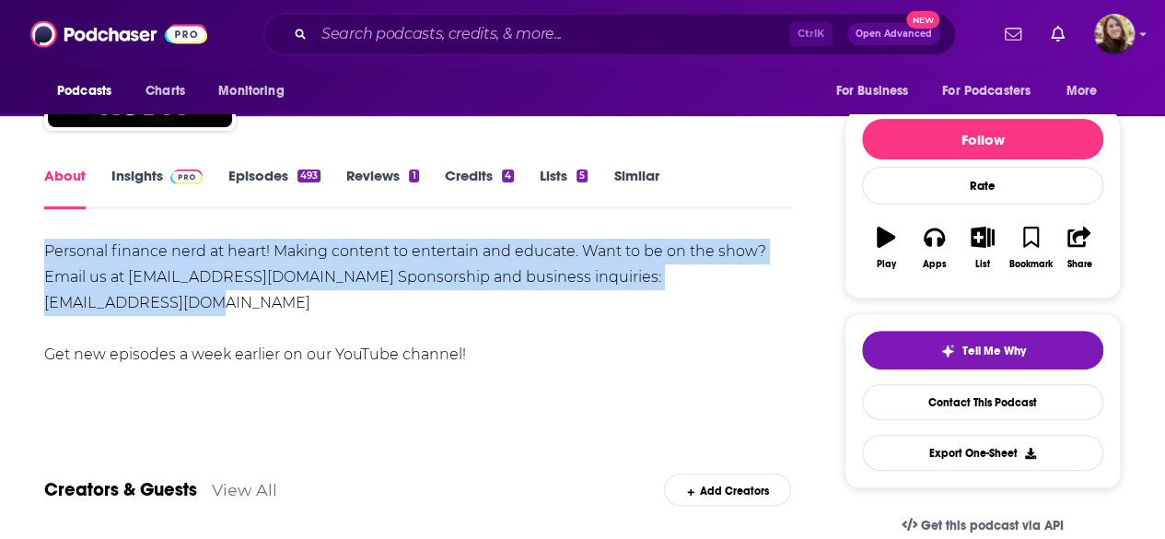
drag, startPoint x: 44, startPoint y: 248, endPoint x: 392, endPoint y: 299, distance: 351.9
click at [392, 299] on div "Personal finance nerd at heart! Making content to entertain and educate. Want t…" at bounding box center [417, 303] width 747 height 129
click at [351, 275] on div "Personal finance nerd at heart! Making content to entertain and educate. Want t…" at bounding box center [417, 303] width 747 height 129
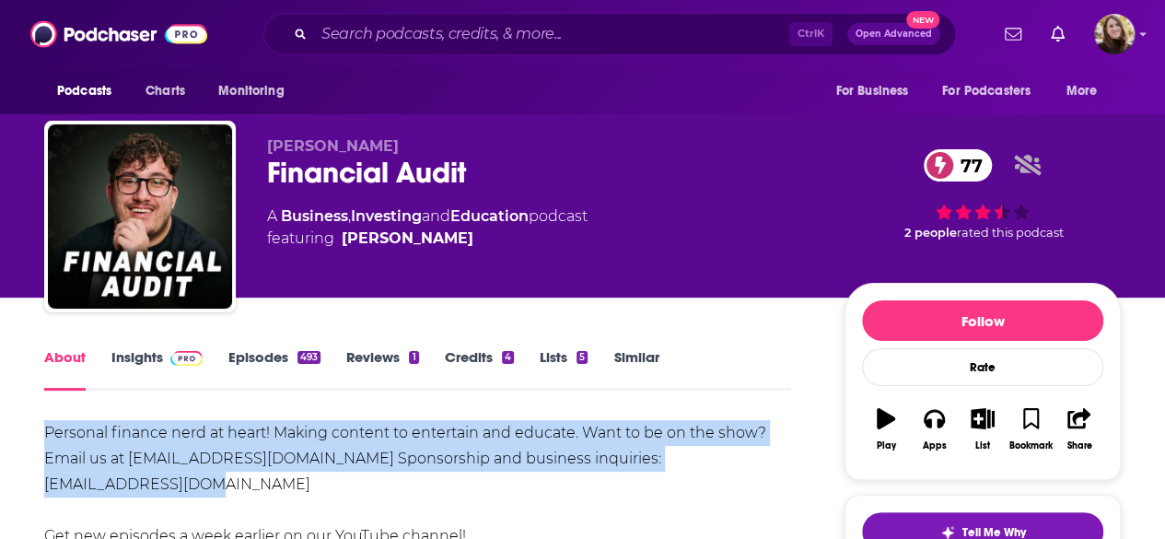
scroll to position [0, 0]
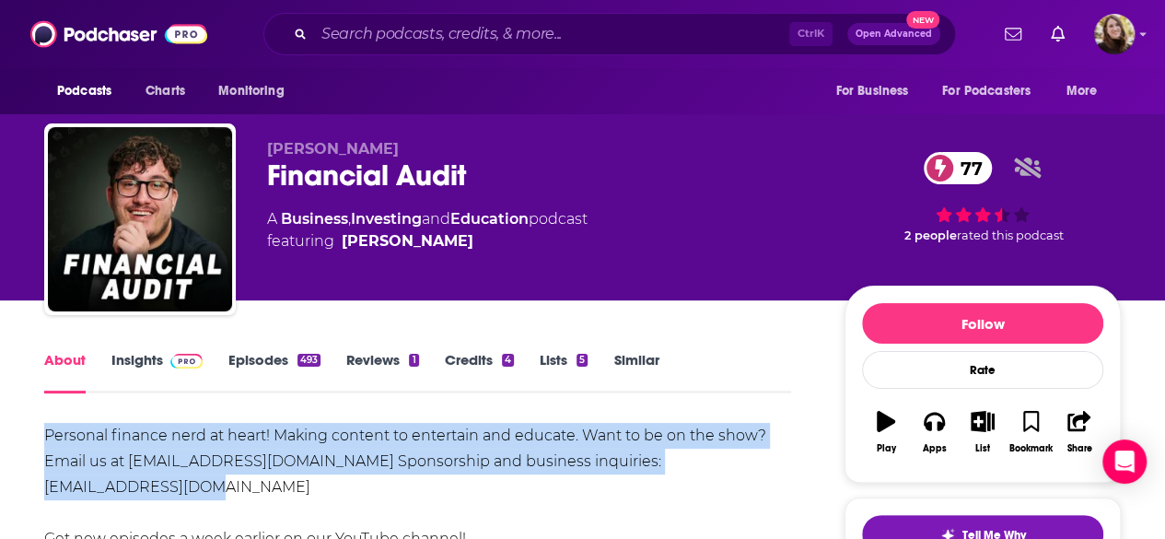
click at [161, 375] on link "Insights" at bounding box center [156, 372] width 91 height 42
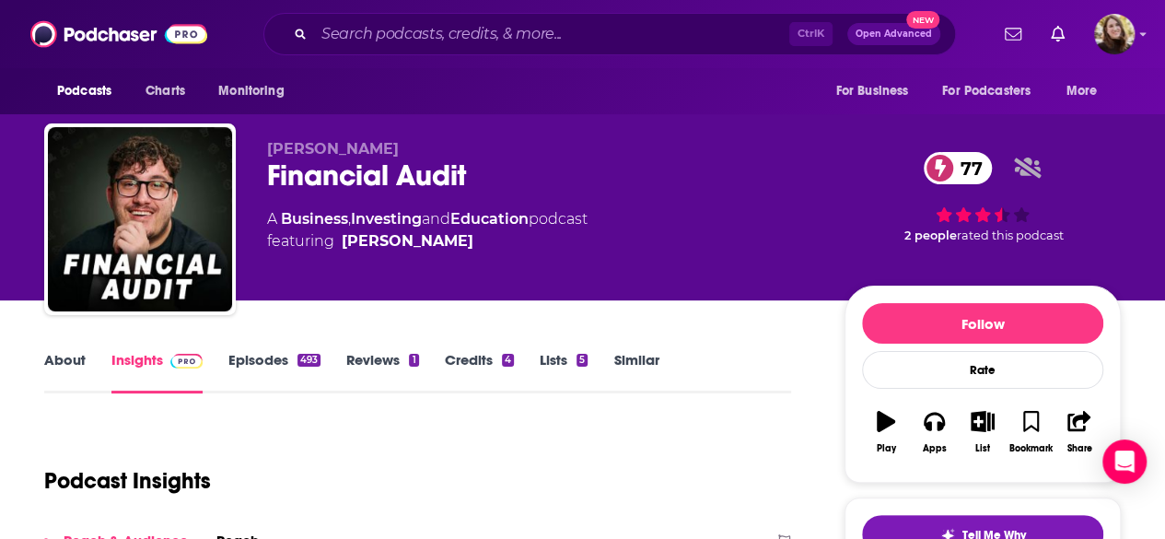
click at [280, 366] on link "Episodes 493" at bounding box center [274, 372] width 92 height 42
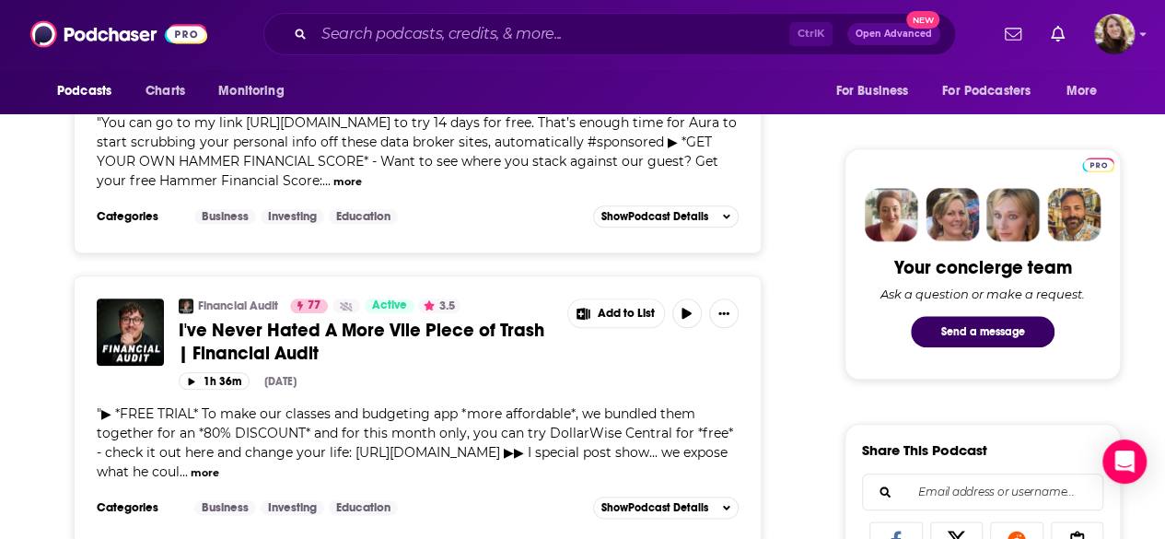
scroll to position [829, 0]
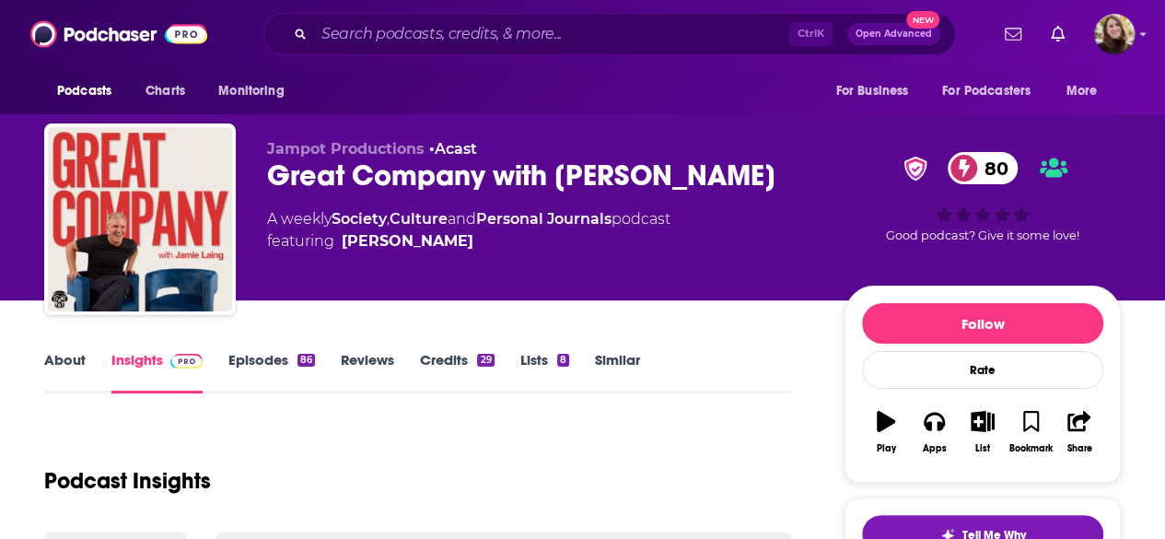
click at [57, 360] on link "About" at bounding box center [64, 372] width 41 height 42
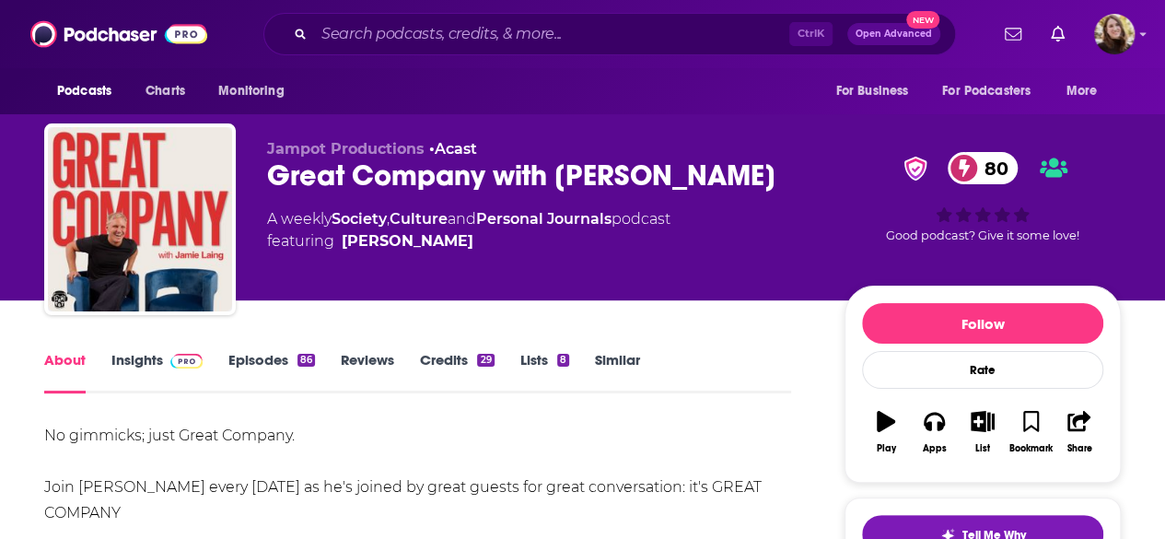
scroll to position [184, 0]
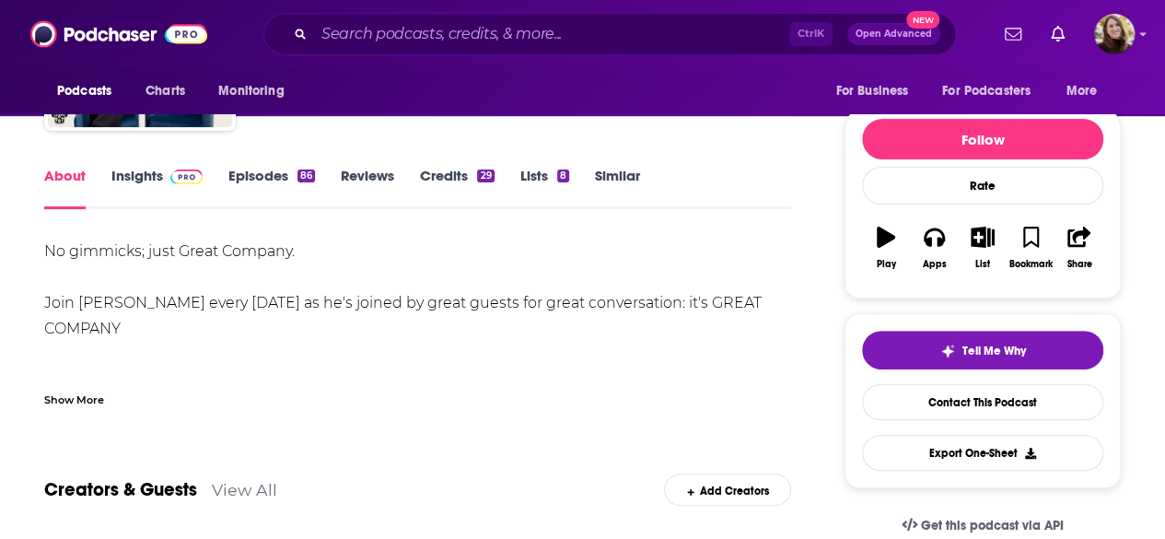
click at [175, 180] on img at bounding box center [186, 176] width 32 height 15
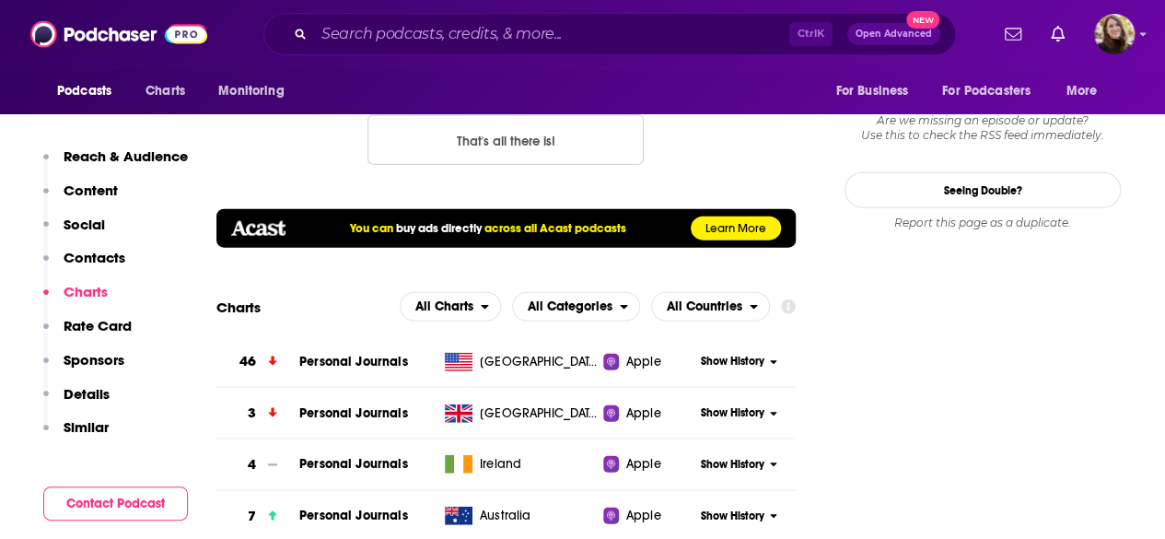
scroll to position [1750, 0]
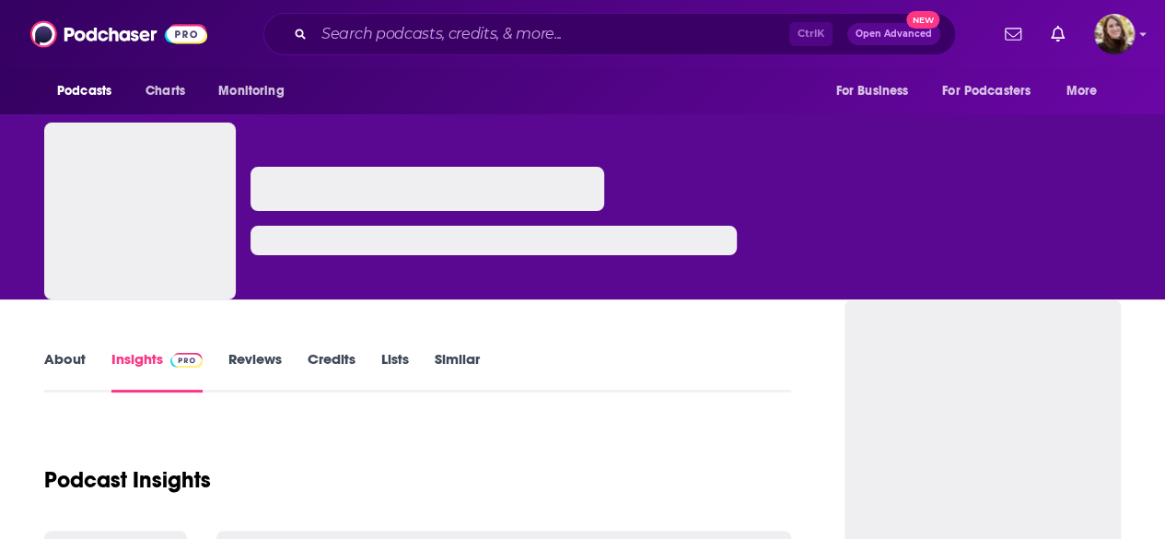
drag, startPoint x: 0, startPoint y: 0, endPoint x: 81, endPoint y: 351, distance: 360.1
click at [81, 351] on link "About" at bounding box center [64, 371] width 41 height 42
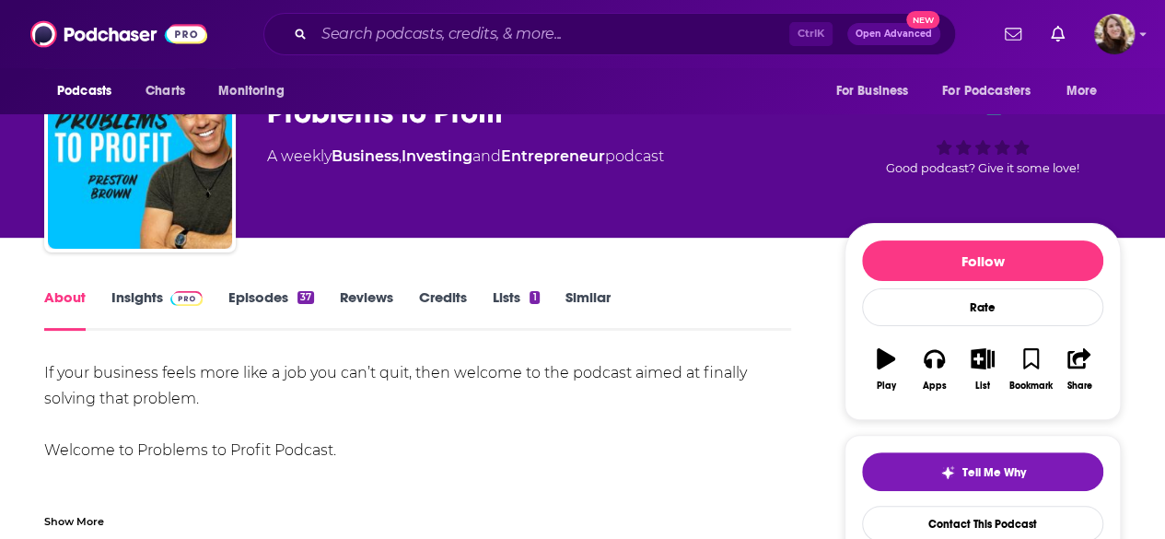
scroll to position [92, 0]
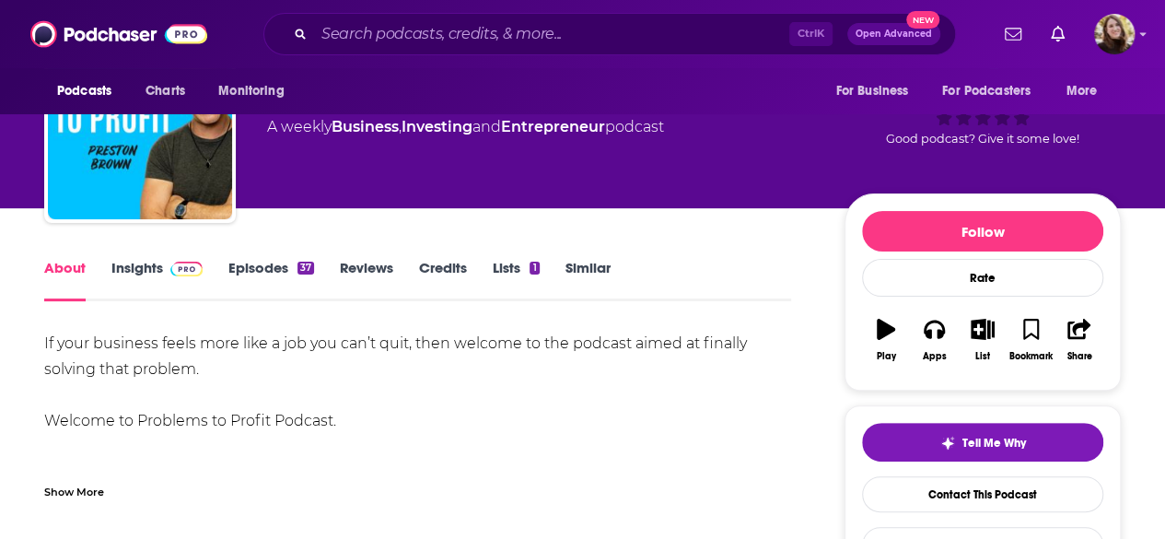
click at [134, 267] on link "Insights" at bounding box center [156, 280] width 91 height 42
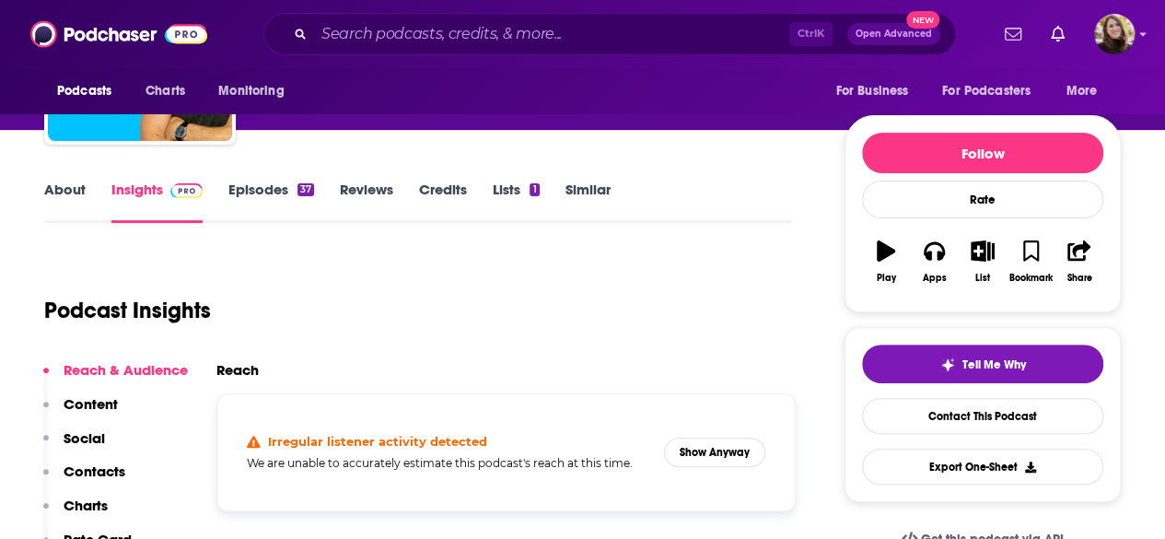
scroll to position [92, 0]
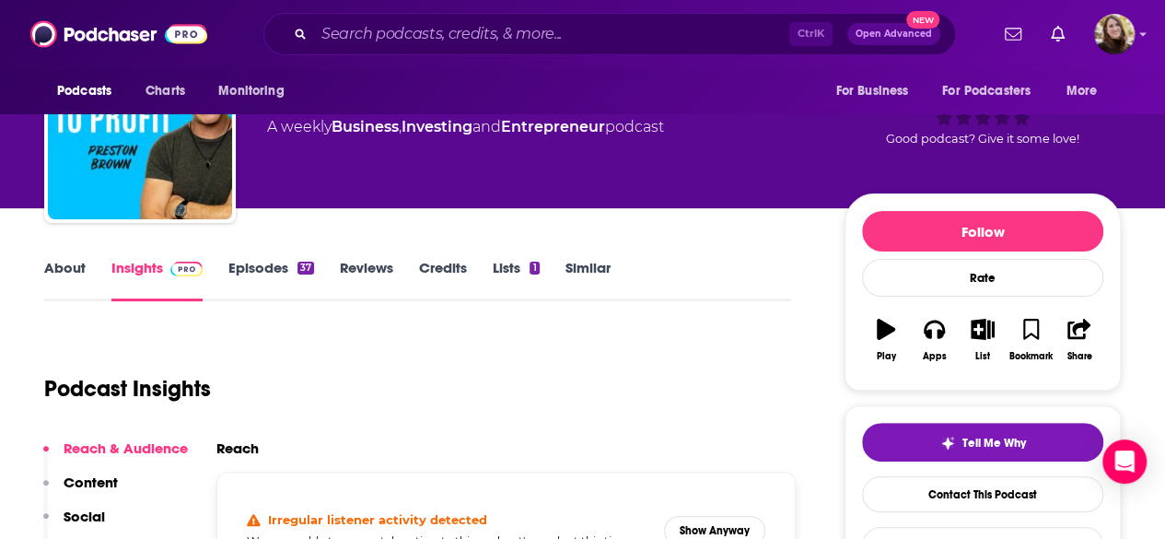
click at [284, 393] on div "Podcast Insights" at bounding box center [410, 378] width 732 height 94
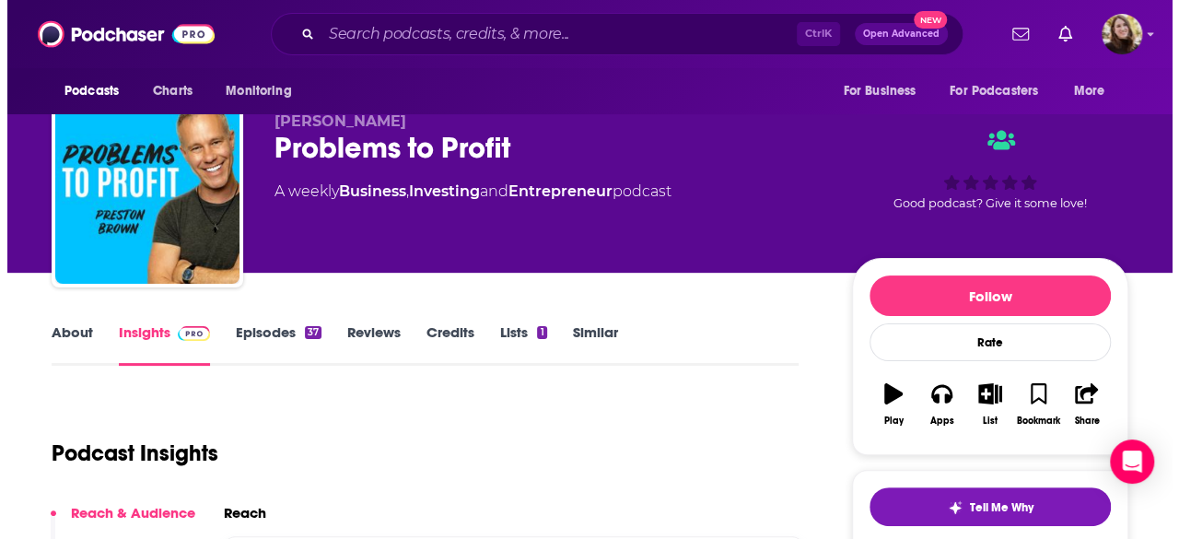
scroll to position [0, 0]
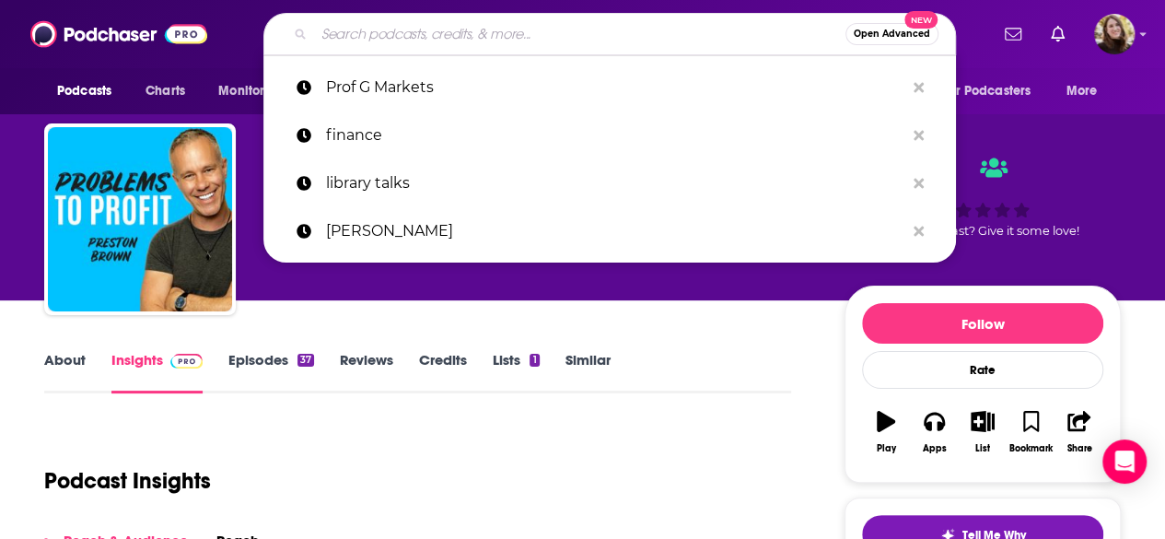
click at [478, 31] on input "Search podcasts, credits, & more..." at bounding box center [579, 33] width 531 height 29
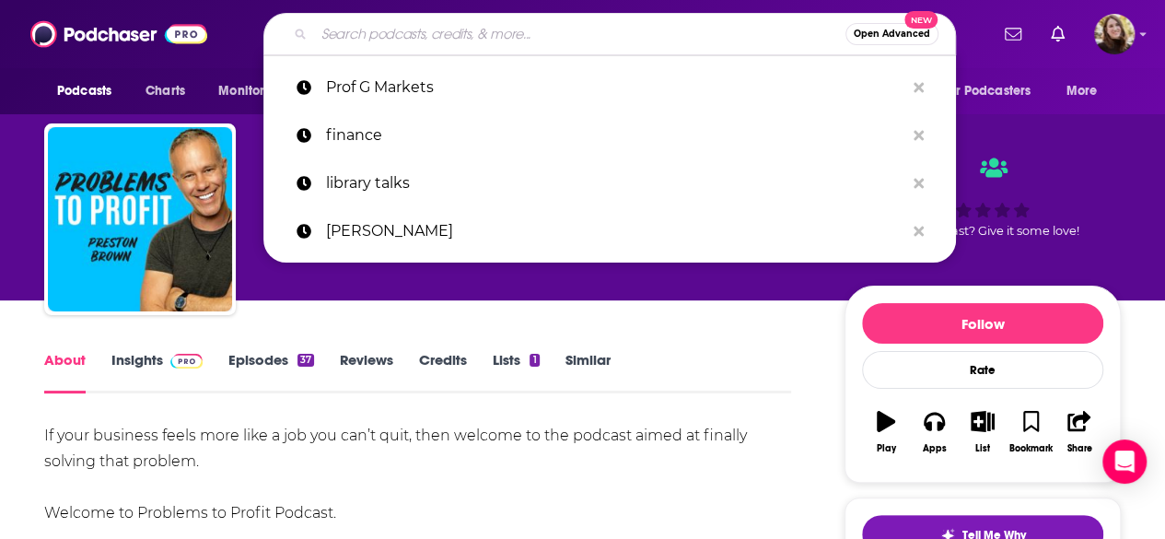
click at [418, 36] on input "Search podcasts, credits, & more..." at bounding box center [579, 33] width 531 height 29
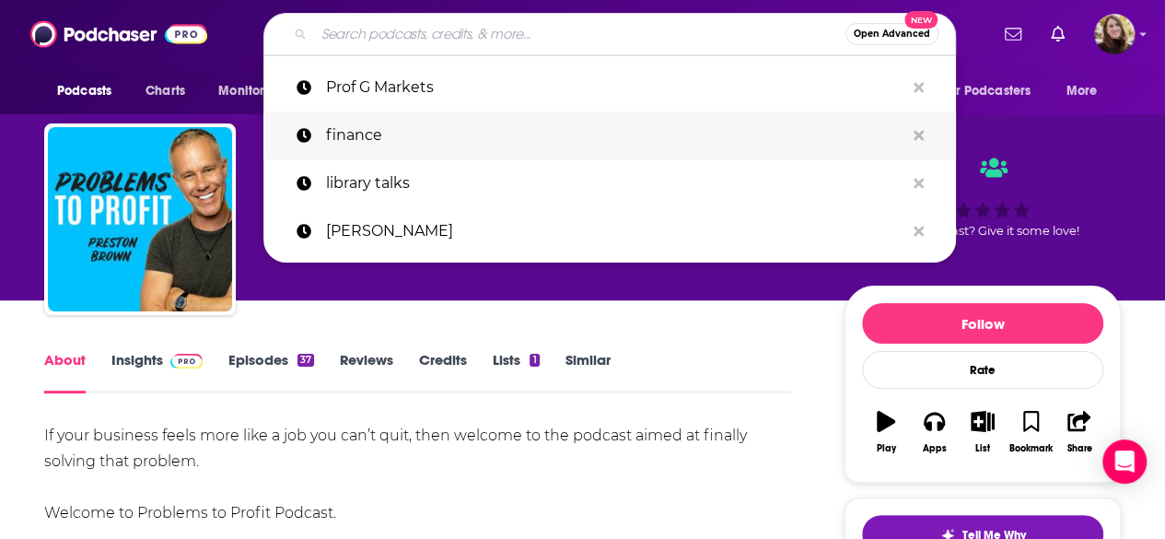
click at [371, 134] on p "finance" at bounding box center [615, 135] width 578 height 48
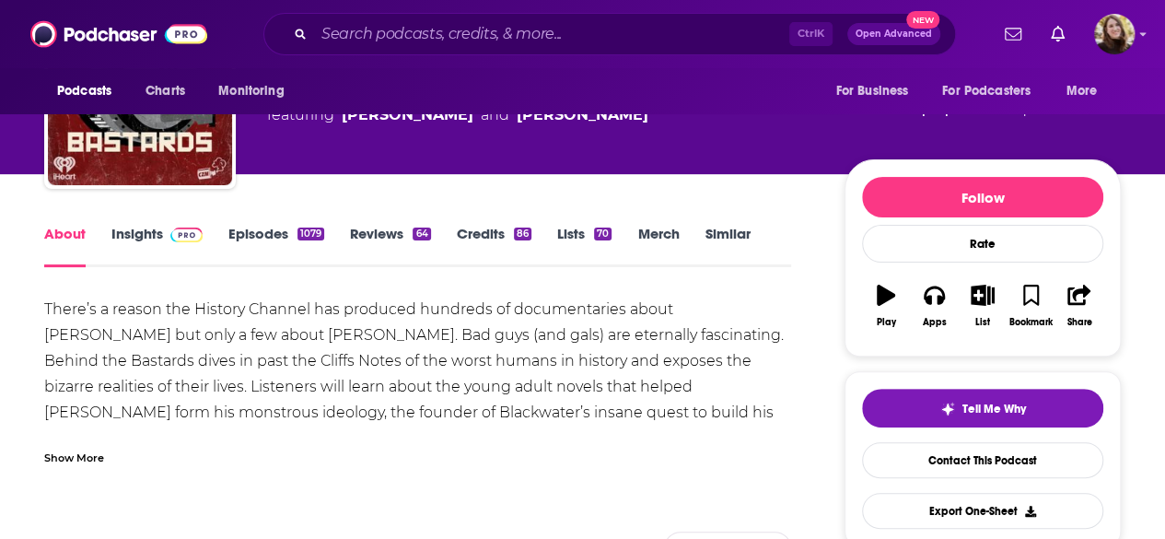
click at [263, 237] on link "Episodes 1079" at bounding box center [276, 246] width 96 height 42
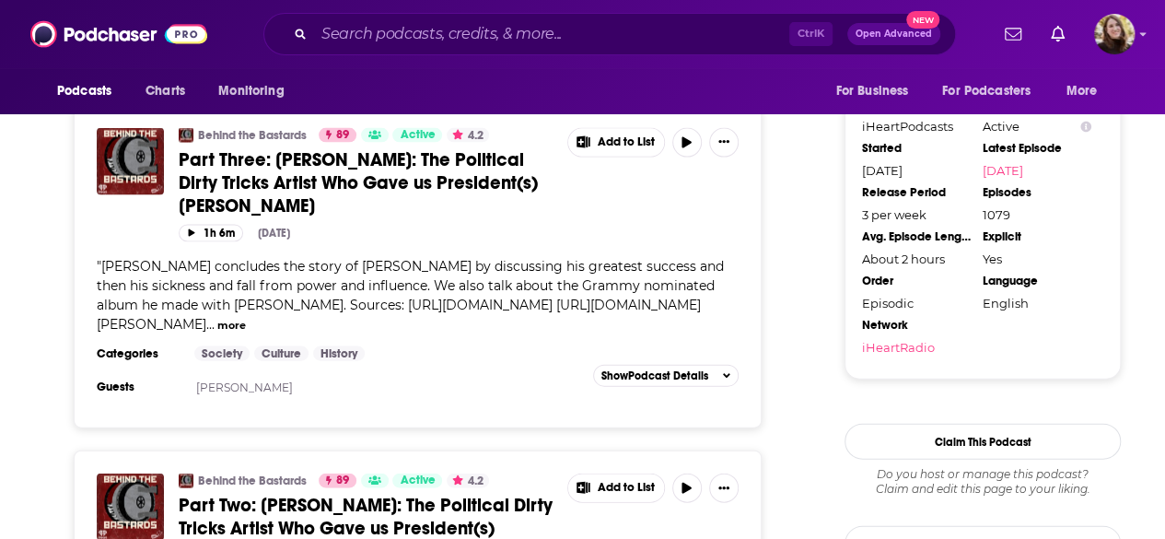
scroll to position [1934, 0]
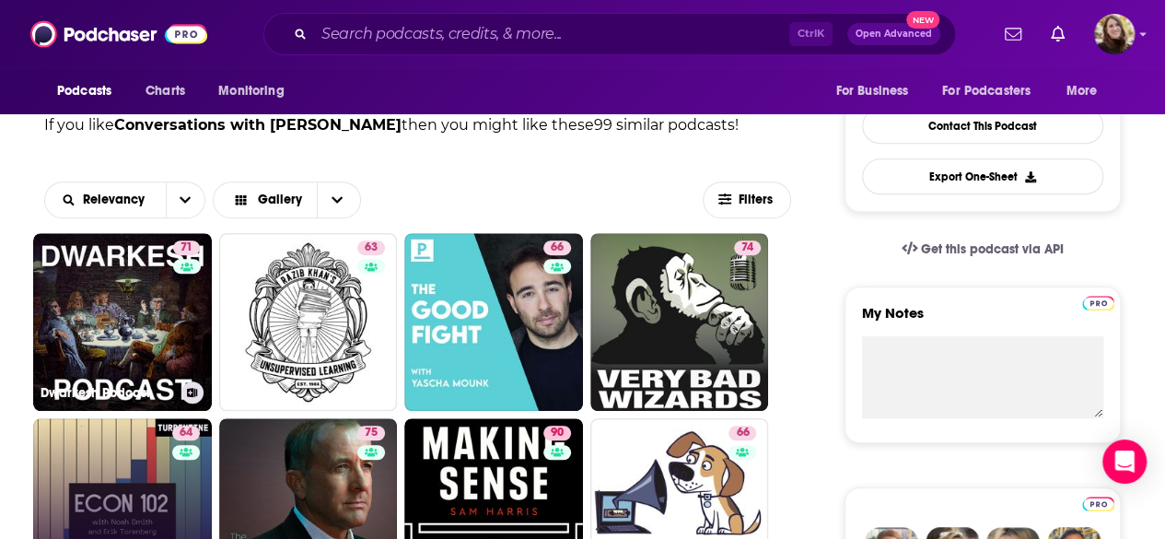
scroll to position [645, 0]
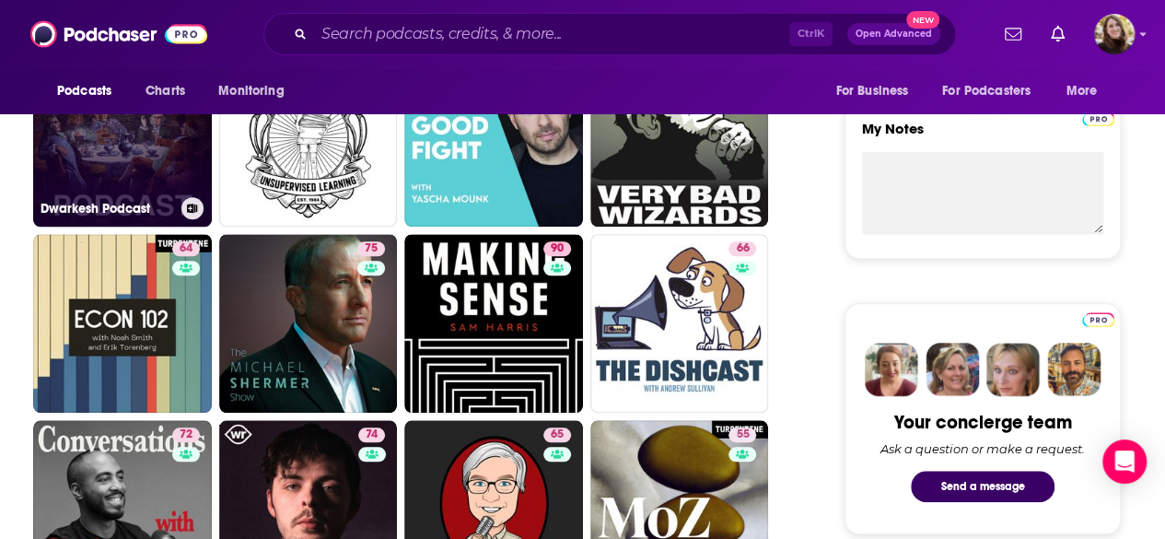
click at [134, 152] on link "71 [PERSON_NAME] Podcast" at bounding box center [122, 138] width 179 height 179
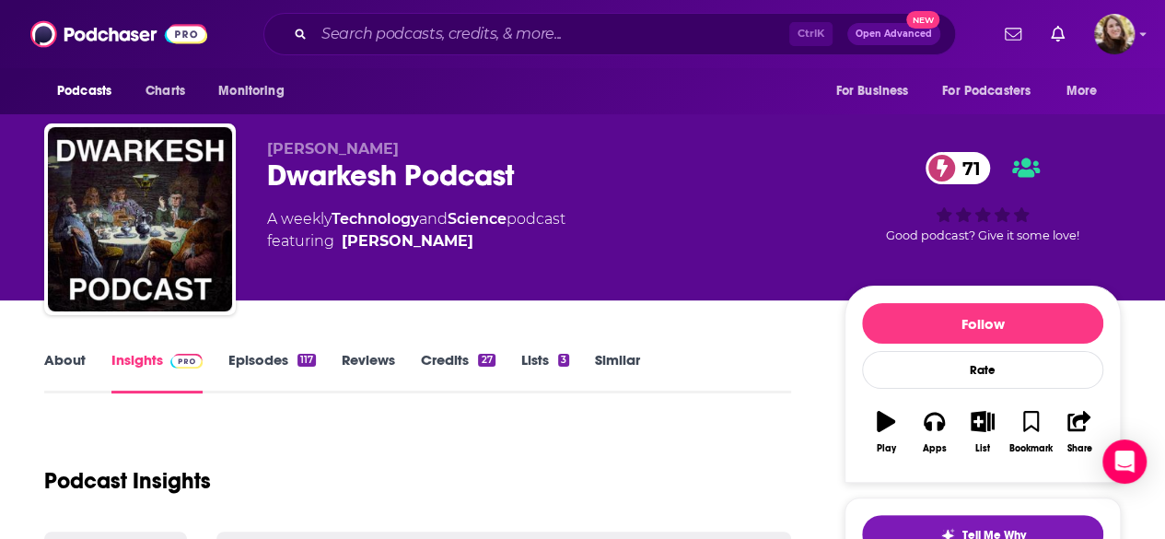
click at [70, 367] on link "About" at bounding box center [64, 372] width 41 height 42
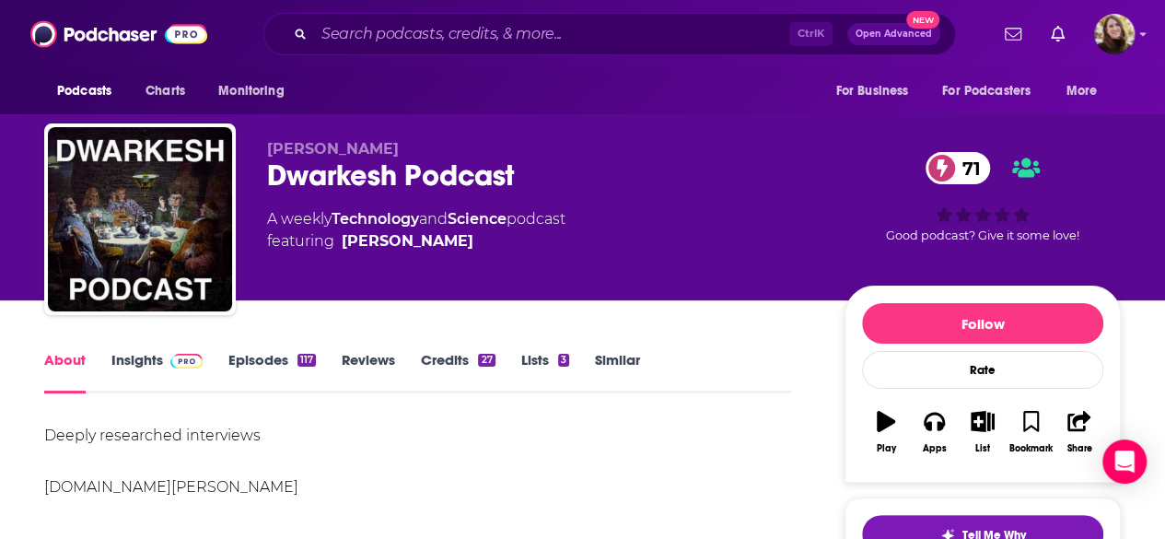
scroll to position [184, 0]
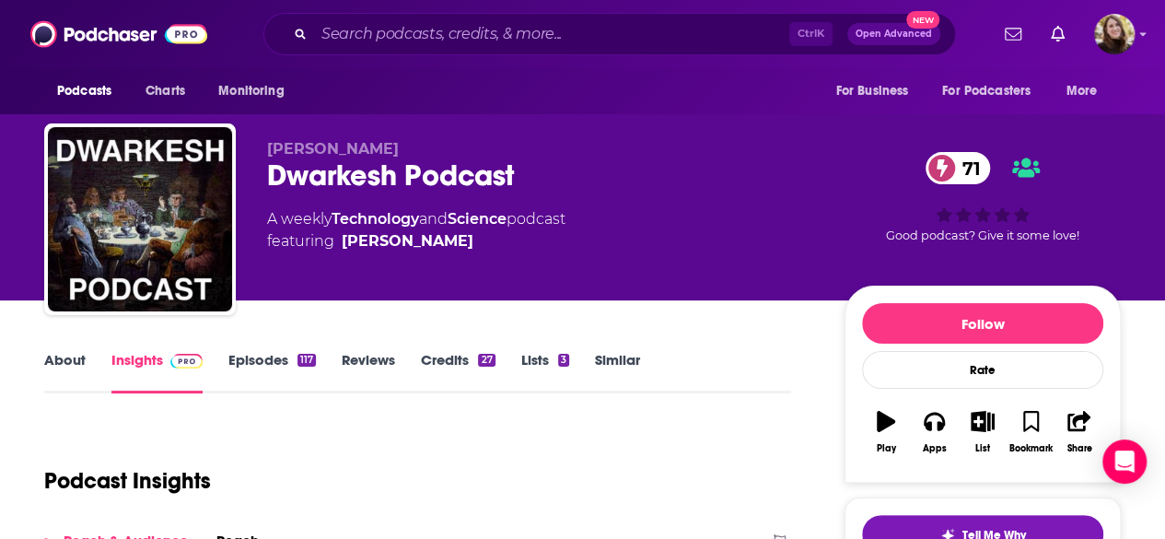
click at [271, 355] on link "Episodes 117" at bounding box center [271, 372] width 87 height 42
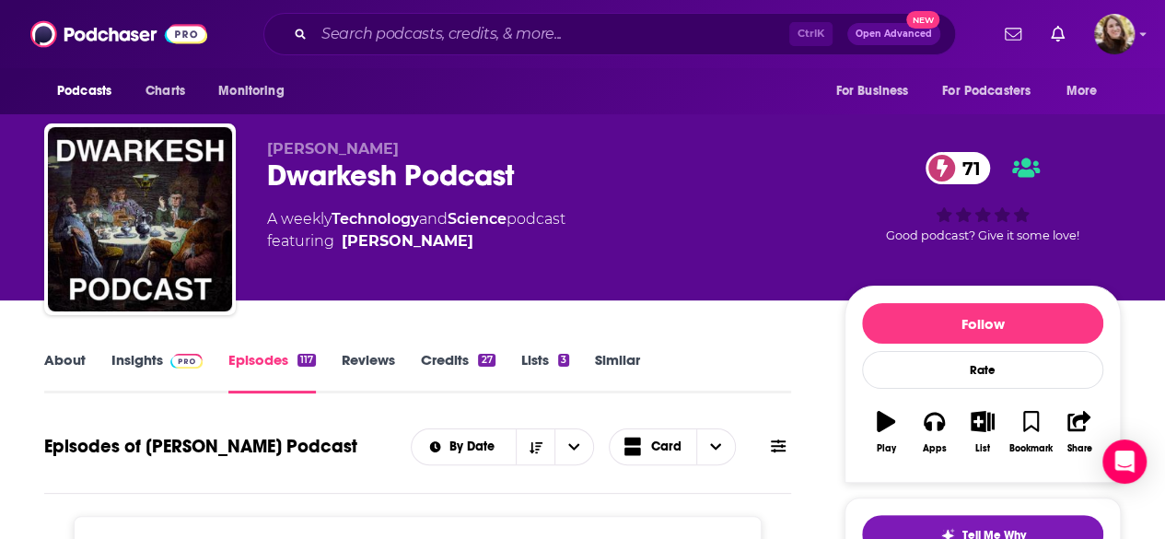
click at [76, 359] on link "About" at bounding box center [64, 372] width 41 height 42
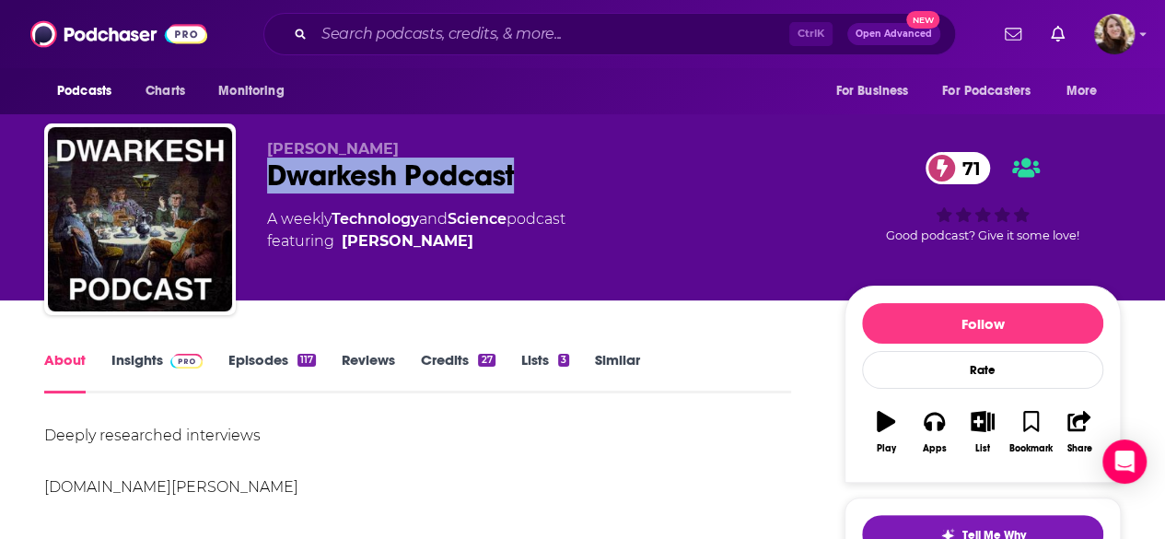
drag, startPoint x: 262, startPoint y: 170, endPoint x: 554, endPoint y: 174, distance: 292.0
click at [554, 174] on div "[PERSON_NAME] [PERSON_NAME] Podcast 71 A weekly Technology and Science podcast …" at bounding box center [582, 222] width 1077 height 199
copy h1 "Dwarkesh Podcast"
click at [173, 373] on link "Insights" at bounding box center [156, 372] width 91 height 42
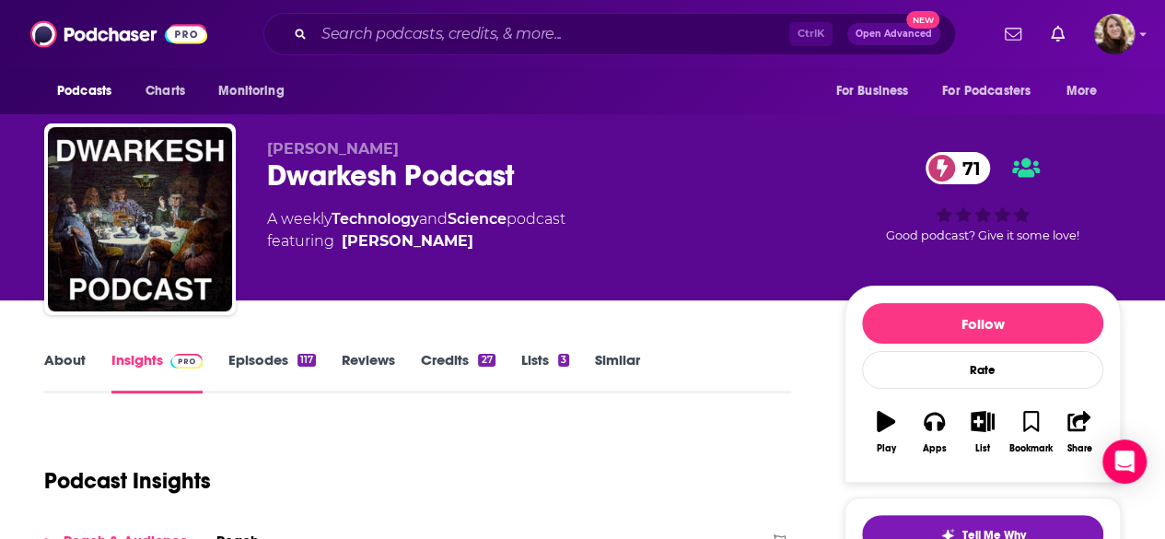
click at [269, 349] on div "About Insights Episodes 117 Reviews Credits 27 Lists 3 Similar" at bounding box center [417, 370] width 747 height 45
click at [269, 353] on link "Episodes 117" at bounding box center [271, 372] width 87 height 42
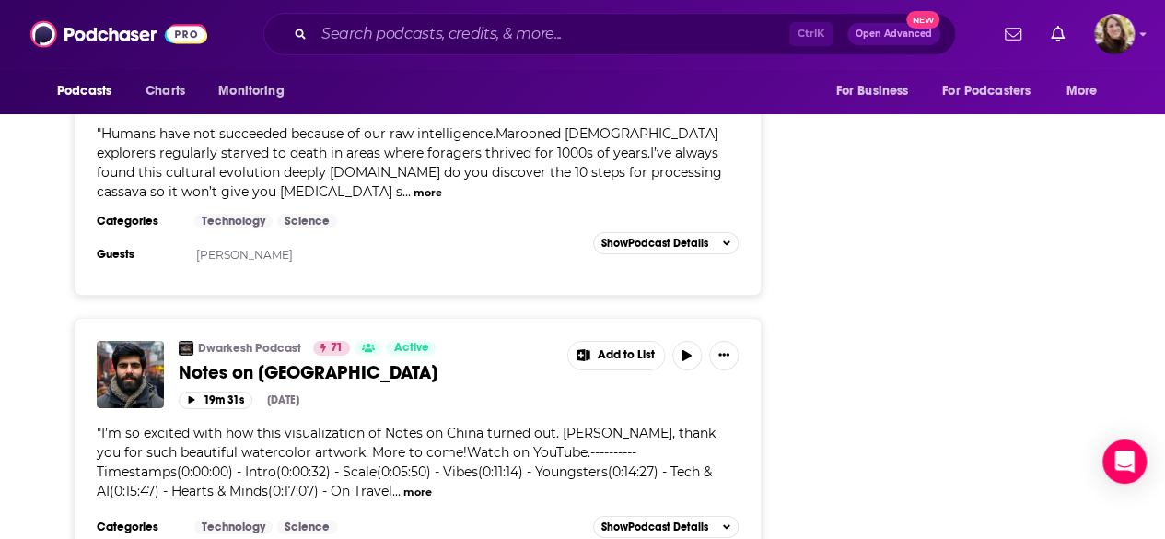
scroll to position [6631, 0]
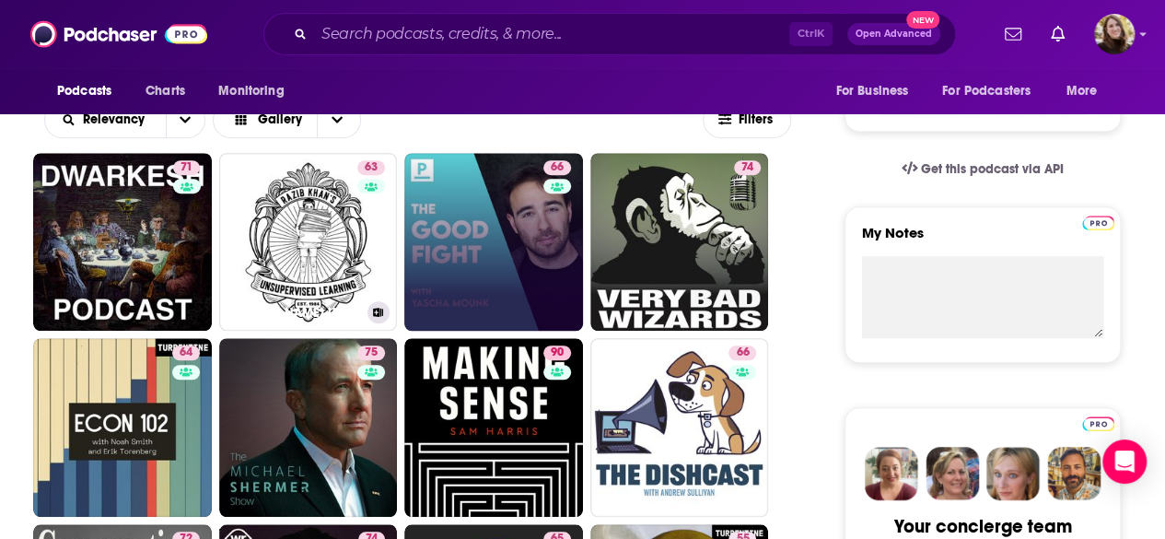
scroll to position [553, 0]
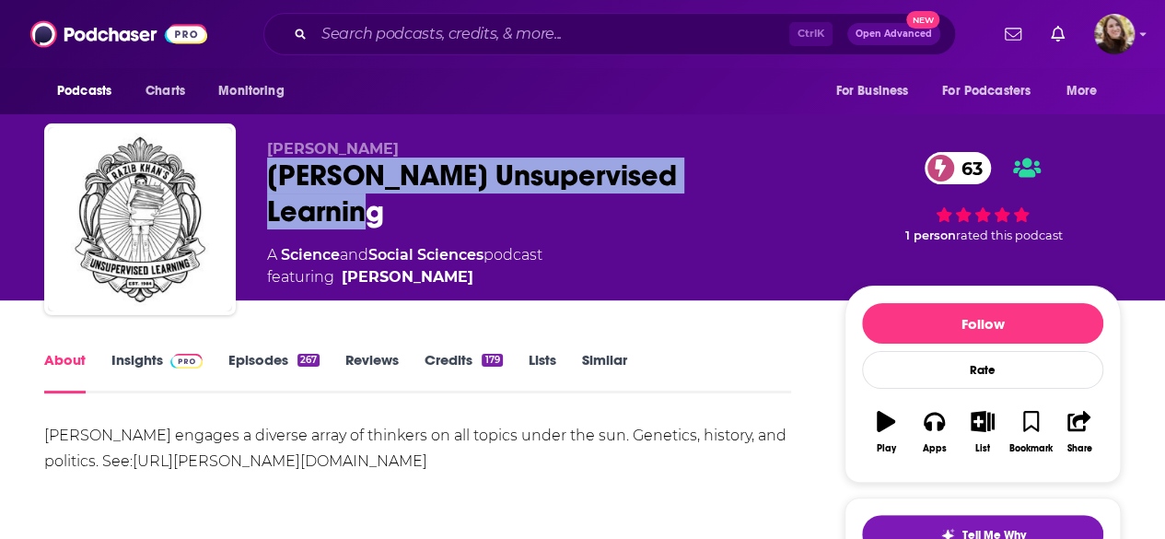
drag, startPoint x: 273, startPoint y: 172, endPoint x: 752, endPoint y: 188, distance: 480.1
click at [752, 188] on div "[PERSON_NAME] Unsupervised Learning 63" at bounding box center [541, 193] width 548 height 72
copy h2 "[PERSON_NAME] Unsupervised Learning"
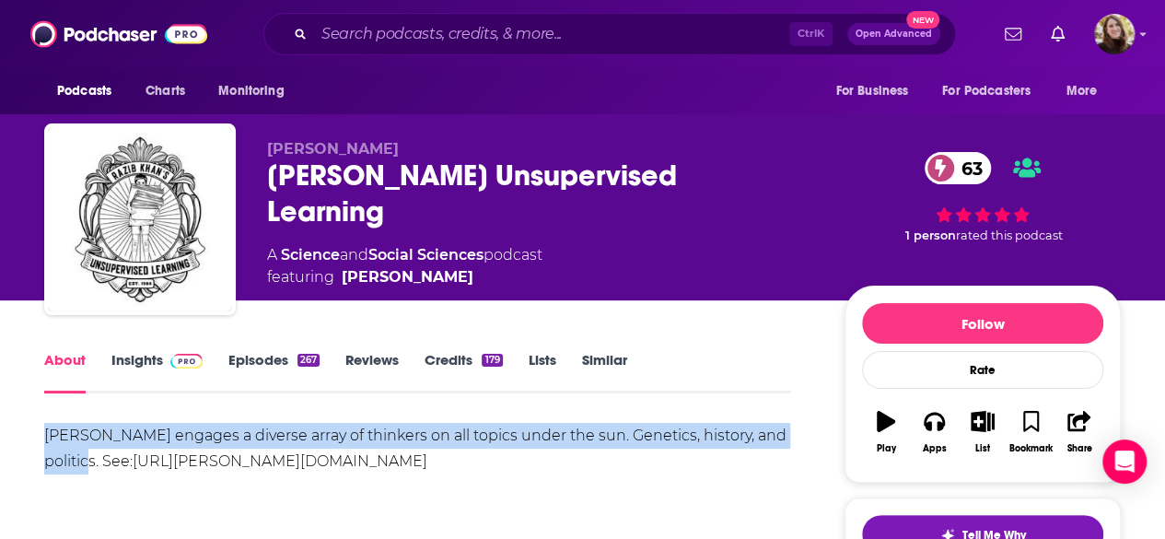
drag, startPoint x: 41, startPoint y: 435, endPoint x: 101, endPoint y: 465, distance: 68.0
copy div "[PERSON_NAME] engages a diverse array of thinkers on all topics under the sun. …"
click at [122, 366] on link "Insights" at bounding box center [156, 372] width 91 height 42
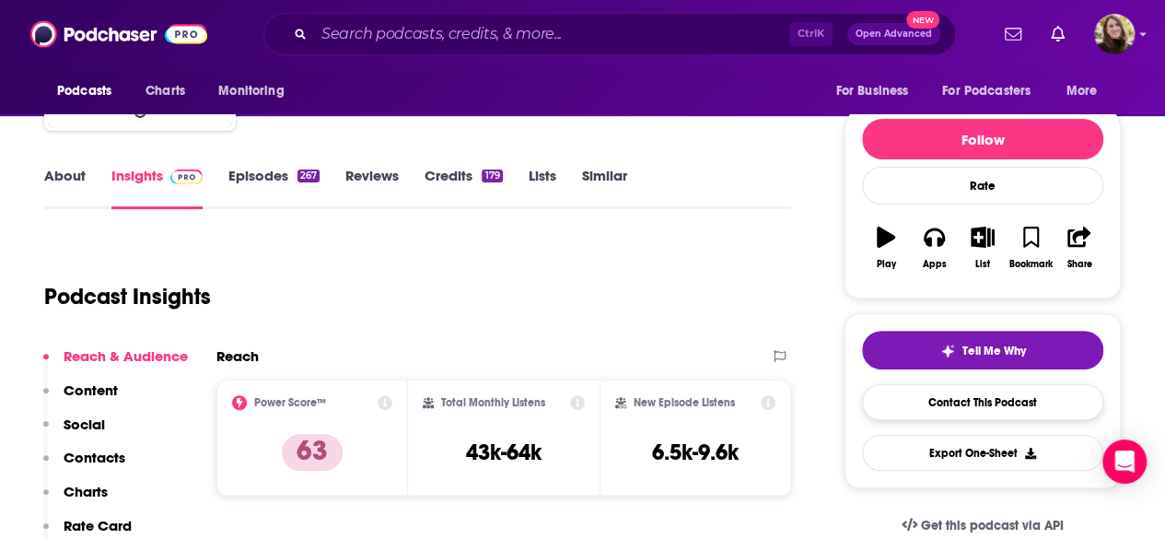
scroll to position [368, 0]
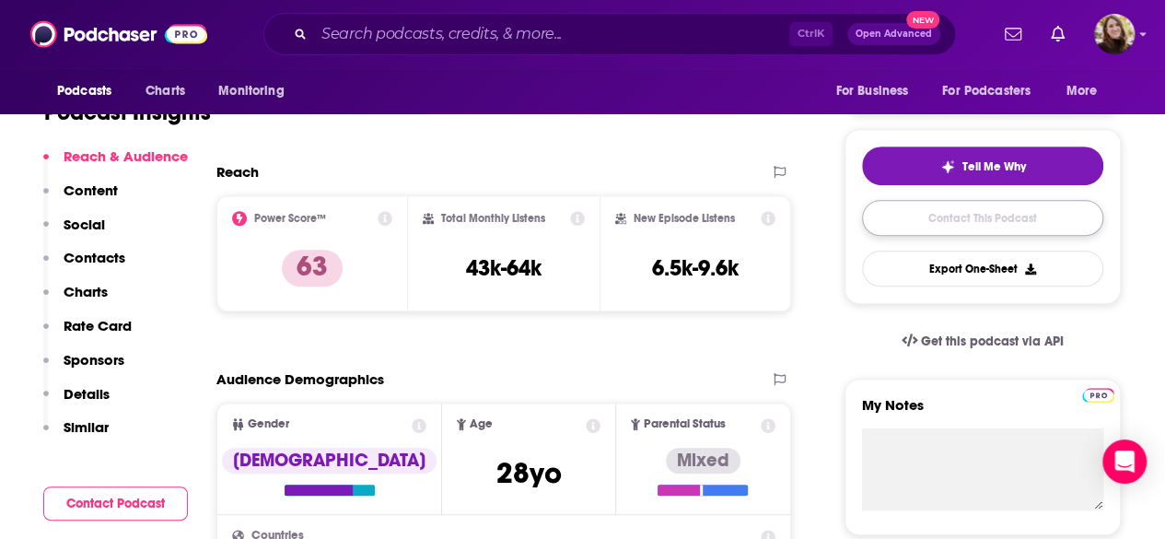
click at [941, 224] on link "Contact This Podcast" at bounding box center [982, 218] width 241 height 36
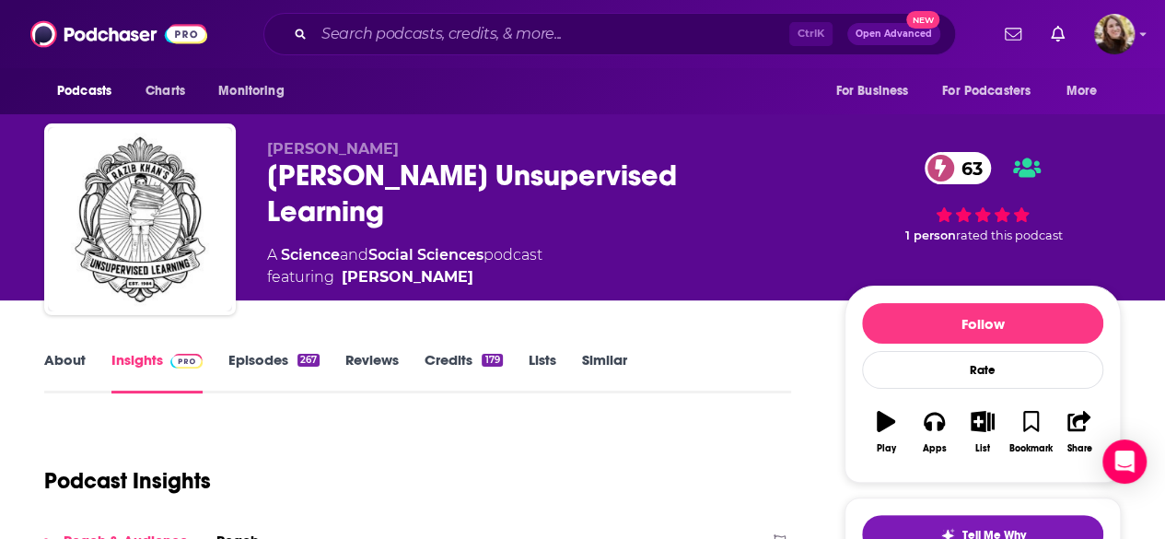
click at [68, 355] on link "About" at bounding box center [64, 372] width 41 height 42
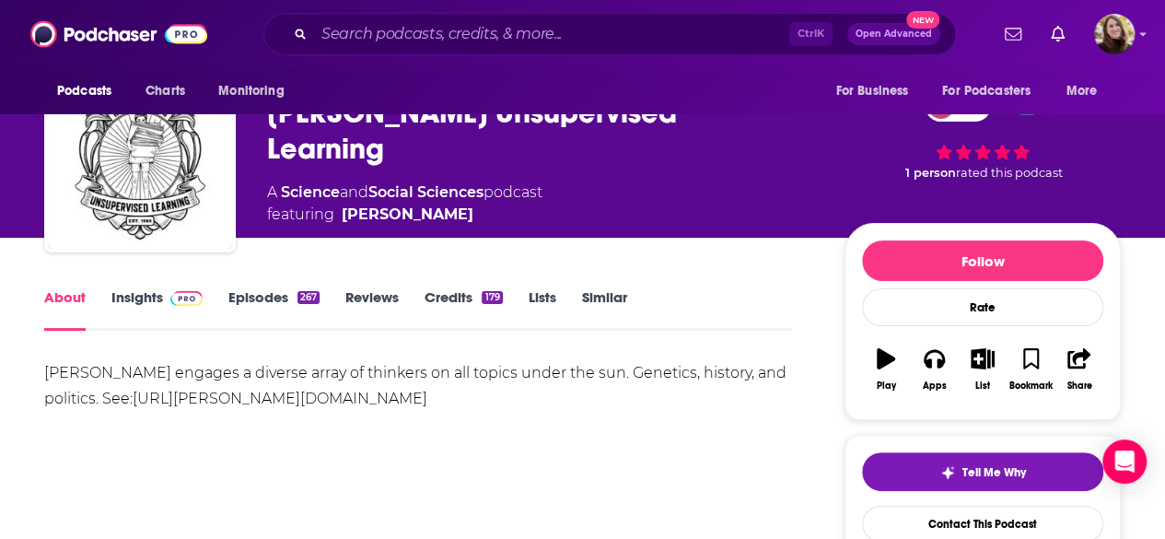
scroll to position [92, 0]
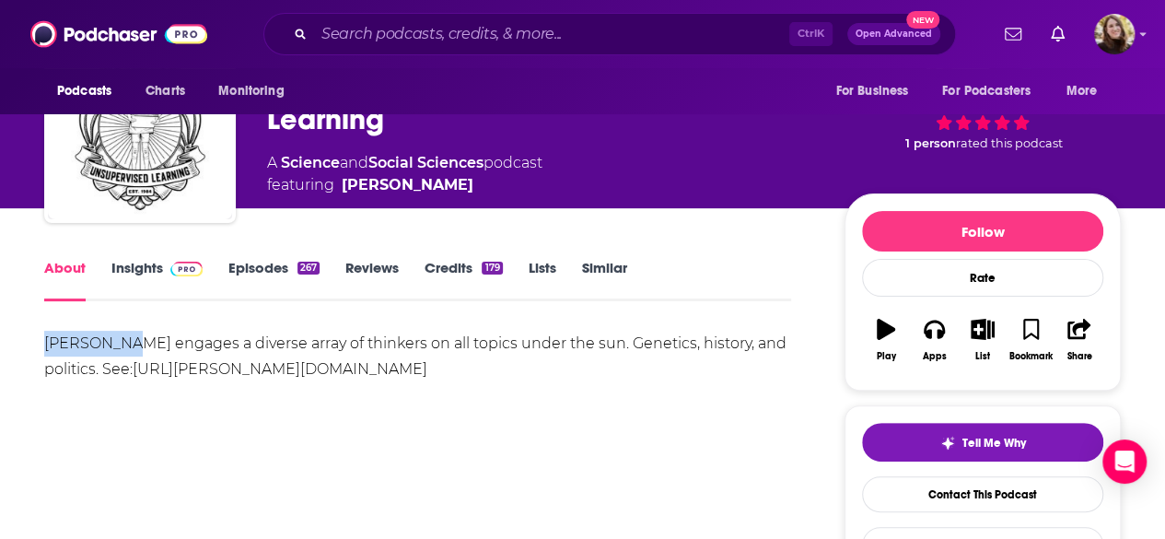
drag, startPoint x: 48, startPoint y: 345, endPoint x: 125, endPoint y: 342, distance: 77.4
click at [125, 342] on div "Razib Khan engages a diverse array of thinkers on all topics under the sun. Gen…" at bounding box center [417, 357] width 747 height 52
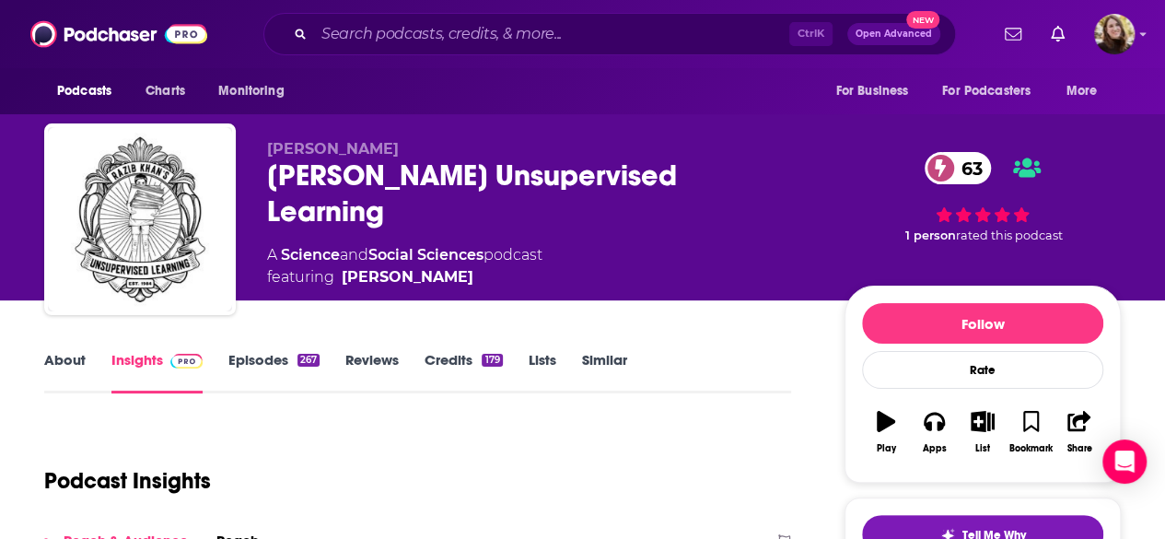
click at [285, 367] on link "Episodes 267" at bounding box center [273, 372] width 91 height 42
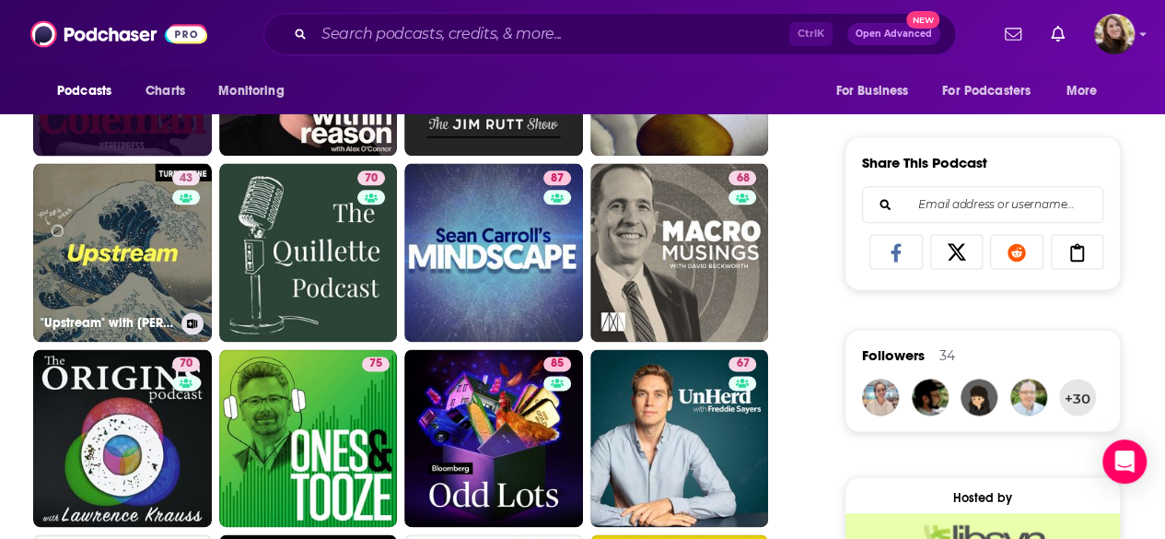
scroll to position [995, 0]
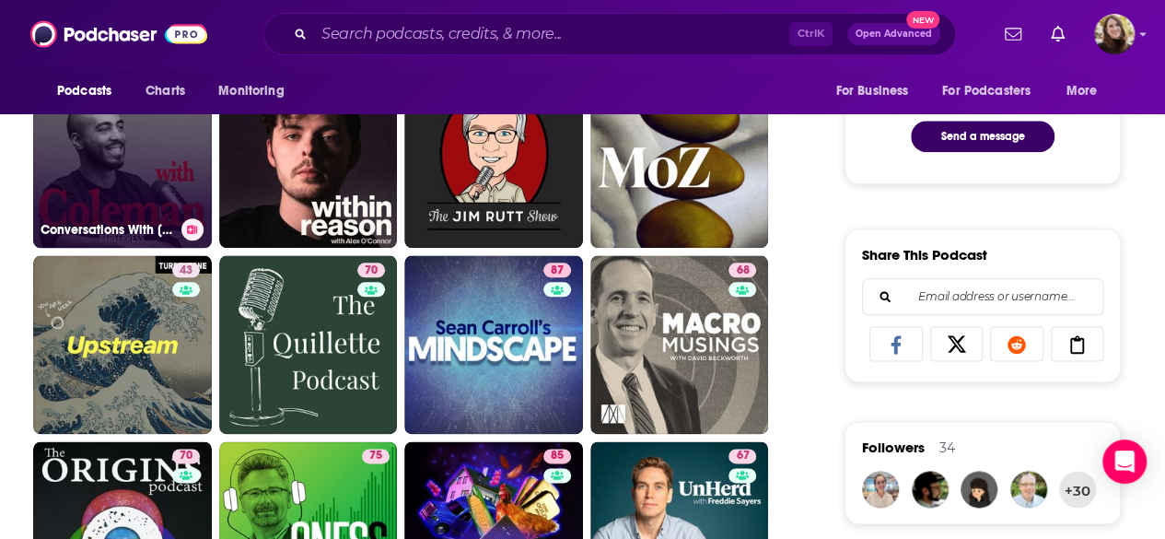
click at [115, 167] on link "72 Conversations With [PERSON_NAME]" at bounding box center [122, 159] width 179 height 179
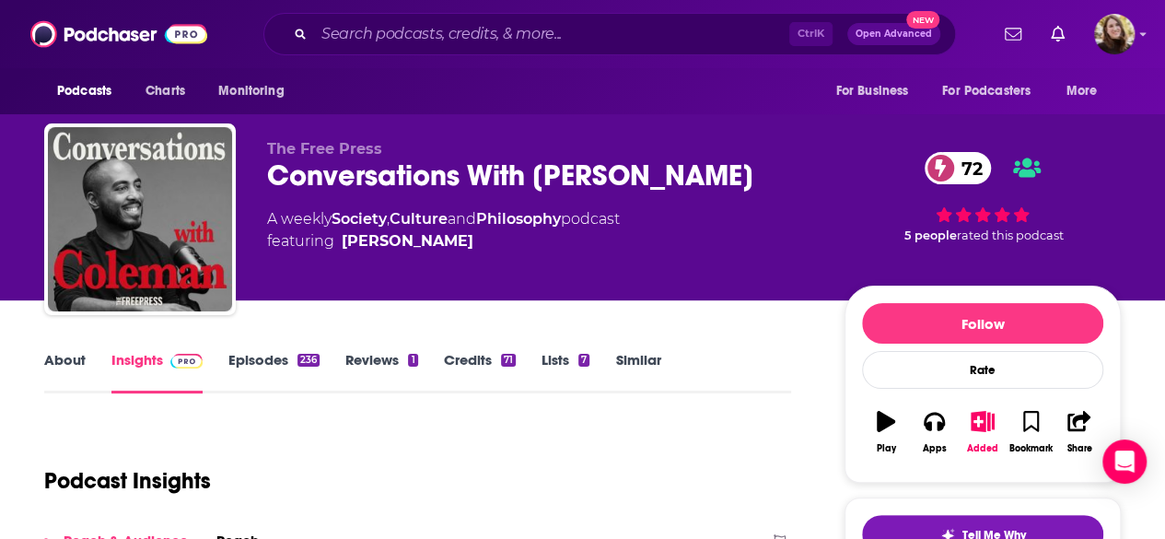
click at [76, 355] on link "About" at bounding box center [64, 372] width 41 height 42
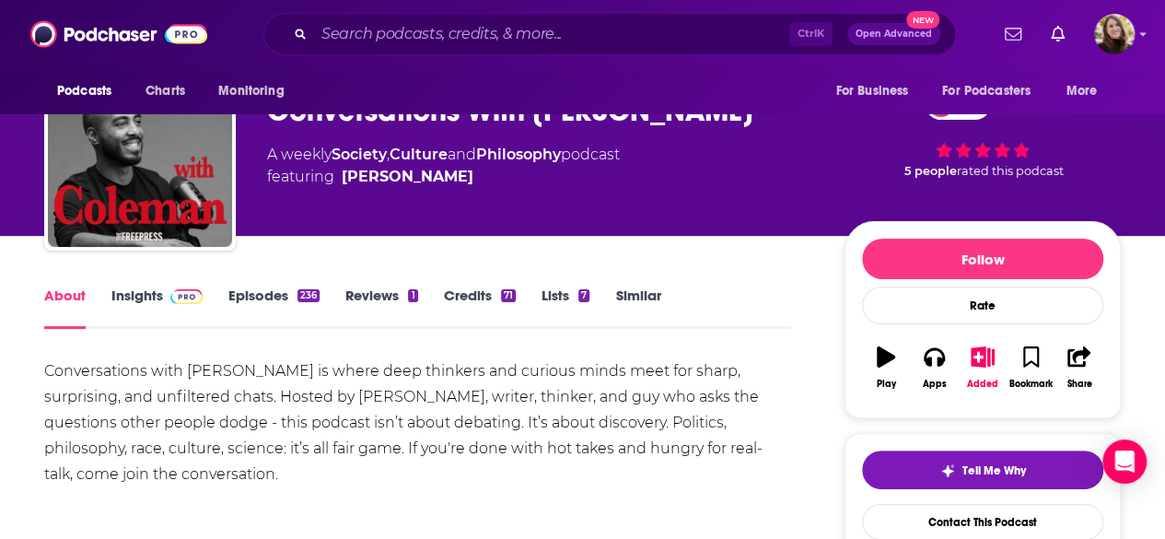
scroll to position [92, 0]
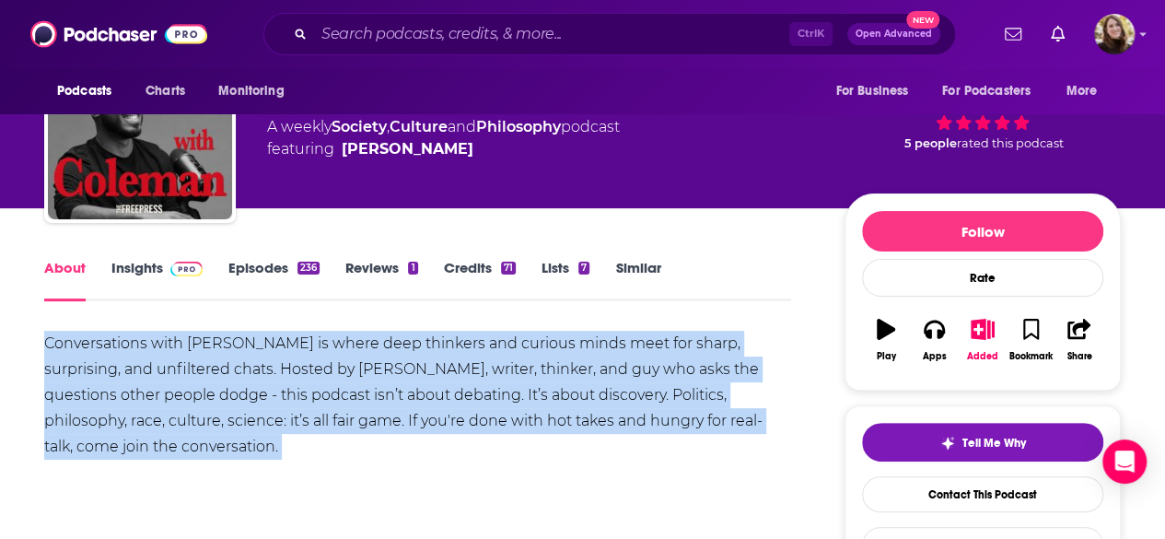
drag, startPoint x: 37, startPoint y: 340, endPoint x: 260, endPoint y: 460, distance: 253.0
copy div "Conversations with [PERSON_NAME] is where deep thinkers and curious minds meet …"
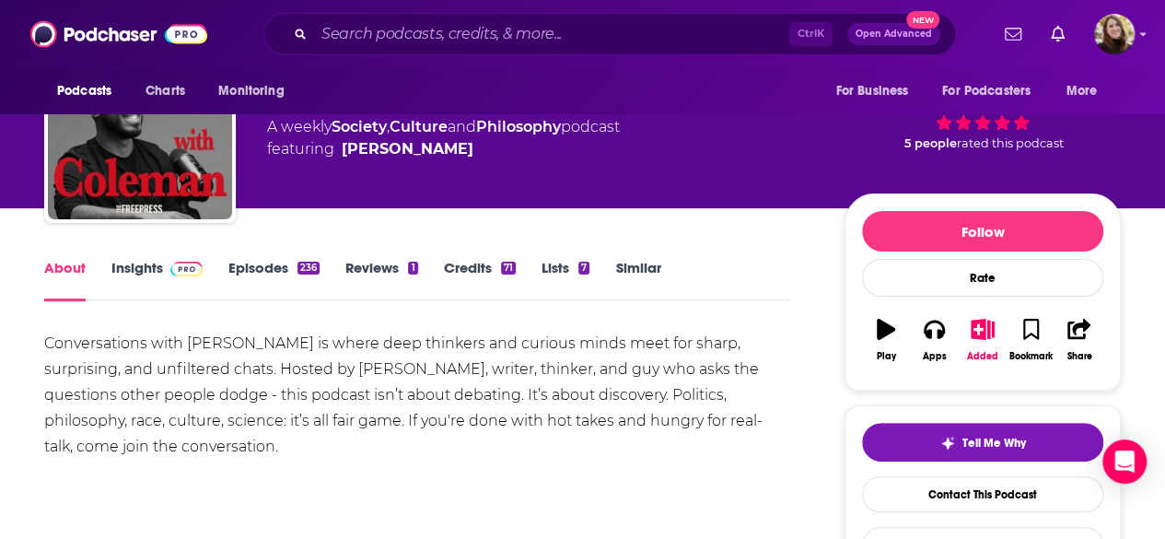
click at [155, 258] on div "About Insights Episodes 236 Reviews 1 Credits 71 Lists 7 Similar" at bounding box center [417, 278] width 747 height 45
click at [143, 274] on link "Insights" at bounding box center [156, 280] width 91 height 42
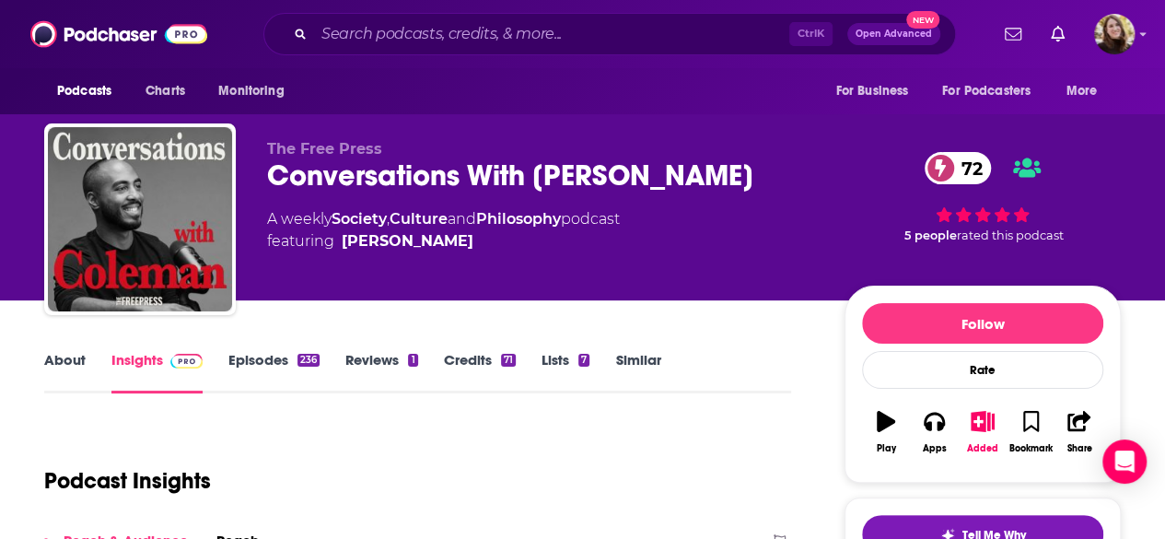
click at [285, 357] on link "Episodes 236" at bounding box center [273, 372] width 91 height 42
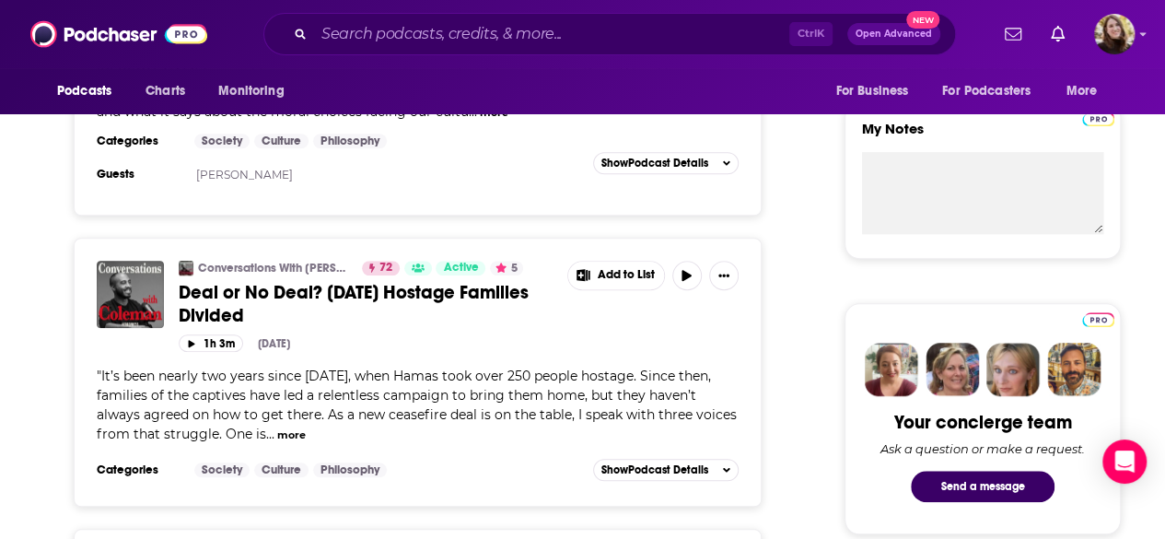
scroll to position [921, 0]
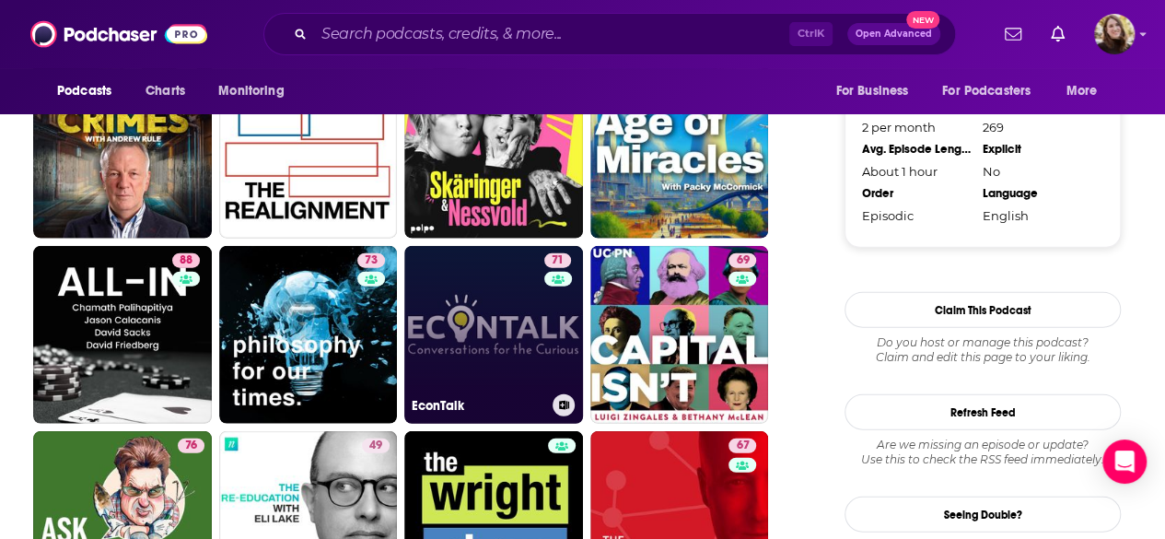
scroll to position [2210, 0]
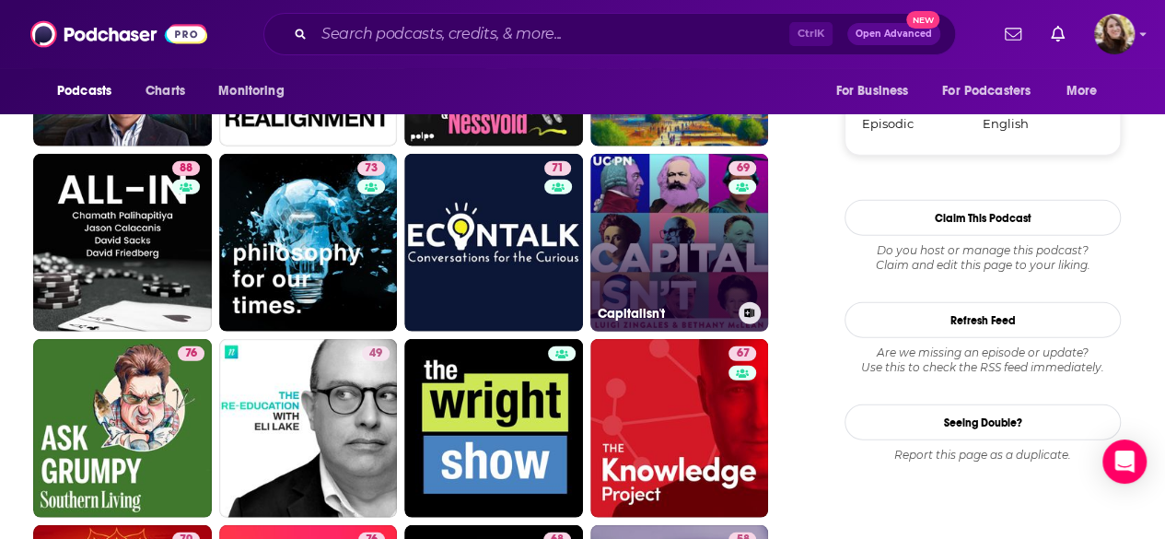
click at [676, 306] on h3 "Capitalisn't" at bounding box center [665, 314] width 134 height 16
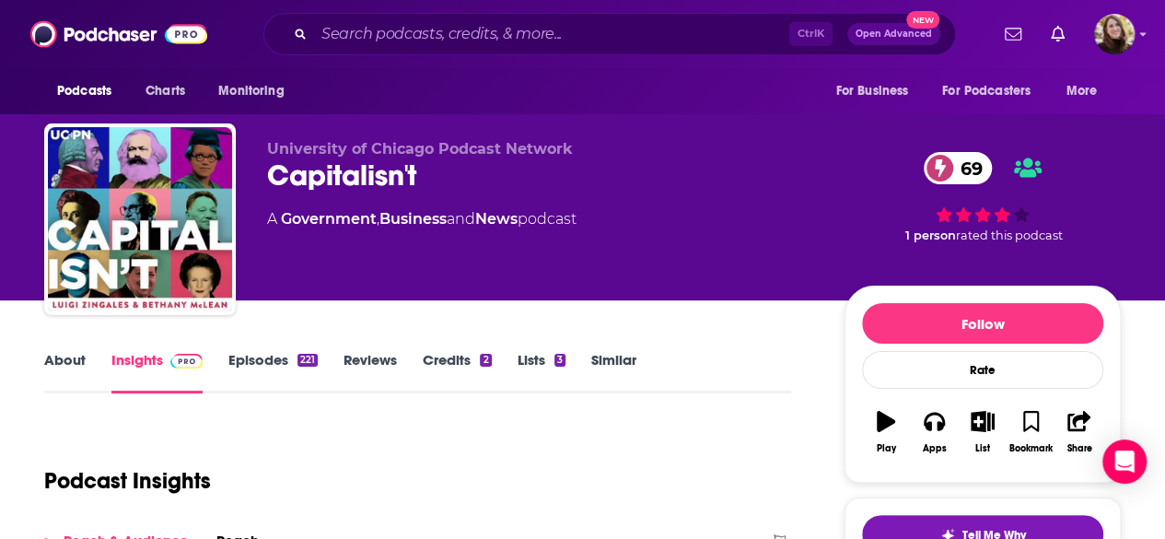
click at [76, 364] on link "About" at bounding box center [64, 372] width 41 height 42
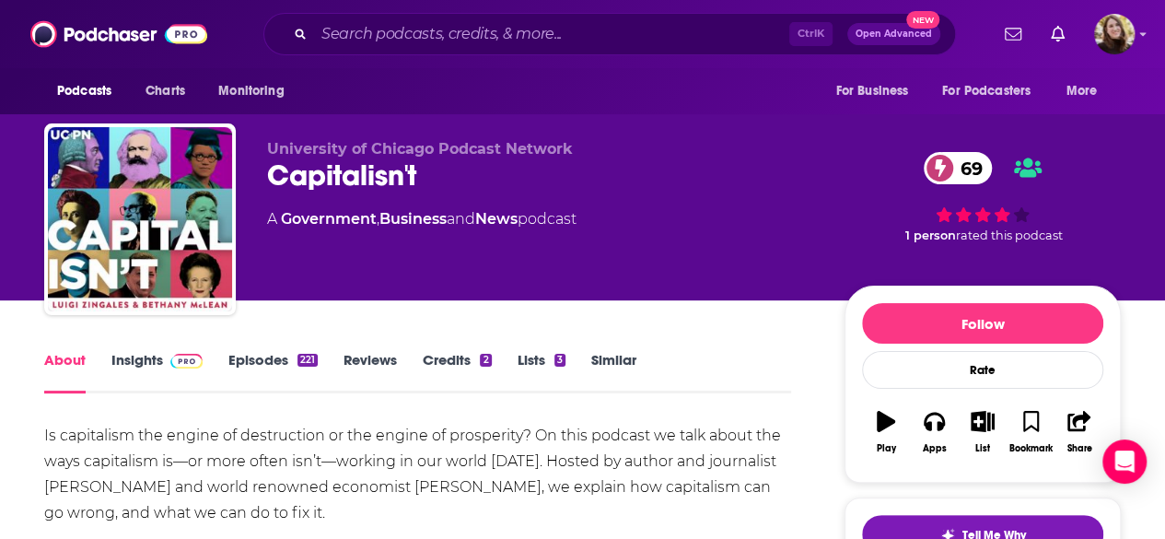
scroll to position [92, 0]
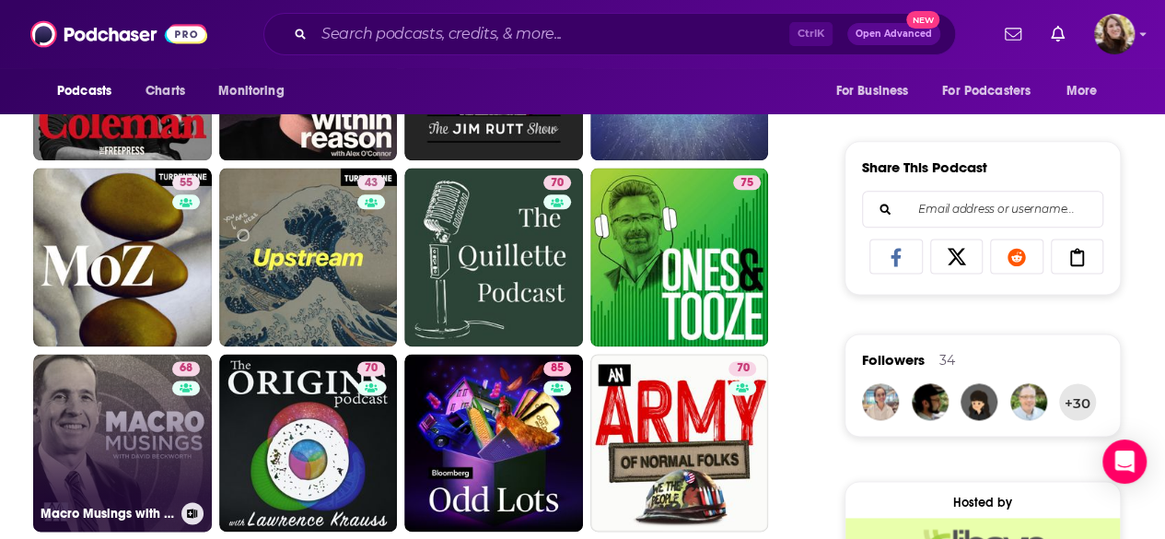
scroll to position [1054, 0]
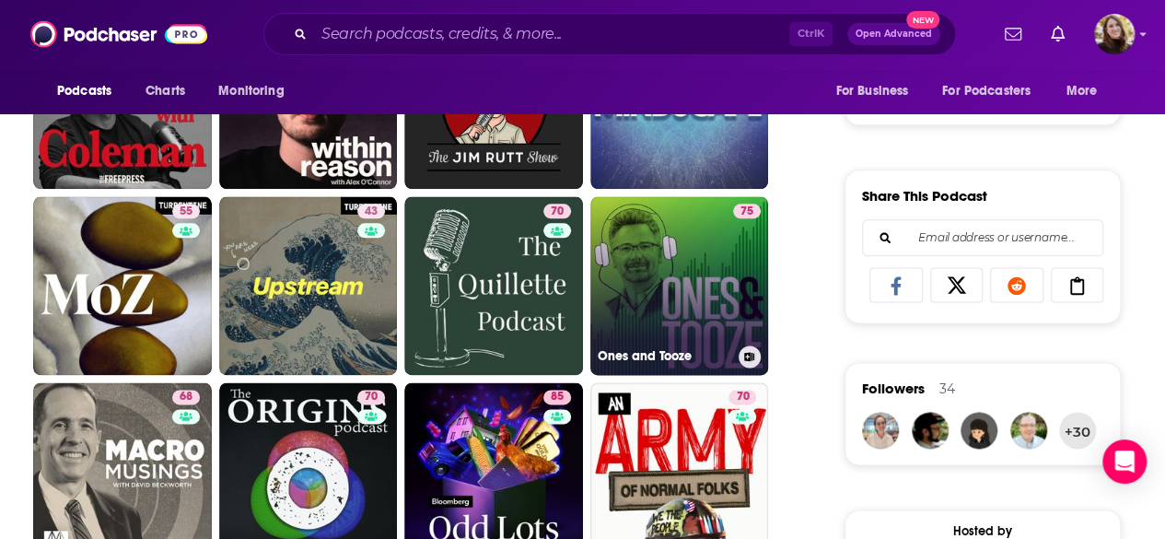
click at [626, 309] on link "75 Ones and Tooze" at bounding box center [679, 285] width 179 height 179
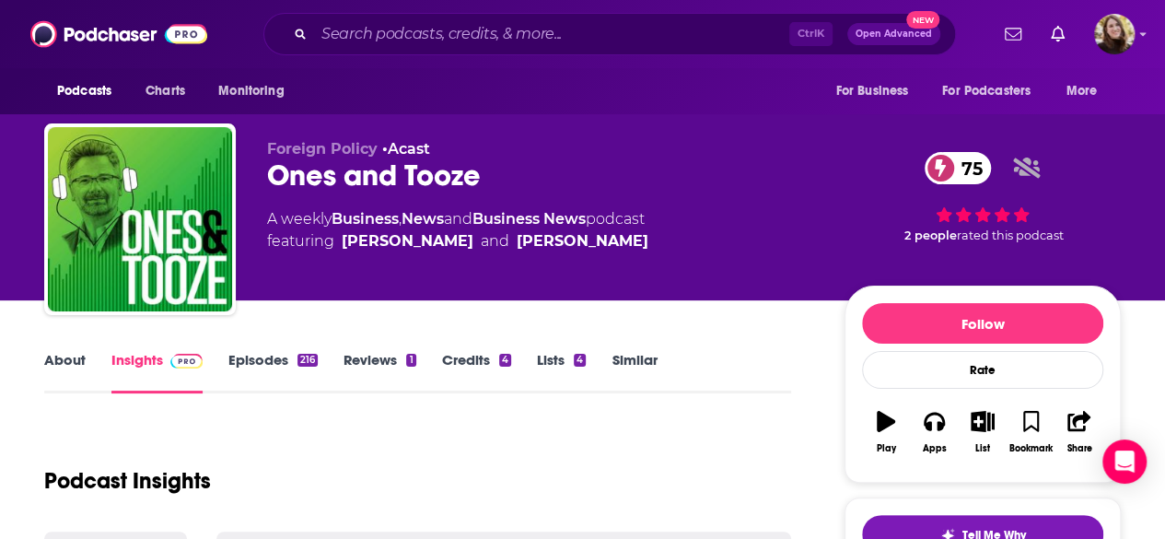
click at [81, 366] on link "About" at bounding box center [64, 372] width 41 height 42
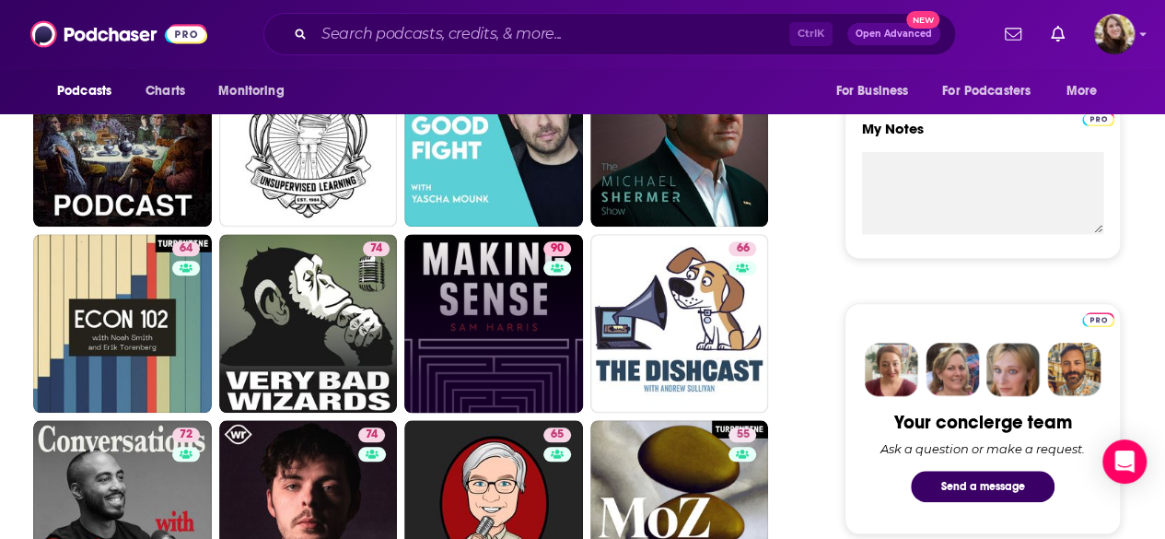
scroll to position [645, 0]
click at [464, 314] on link "90 Making Sense with Sam Harris" at bounding box center [493, 323] width 179 height 179
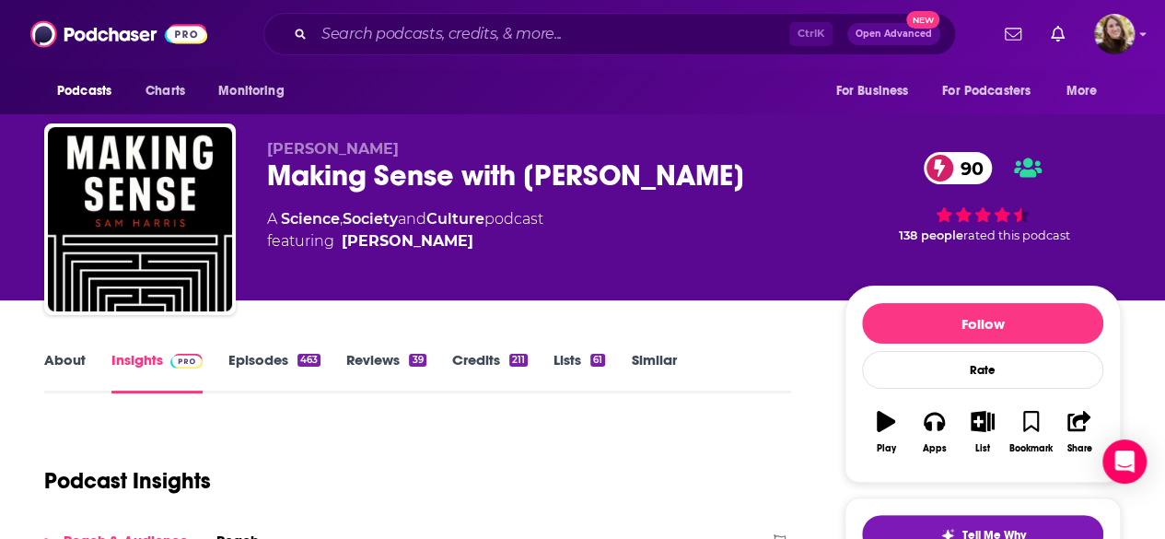
click at [68, 362] on link "About" at bounding box center [64, 372] width 41 height 42
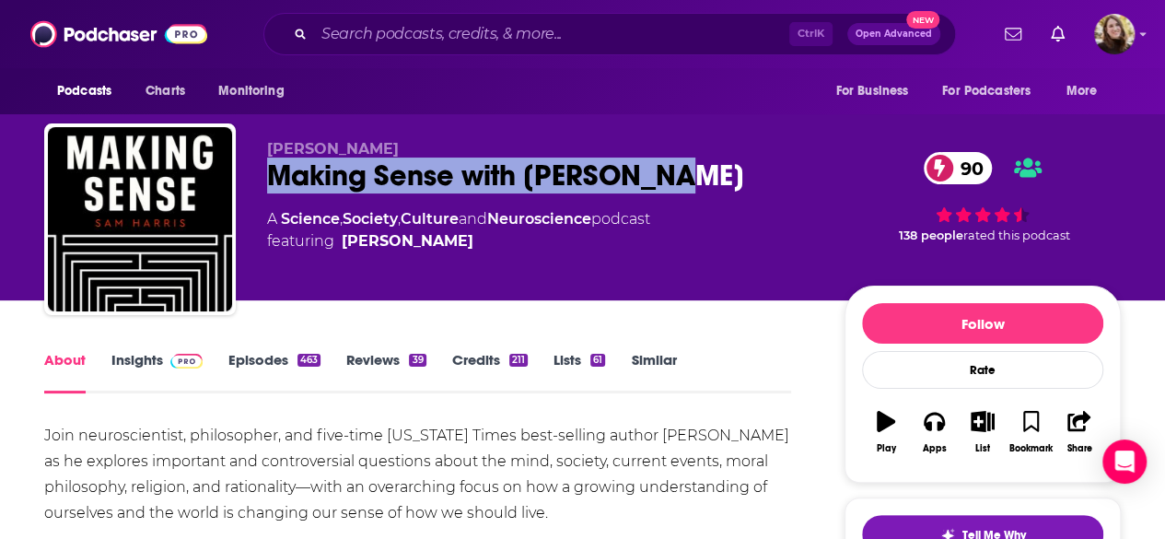
drag, startPoint x: 264, startPoint y: 185, endPoint x: 626, endPoint y: 183, distance: 361.9
click at [720, 189] on div "Sam Harris Making Sense with Sam Harris 90 A Science , Society , Culture and Ne…" at bounding box center [582, 222] width 1077 height 199
copy h1 "Making Sense with Sam Harris"
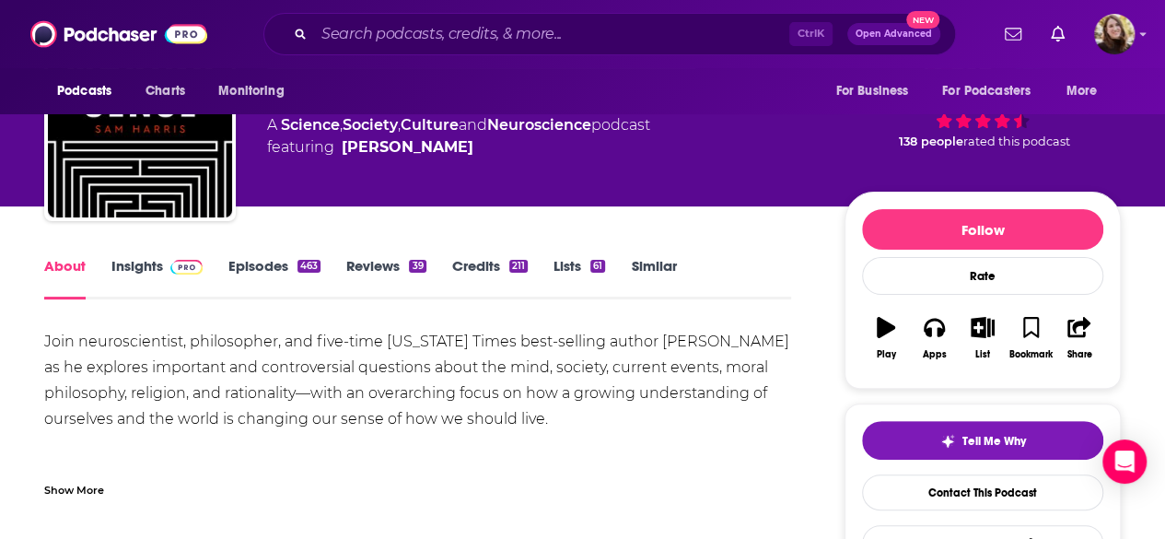
scroll to position [184, 0]
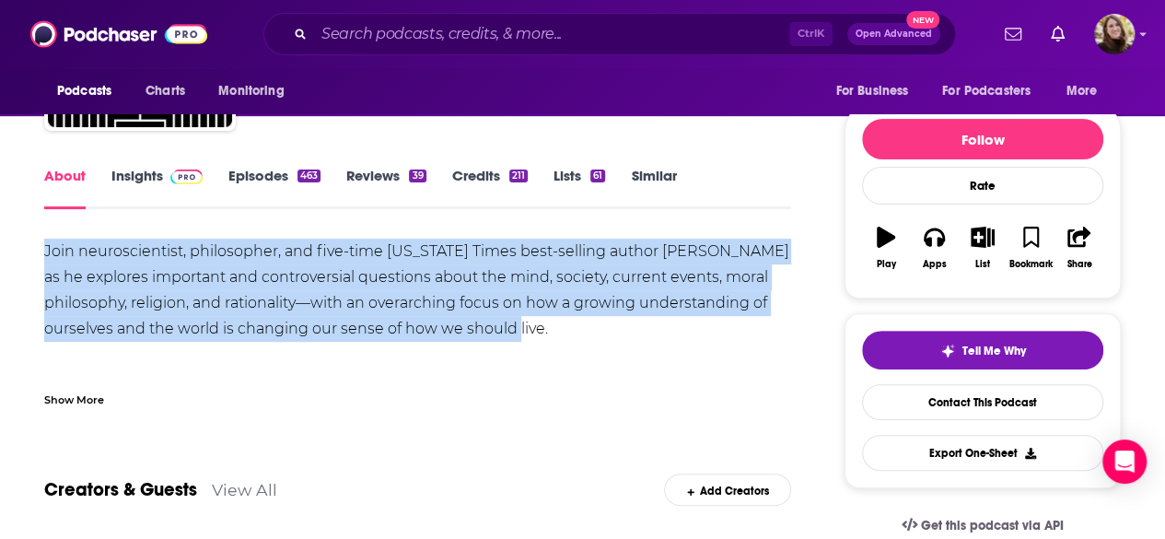
drag, startPoint x: 328, startPoint y: 273, endPoint x: 582, endPoint y: 319, distance: 258.3
copy div "Join neuroscientist, philosopher, and five-time New York Times best-selling aut…"
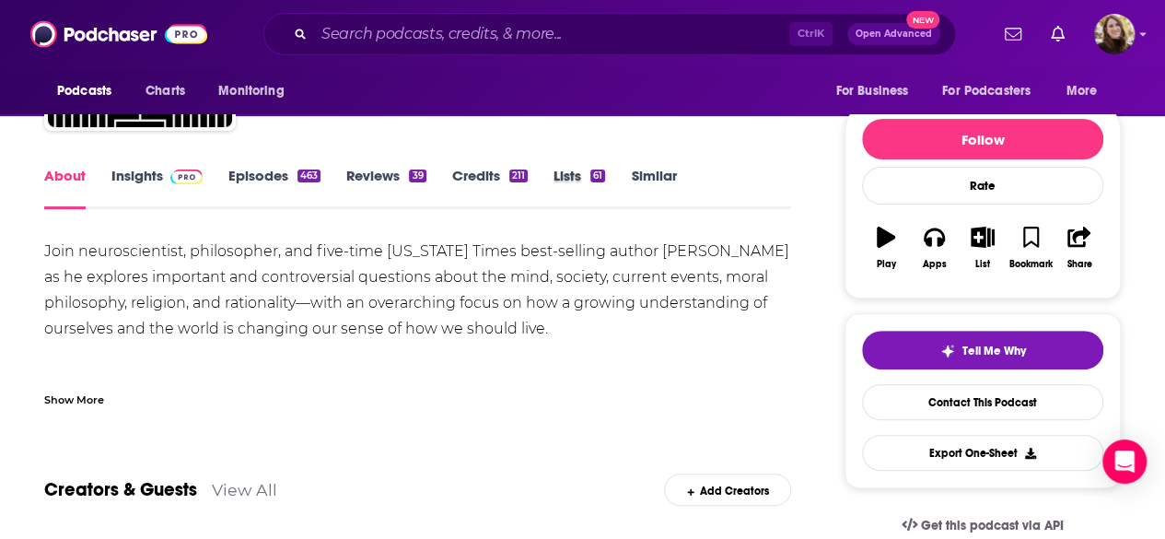
click at [628, 176] on div "Lists 61" at bounding box center [591, 188] width 77 height 42
click at [985, 410] on link "Contact This Podcast" at bounding box center [982, 402] width 241 height 36
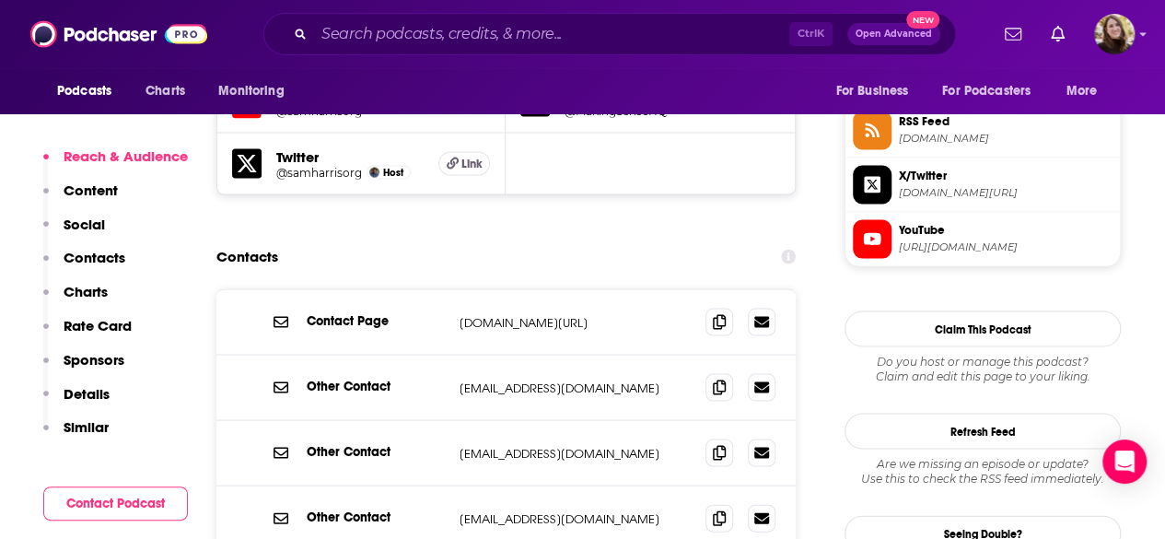
scroll to position [1724, 0]
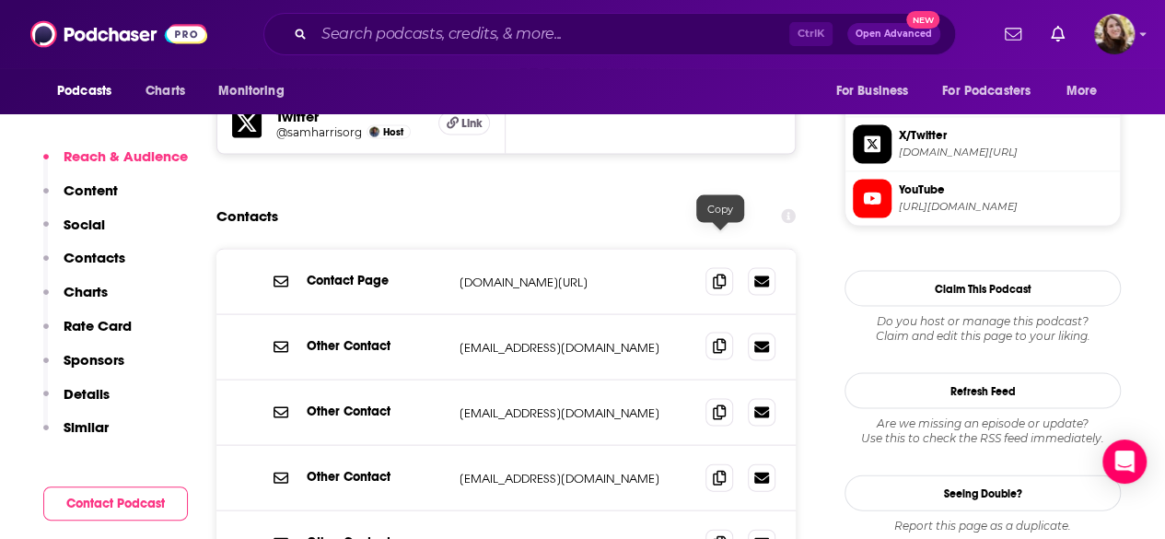
click at [709, 332] on span at bounding box center [719, 346] width 28 height 28
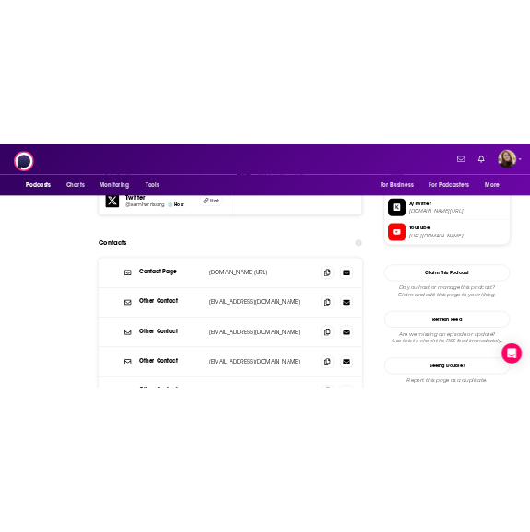
scroll to position [0, 0]
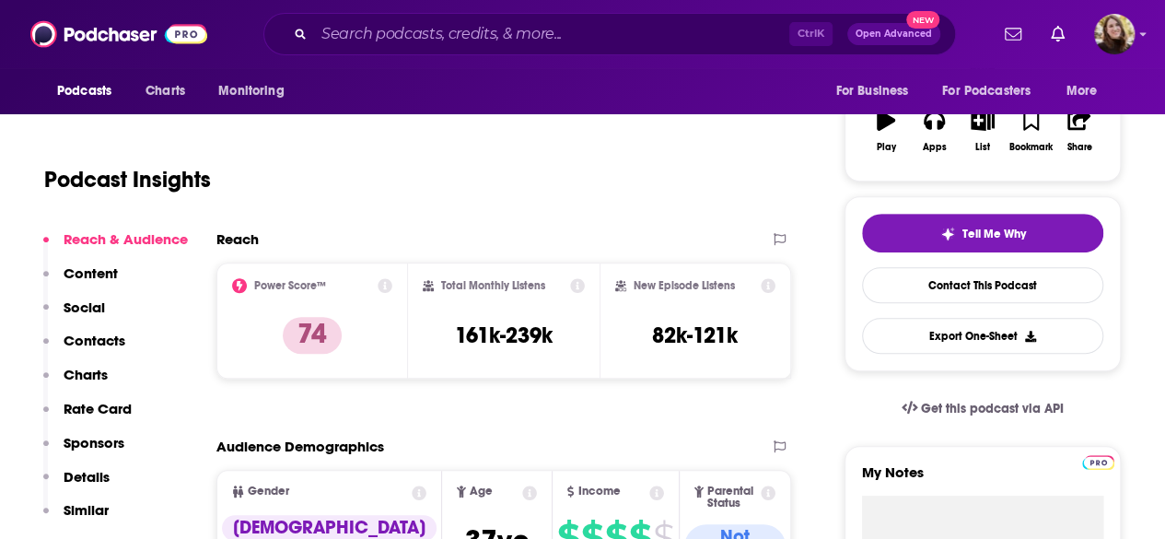
scroll to position [118, 0]
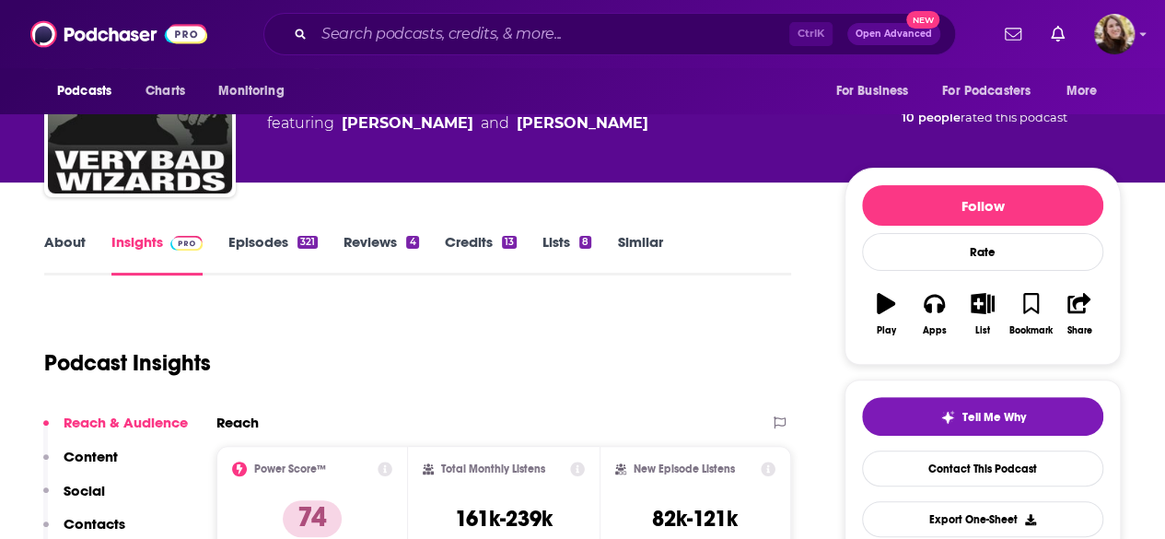
click at [65, 253] on link "About" at bounding box center [64, 254] width 41 height 42
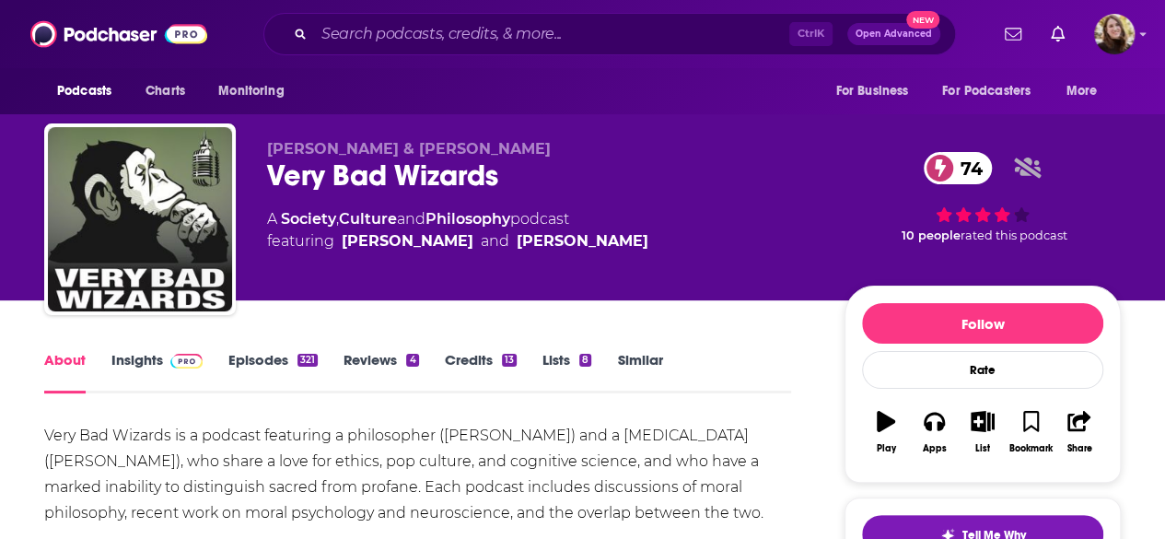
scroll to position [184, 0]
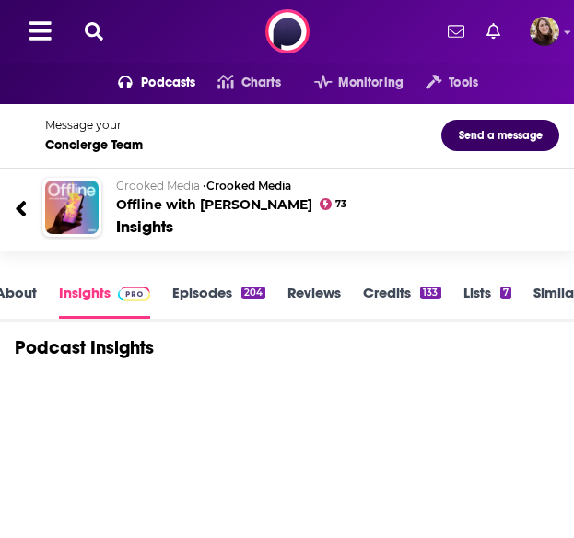
drag, startPoint x: 0, startPoint y: 0, endPoint x: 89, endPoint y: 30, distance: 94.4
click at [89, 30] on icon at bounding box center [94, 31] width 18 height 18
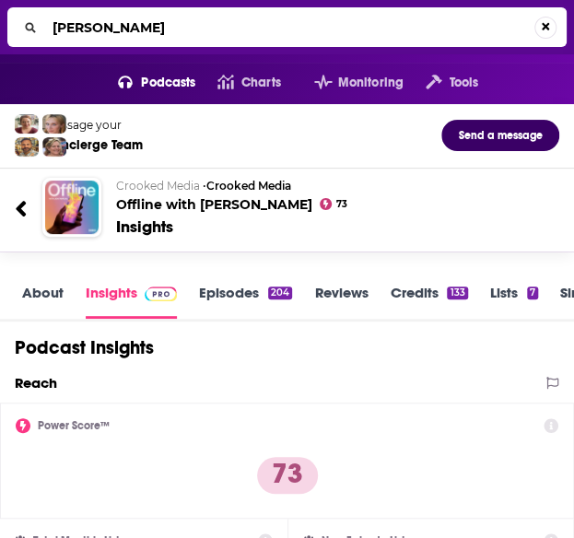
type input "[PERSON_NAME]"
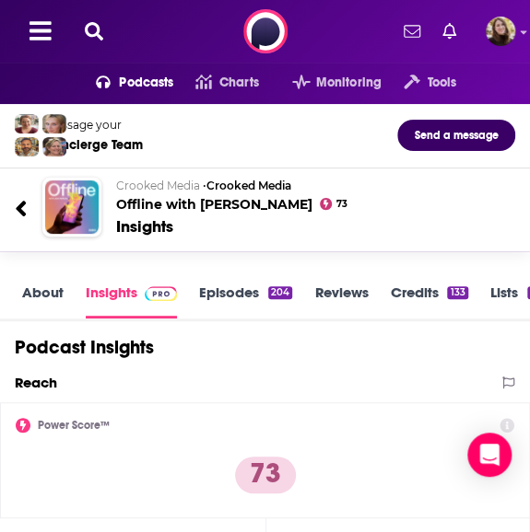
click at [55, 292] on link "About" at bounding box center [42, 301] width 41 height 35
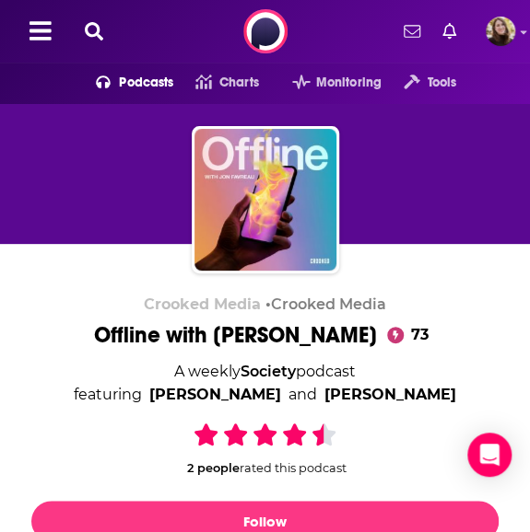
click at [99, 18] on div "Podcasts Charts Monitoring Tools For Business For Podcasters More" at bounding box center [265, 31] width 530 height 63
click at [96, 21] on button at bounding box center [93, 31] width 29 height 21
